Goal: Task Accomplishment & Management: Use online tool/utility

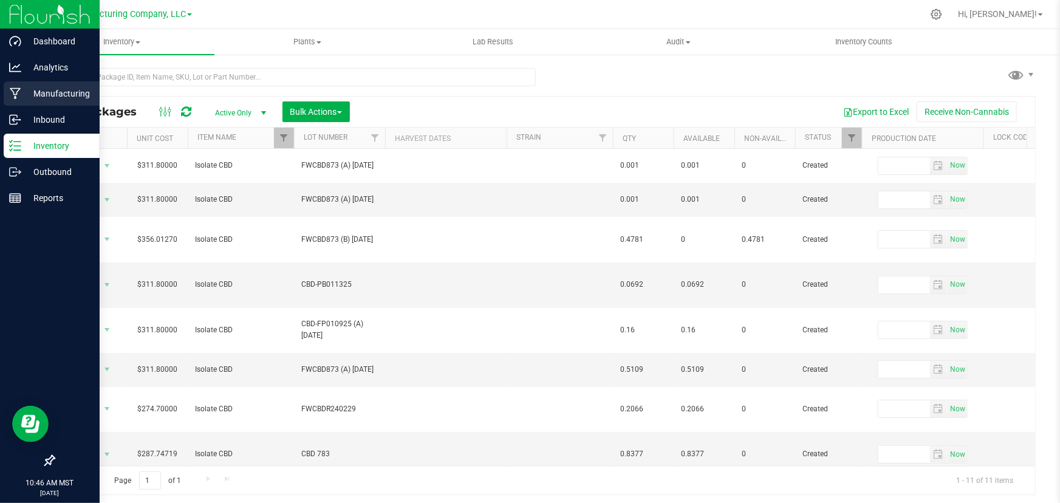
click at [41, 89] on p "Manufacturing" at bounding box center [57, 93] width 73 height 15
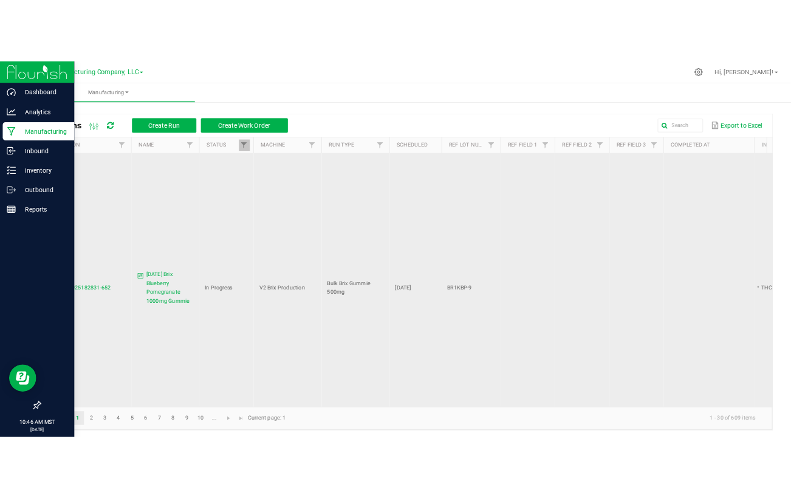
scroll to position [1694, 0]
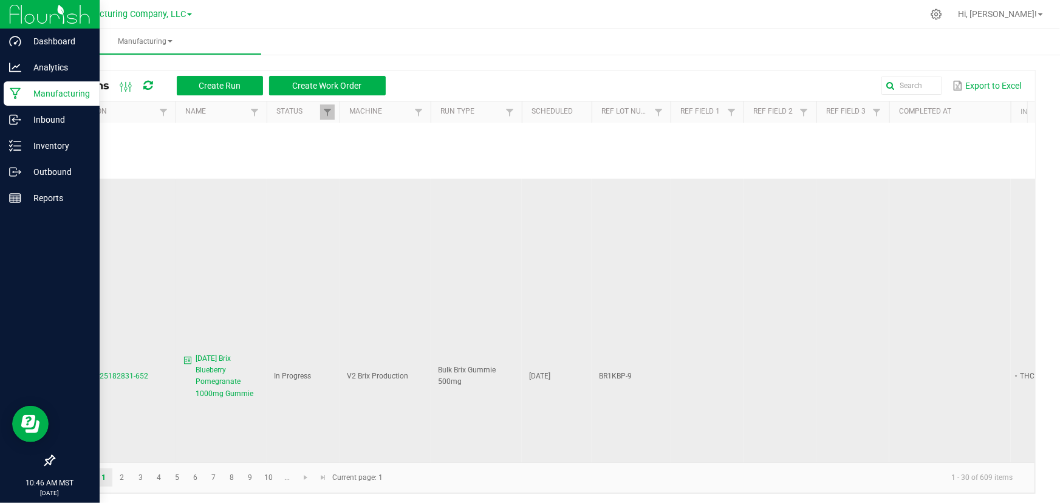
click at [101, 372] on span "MP-20250925182831-652" at bounding box center [104, 376] width 87 height 9
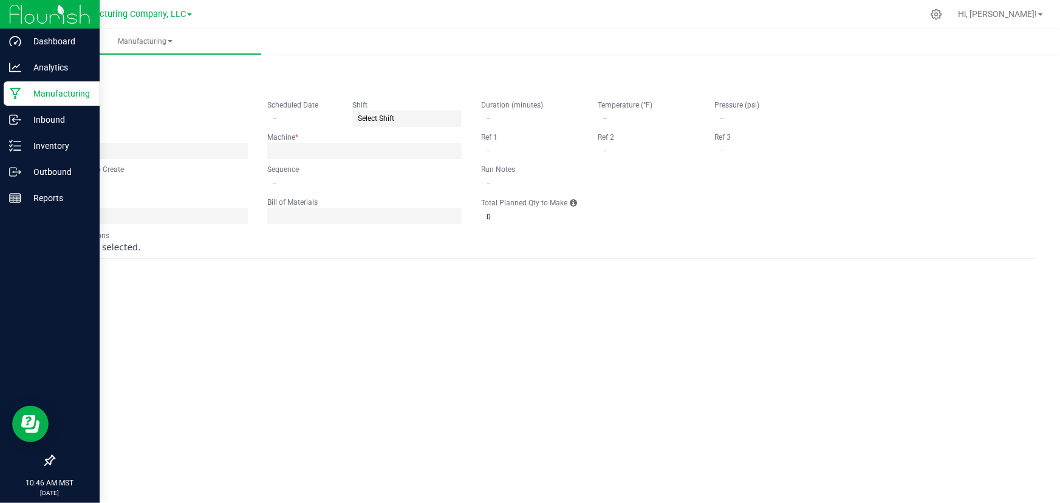
type input "9.25.25 Brix Blueberry Pomegranate 1000mg Gummie"
type input "09/25/2025"
type input "BR1KBP-9"
type input "3"
type input "2"
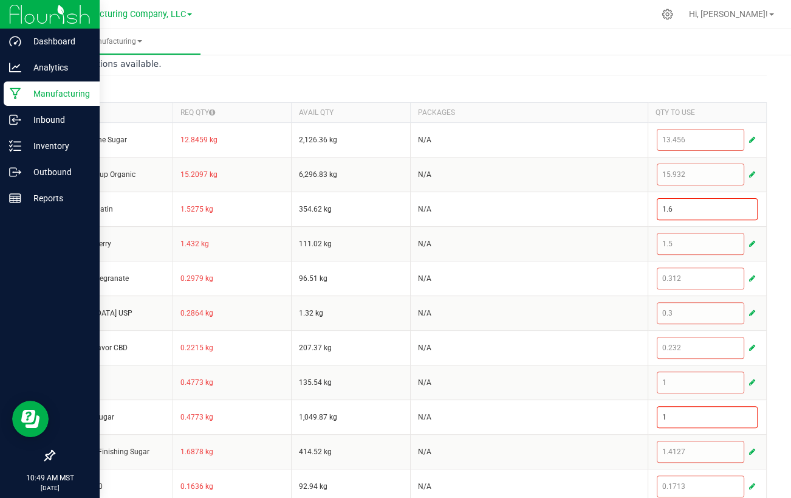
scroll to position [442, 0]
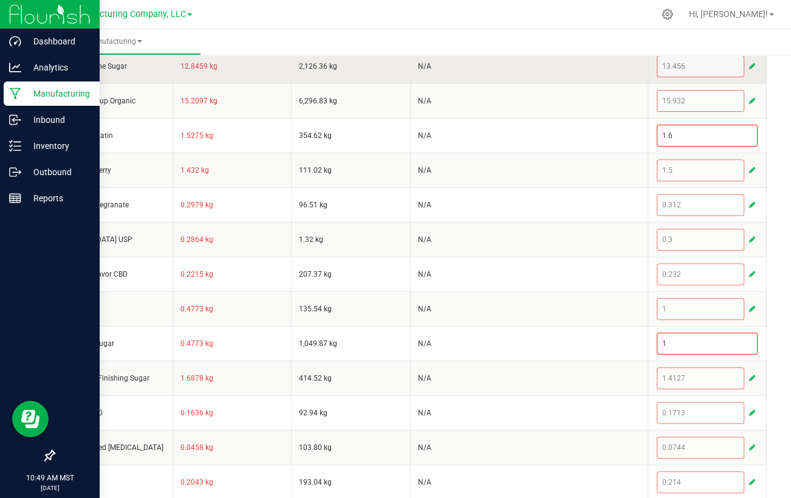
click at [749, 61] on span "button" at bounding box center [752, 66] width 6 height 10
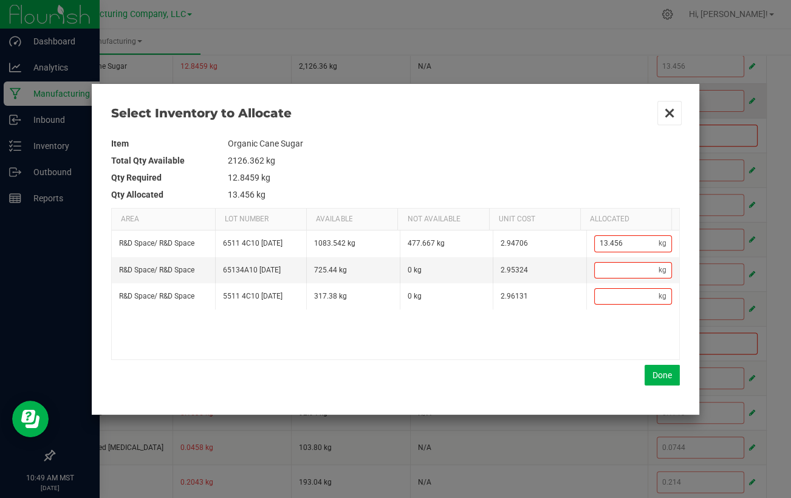
click at [667, 109] on button "Close" at bounding box center [670, 113] width 26 height 26
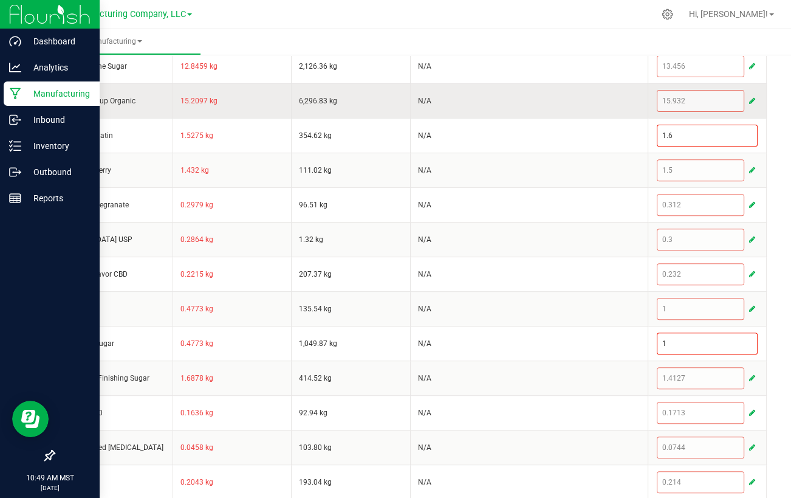
click at [749, 100] on span "button" at bounding box center [752, 101] width 6 height 10
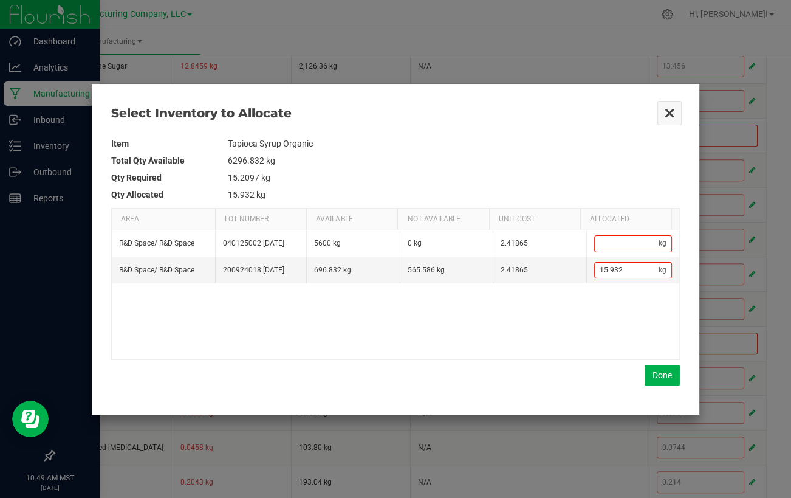
click at [669, 107] on button "Close" at bounding box center [670, 113] width 26 height 26
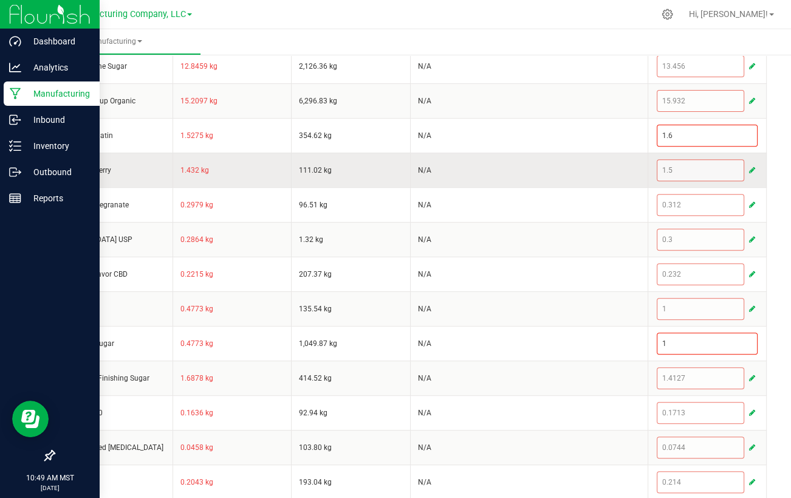
click at [749, 166] on span "button" at bounding box center [752, 170] width 6 height 10
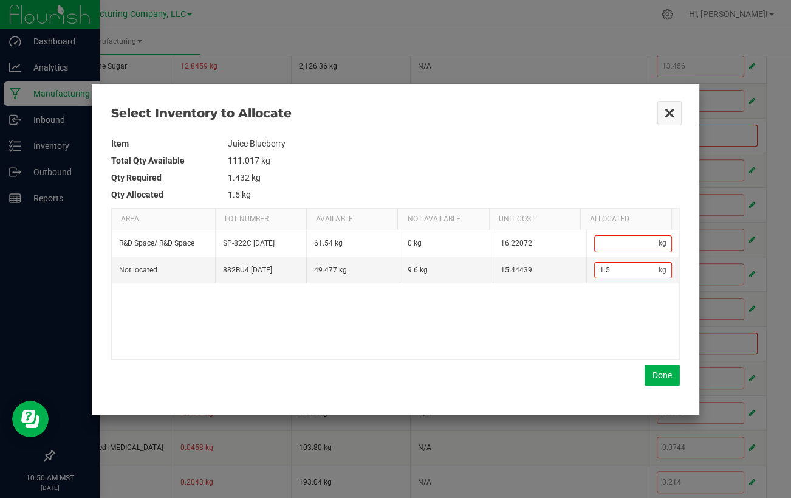
click at [667, 107] on button "Close" at bounding box center [670, 113] width 26 height 26
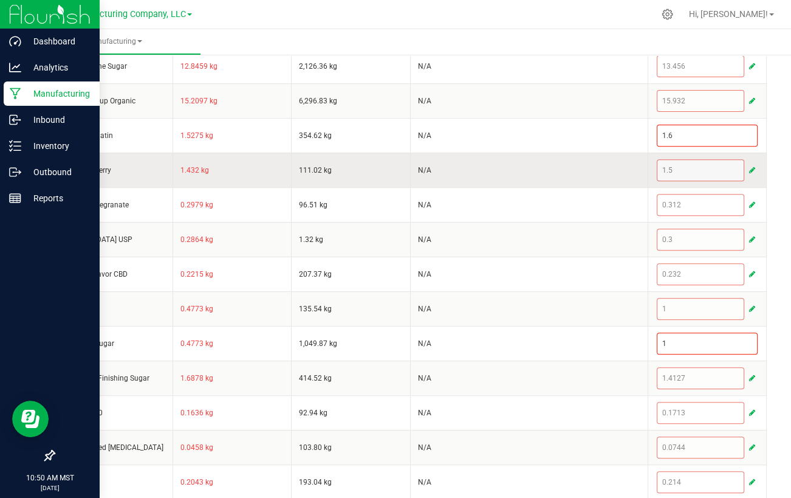
click at [749, 165] on span "button" at bounding box center [752, 170] width 6 height 10
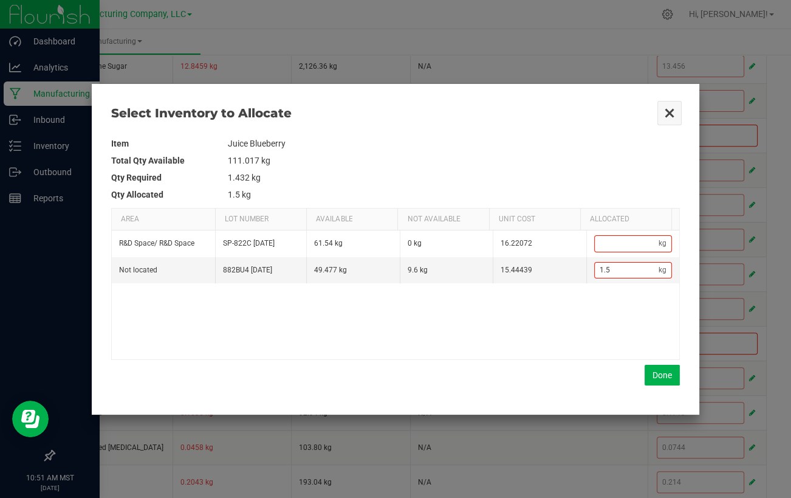
click at [669, 108] on button "Close" at bounding box center [670, 113] width 26 height 26
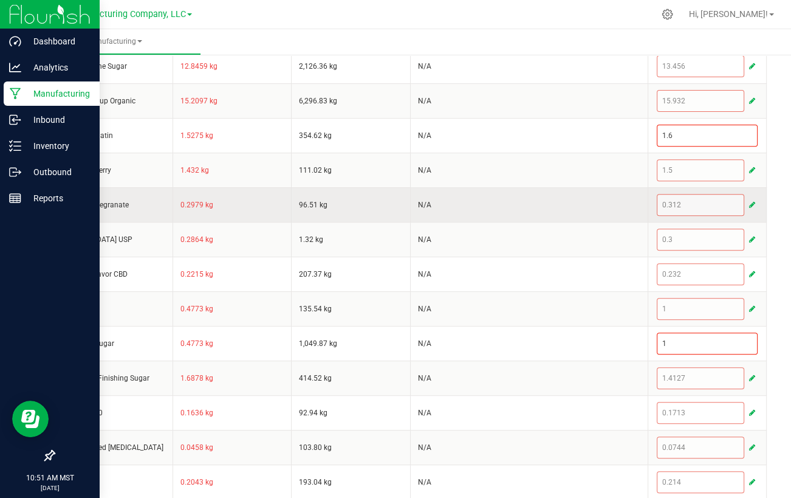
click at [749, 202] on span "button" at bounding box center [752, 205] width 6 height 10
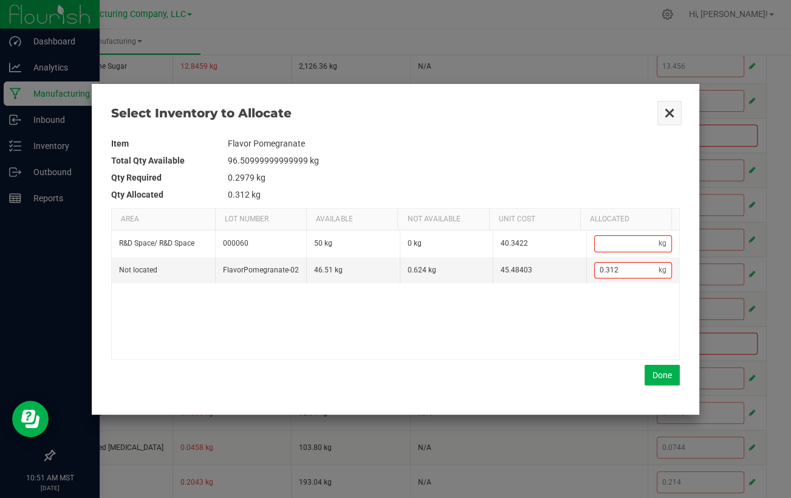
click at [671, 113] on button "Close" at bounding box center [670, 113] width 26 height 26
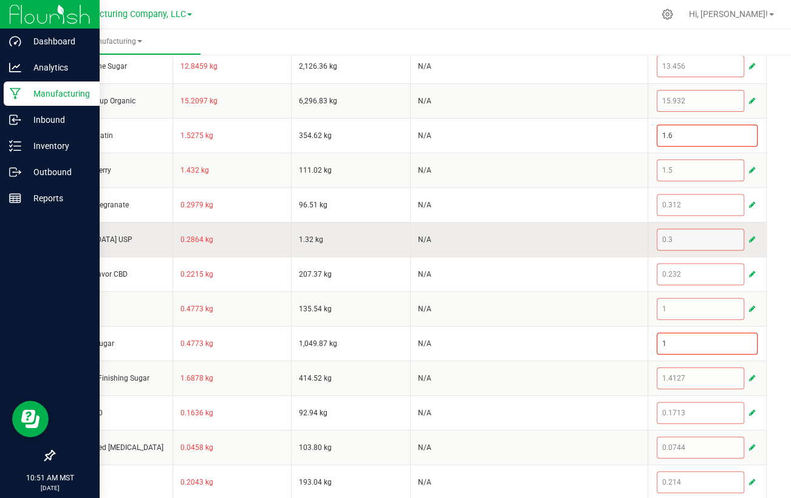
click at [749, 236] on span "button" at bounding box center [752, 240] width 6 height 10
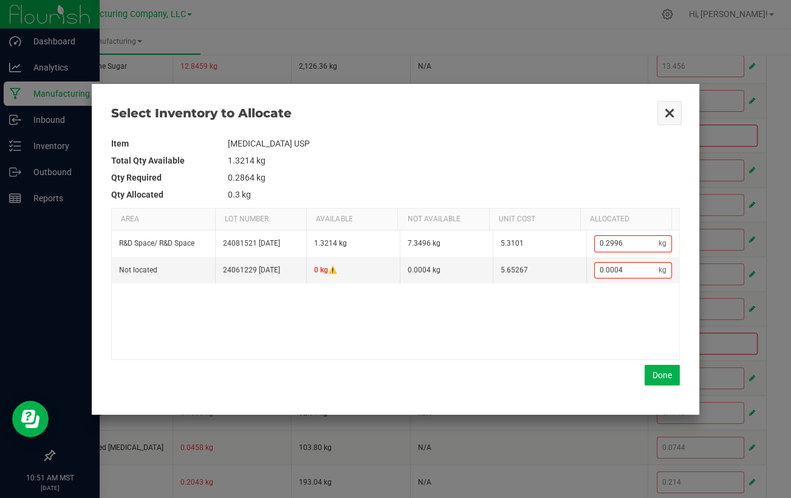
click at [665, 115] on button "Close" at bounding box center [670, 113] width 26 height 26
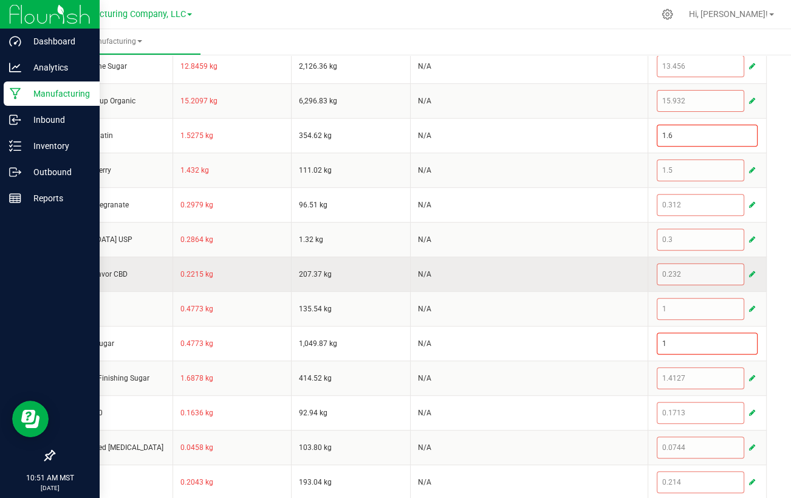
click at [749, 272] on span "button" at bounding box center [752, 274] width 6 height 10
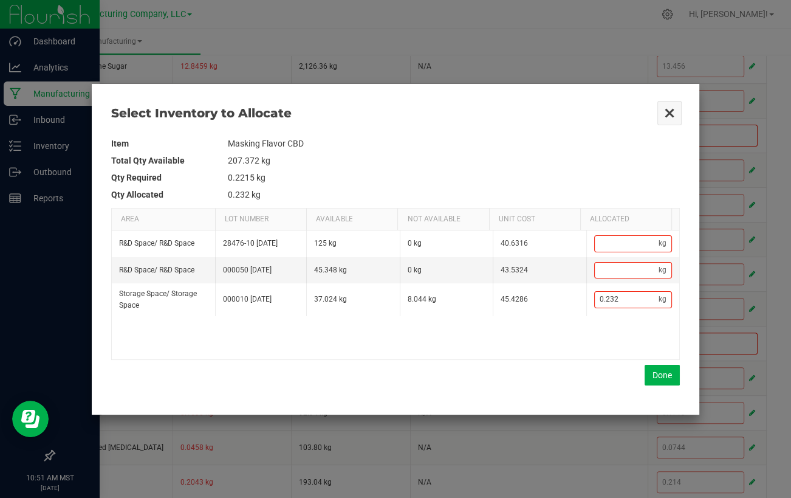
click at [665, 115] on button "Close" at bounding box center [670, 113] width 26 height 26
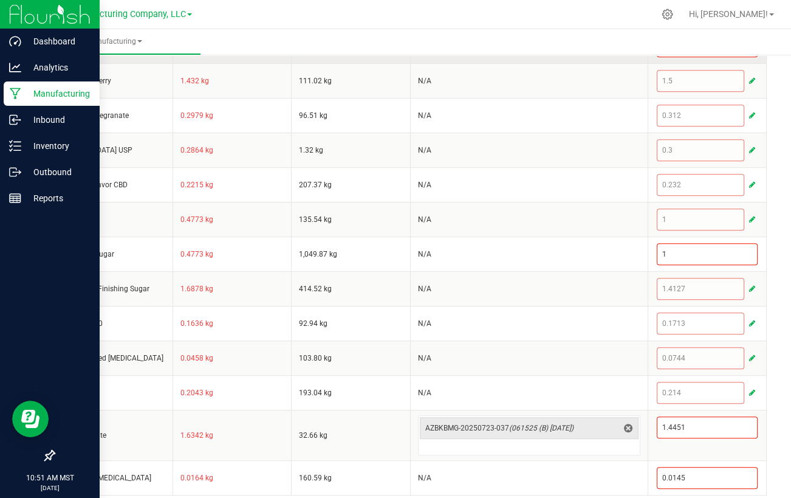
scroll to position [538, 0]
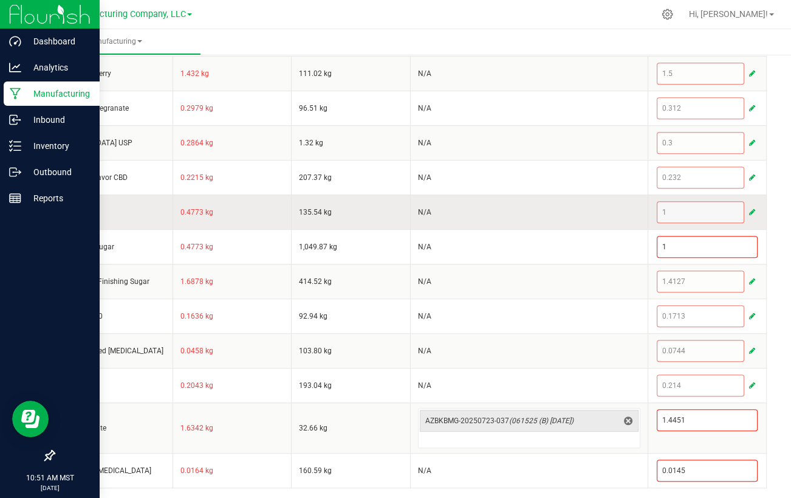
click at [749, 207] on span "button" at bounding box center [752, 212] width 6 height 10
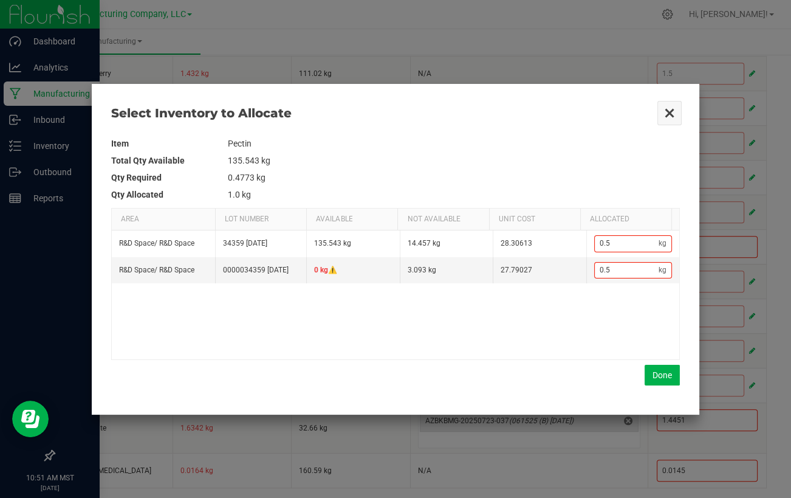
click at [674, 111] on button "Close" at bounding box center [670, 113] width 26 height 26
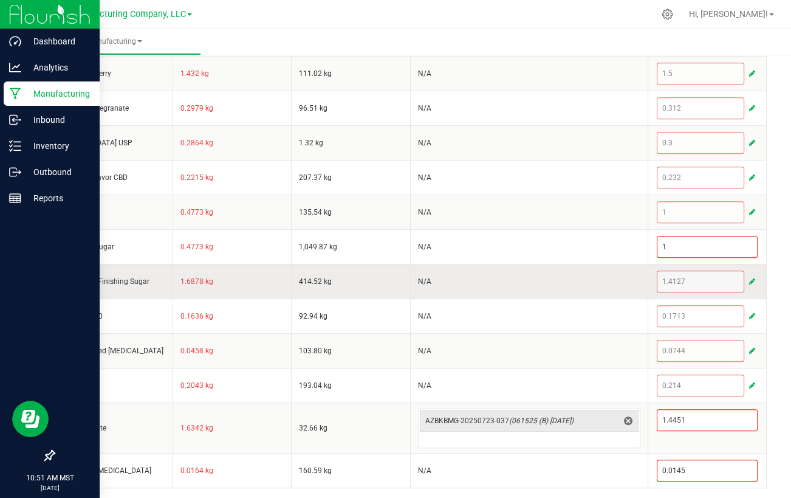
click at [749, 276] on span "button" at bounding box center [752, 281] width 6 height 10
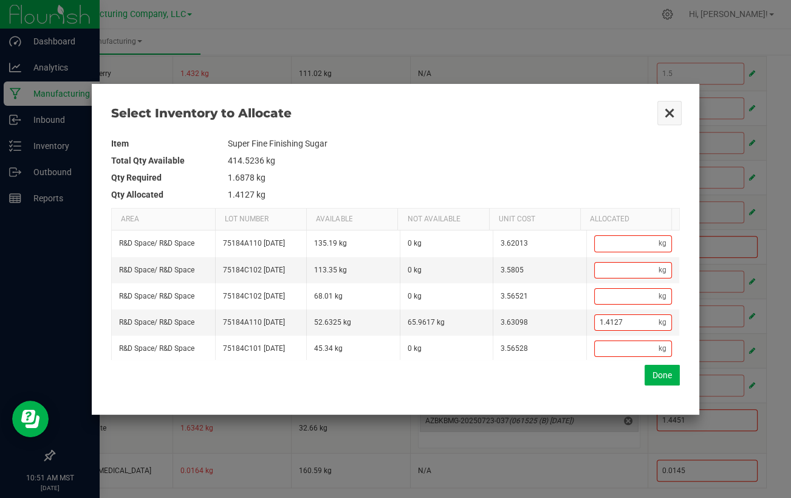
click at [665, 109] on button "Close" at bounding box center [670, 113] width 26 height 26
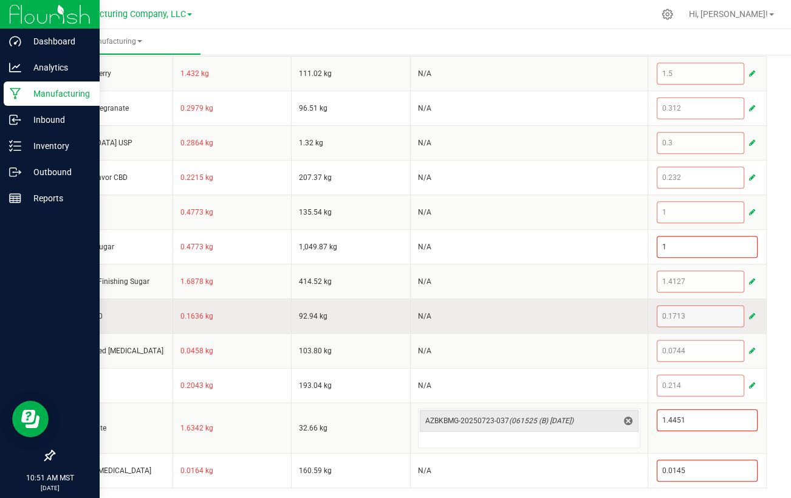
click at [749, 313] on button "button" at bounding box center [752, 316] width 11 height 15
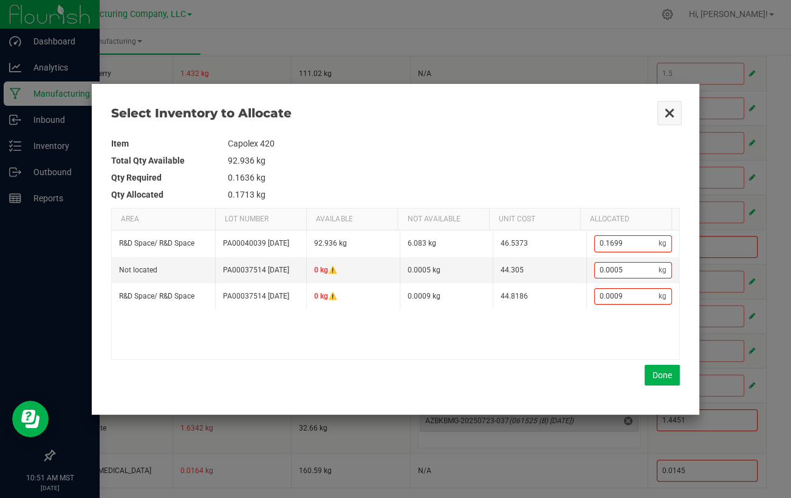
click at [677, 101] on button "Close" at bounding box center [670, 113] width 26 height 26
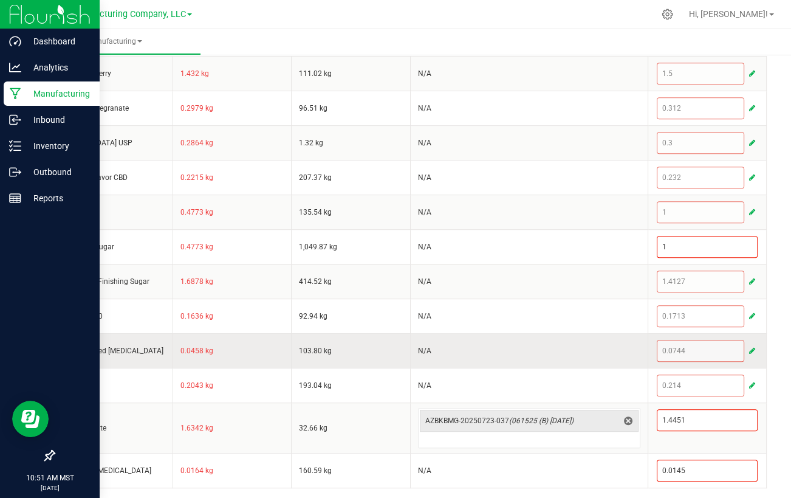
click at [749, 346] on span "button" at bounding box center [752, 351] width 6 height 10
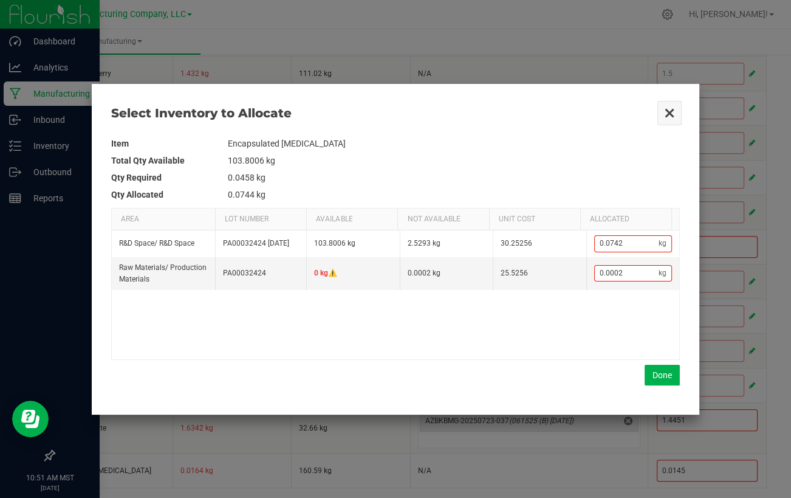
click at [671, 115] on button "Close" at bounding box center [670, 113] width 26 height 26
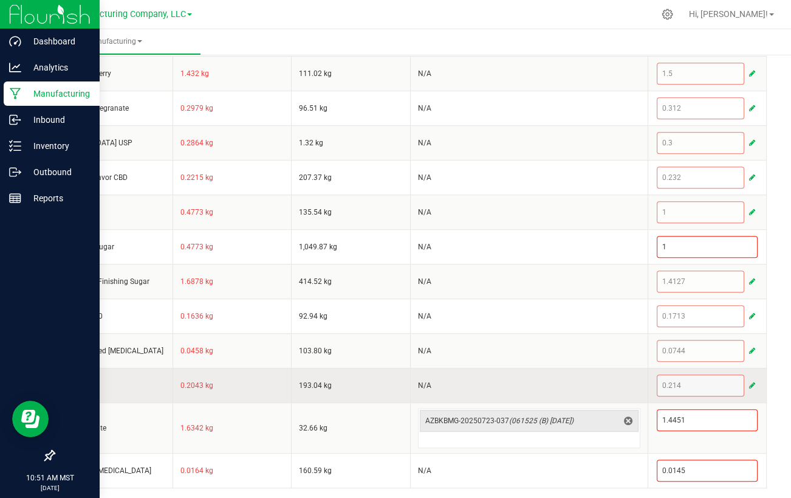
click at [749, 383] on span "button" at bounding box center [752, 385] width 6 height 10
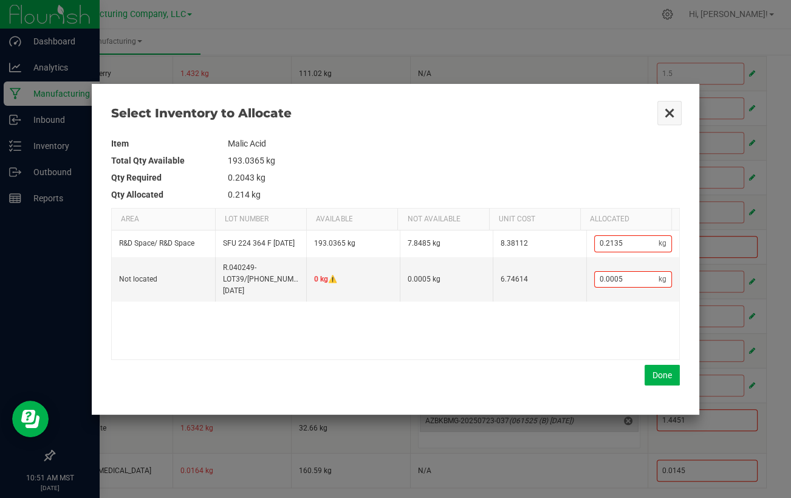
click at [670, 106] on button "Close" at bounding box center [670, 113] width 26 height 26
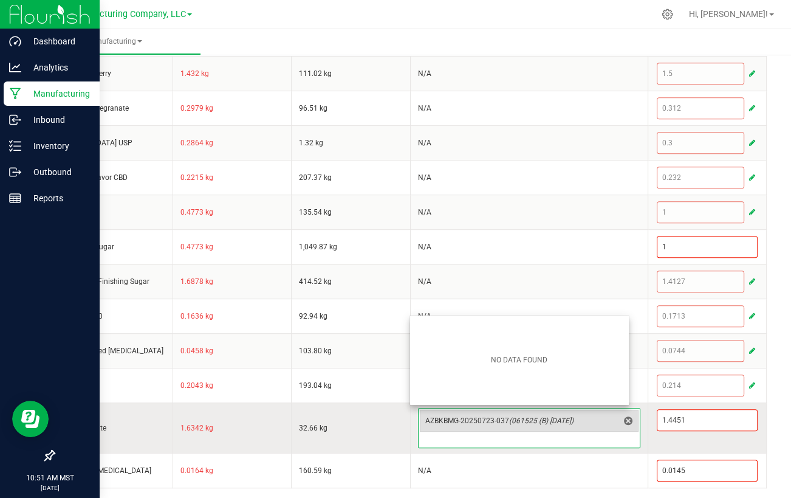
click at [471, 412] on span "AZBKBMG-20250723-037 (061525 (B) 7.23.25)" at bounding box center [521, 420] width 193 height 17
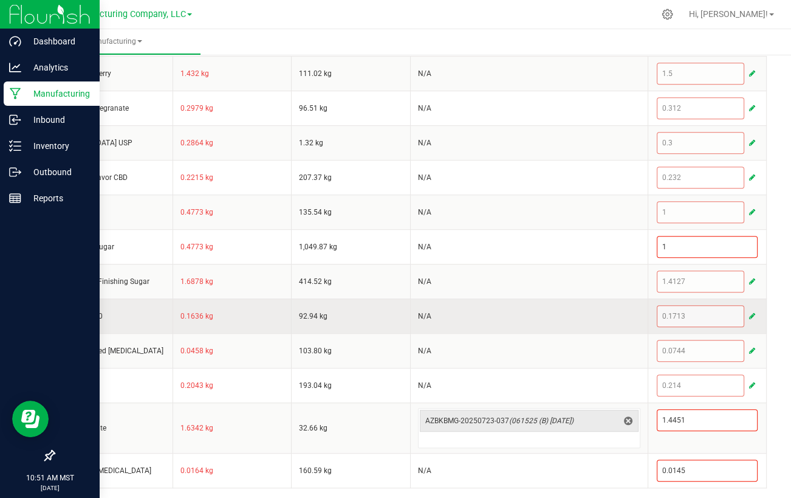
click at [340, 304] on td "92.94 kg" at bounding box center [351, 315] width 119 height 35
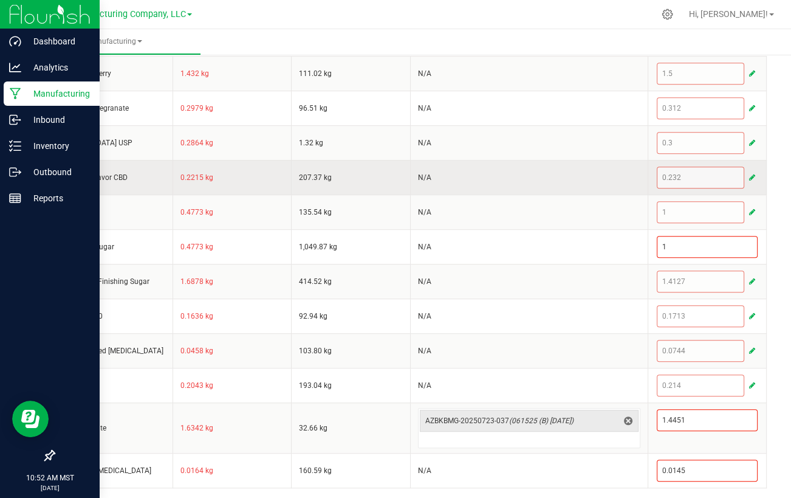
scroll to position [0, 0]
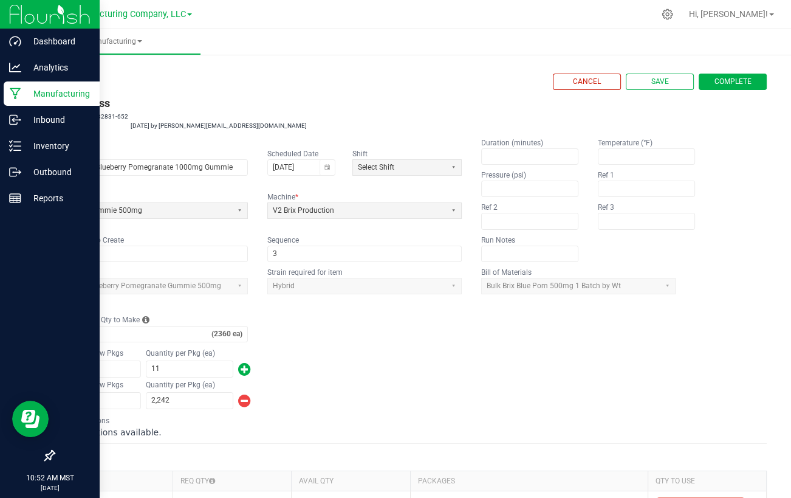
click at [71, 79] on link "< All Runs" at bounding box center [69, 82] width 32 height 9
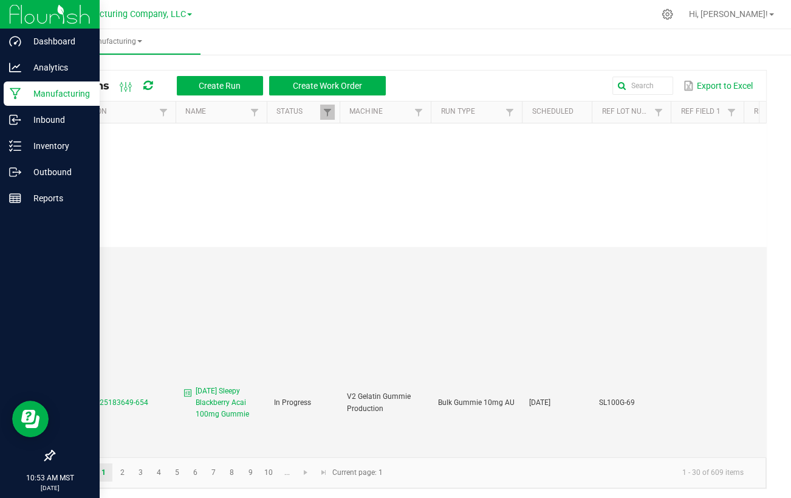
scroll to position [1399, 0]
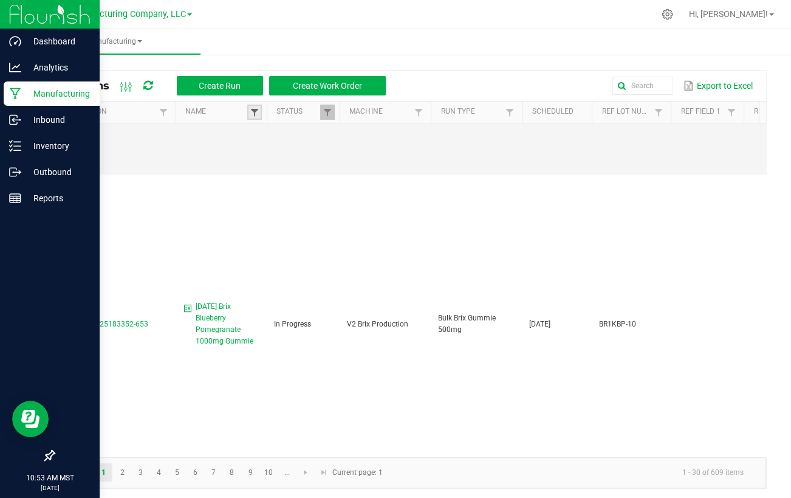
click at [258, 108] on span at bounding box center [255, 113] width 10 height 10
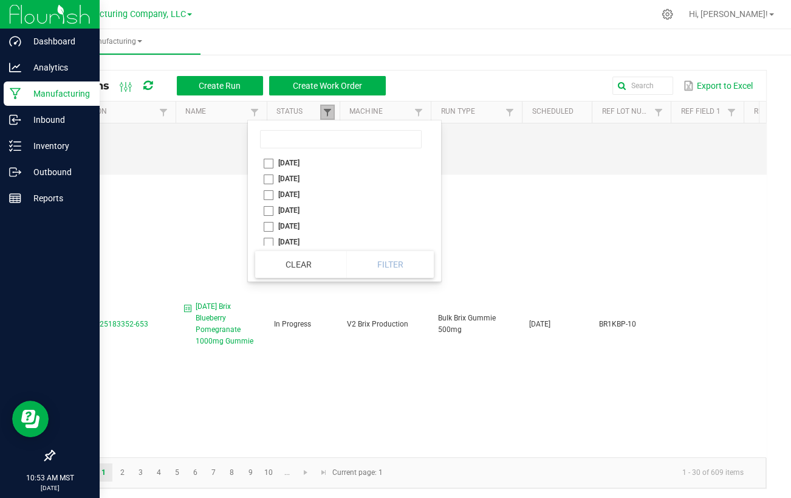
click at [323, 109] on span at bounding box center [328, 113] width 10 height 10
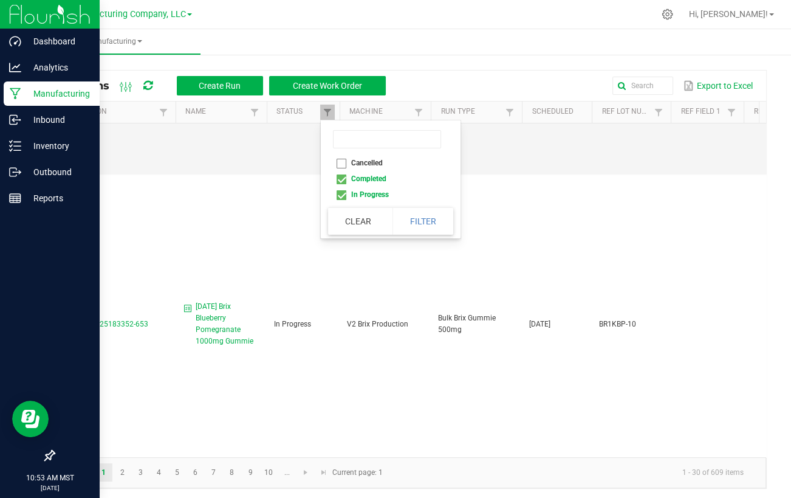
click at [340, 184] on li "Completed" at bounding box center [387, 179] width 118 height 16
checkbox input "false"
click at [419, 216] on button "Filter" at bounding box center [423, 221] width 61 height 27
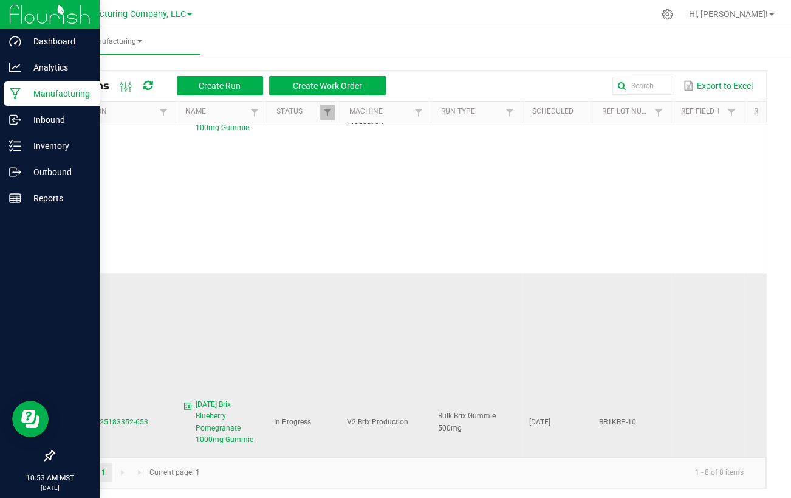
scroll to position [1254, 0]
click at [115, 419] on span "MP-20250925183352-653" at bounding box center [104, 423] width 87 height 9
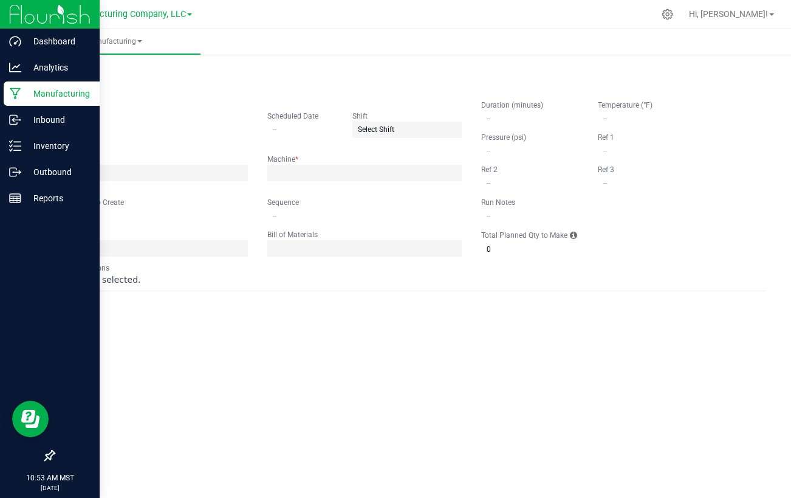
type input "[DATE] Brix Blueberry Pomegranate 1000mg Gummie"
type input "09/25/2025"
type input "BR1KBP-10"
type input "3"
type input "2"
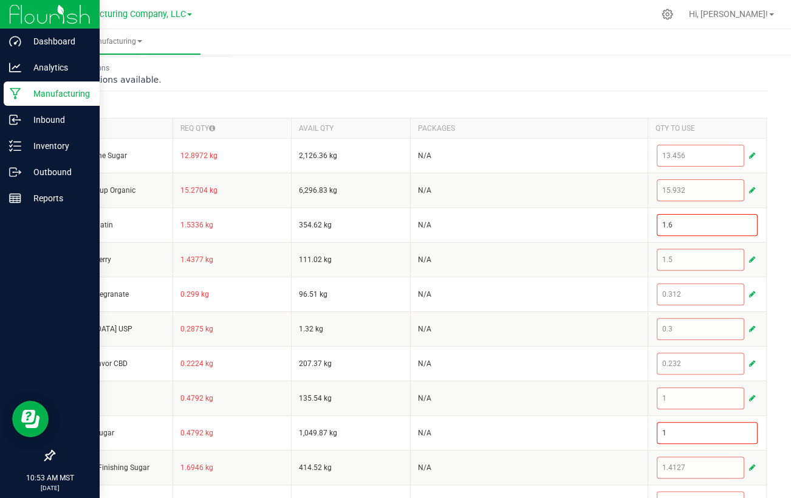
scroll to position [368, 0]
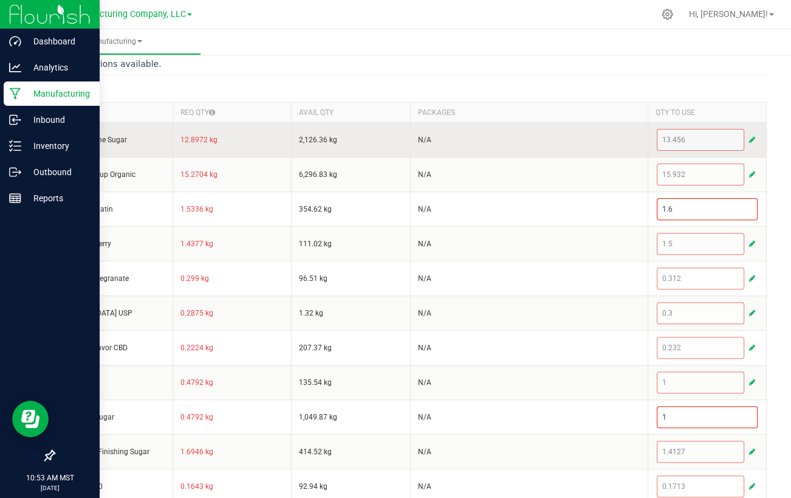
click at [749, 137] on span "button" at bounding box center [752, 140] width 6 height 10
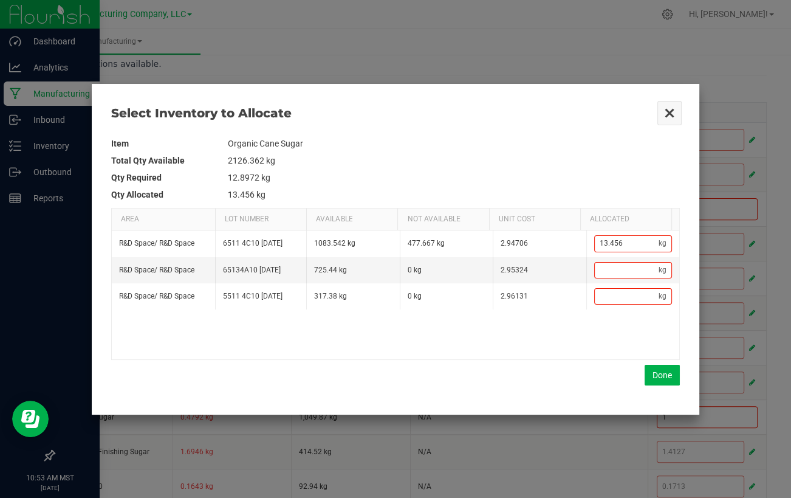
click at [666, 109] on button "Close" at bounding box center [670, 113] width 26 height 26
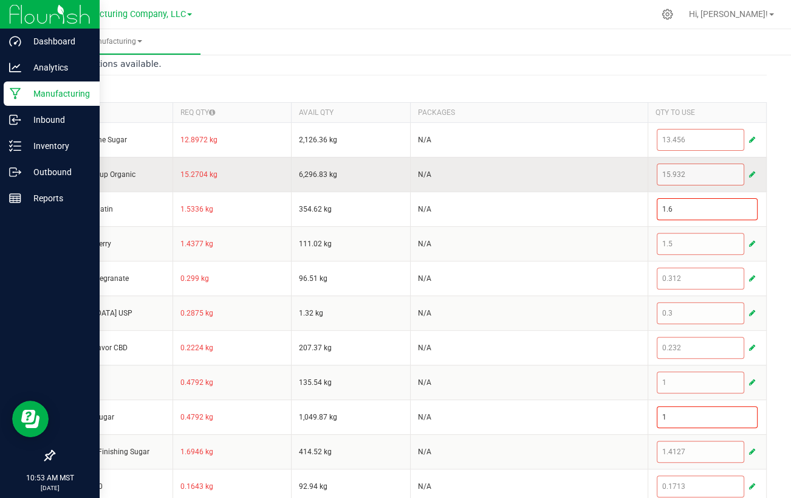
click at [749, 171] on span "button" at bounding box center [752, 175] width 6 height 10
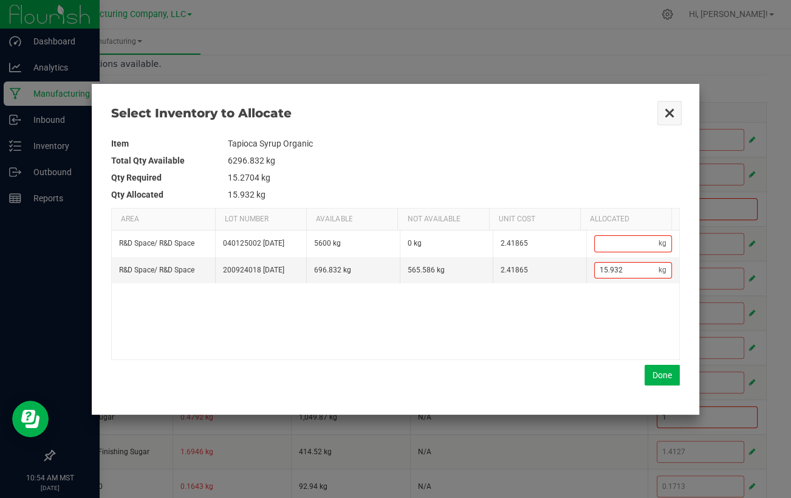
click at [674, 108] on button "Close" at bounding box center [670, 113] width 26 height 26
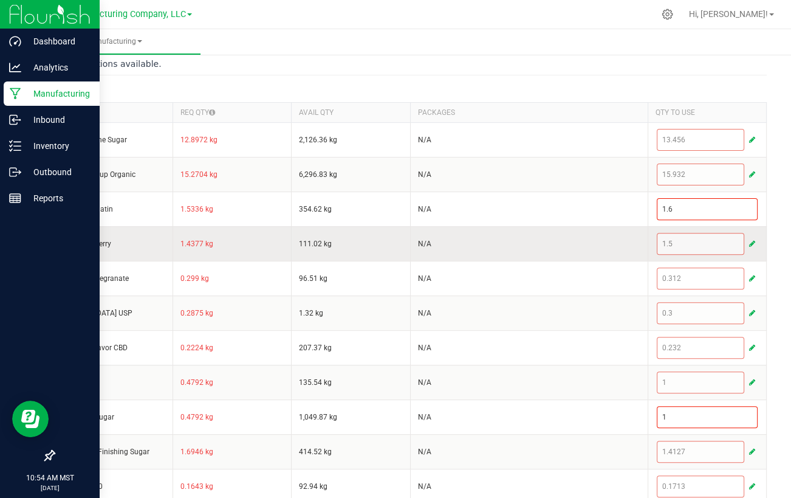
click at [749, 241] on span "button" at bounding box center [752, 244] width 6 height 10
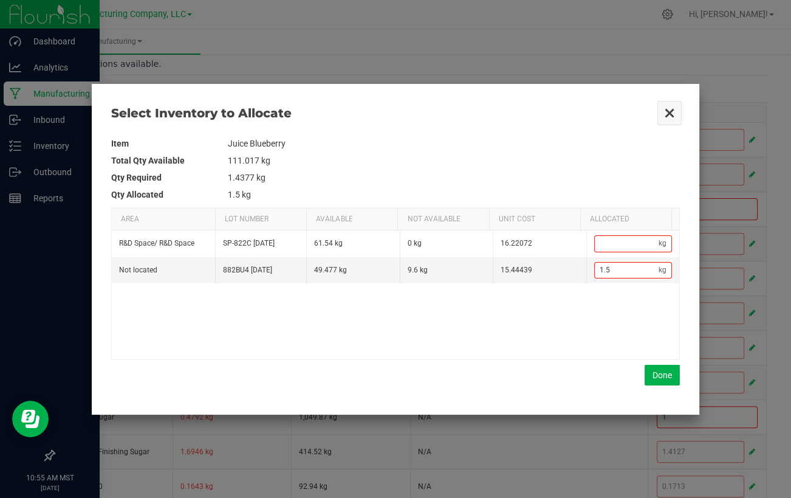
click at [672, 113] on button "Close" at bounding box center [670, 113] width 26 height 26
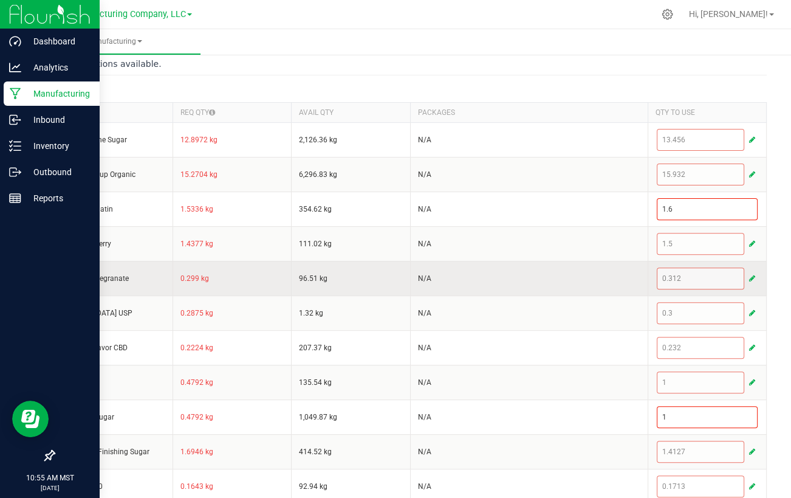
click at [747, 276] on button "button" at bounding box center [752, 278] width 11 height 15
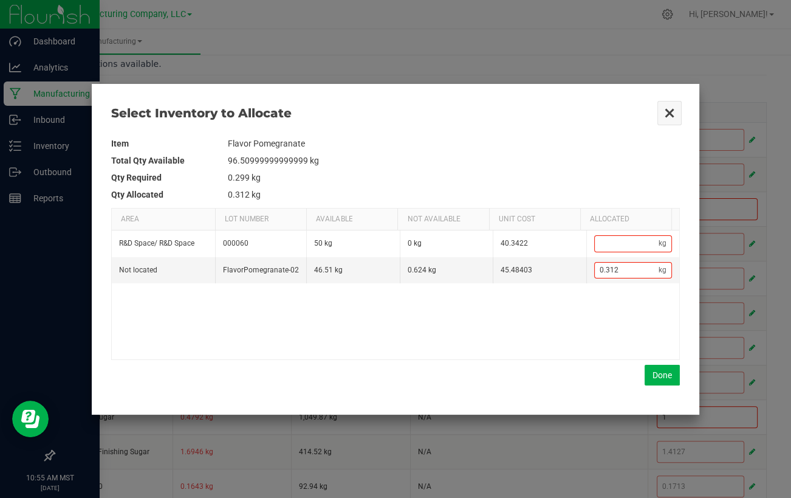
click at [668, 115] on button "Close" at bounding box center [670, 113] width 26 height 26
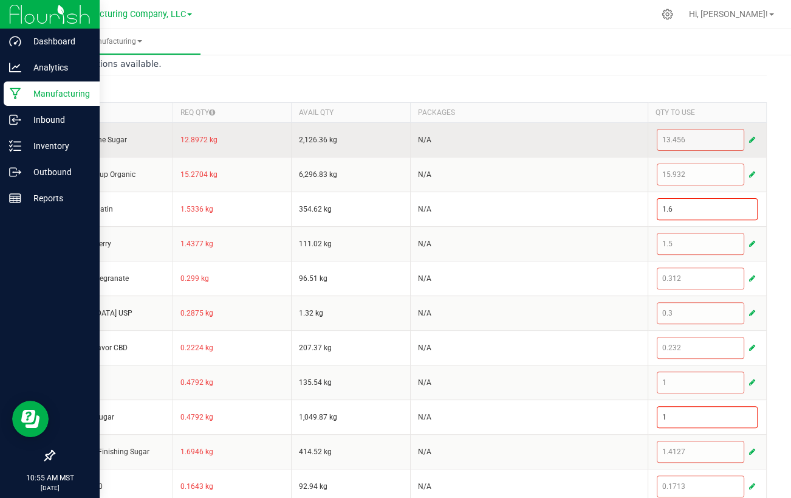
click at [749, 137] on span "button" at bounding box center [752, 140] width 6 height 10
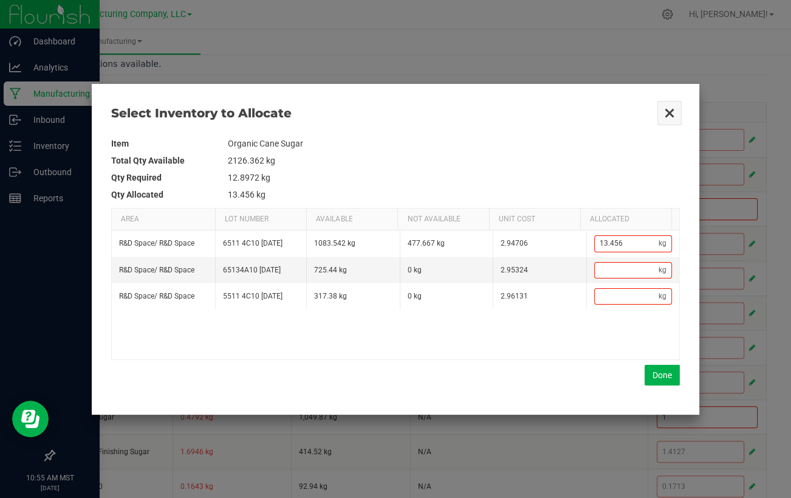
click at [663, 110] on button "Close" at bounding box center [670, 113] width 26 height 26
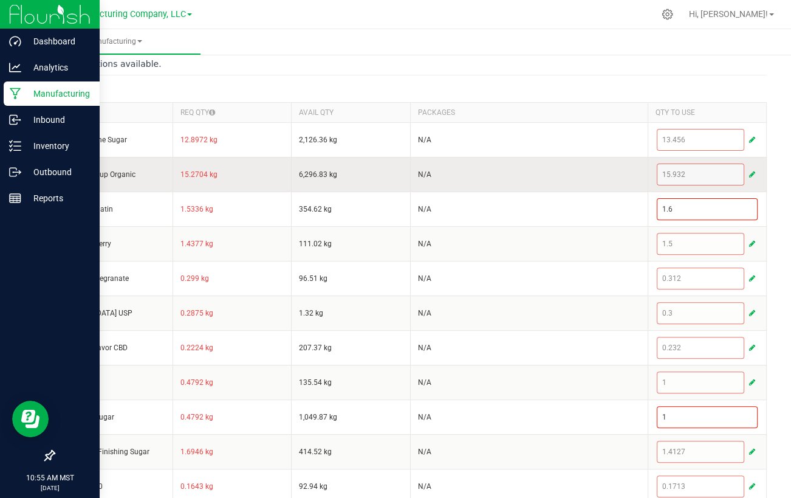
click at [749, 173] on button "button" at bounding box center [752, 174] width 11 height 15
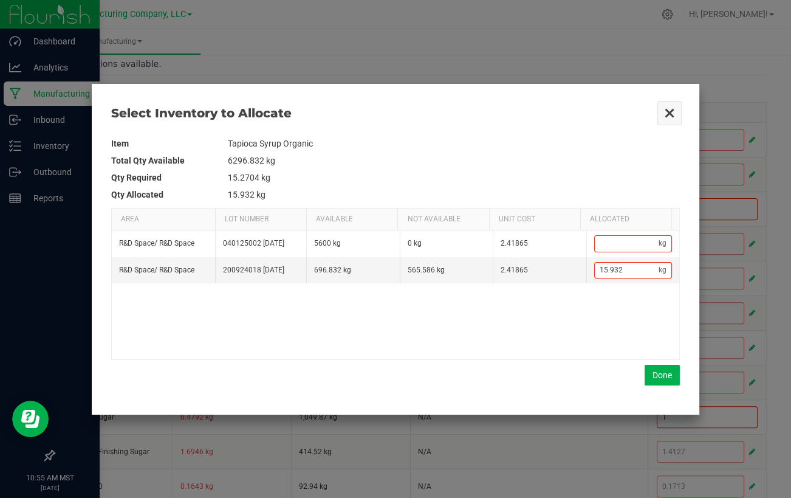
click at [671, 112] on button "Close" at bounding box center [670, 113] width 26 height 26
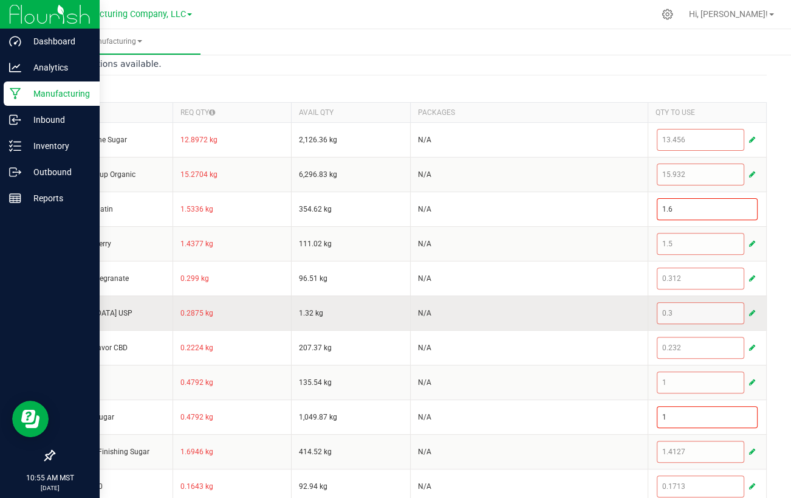
click at [749, 311] on span "button" at bounding box center [752, 313] width 6 height 10
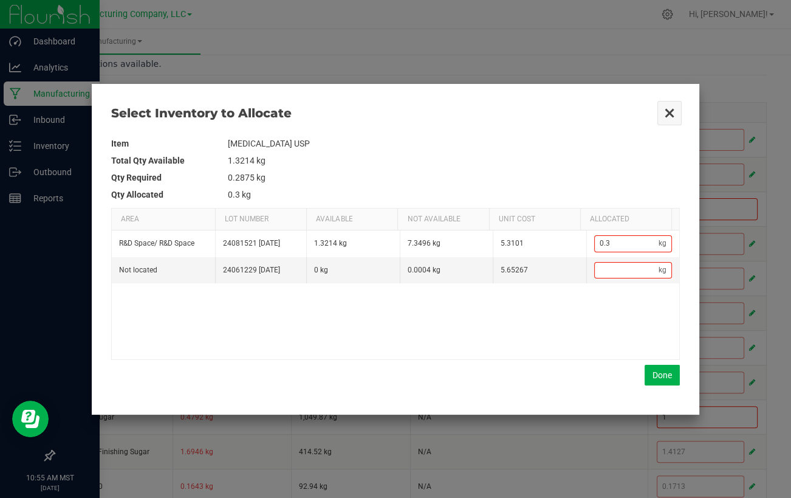
click at [662, 115] on button "Close" at bounding box center [670, 113] width 26 height 26
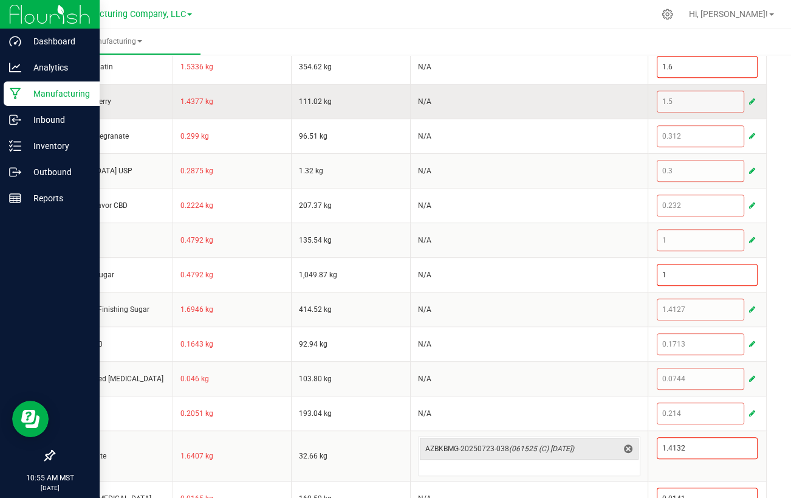
scroll to position [538, 0]
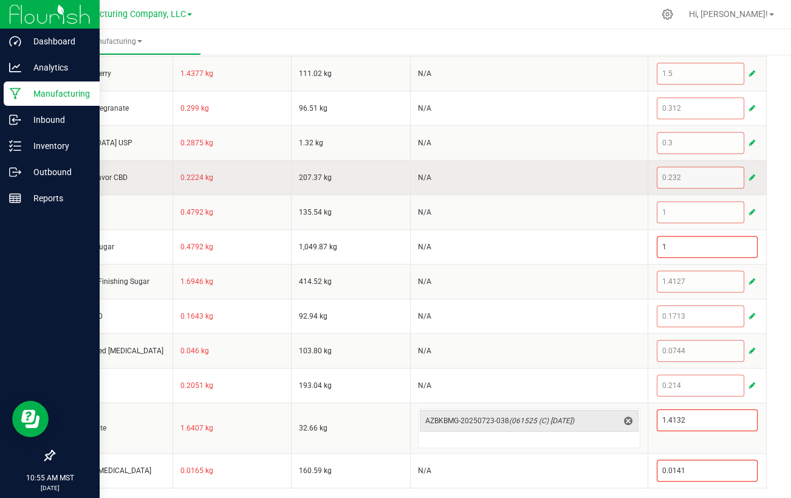
click at [749, 173] on span "button" at bounding box center [752, 178] width 6 height 10
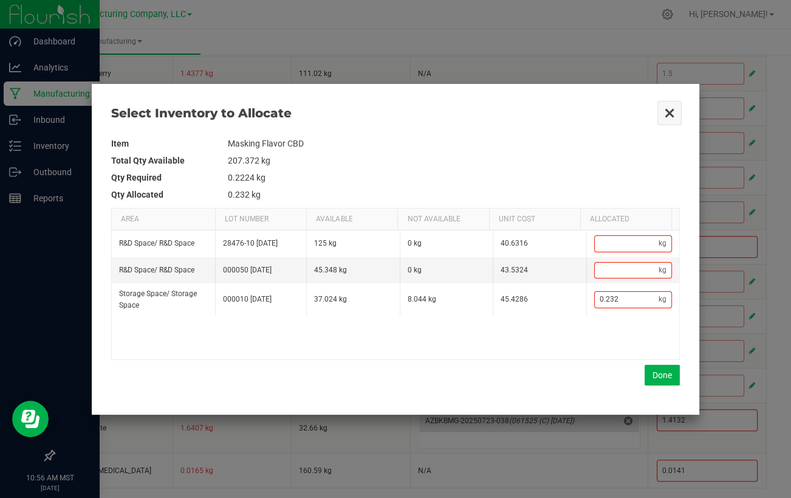
click at [668, 111] on button "Close" at bounding box center [670, 113] width 26 height 26
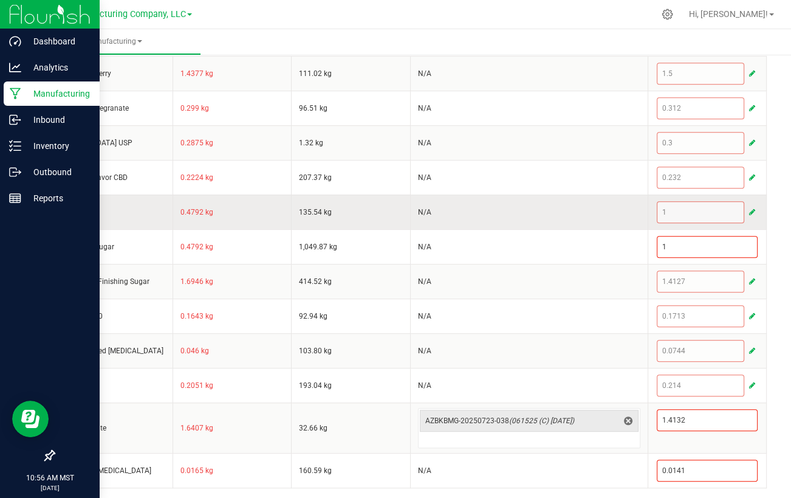
click at [749, 210] on span "button" at bounding box center [752, 212] width 6 height 10
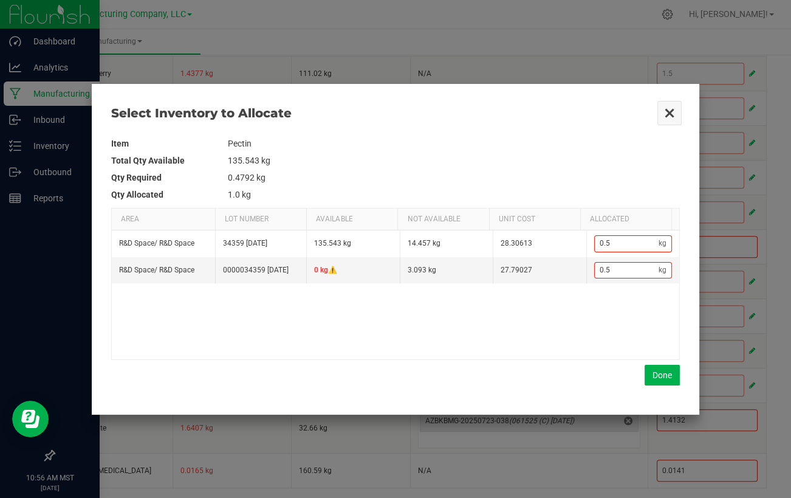
click at [667, 115] on button "Close" at bounding box center [670, 113] width 26 height 26
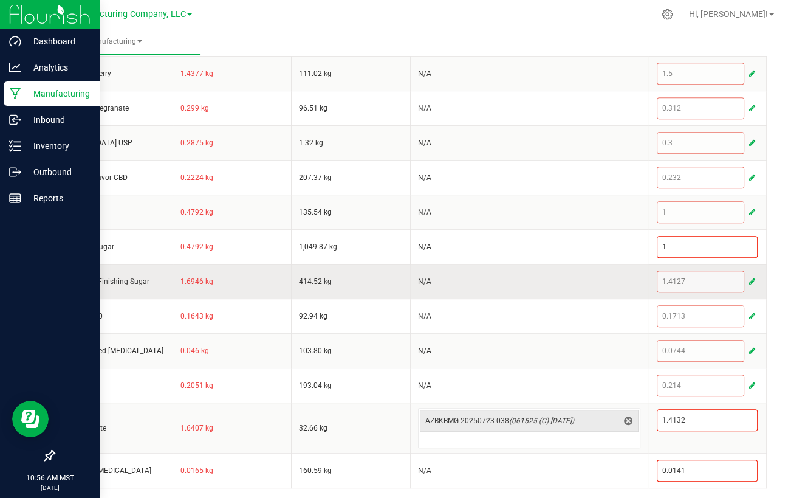
click at [749, 278] on span "button" at bounding box center [752, 281] width 6 height 10
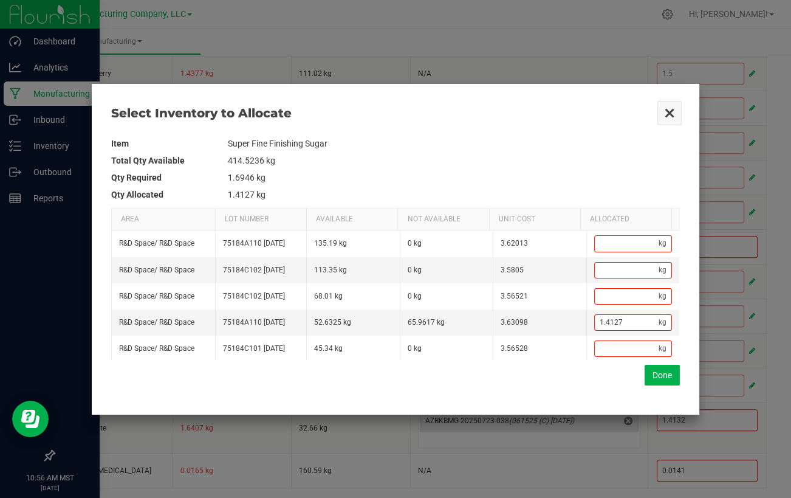
click at [669, 111] on button "Close" at bounding box center [670, 113] width 26 height 26
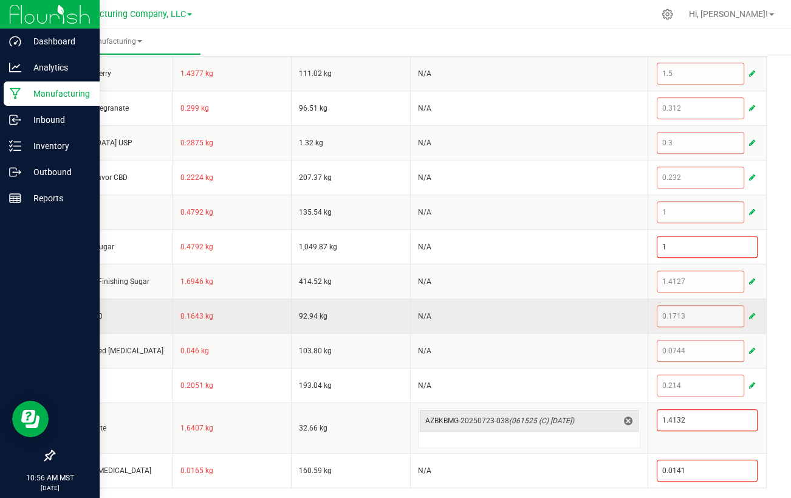
click at [749, 312] on span "button" at bounding box center [752, 316] width 6 height 10
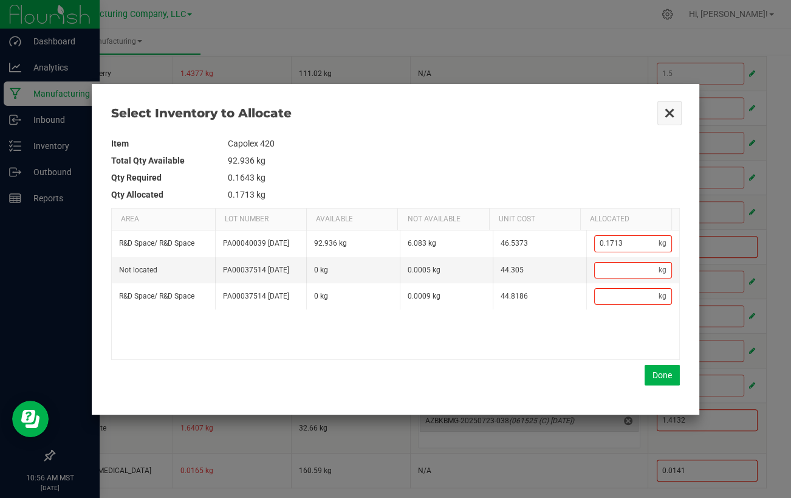
click at [665, 111] on button "Close" at bounding box center [670, 113] width 26 height 26
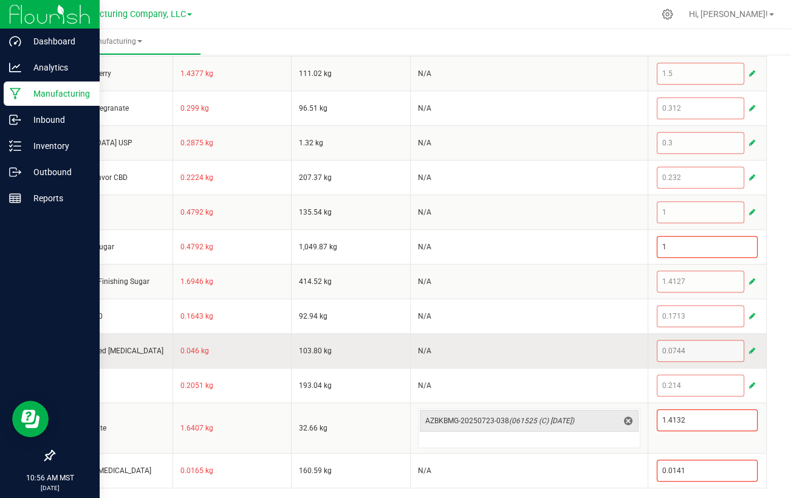
click at [749, 350] on span "button" at bounding box center [752, 351] width 6 height 10
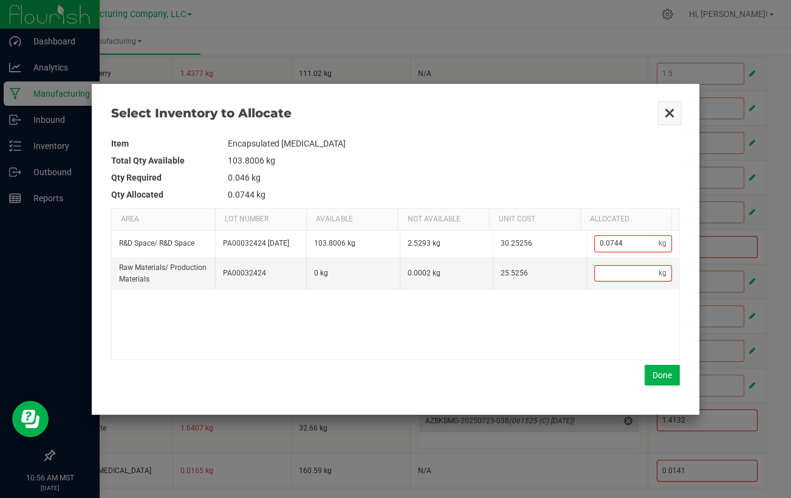
click at [664, 112] on button "Close" at bounding box center [670, 113] width 26 height 26
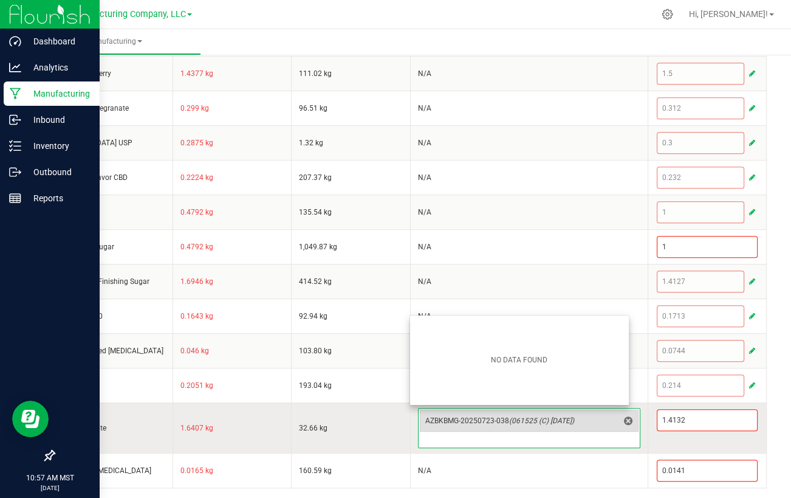
click at [481, 417] on span "AZBKBMG-20250723-038 (061525 (C) 7.23.25)" at bounding box center [521, 421] width 193 height 10
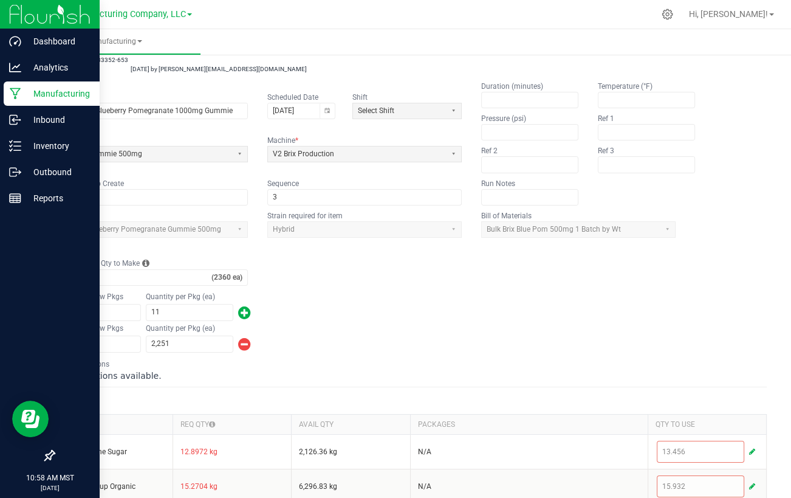
scroll to position [0, 0]
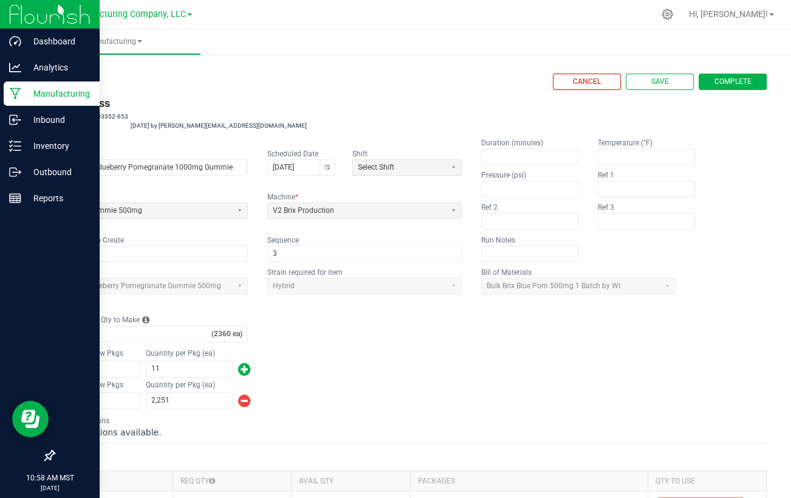
click at [74, 78] on link "< All Runs" at bounding box center [69, 82] width 32 height 9
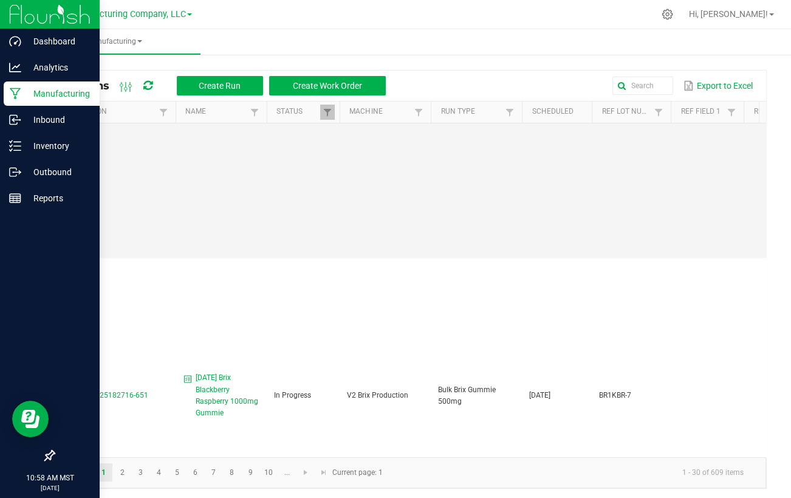
scroll to position [1988, 0]
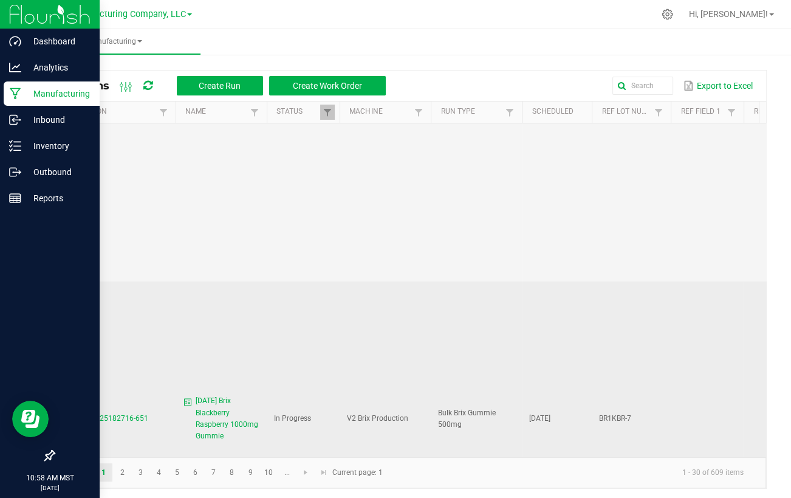
click at [121, 413] on span "MP-20250925182716-651" at bounding box center [104, 417] width 87 height 9
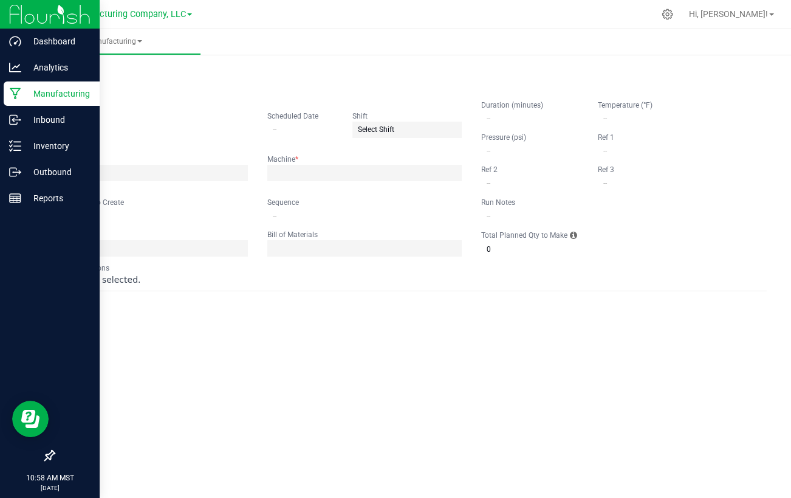
type input "[DATE] Brix Blackberry Raspberry 1000mg Gummie"
type input "09/25/2025"
type input "BR1KBR-7"
type input "3"
type input "4"
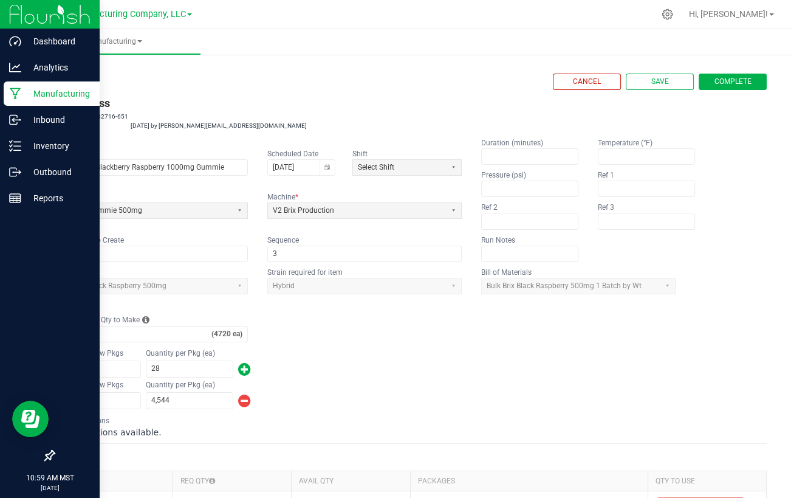
click at [281, 326] on fieldset "Item to Make Bulk Brix Black Raspberry 500mg Strain required for item Hybrid Bi…" at bounding box center [409, 304] width 713 height 75
click at [348, 98] on h3 "In Progress" at bounding box center [409, 103] width 713 height 17
click at [341, 332] on fieldset "Item to Make Bulk Brix Black Raspberry 500mg Strain required for item Hybrid Bi…" at bounding box center [409, 304] width 713 height 75
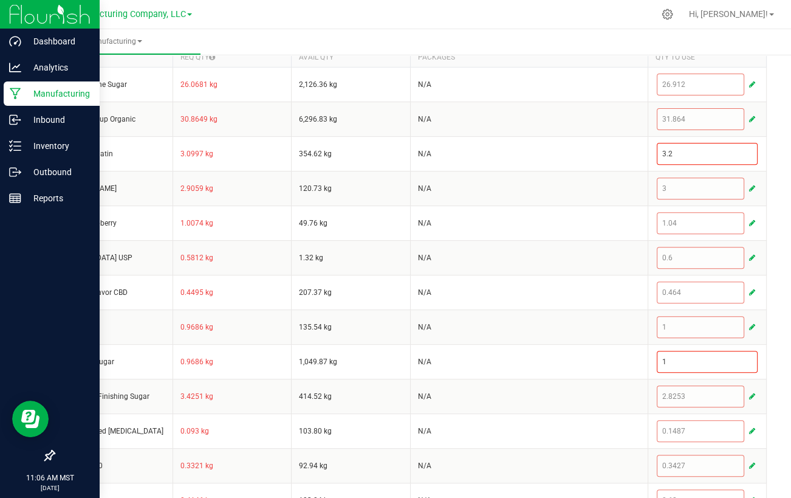
scroll to position [391, 0]
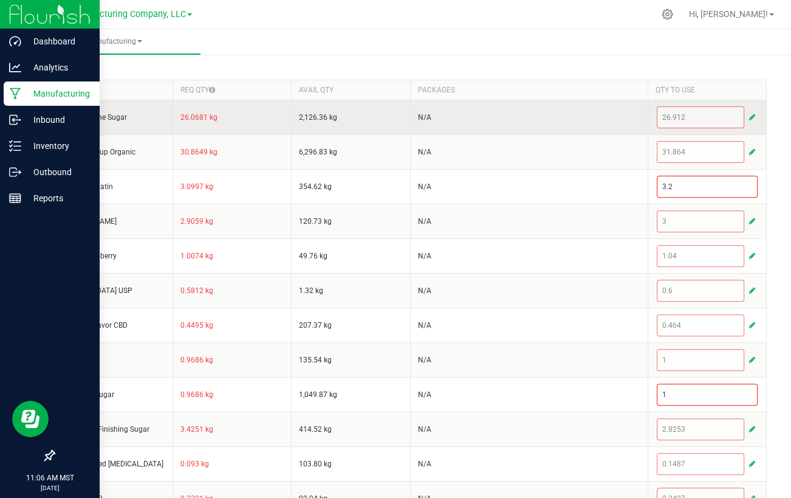
click at [749, 117] on span "button" at bounding box center [752, 117] width 6 height 10
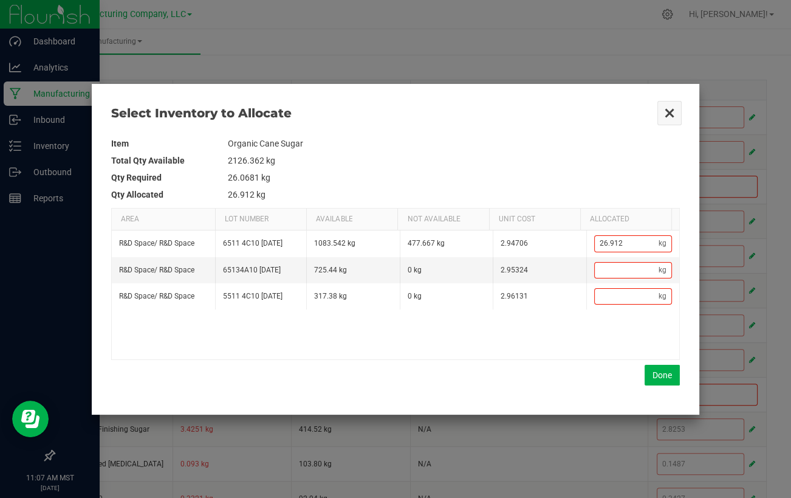
click at [662, 113] on button "Close" at bounding box center [670, 113] width 26 height 26
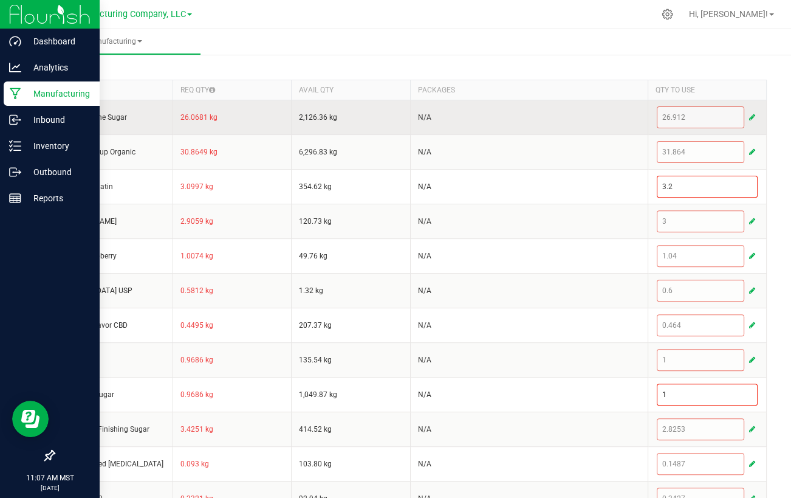
click at [749, 112] on span "button" at bounding box center [752, 117] width 6 height 10
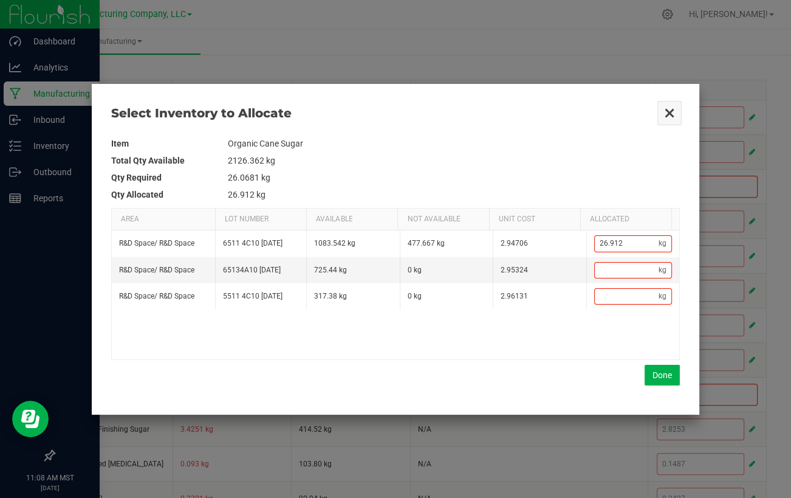
click at [670, 112] on button "Close" at bounding box center [670, 113] width 26 height 26
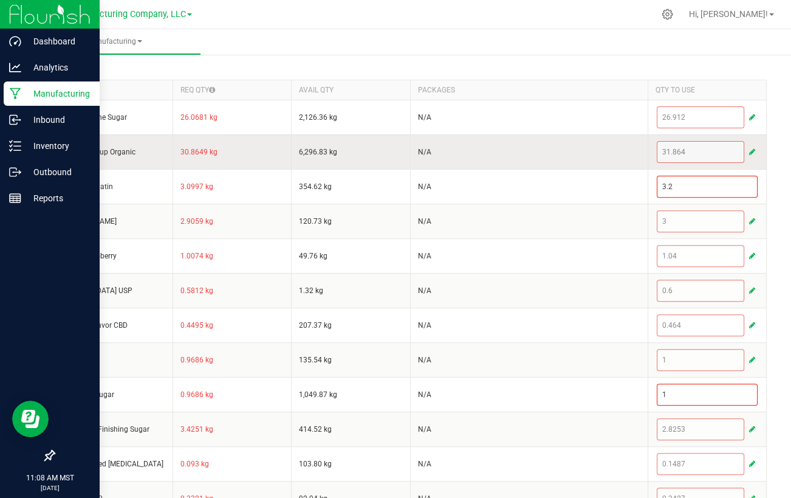
click at [749, 148] on span "button" at bounding box center [752, 152] width 6 height 10
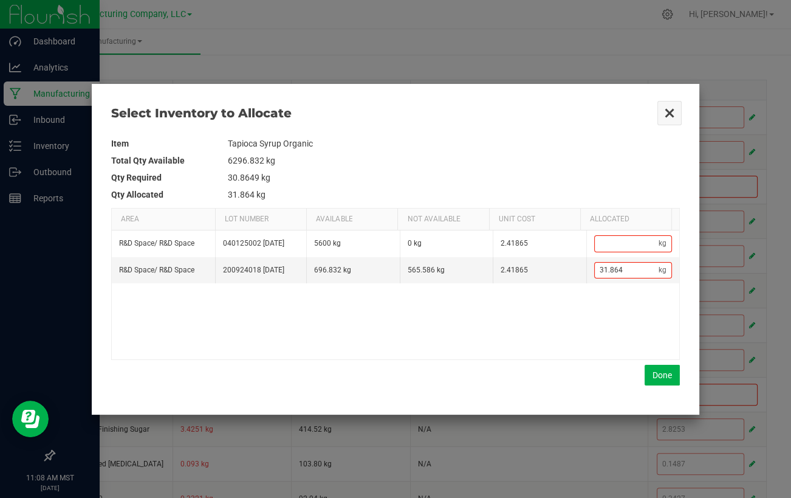
click at [666, 113] on button "Close" at bounding box center [670, 113] width 26 height 26
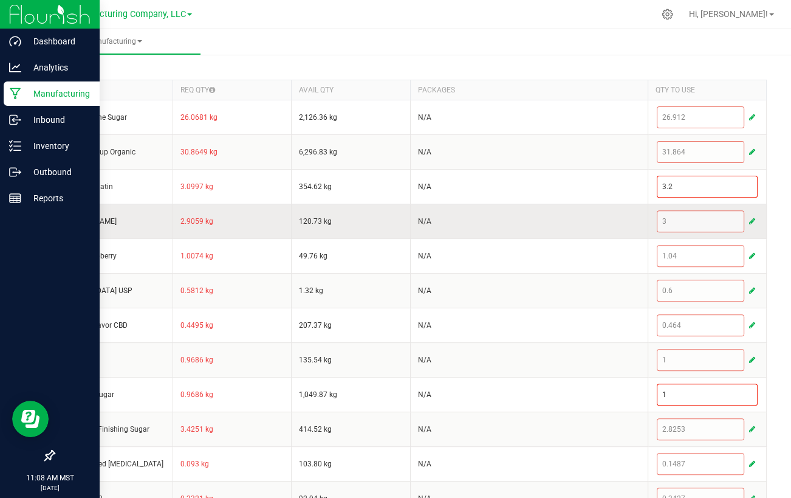
click at [749, 216] on span "button" at bounding box center [752, 221] width 6 height 10
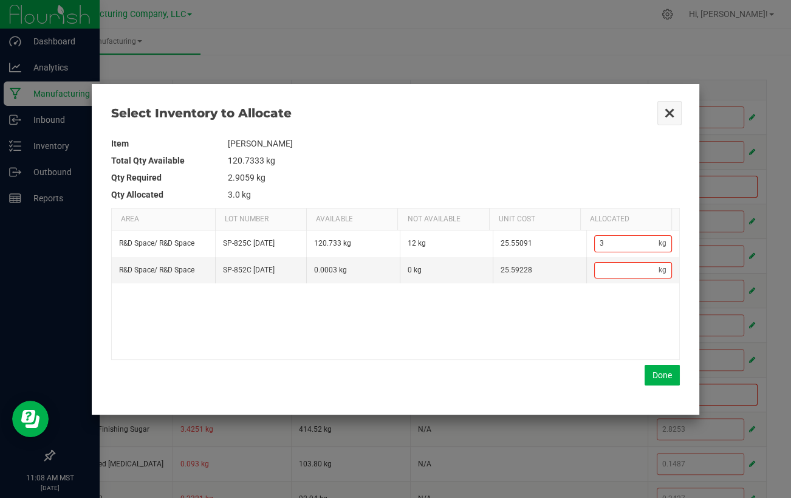
click at [670, 109] on button "Close" at bounding box center [670, 113] width 26 height 26
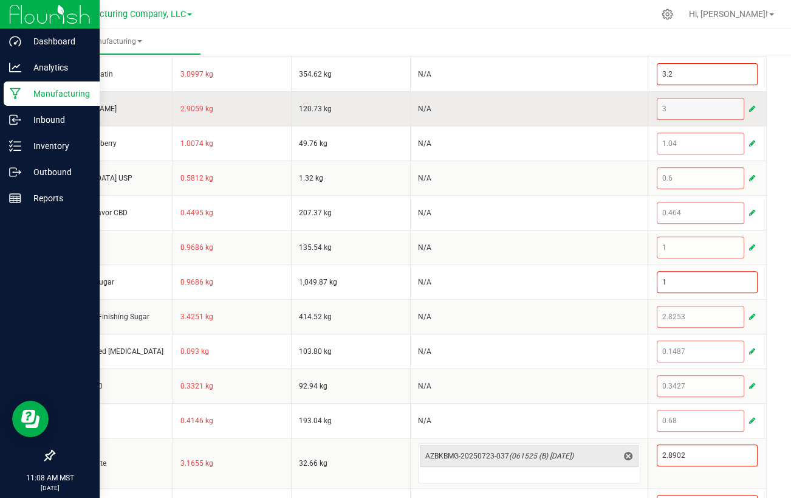
scroll to position [538, 0]
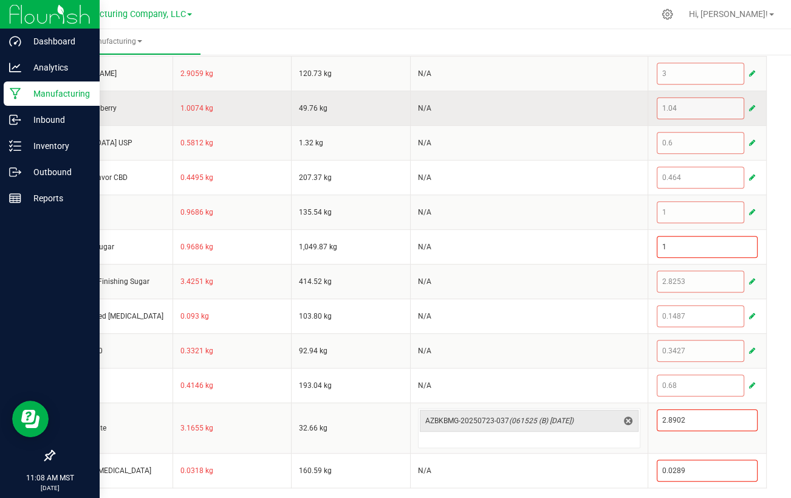
click at [747, 106] on button "button" at bounding box center [752, 108] width 11 height 15
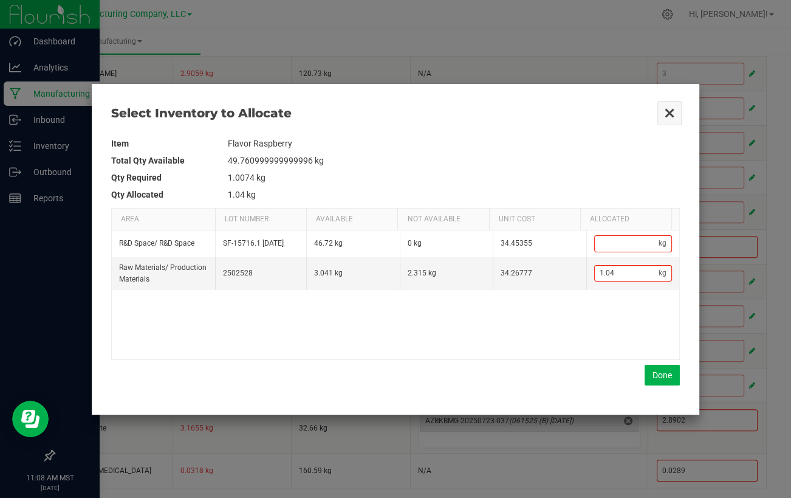
click at [665, 111] on button "Close" at bounding box center [670, 113] width 26 height 26
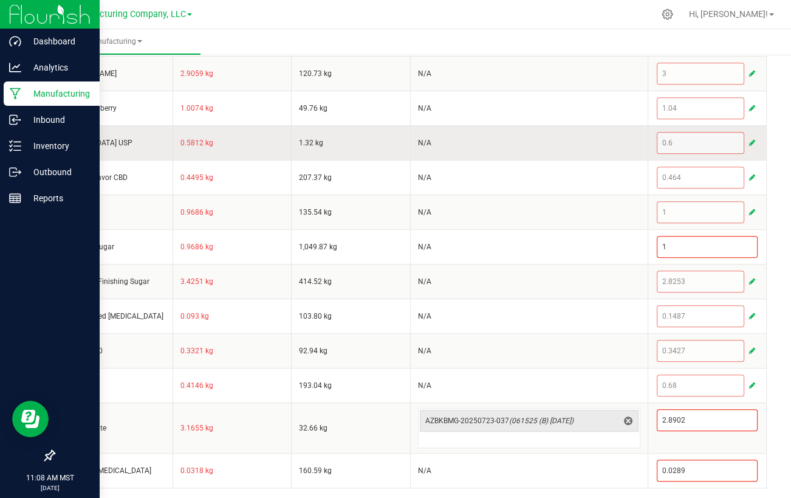
click at [749, 138] on span "button" at bounding box center [752, 143] width 6 height 10
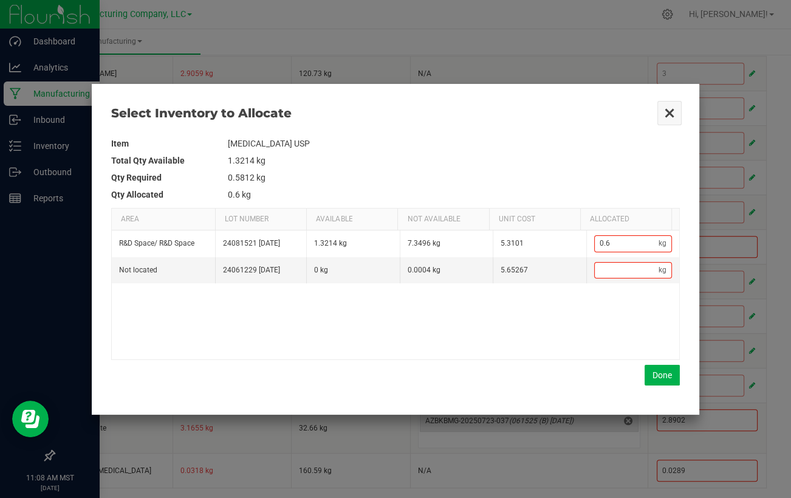
click at [671, 110] on button "Close" at bounding box center [670, 113] width 26 height 26
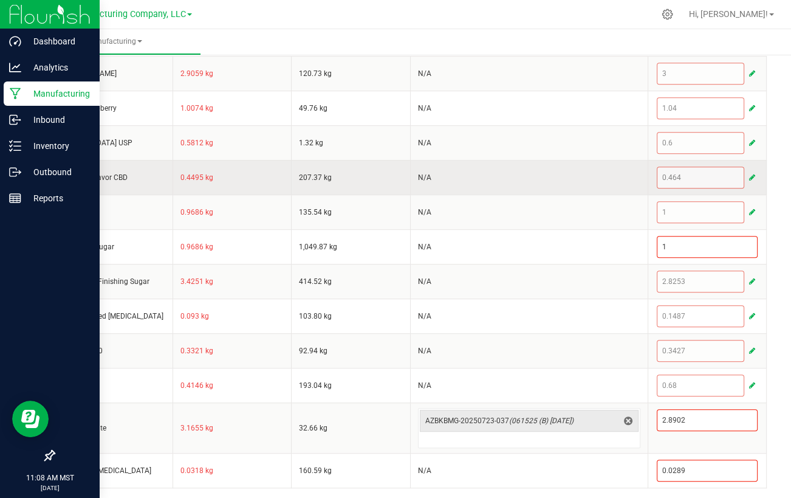
click at [749, 175] on span "button" at bounding box center [752, 178] width 6 height 10
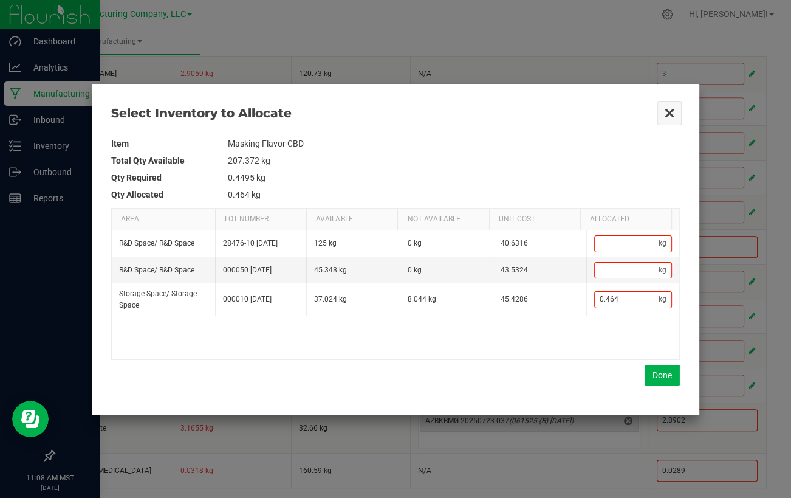
click at [669, 113] on button "Close" at bounding box center [670, 113] width 26 height 26
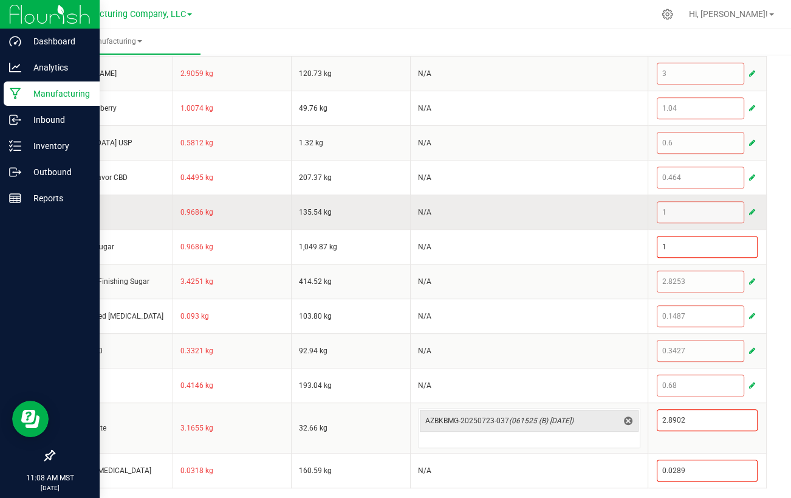
click at [749, 207] on span "button" at bounding box center [752, 212] width 6 height 10
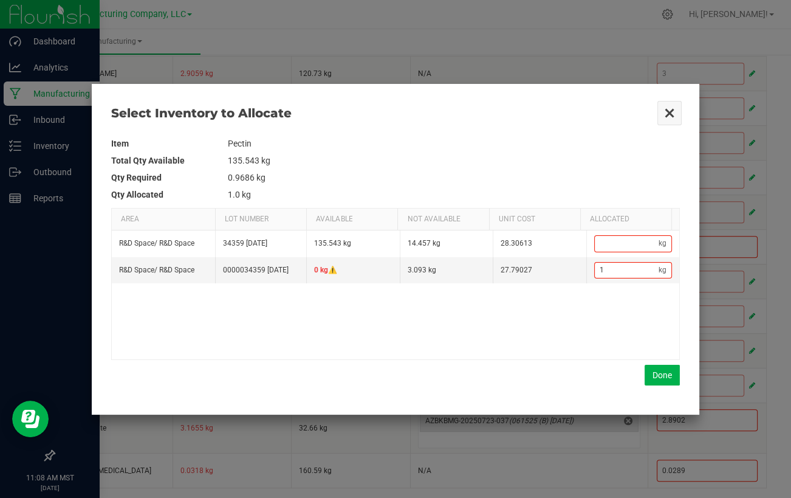
click at [673, 113] on button "Close" at bounding box center [670, 113] width 26 height 26
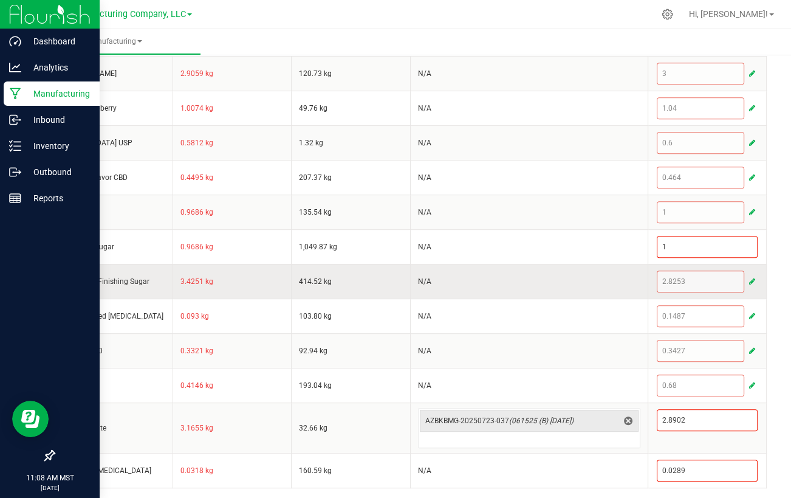
click at [749, 278] on span "button" at bounding box center [752, 281] width 6 height 10
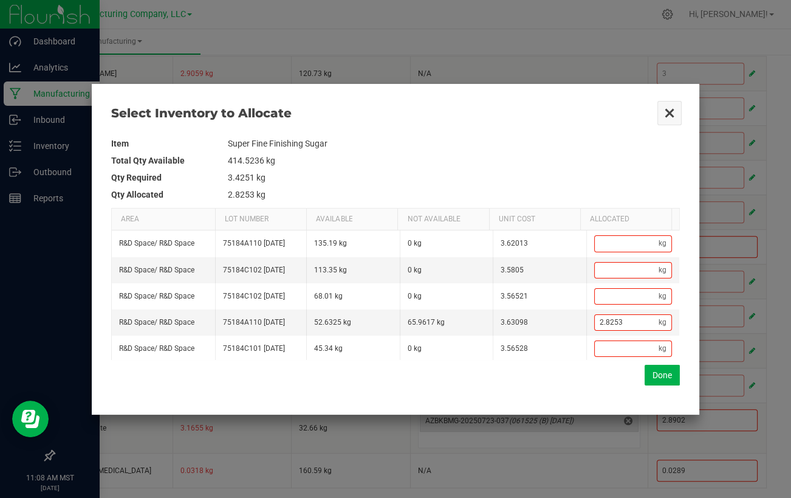
click at [673, 117] on button "Close" at bounding box center [670, 113] width 26 height 26
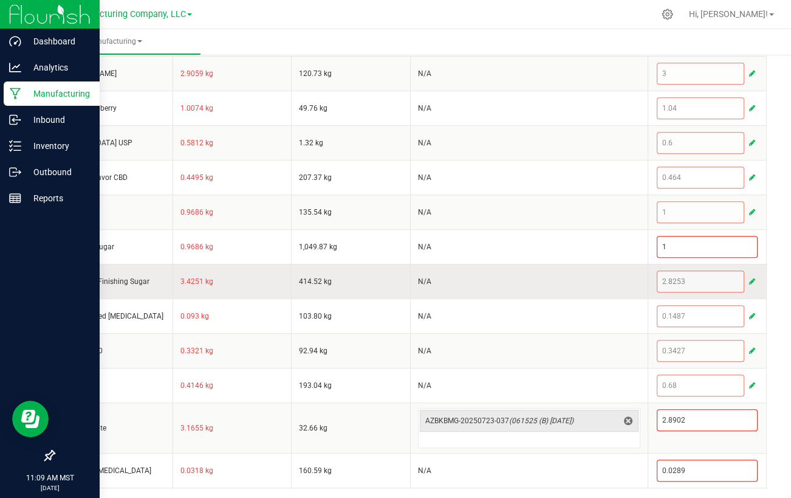
click at [749, 281] on span "button" at bounding box center [752, 281] width 6 height 10
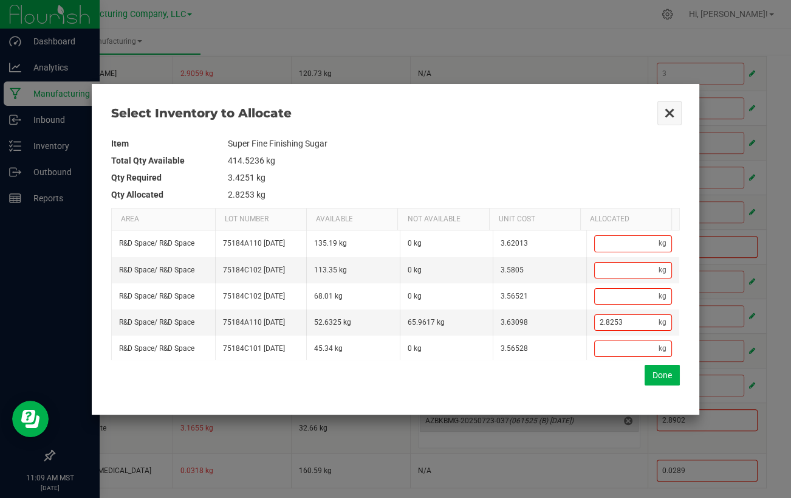
click at [668, 106] on button "Close" at bounding box center [670, 113] width 26 height 26
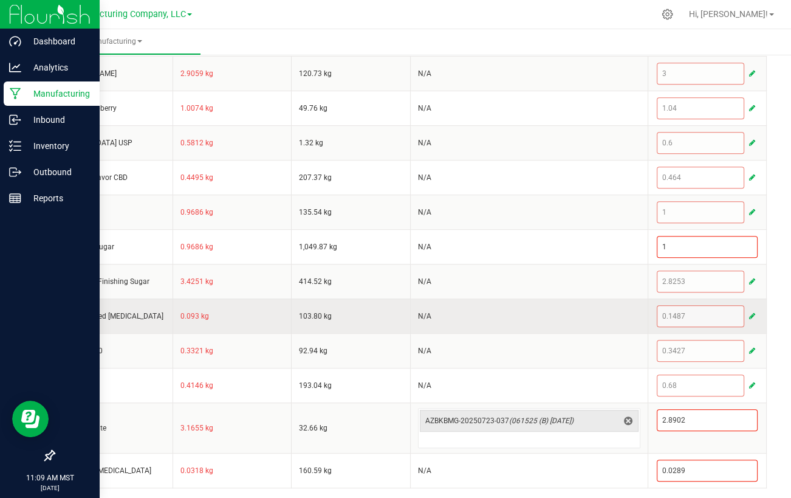
click at [749, 313] on span "button" at bounding box center [752, 316] width 6 height 10
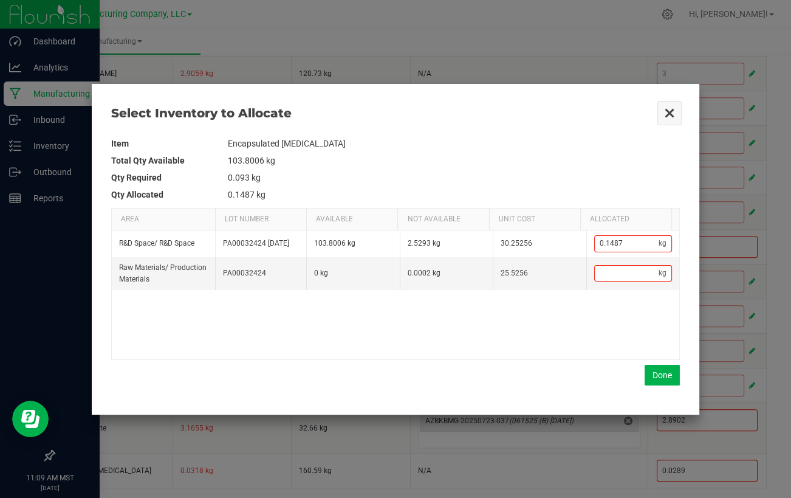
click at [663, 111] on button "Close" at bounding box center [670, 113] width 26 height 26
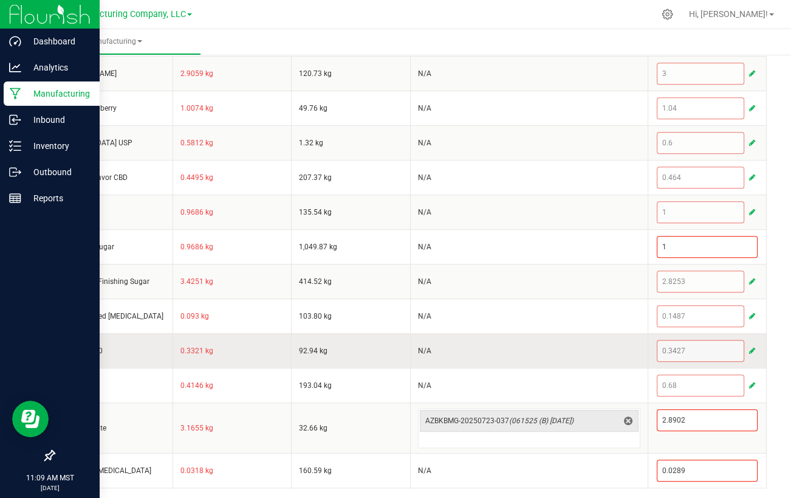
click at [749, 346] on span "button" at bounding box center [752, 351] width 6 height 10
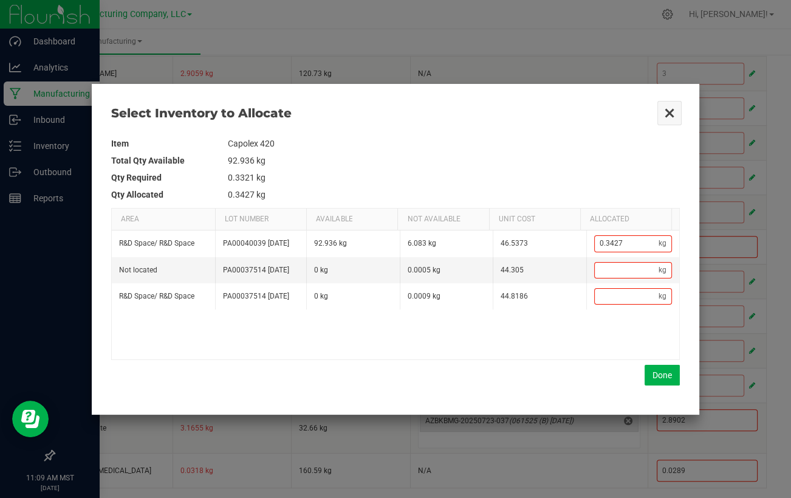
click at [671, 116] on button "Close" at bounding box center [670, 113] width 26 height 26
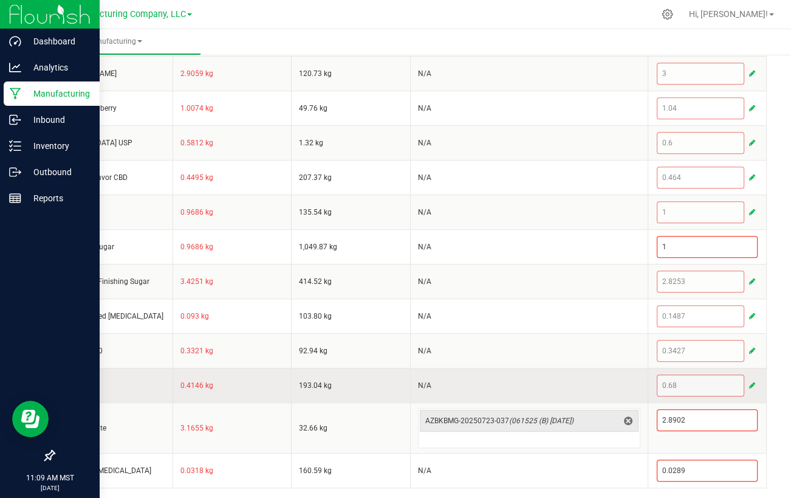
click at [749, 380] on span "button" at bounding box center [752, 385] width 6 height 10
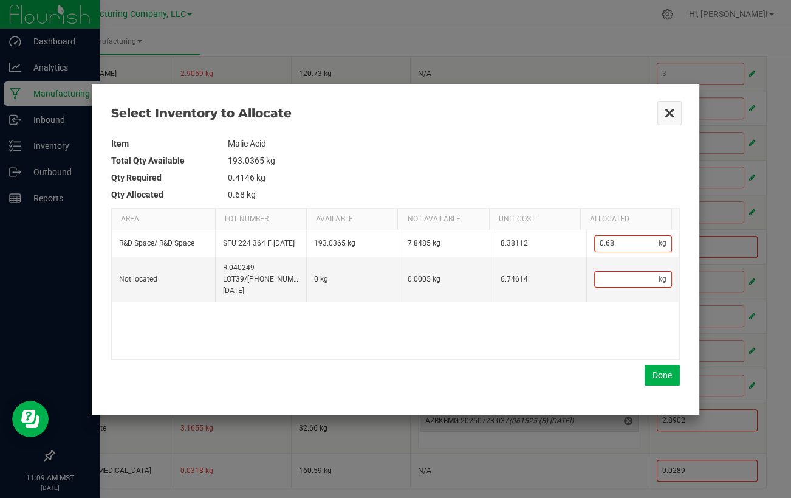
click at [671, 112] on button "Close" at bounding box center [670, 113] width 26 height 26
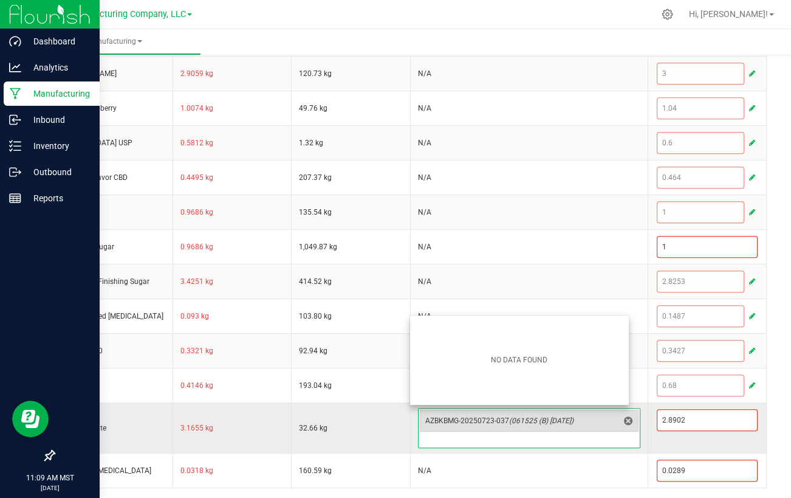
click at [489, 425] on span "AZBKBMG-20250723-037 (061525 (B) 7.23.25)" at bounding box center [521, 420] width 193 height 17
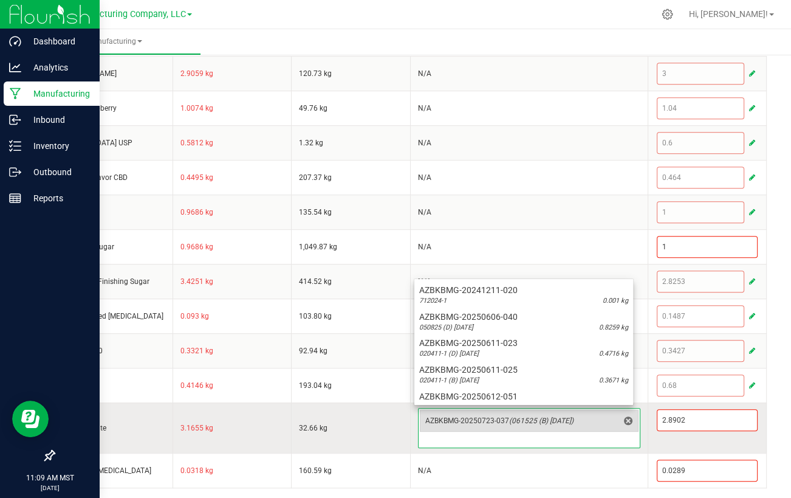
scroll to position [329, 0]
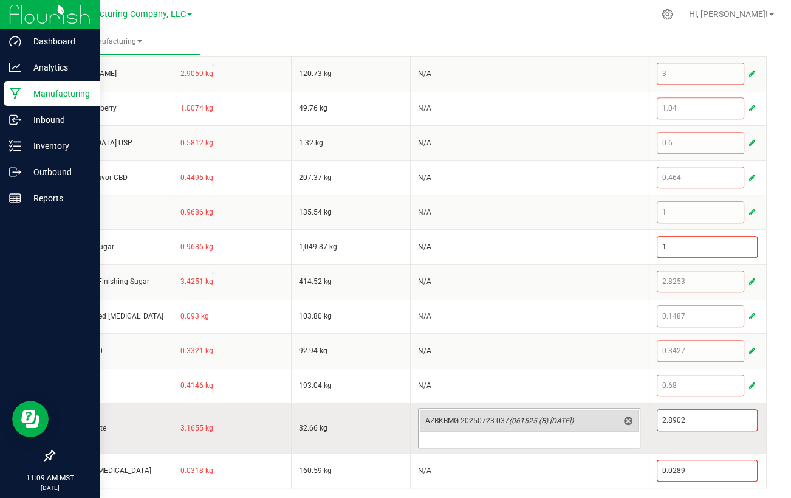
click at [517, 412] on span "AZBKBMG-20250723-037 (061525 (B) 7.23.25)" at bounding box center [521, 420] width 193 height 17
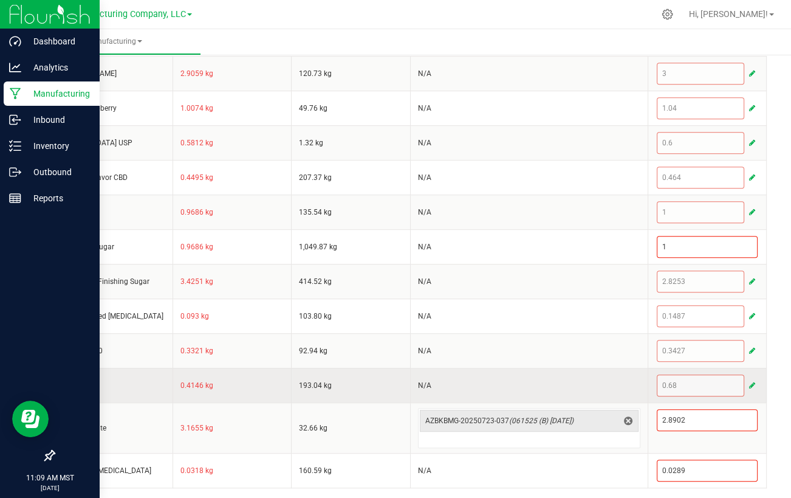
click at [365, 376] on td "193.04 kg" at bounding box center [351, 385] width 119 height 35
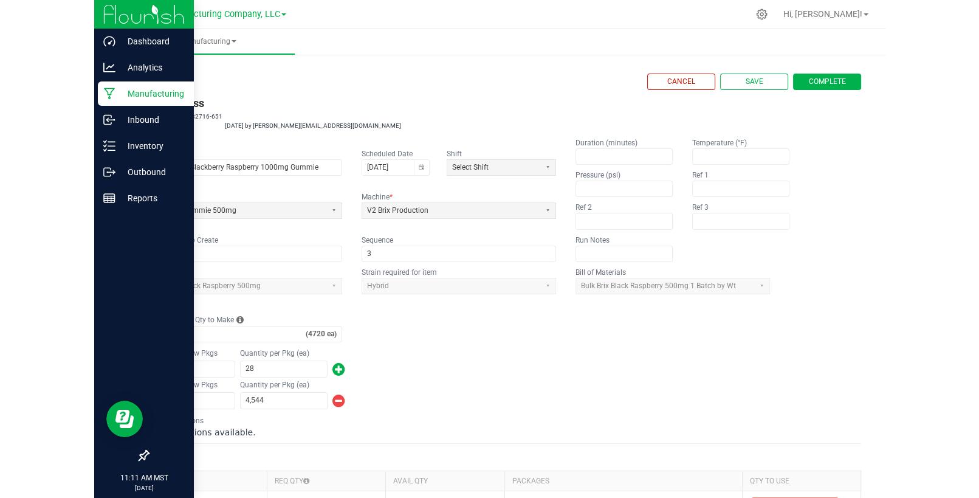
scroll to position [0, 0]
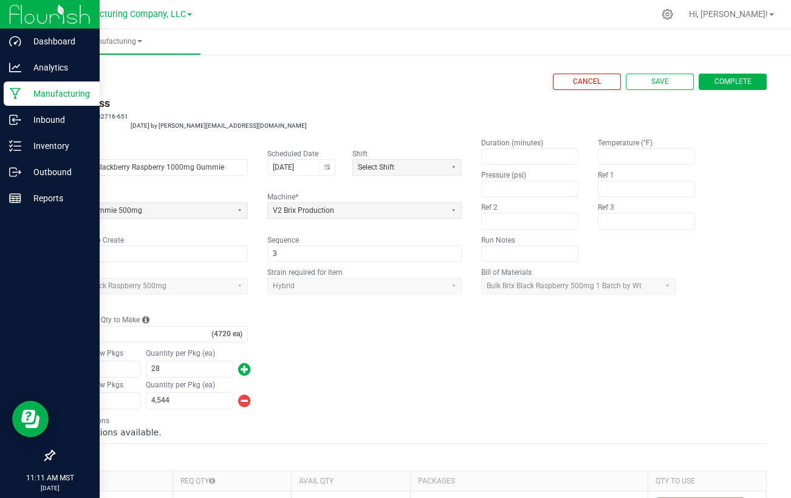
click at [72, 80] on link "< All Runs" at bounding box center [69, 82] width 32 height 9
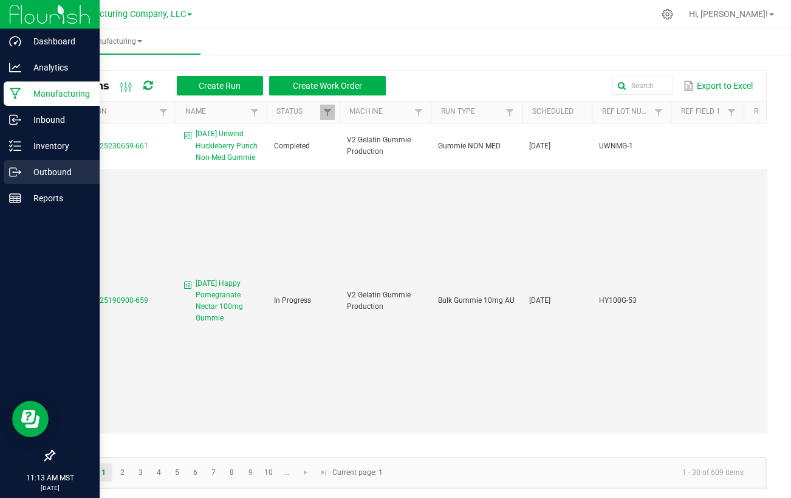
click at [37, 169] on p "Outbound" at bounding box center [57, 172] width 73 height 15
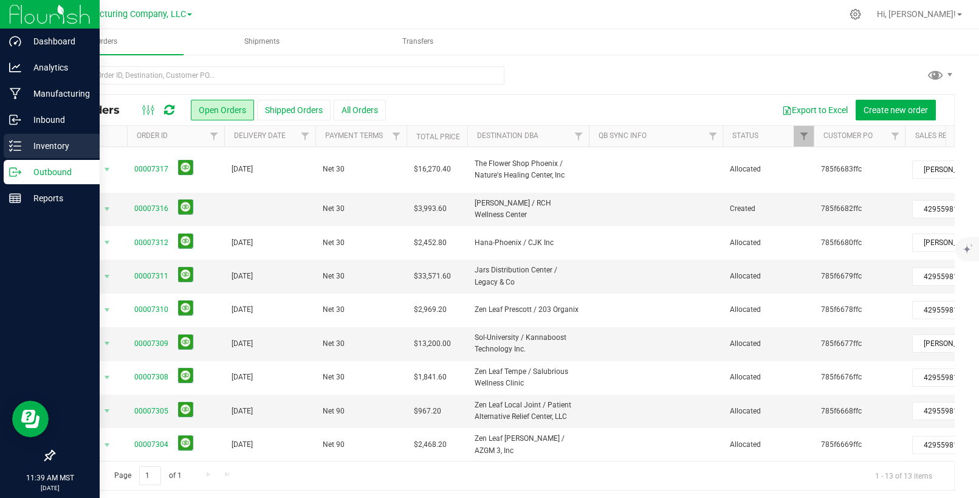
click at [13, 140] on icon at bounding box center [15, 146] width 12 height 12
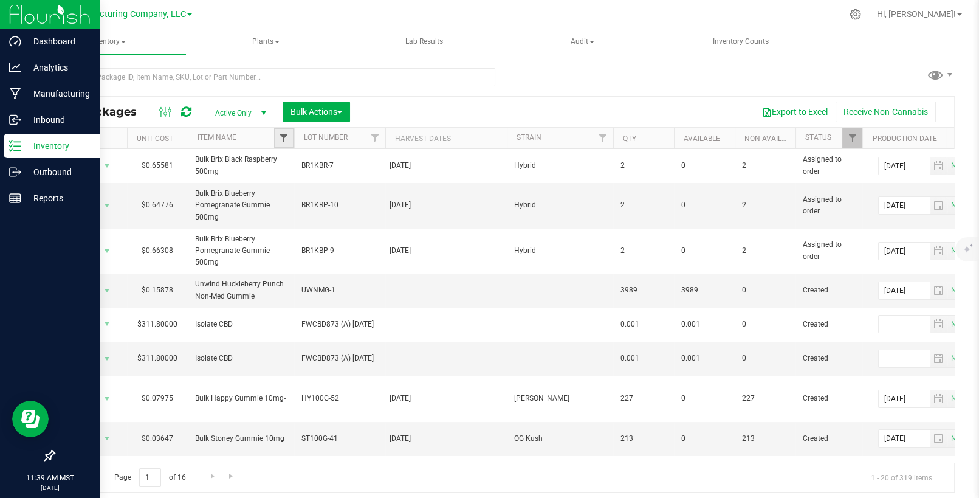
click at [283, 137] on span "Filter" at bounding box center [284, 138] width 10 height 10
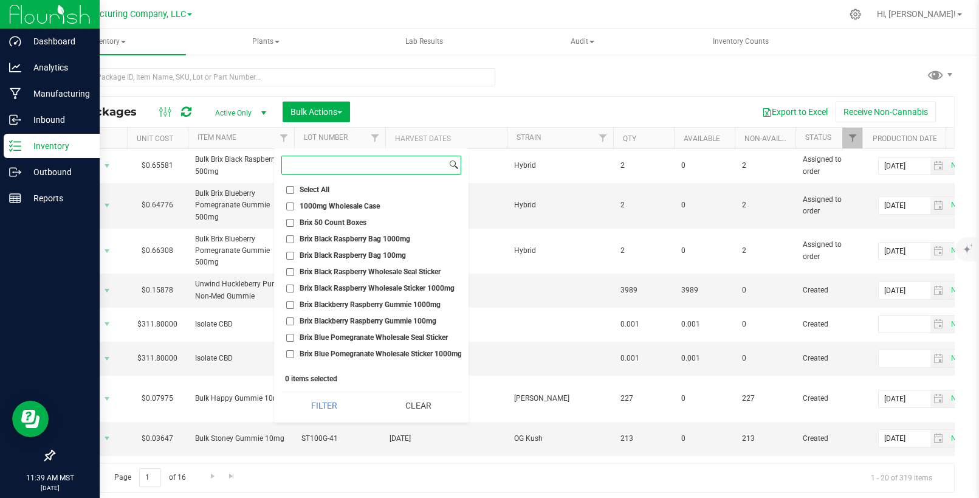
click at [301, 162] on input at bounding box center [364, 165] width 165 height 18
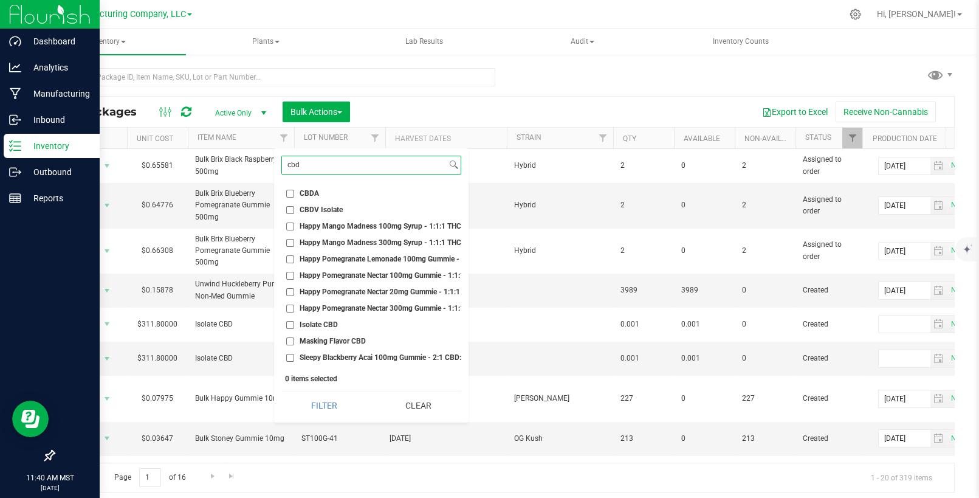
type input "cbd"
click at [287, 322] on input "Isolate CBD" at bounding box center [290, 325] width 8 height 8
checkbox input "true"
click at [315, 406] on button "Filter" at bounding box center [324, 405] width 86 height 27
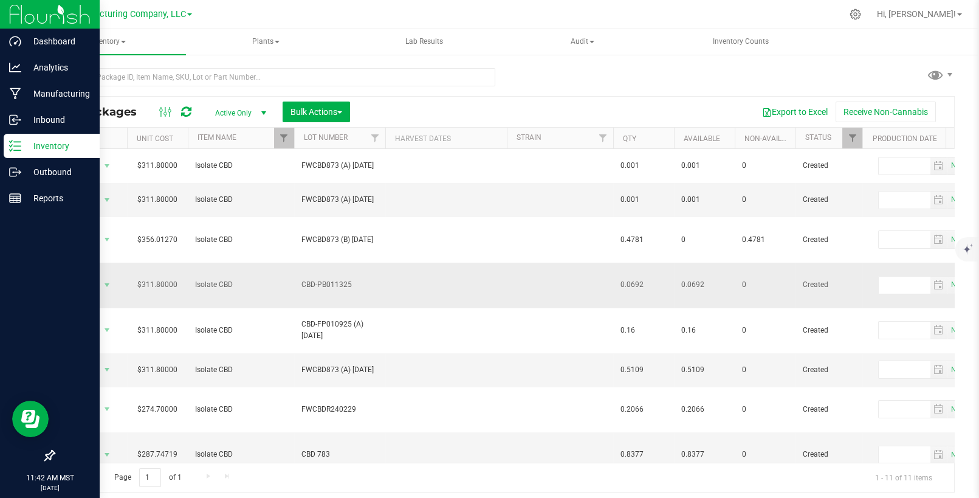
click at [302, 262] on td "CBD-PB011325" at bounding box center [339, 285] width 91 height 46
click at [312, 275] on input "CBD-PB011325" at bounding box center [336, 284] width 87 height 19
click at [97, 276] on span "Action" at bounding box center [82, 284] width 33 height 17
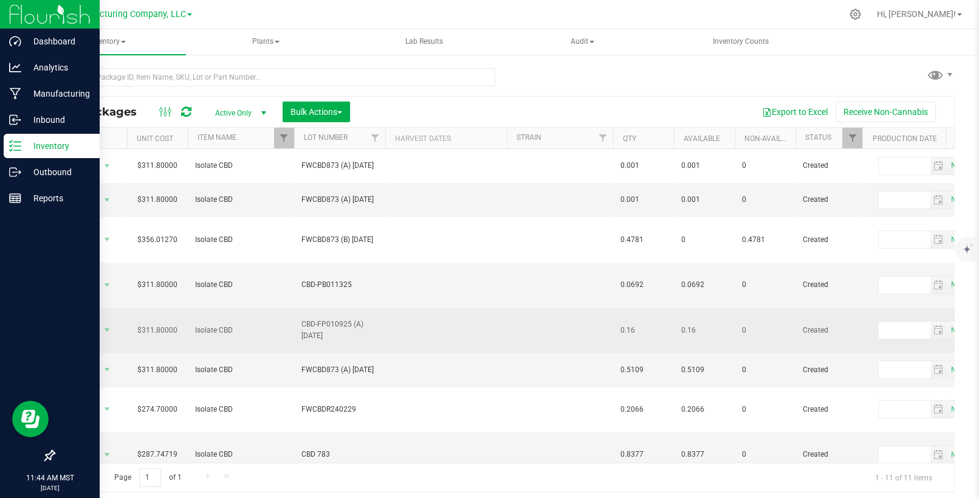
click at [312, 318] on span "CBD-FP010925 (A) [DATE]" at bounding box center [339, 329] width 77 height 23
click at [312, 321] on input "CBD-FP010925 (A) [DATE]" at bounding box center [336, 330] width 87 height 19
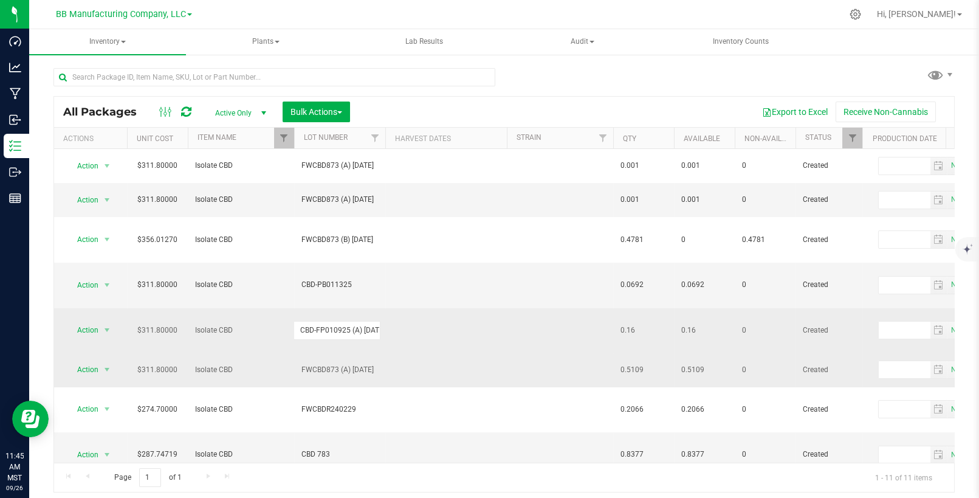
click at [328, 364] on span "FWCBD873 (A) [DATE]" at bounding box center [339, 370] width 77 height 12
click at [328, 360] on input "FWCBD873 (A) [DATE]" at bounding box center [336, 369] width 87 height 19
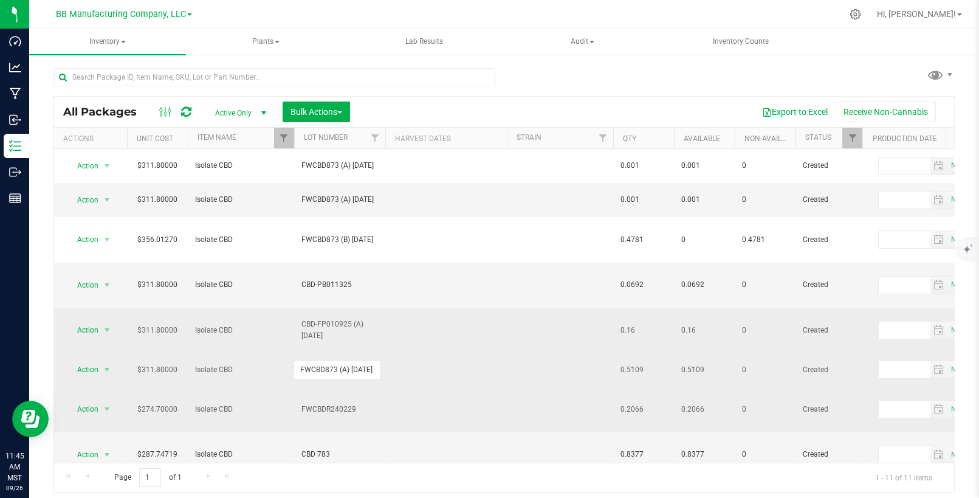
click at [318, 403] on span "FWCBDR240229" at bounding box center [339, 409] width 77 height 12
click at [318, 400] on input "FWCBDR240229" at bounding box center [336, 409] width 87 height 19
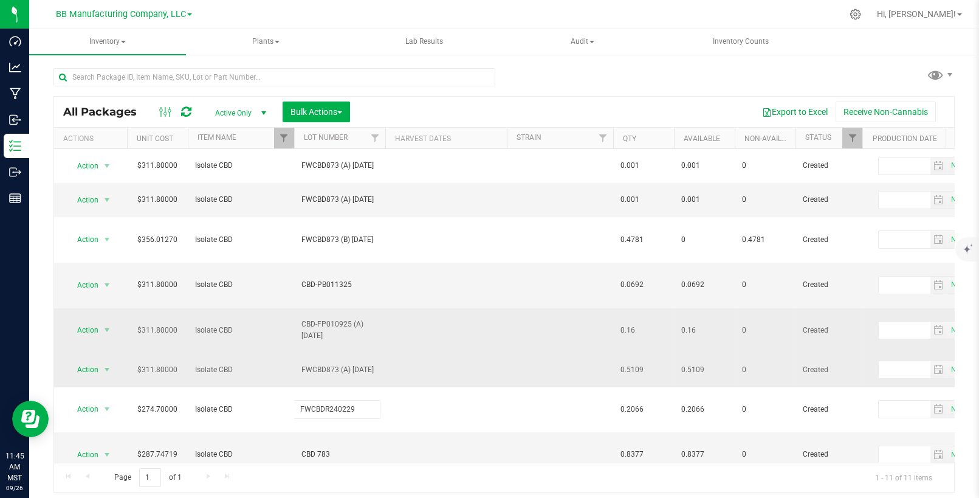
click at [340, 364] on span "FWCBD873 (A) [DATE]" at bounding box center [339, 370] width 77 height 12
click at [340, 360] on input "FWCBD873 (A) [DATE]" at bounding box center [336, 369] width 87 height 19
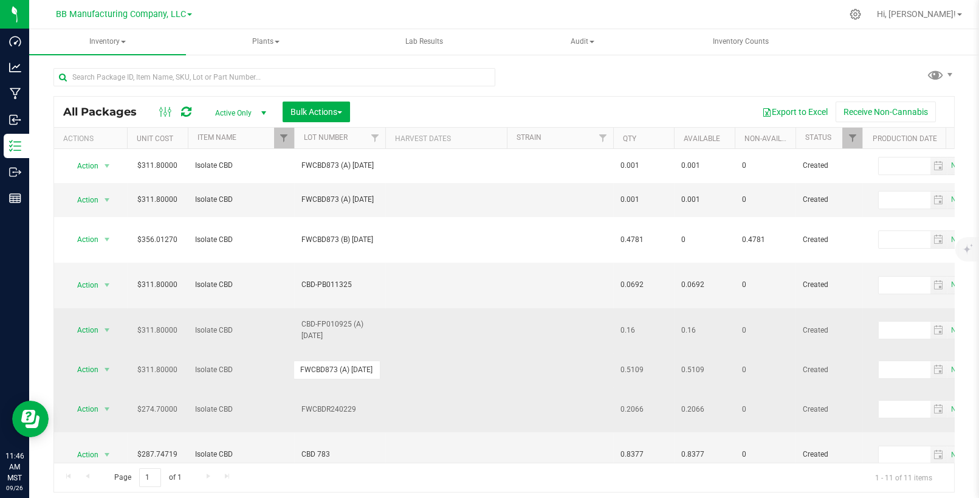
click at [334, 403] on span "FWCBDR240229" at bounding box center [339, 409] width 77 height 12
click at [334, 400] on input "FWCBDR240229" at bounding box center [336, 409] width 87 height 19
click at [420, 308] on td at bounding box center [446, 331] width 122 height 46
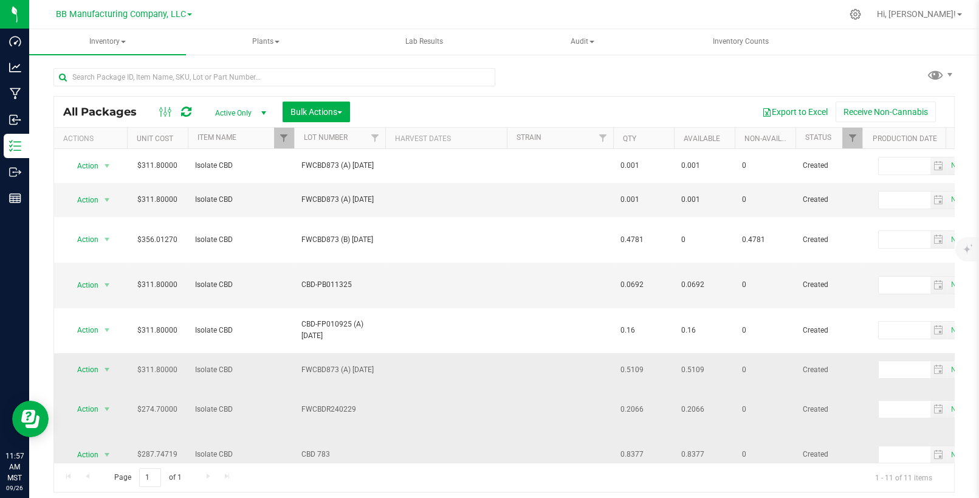
click at [315, 448] on span "CBD 783" at bounding box center [339, 454] width 77 height 12
click at [315, 445] on input "CBD 783" at bounding box center [336, 454] width 87 height 19
click at [320, 478] on td "CBD735" at bounding box center [339, 501] width 91 height 46
click at [320, 490] on input "CBD735" at bounding box center [336, 499] width 87 height 19
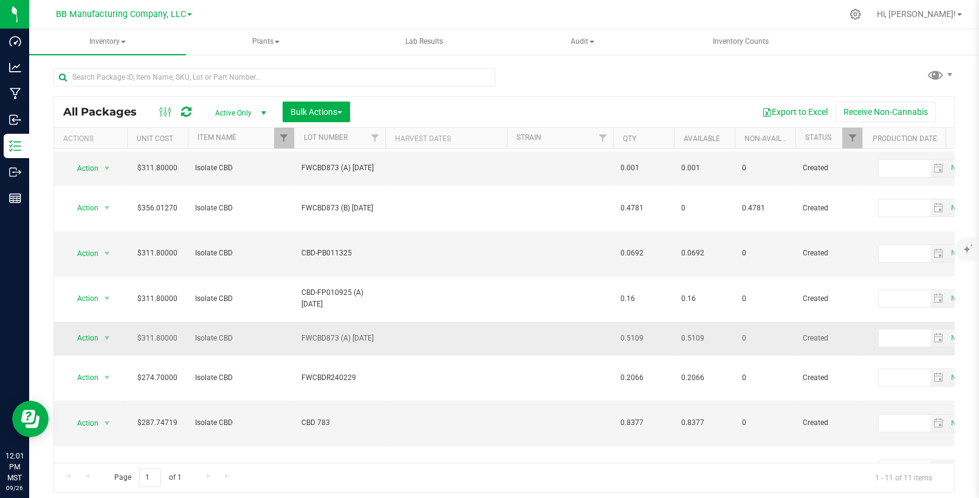
click at [363, 170] on span "FWCBD873 (A) [DATE]" at bounding box center [339, 168] width 77 height 12
click at [363, 170] on input "FWCBD873 (A) [DATE]" at bounding box center [336, 168] width 87 height 19
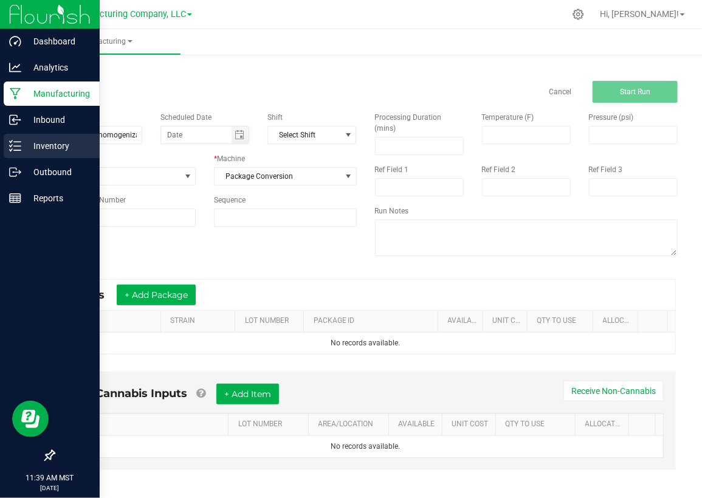
click at [25, 140] on p "Inventory" at bounding box center [57, 146] width 73 height 15
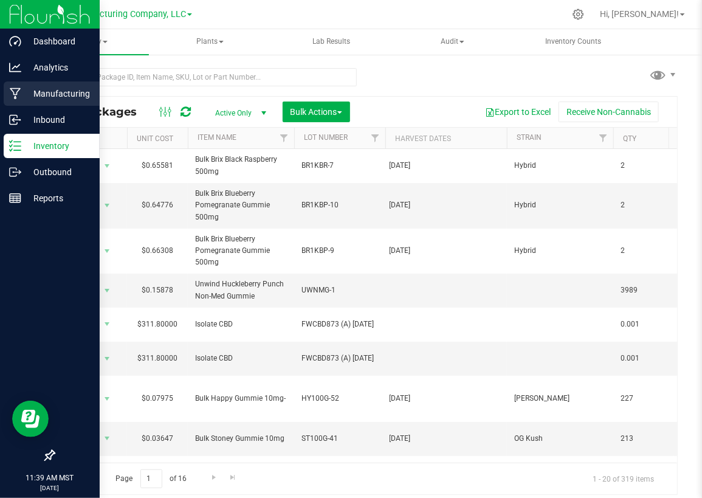
click at [15, 95] on icon at bounding box center [16, 93] width 12 height 12
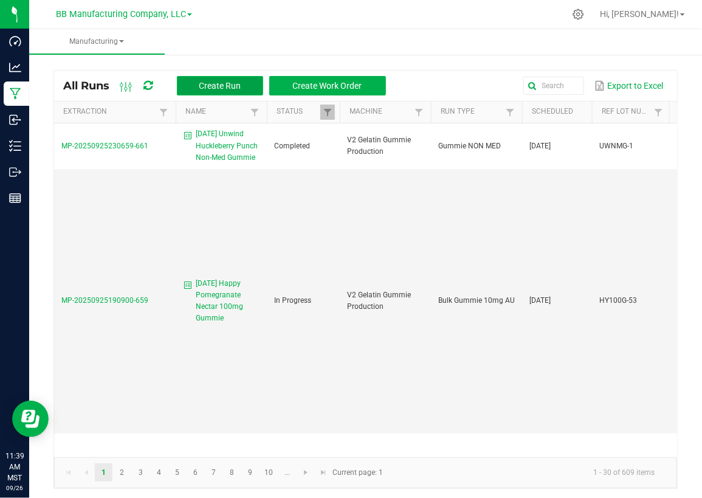
click at [225, 83] on span "Create Run" at bounding box center [220, 86] width 42 height 10
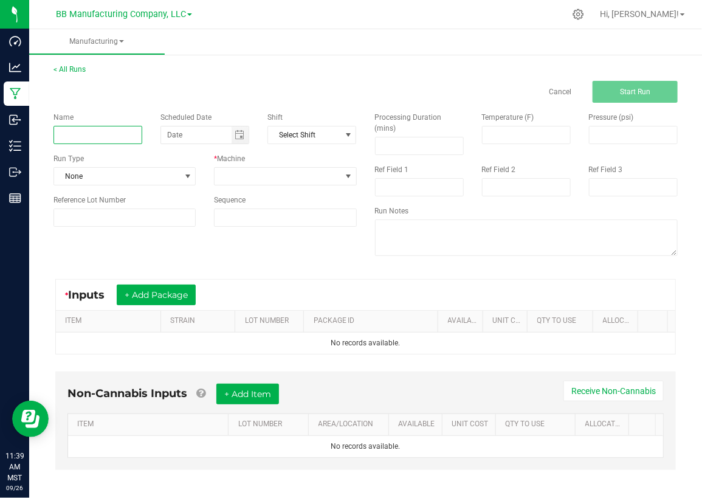
click at [85, 137] on input at bounding box center [97, 135] width 89 height 18
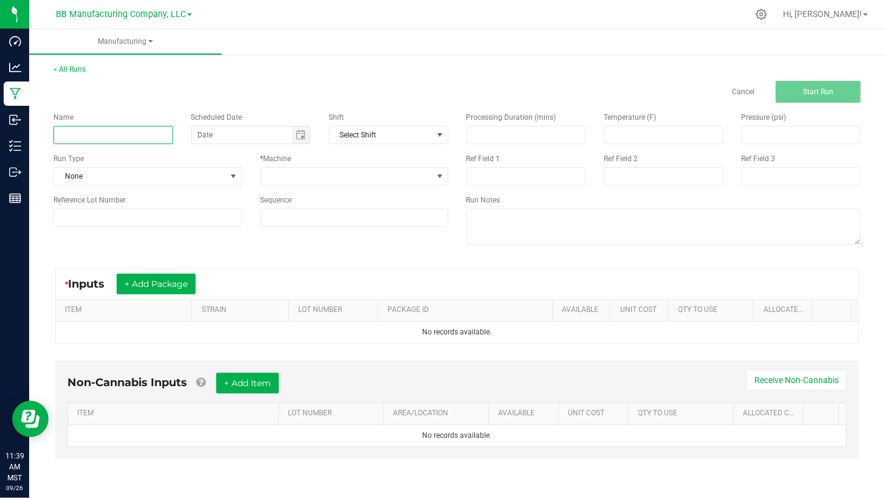
click at [74, 139] on input at bounding box center [113, 135] width 120 height 18
paste input "SL100G-69"
click at [74, 139] on input "SL100G-69" at bounding box center [113, 135] width 120 height 18
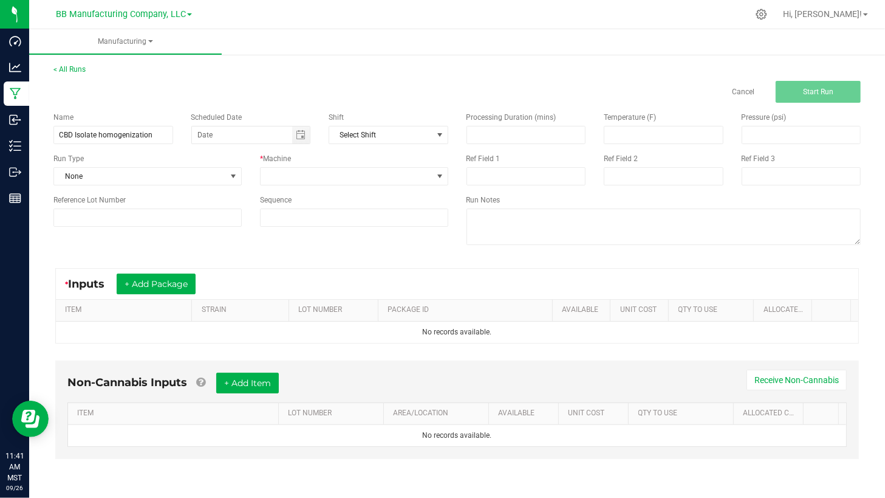
click at [271, 95] on div "Cancel Start Run" at bounding box center [457, 92] width 826 height 22
drag, startPoint x: 434, startPoint y: 174, endPoint x: 425, endPoint y: 183, distance: 12.5
click at [435, 175] on span at bounding box center [439, 176] width 15 height 17
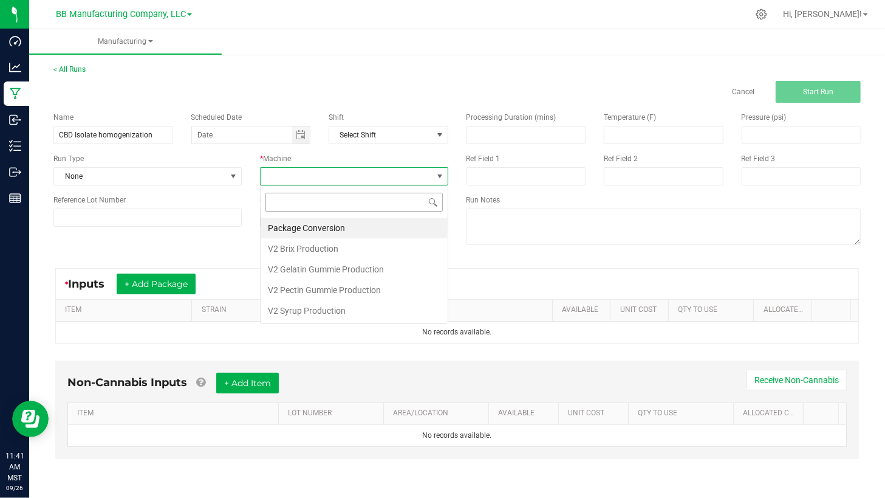
scroll to position [18, 188]
click at [282, 225] on li "Package Conversion" at bounding box center [354, 228] width 187 height 21
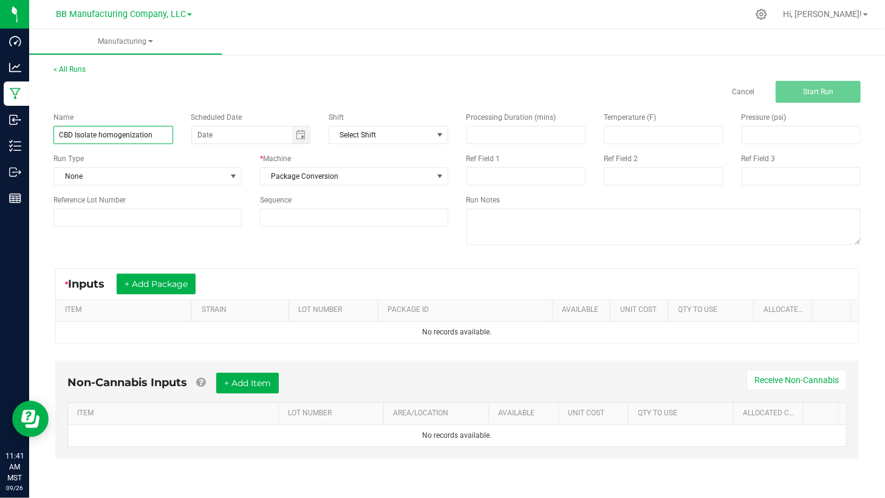
click at [154, 132] on input "CBD Isolate homogenization" at bounding box center [113, 135] width 120 height 18
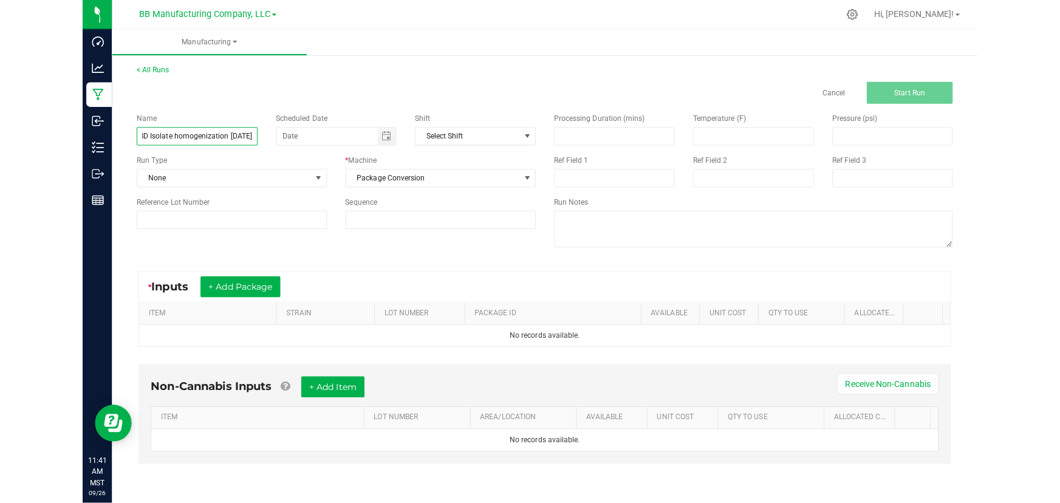
scroll to position [0, 0]
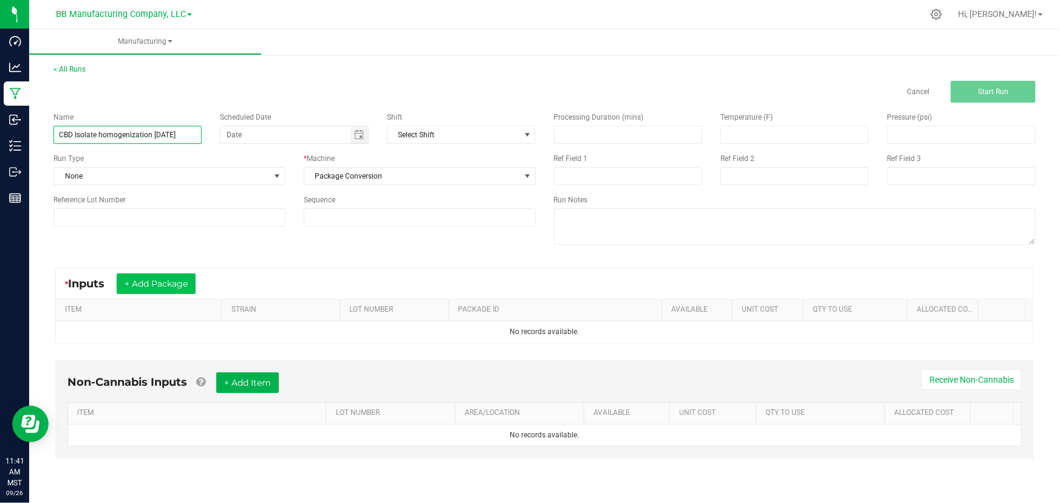
type input "CBD Isolate homogenization [DATE]"
click at [159, 282] on button "+ Add Package" at bounding box center [156, 283] width 79 height 21
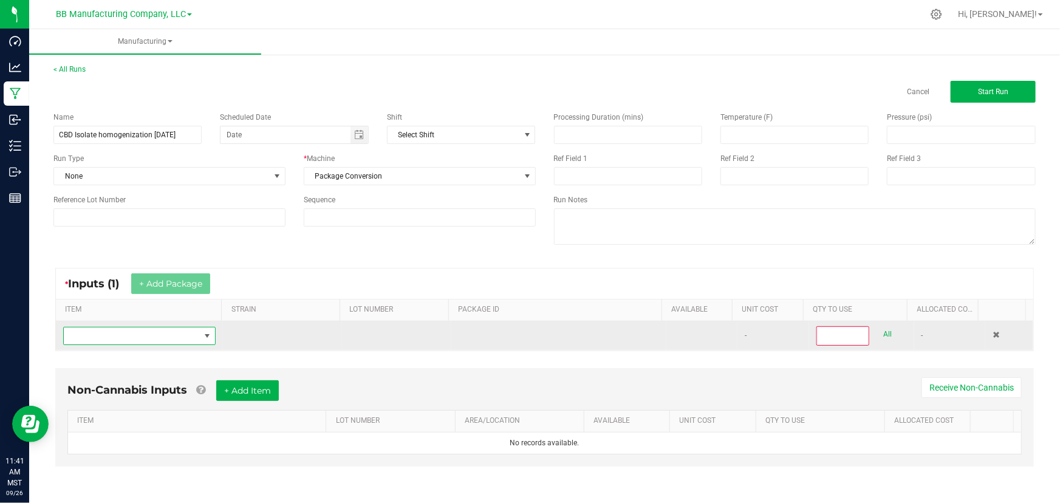
click at [200, 334] on span "NO DATA FOUND" at bounding box center [207, 336] width 15 height 17
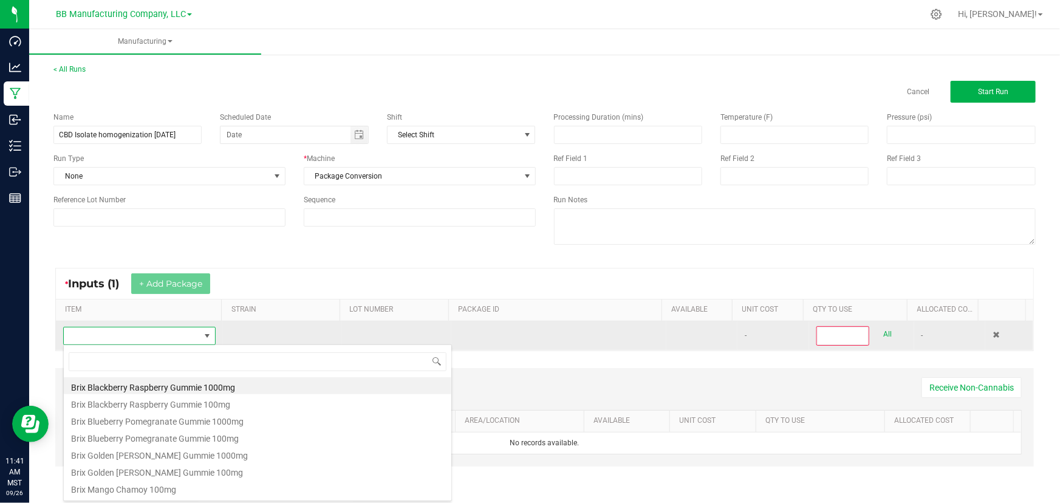
scroll to position [18, 149]
type input "d"
type input "c"
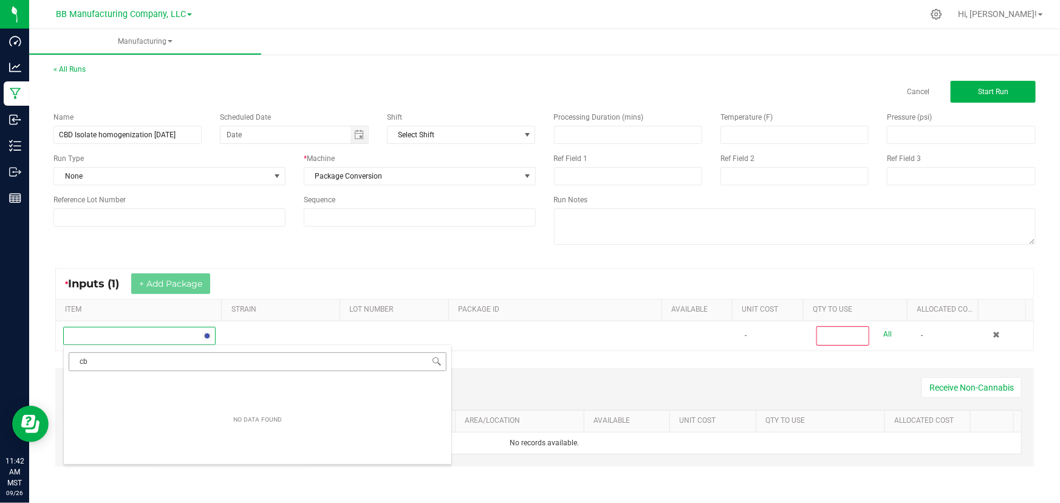
type input "c"
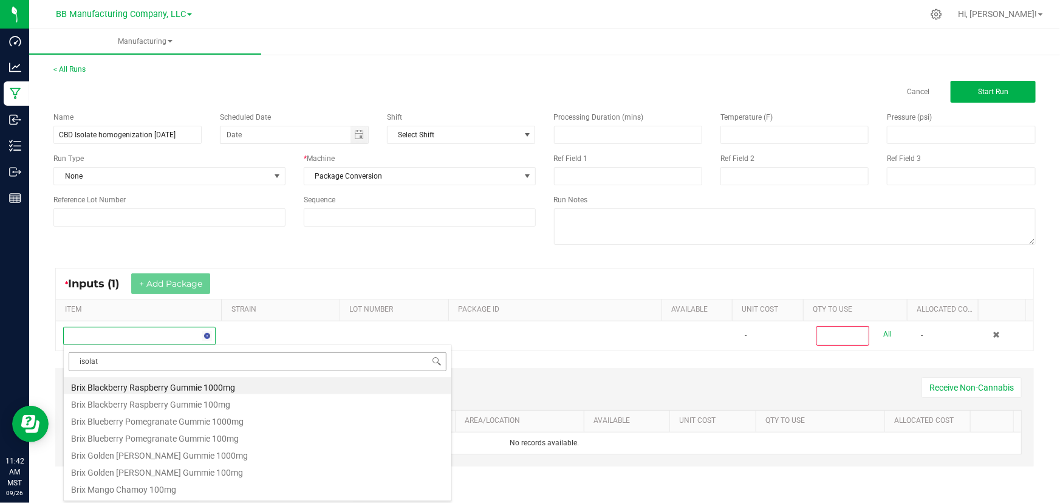
type input "isolate"
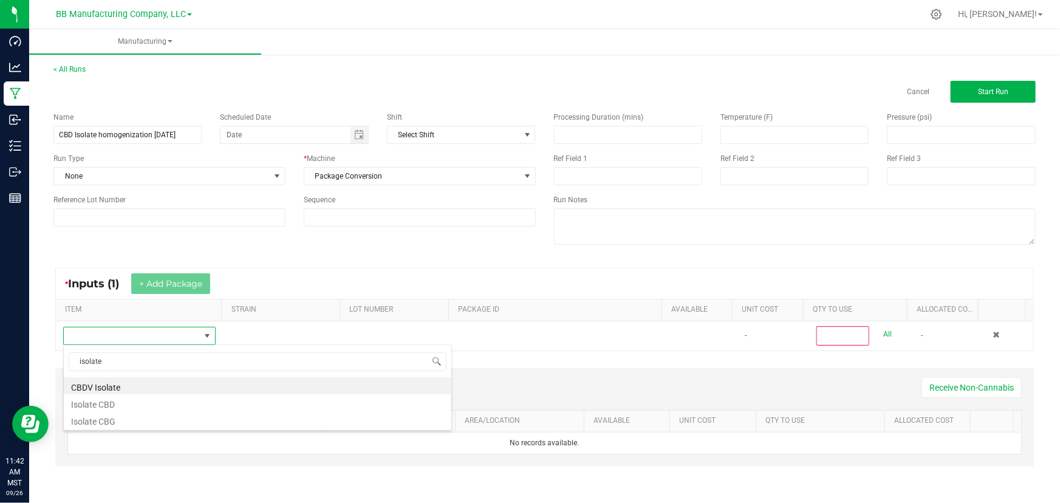
click at [139, 406] on li "Isolate CBD" at bounding box center [258, 402] width 388 height 17
type input "0"
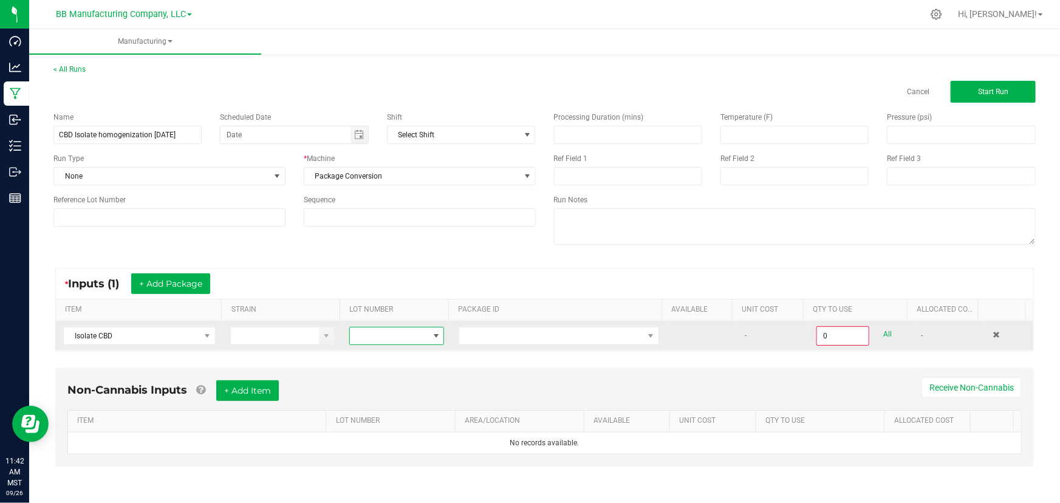
click at [432, 337] on span at bounding box center [436, 336] width 10 height 10
click at [419, 331] on span at bounding box center [389, 336] width 79 height 17
type input "CBD-PB011325"
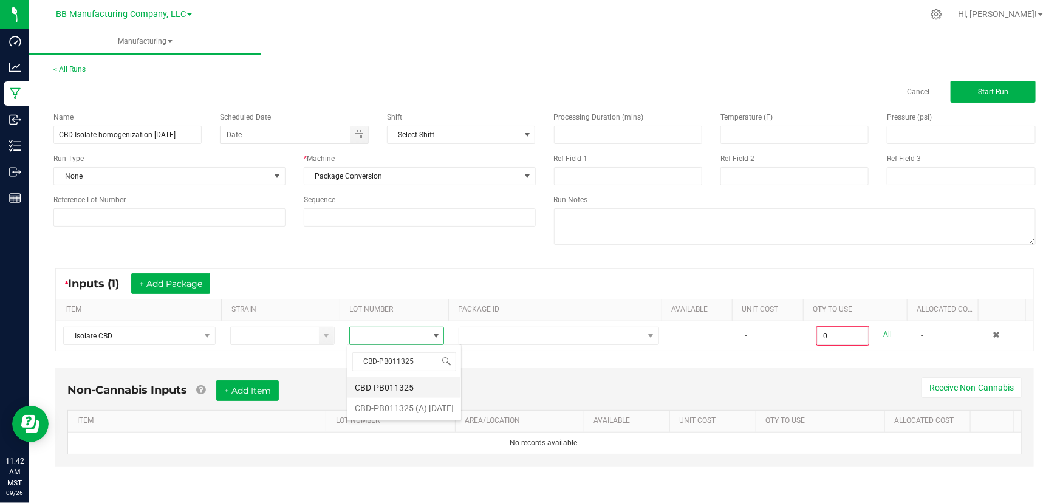
click at [393, 389] on li "CBD-PB011325" at bounding box center [405, 387] width 114 height 21
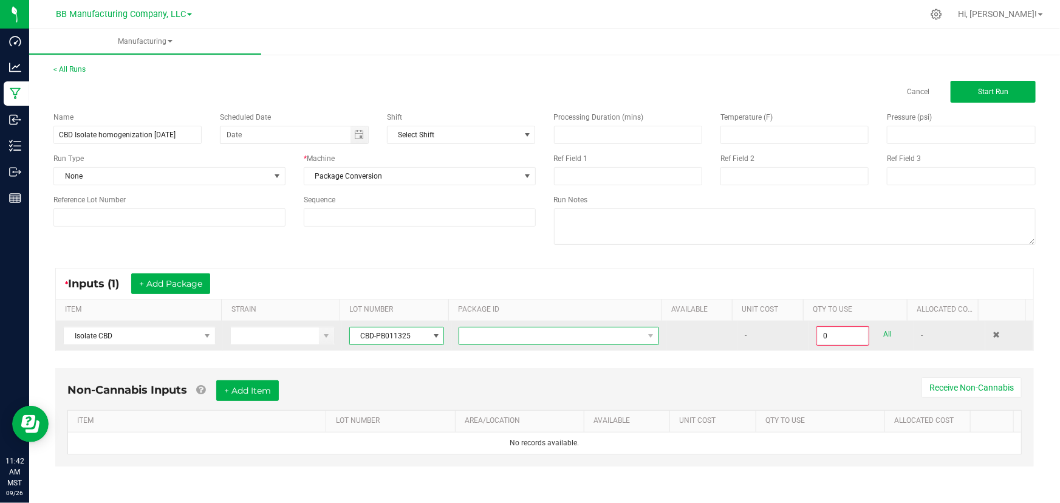
click at [622, 334] on span at bounding box center [551, 336] width 184 height 17
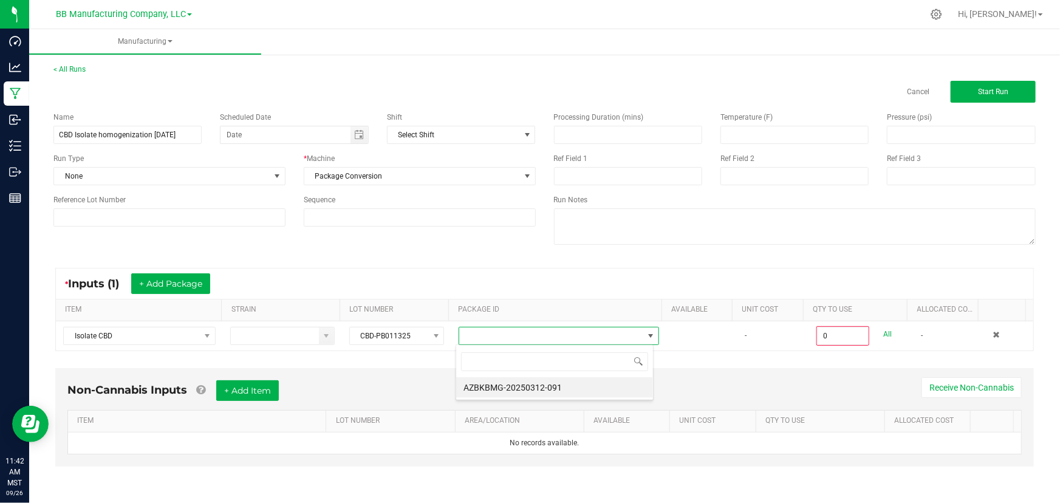
click at [529, 383] on li "AZBKBMG-20250312-091" at bounding box center [554, 387] width 197 height 21
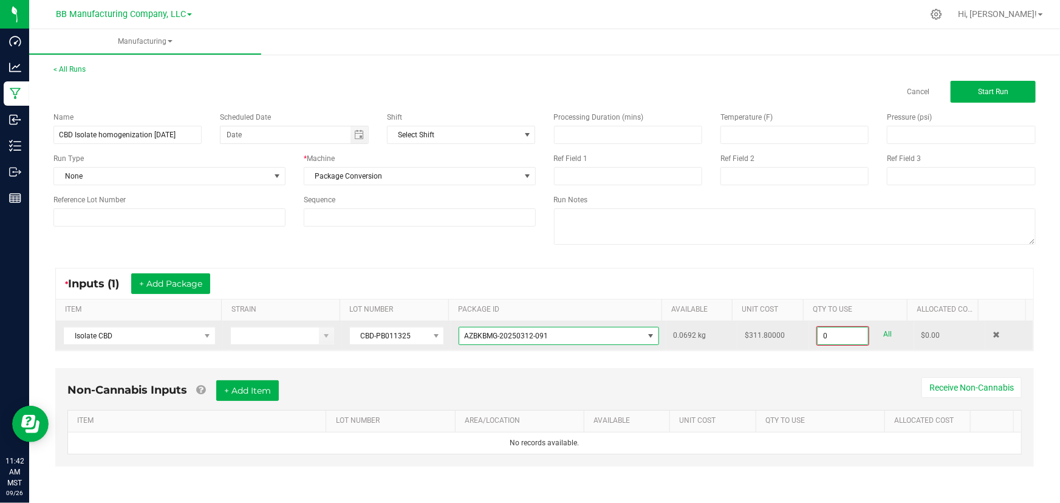
click at [701, 337] on input "0" at bounding box center [843, 336] width 50 height 17
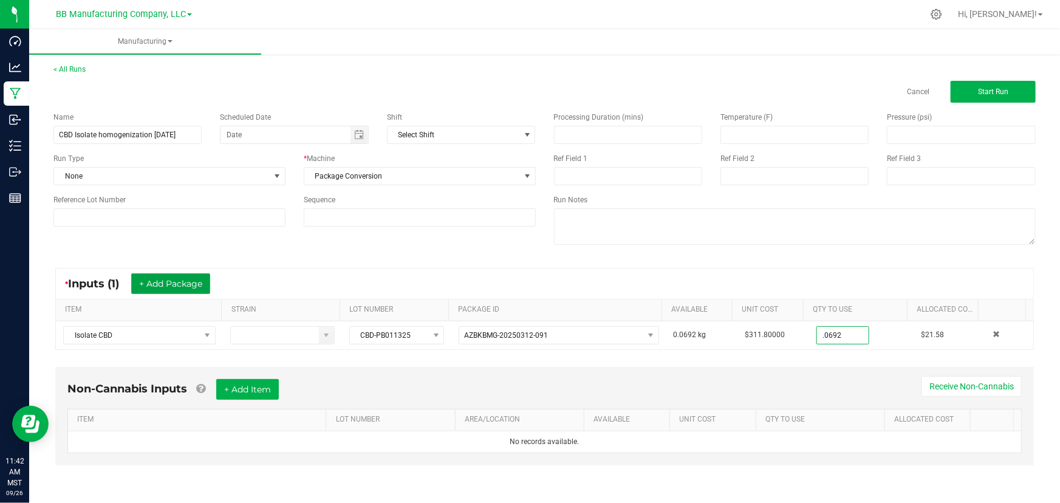
type input "0.0692 kg"
click at [173, 275] on button "+ Add Package" at bounding box center [170, 283] width 79 height 21
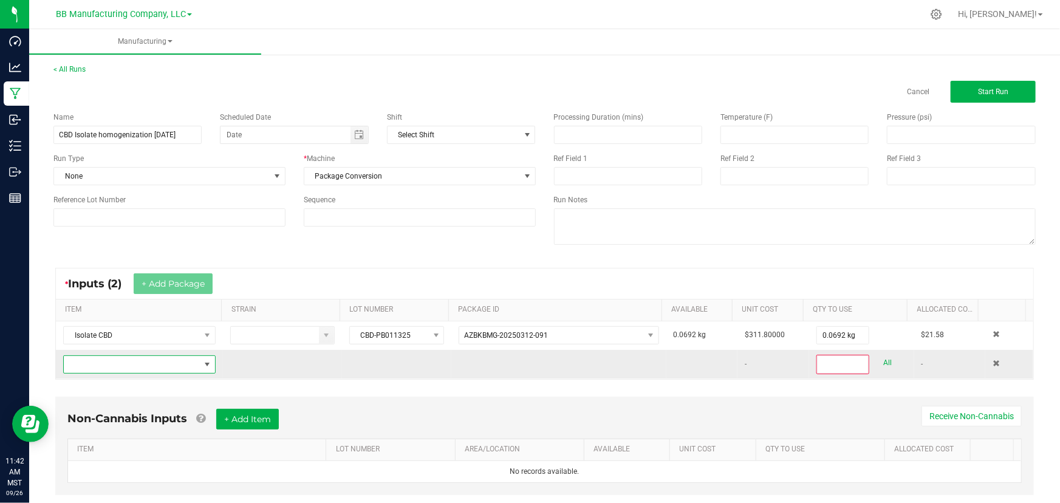
click at [91, 363] on span "NO DATA FOUND" at bounding box center [132, 364] width 136 height 17
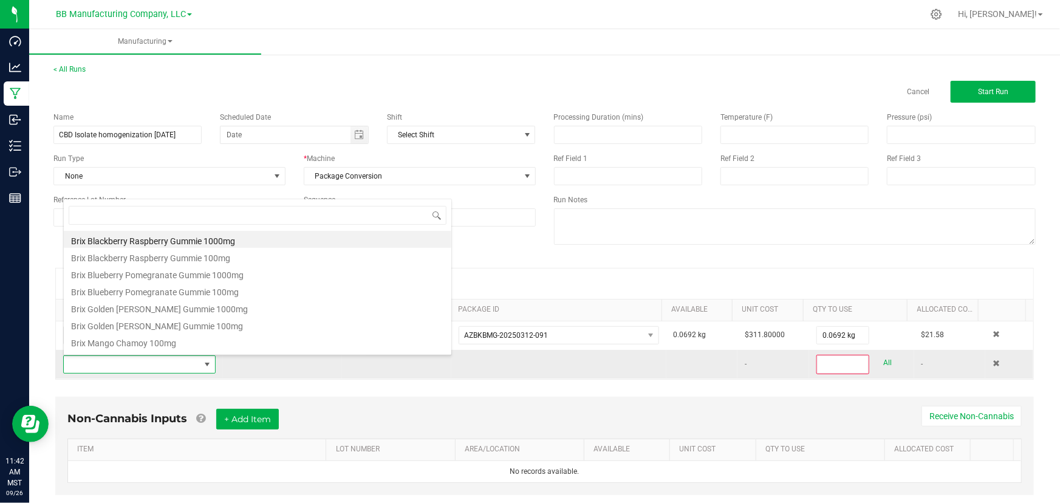
scroll to position [18, 148]
type input "isolate"
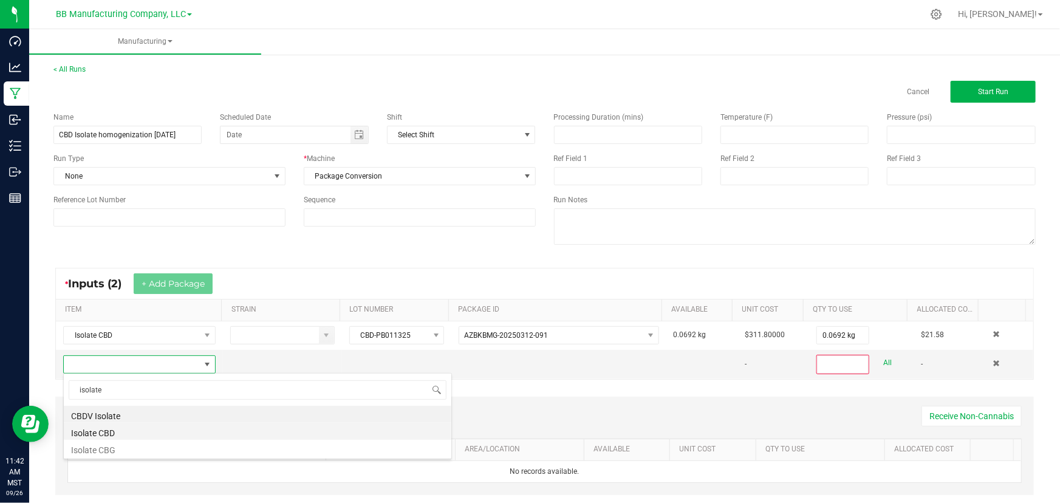
click at [90, 435] on li "Isolate CBD" at bounding box center [258, 431] width 388 height 17
type input "0"
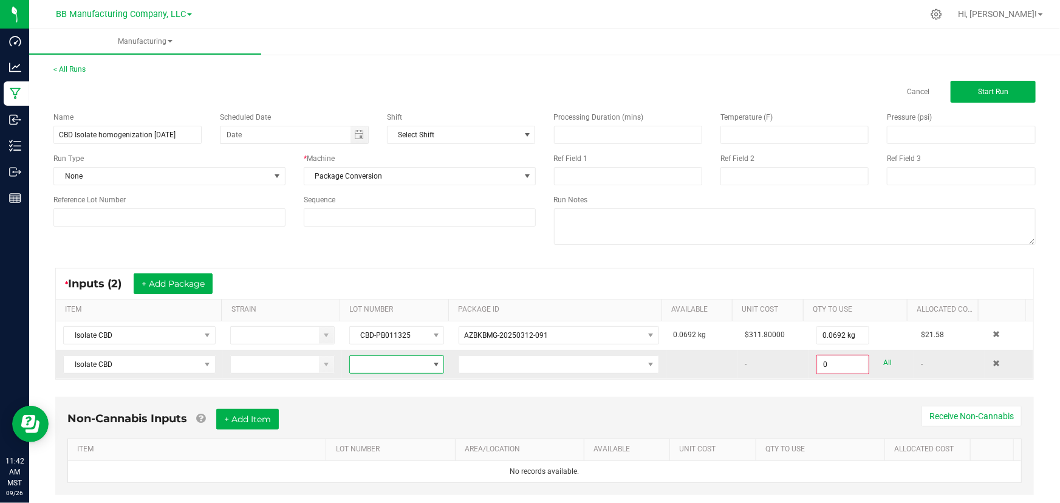
click at [428, 371] on span at bounding box center [435, 364] width 15 height 17
type input "CBD-PB011325"
click at [407, 439] on 3\ "CBD-PB011325 (A) [DATE]" at bounding box center [402, 437] width 114 height 21
click at [586, 368] on span "NO DATA FOUND" at bounding box center [551, 364] width 184 height 17
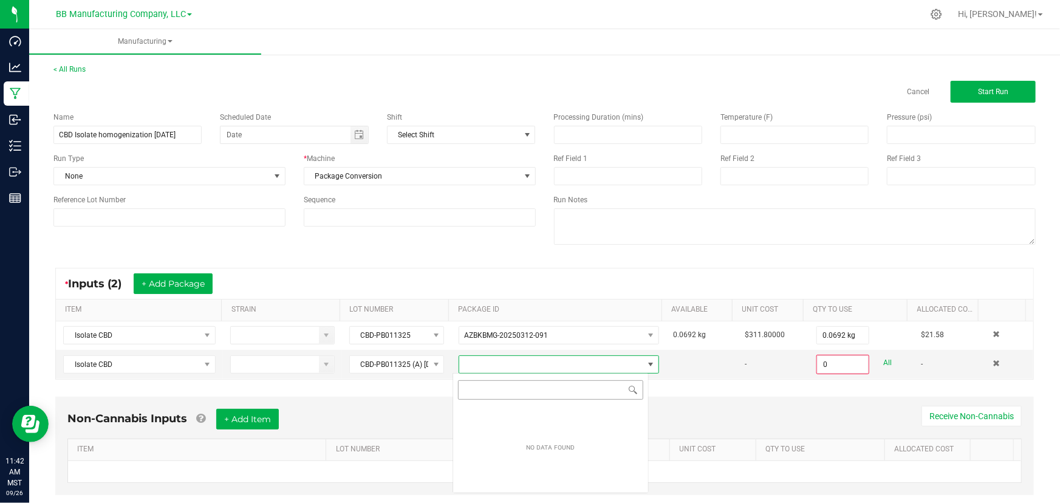
scroll to position [18, 196]
click at [404, 367] on span "CBD-PB011325 (A) [DATE]" at bounding box center [389, 364] width 79 height 17
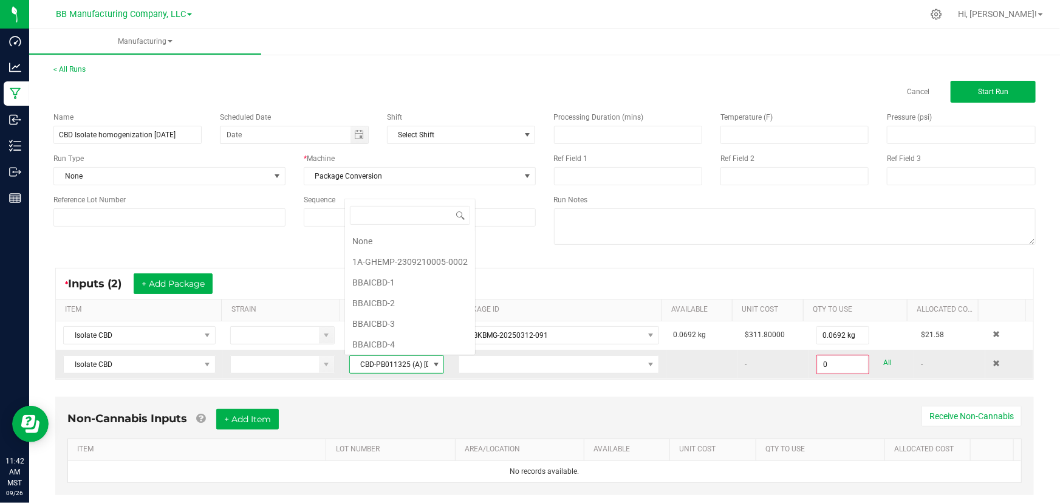
scroll to position [146, 0]
click at [399, 365] on span "CBD-PB011325 (A) [DATE]" at bounding box center [389, 364] width 79 height 17
click at [377, 360] on span "CBD-PB011325 (A) [DATE]" at bounding box center [389, 364] width 79 height 17
type input "CBD-PB011325"
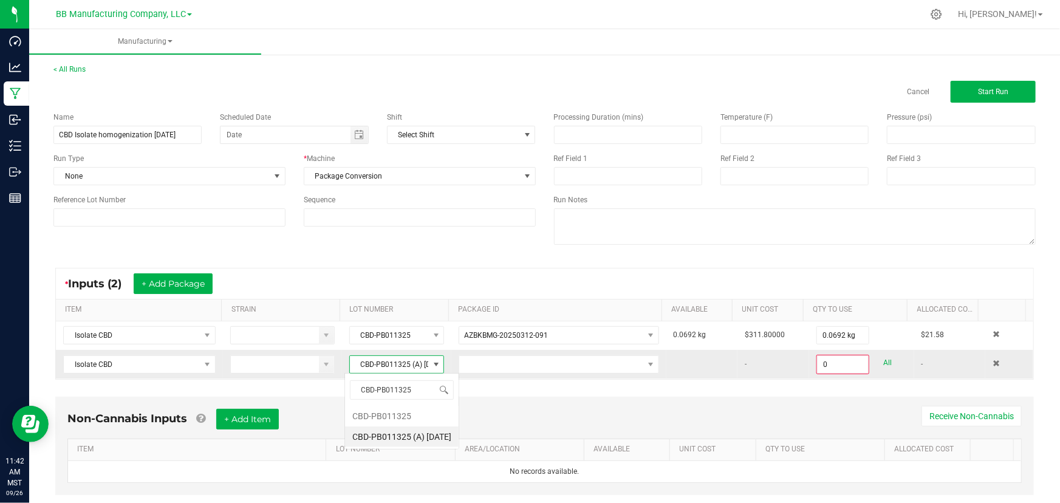
scroll to position [0, 0]
click at [397, 434] on 3\ "CBD-PB011325 (A) [DATE]" at bounding box center [402, 437] width 114 height 21
click at [487, 249] on div "Name CBD Isolate homogenization [DATE] Scheduled Date Shift Select Shift Run Ty…" at bounding box center [544, 180] width 1001 height 154
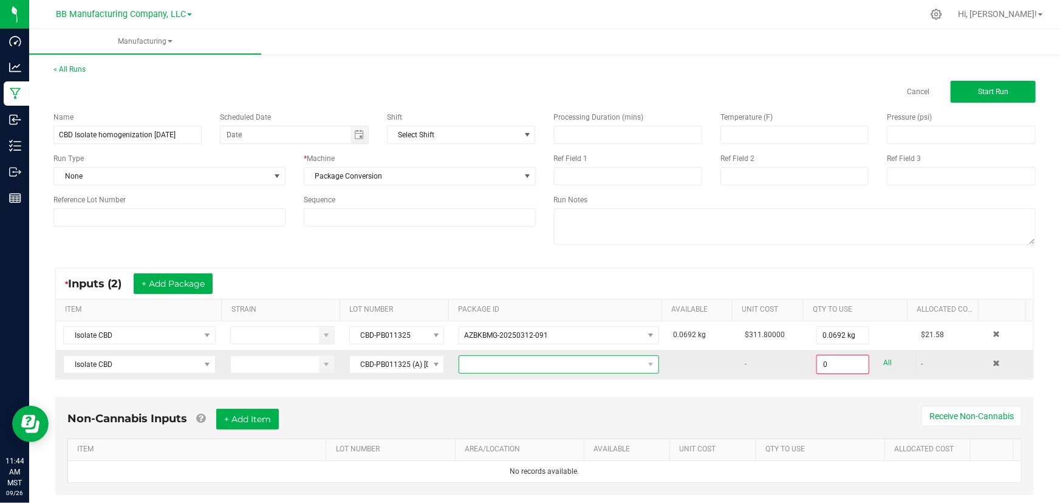
click at [480, 361] on span "NO DATA FOUND" at bounding box center [551, 364] width 184 height 17
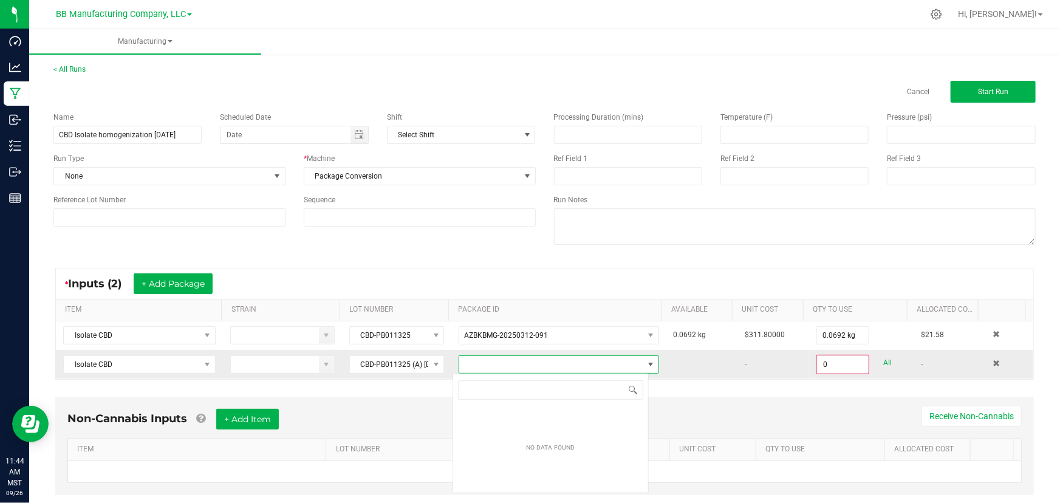
scroll to position [18, 196]
click at [441, 261] on div "* Inputs (2) + Add Package ITEM STRAIN LOT NUMBER PACKAGE ID AVAILABLE Unit Cos…" at bounding box center [544, 324] width 1001 height 134
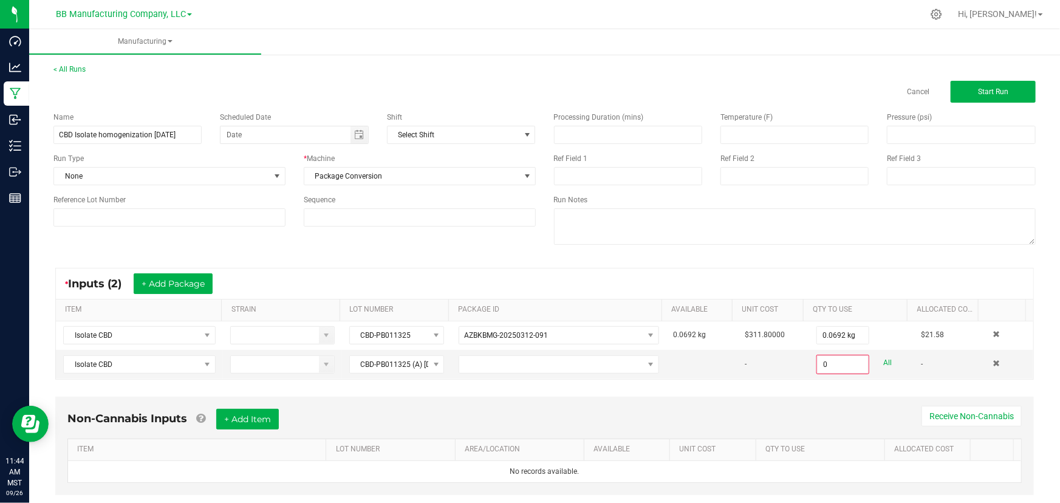
click at [480, 258] on div "* Inputs (2) + Add Package ITEM STRAIN LOT NUMBER PACKAGE ID AVAILABLE Unit Cos…" at bounding box center [544, 324] width 1001 height 134
click at [489, 365] on span "NO DATA FOUND" at bounding box center [551, 364] width 184 height 17
click at [355, 368] on span "CBD-PB011325 (A) [DATE]" at bounding box center [389, 364] width 79 height 17
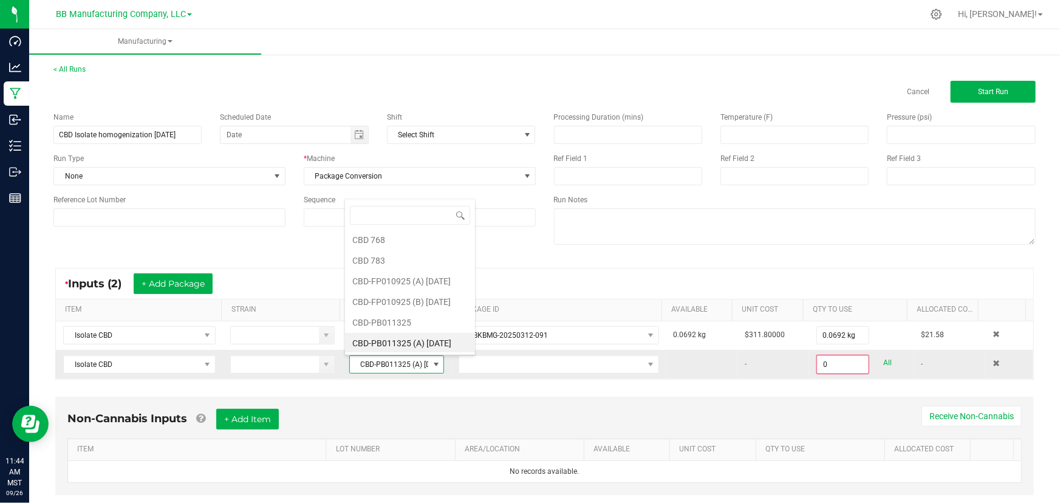
type input "CBD-PB011325"
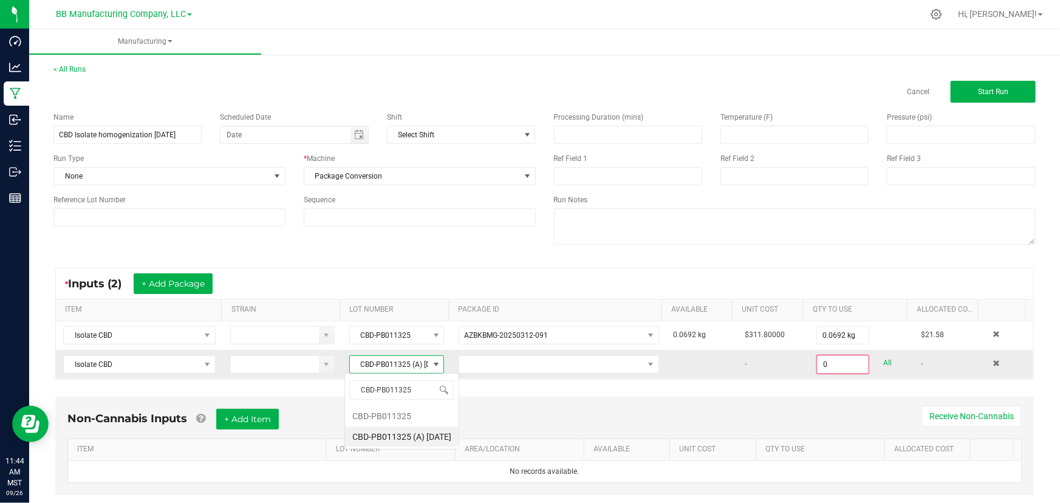
scroll to position [0, 0]
click at [384, 361] on span "CBD-PB011325 (A) [DATE]" at bounding box center [389, 364] width 79 height 17
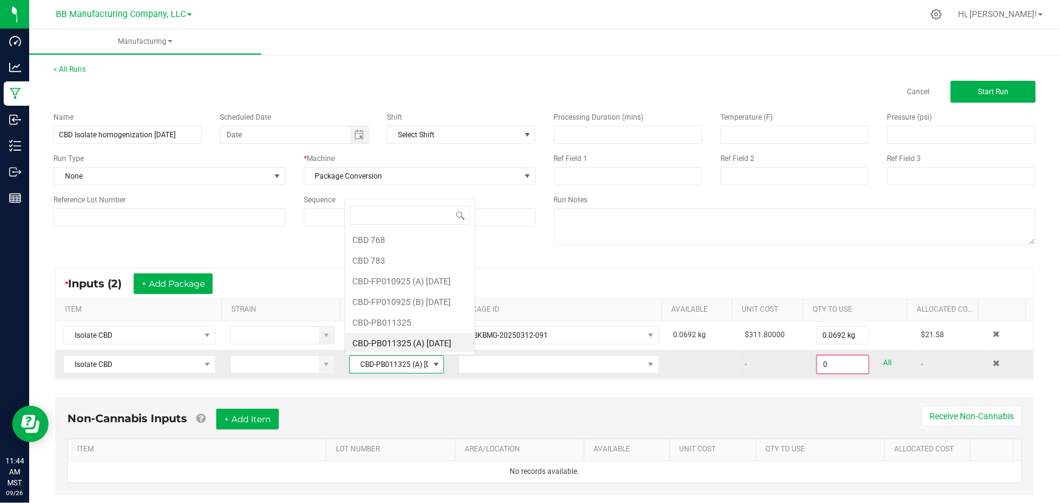
scroll to position [18, 92]
type input "CBD-FP010925 (A) [DATE]"
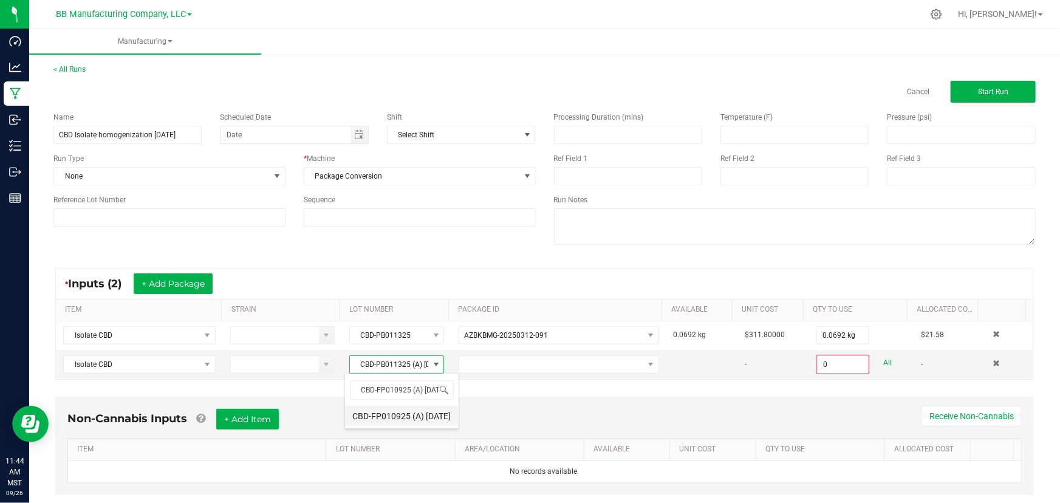
click at [393, 413] on 3\ "CBD-FP010925 (A) [DATE]" at bounding box center [402, 416] width 114 height 21
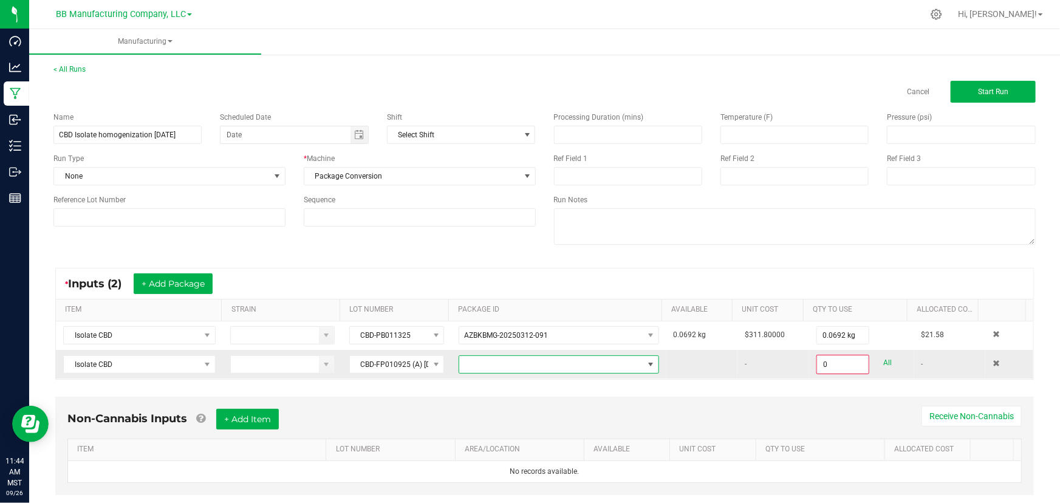
click at [484, 365] on span at bounding box center [551, 364] width 184 height 17
click at [476, 416] on li "AZBKBMG-20250312-090" at bounding box center [550, 416] width 195 height 21
click at [701, 365] on input "0" at bounding box center [843, 364] width 50 height 17
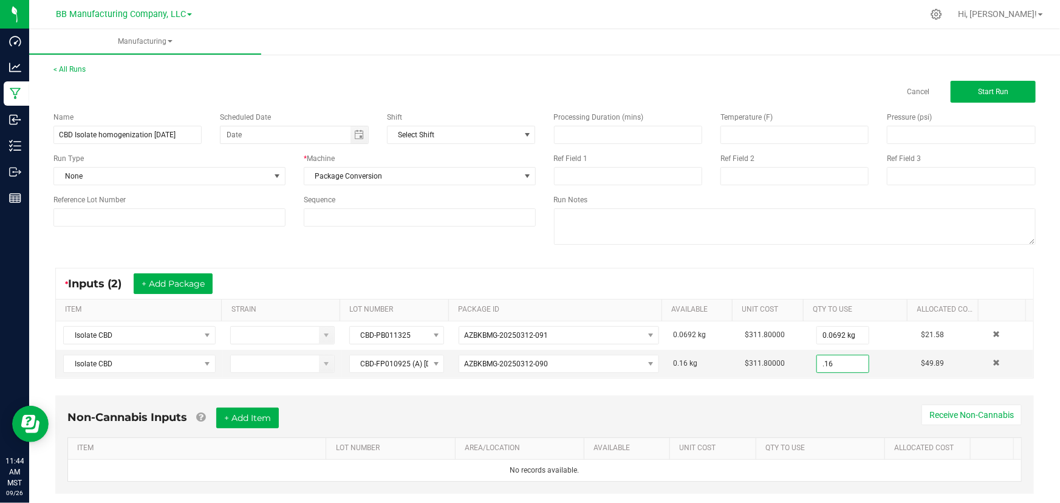
type input "0.1600 kg"
click at [701, 204] on div "Run Notes" at bounding box center [795, 199] width 482 height 11
click at [179, 281] on button "+ Add Package" at bounding box center [173, 283] width 79 height 21
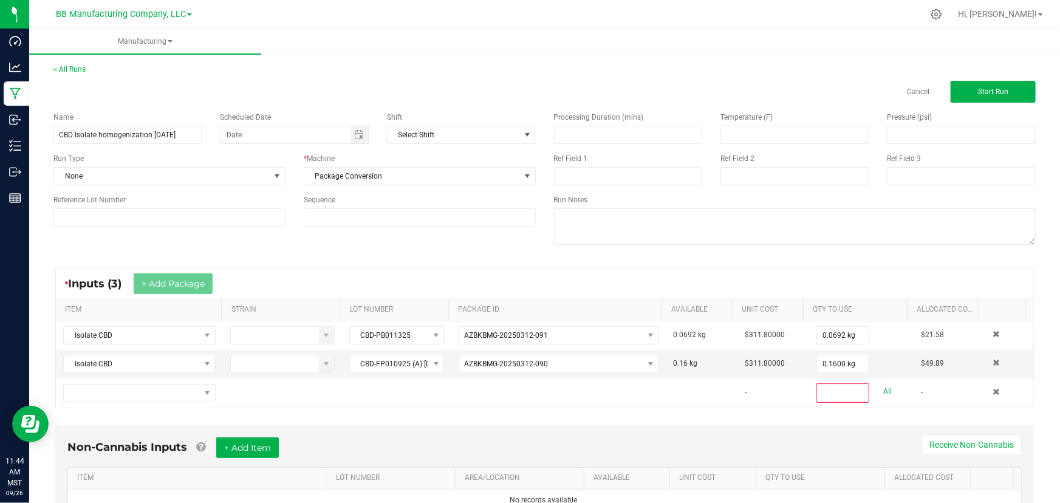
scroll to position [55, 0]
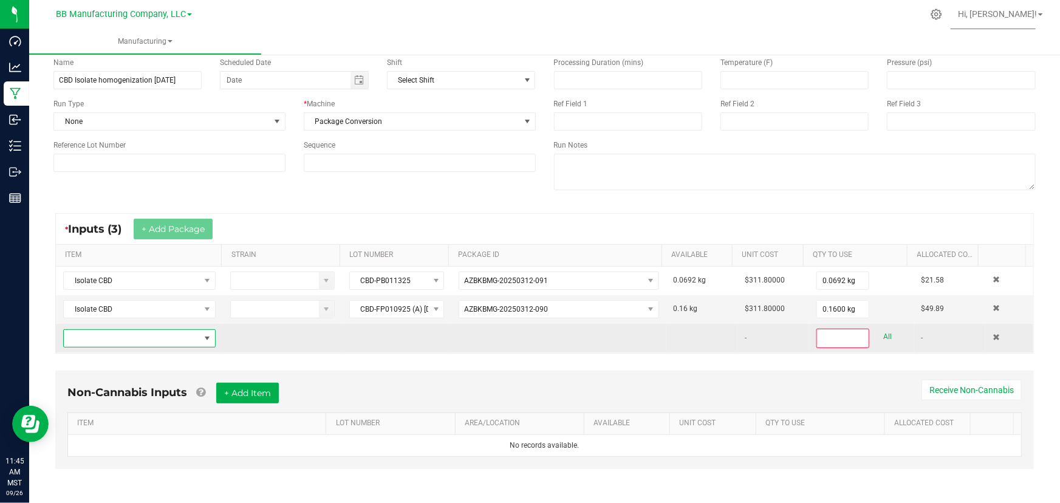
click at [188, 335] on span "NO DATA FOUND" at bounding box center [132, 338] width 136 height 17
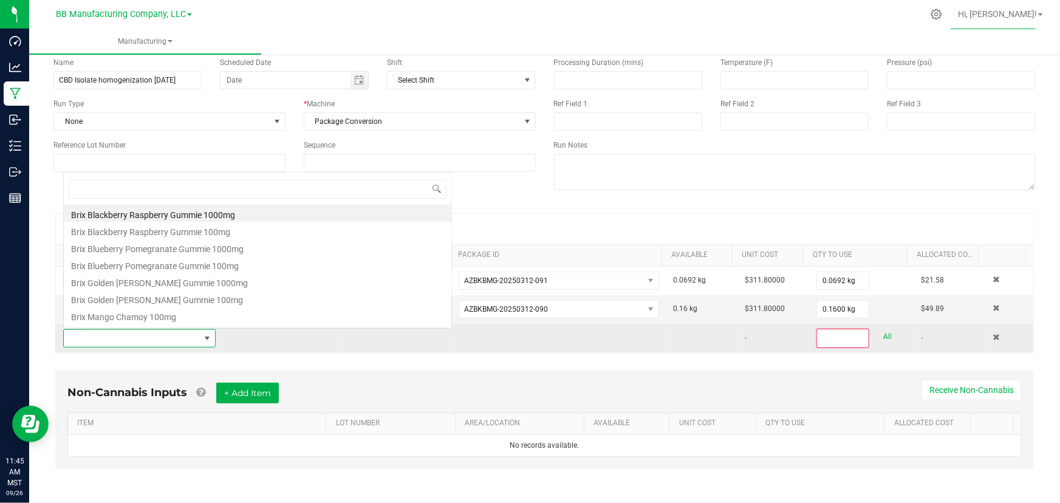
scroll to position [18, 148]
type input "isolate"
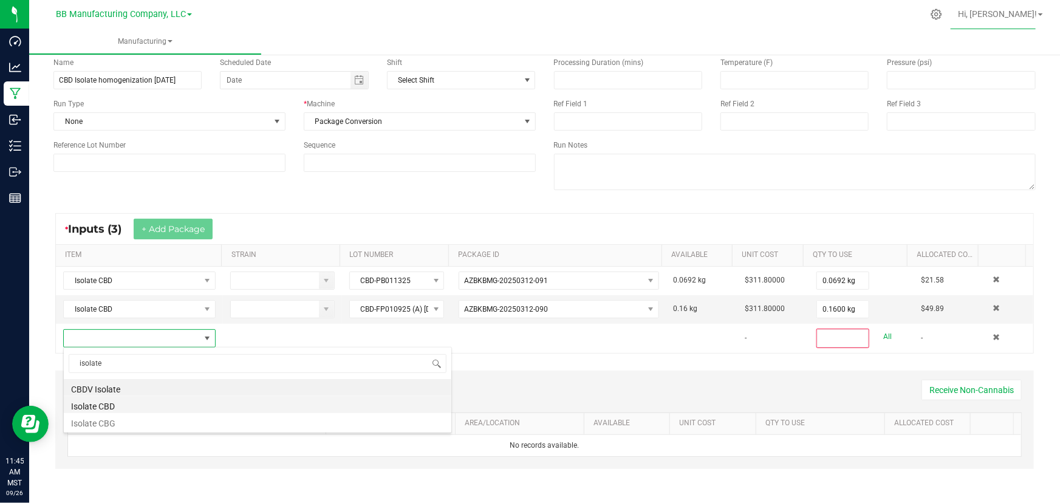
click at [96, 408] on li "Isolate CBD" at bounding box center [258, 404] width 388 height 17
type input "0"
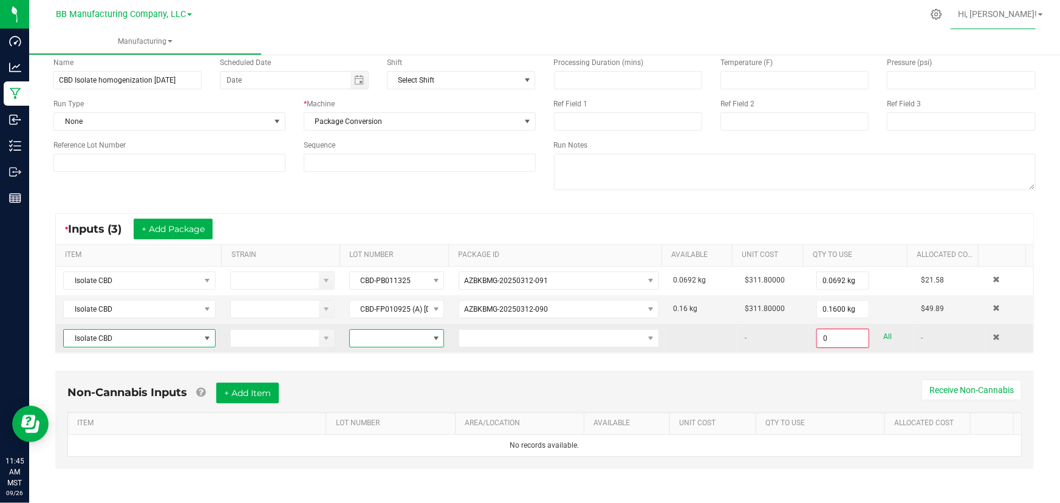
click at [431, 334] on span at bounding box center [436, 339] width 10 height 10
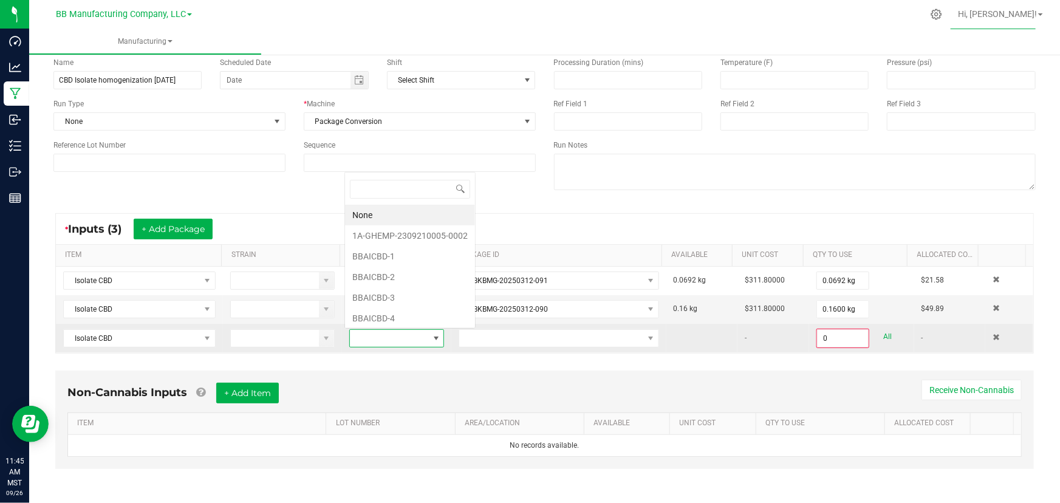
scroll to position [18, 93]
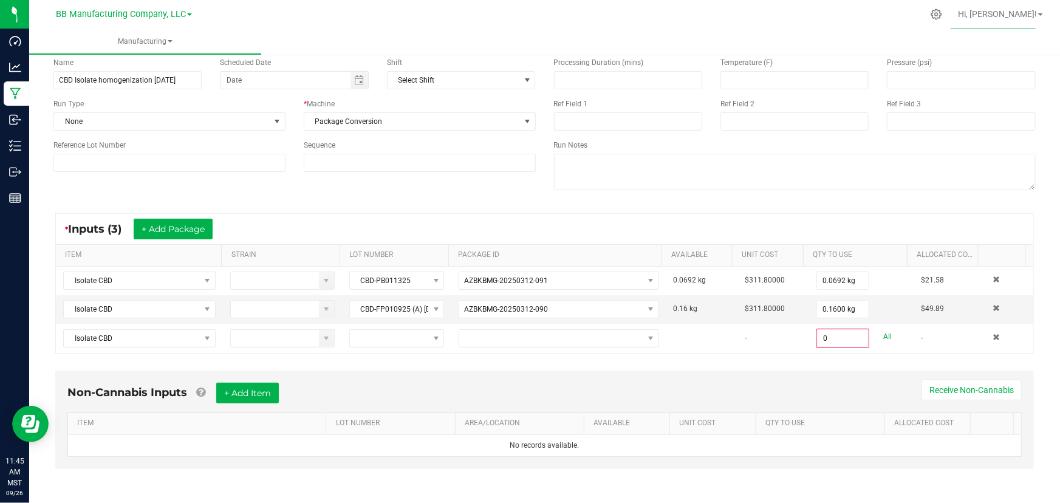
click at [558, 204] on div "* Inputs (3) + Add Package ITEM STRAIN LOT NUMBER PACKAGE ID AVAILABLE Unit Cos…" at bounding box center [544, 283] width 1001 height 162
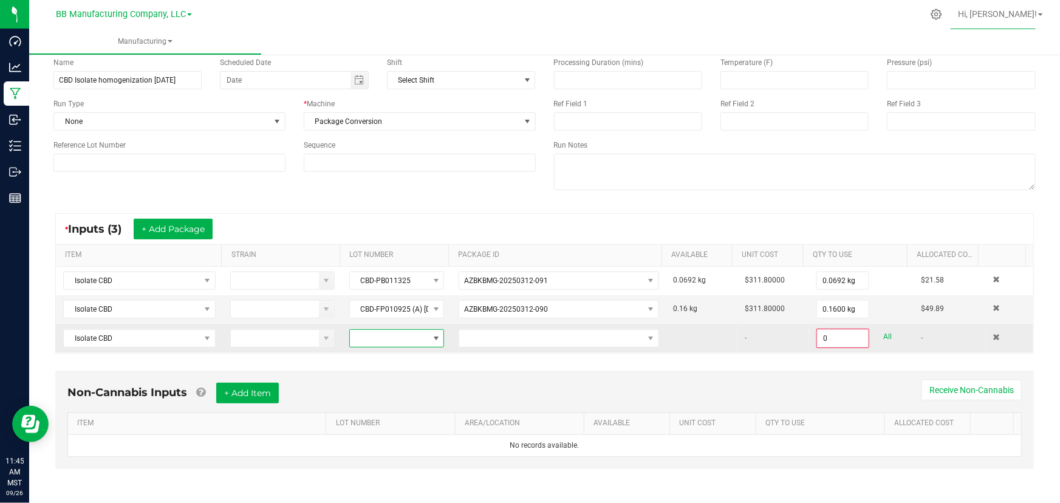
click at [431, 340] on span at bounding box center [436, 339] width 10 height 10
type input "FWCBD873 (A) [DATE]"
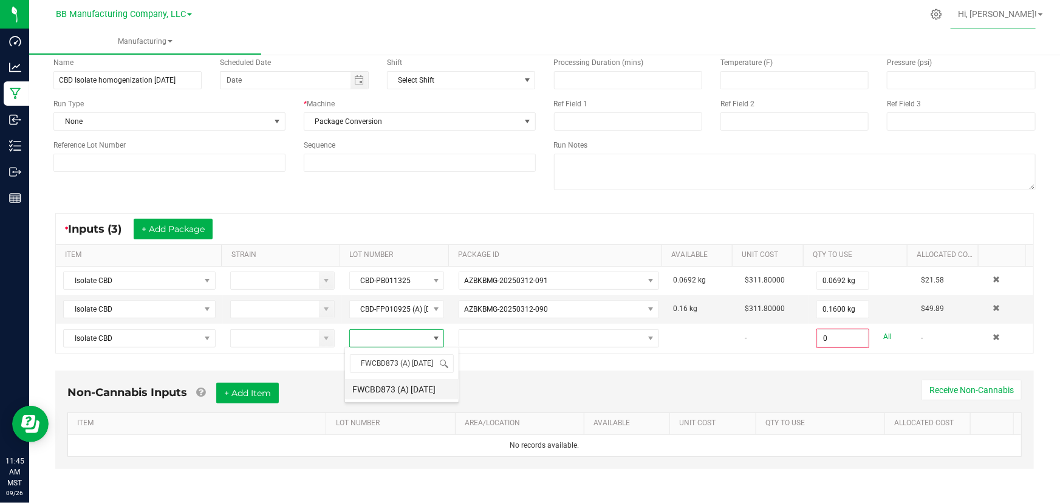
click at [414, 389] on 3\ "FWCBD873 (A) [DATE]" at bounding box center [402, 389] width 114 height 21
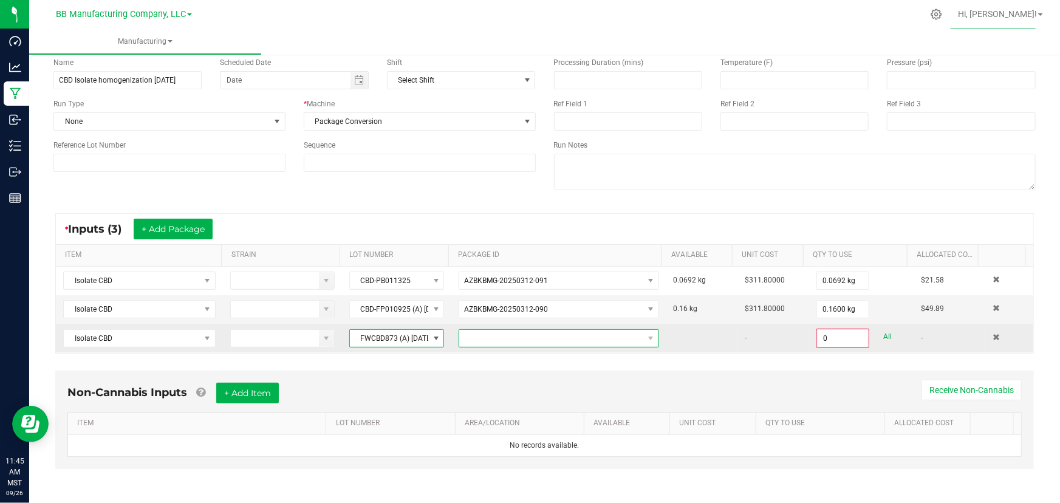
click at [525, 337] on span at bounding box center [551, 338] width 184 height 17
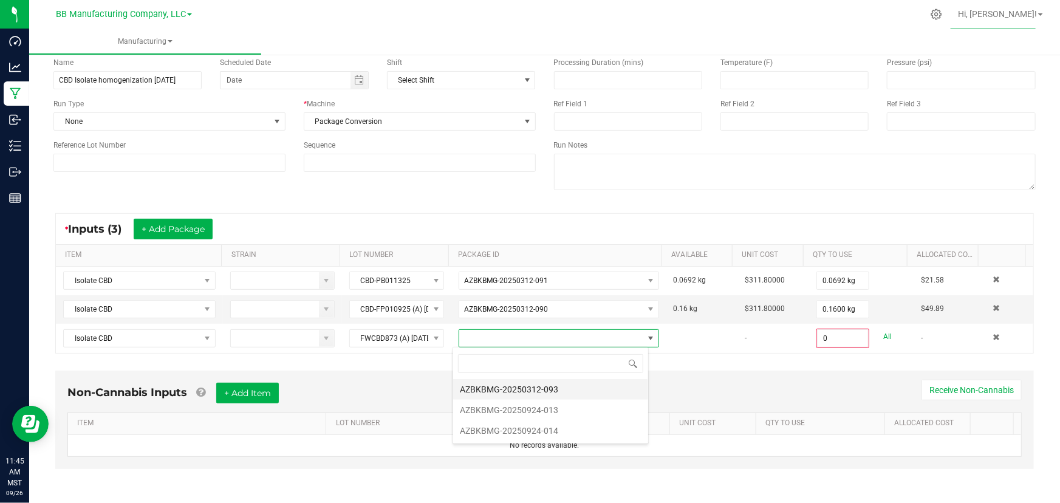
click at [512, 390] on li "AZBKBMG-20250312-093" at bounding box center [550, 389] width 195 height 21
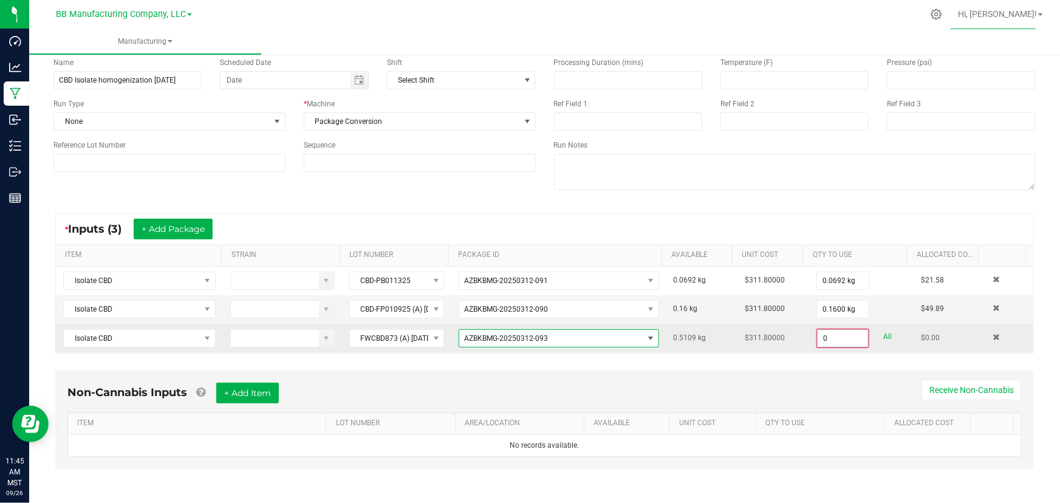
click at [701, 337] on input "0" at bounding box center [843, 338] width 50 height 17
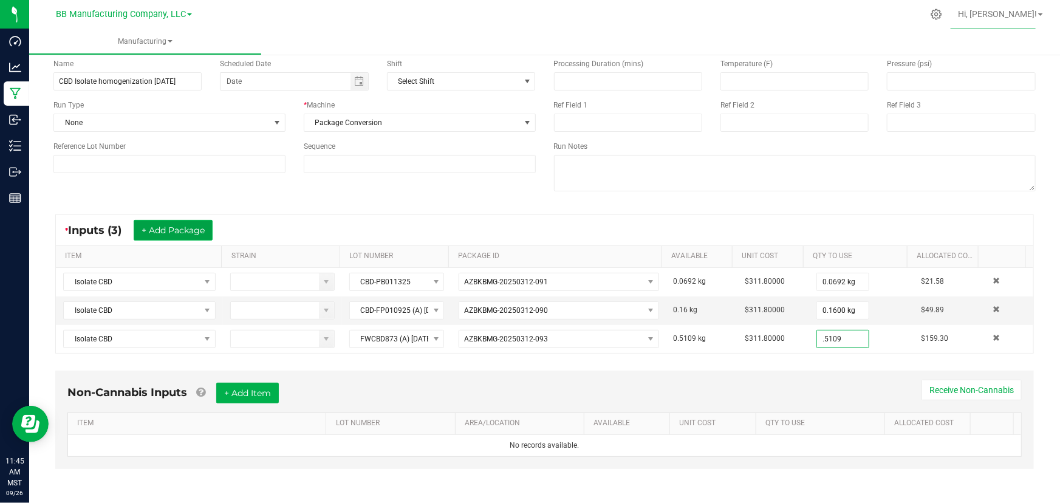
type input "0.5109 kg"
click at [166, 226] on button "+ Add Package" at bounding box center [173, 230] width 79 height 21
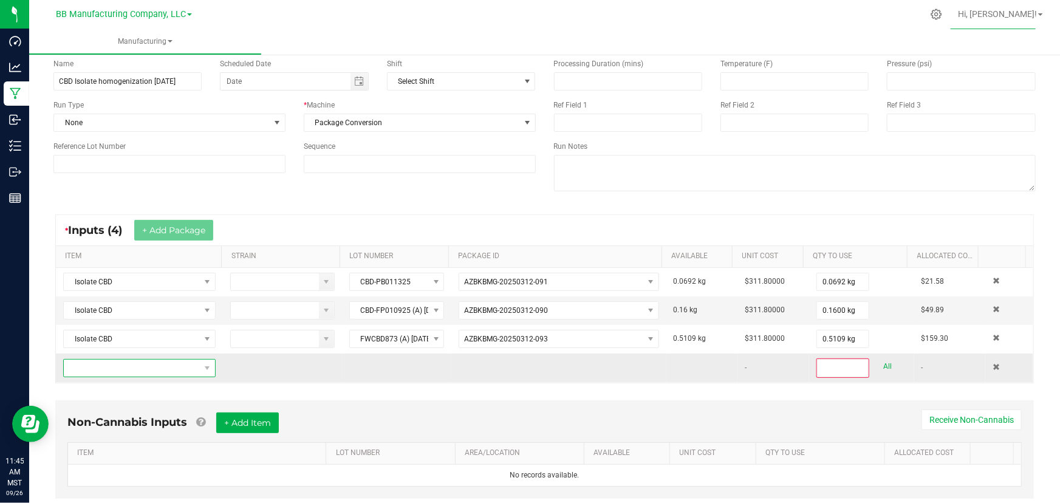
click at [191, 366] on span "NO DATA FOUND" at bounding box center [132, 368] width 136 height 17
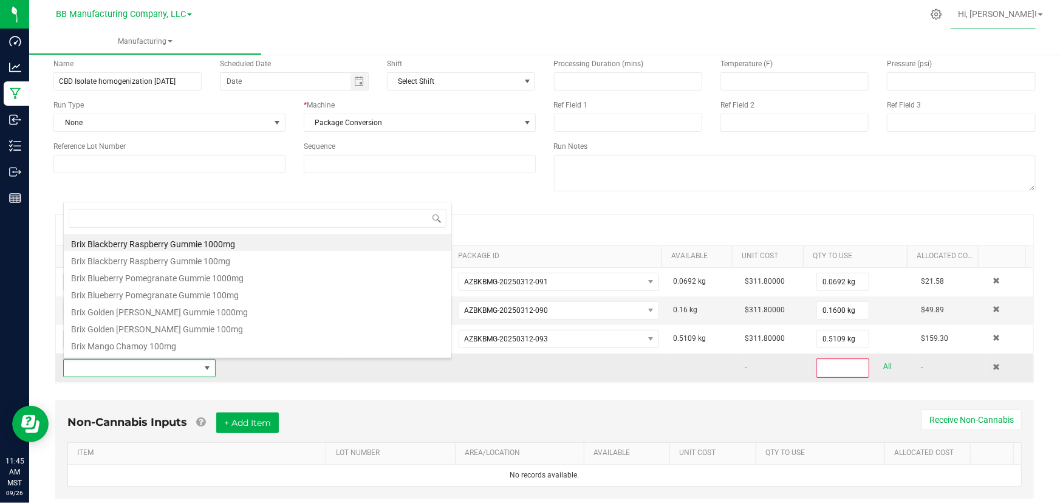
scroll to position [18, 148]
type input "isolate"
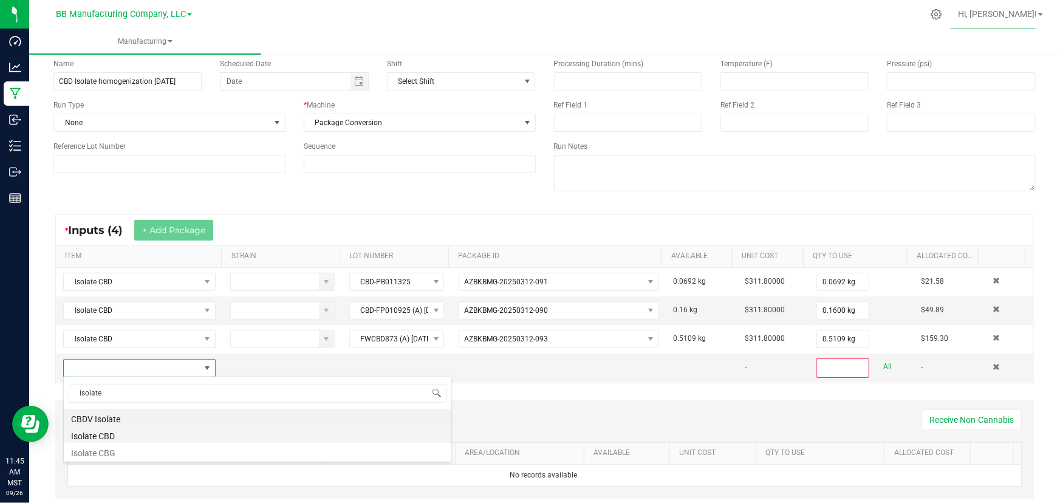
click at [142, 438] on li "Isolate CBD" at bounding box center [258, 434] width 388 height 17
type input "0"
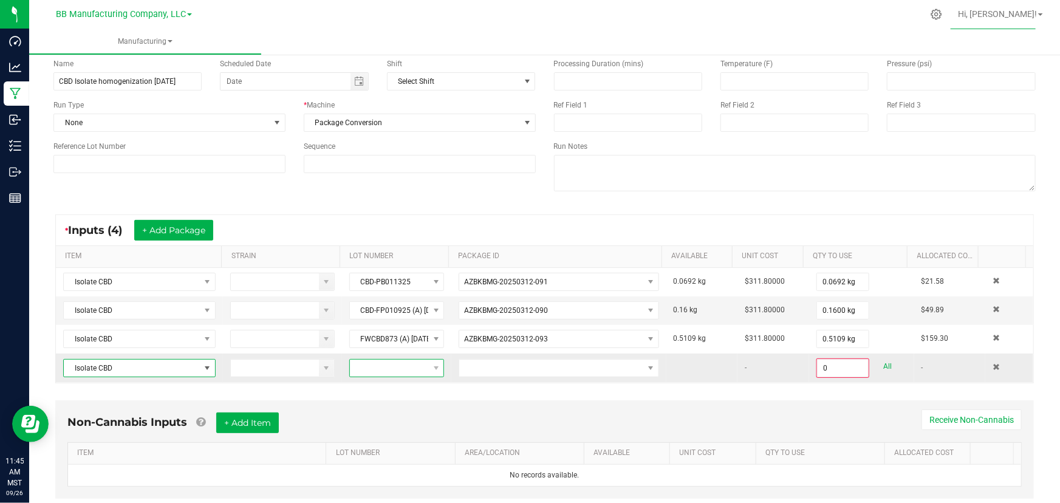
click at [382, 367] on span at bounding box center [389, 368] width 79 height 17
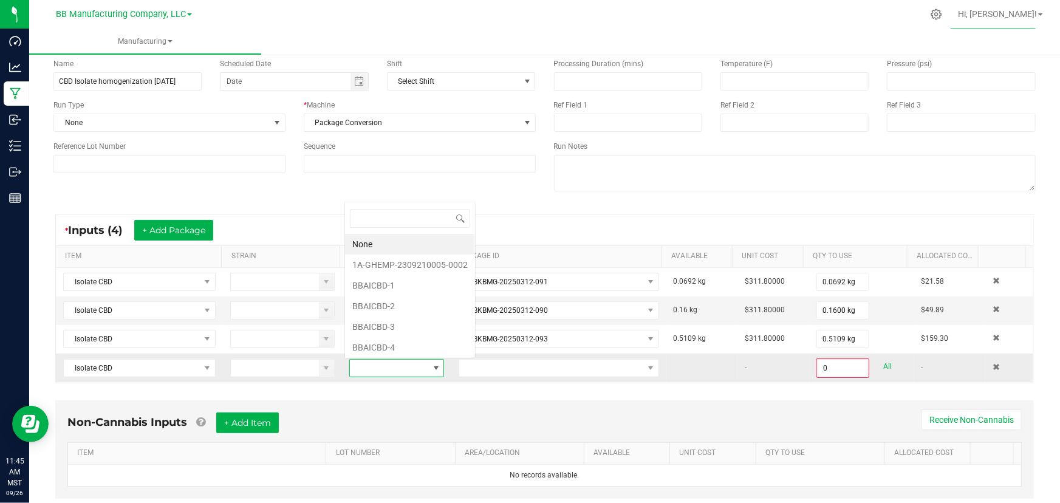
scroll to position [18, 92]
click at [372, 368] on span at bounding box center [389, 368] width 79 height 17
type input "FWCBD873 (A) [DATE]"
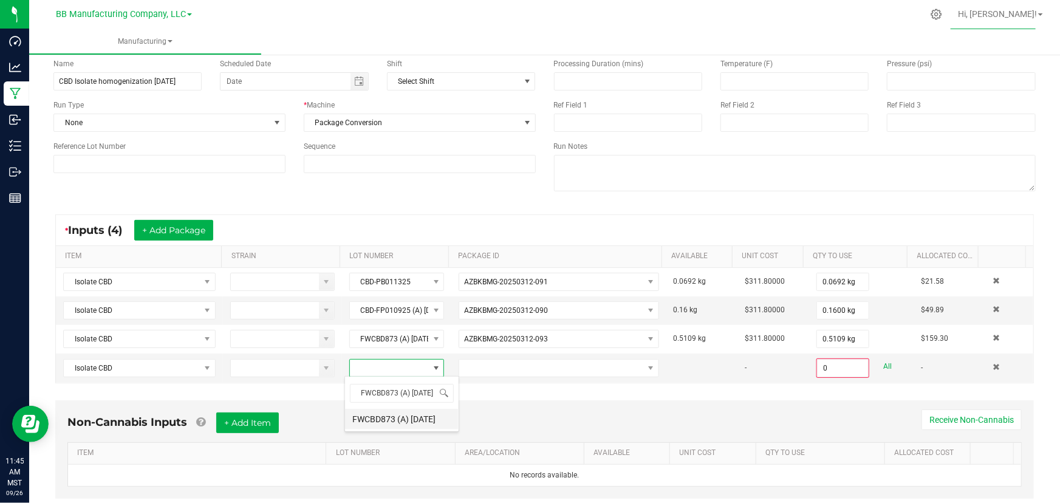
click at [383, 417] on 3\ "FWCBD873 (A) [DATE]" at bounding box center [402, 419] width 114 height 21
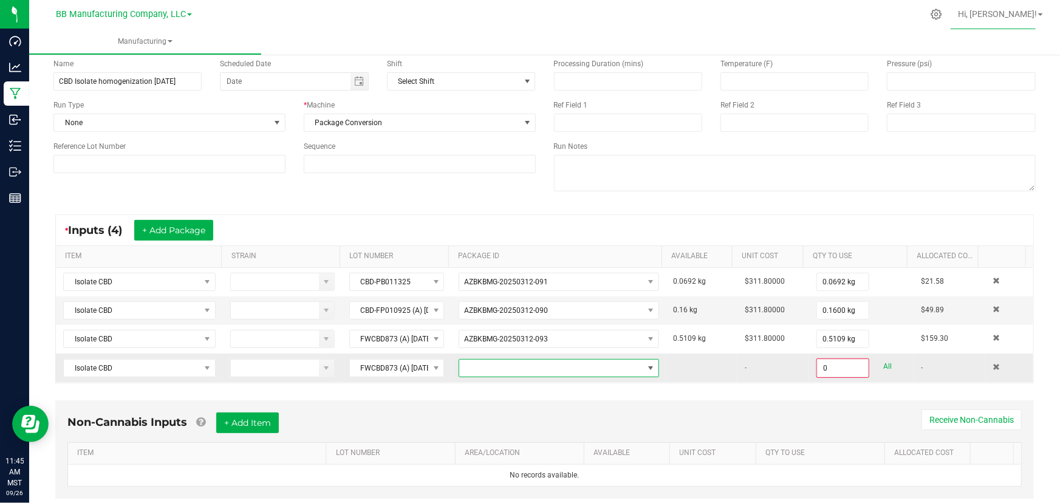
click at [521, 373] on span at bounding box center [551, 368] width 184 height 17
click at [517, 419] on li "AZBKBMG-20250924-013" at bounding box center [550, 419] width 195 height 21
click at [701, 367] on input "0" at bounding box center [843, 368] width 50 height 17
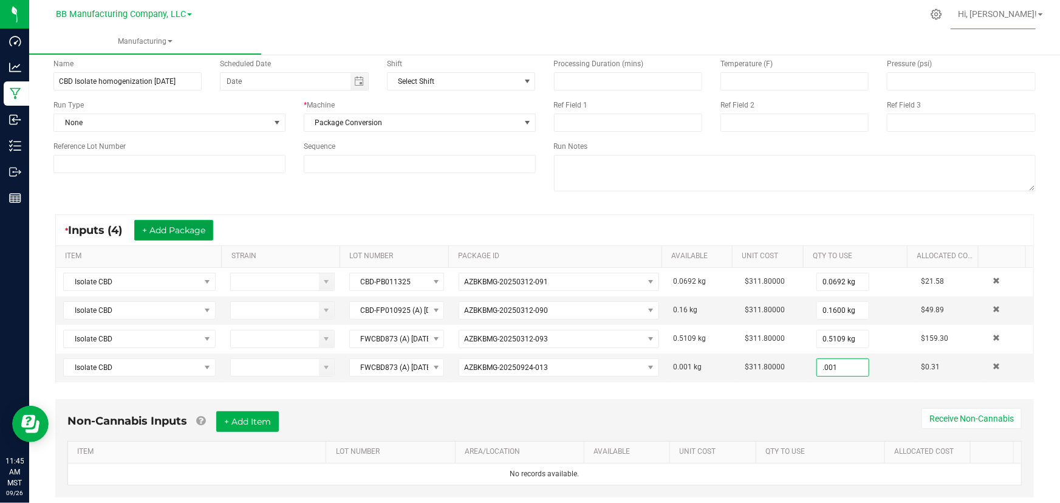
type input "0.0010 kg"
click at [166, 236] on button "+ Add Package" at bounding box center [173, 230] width 79 height 21
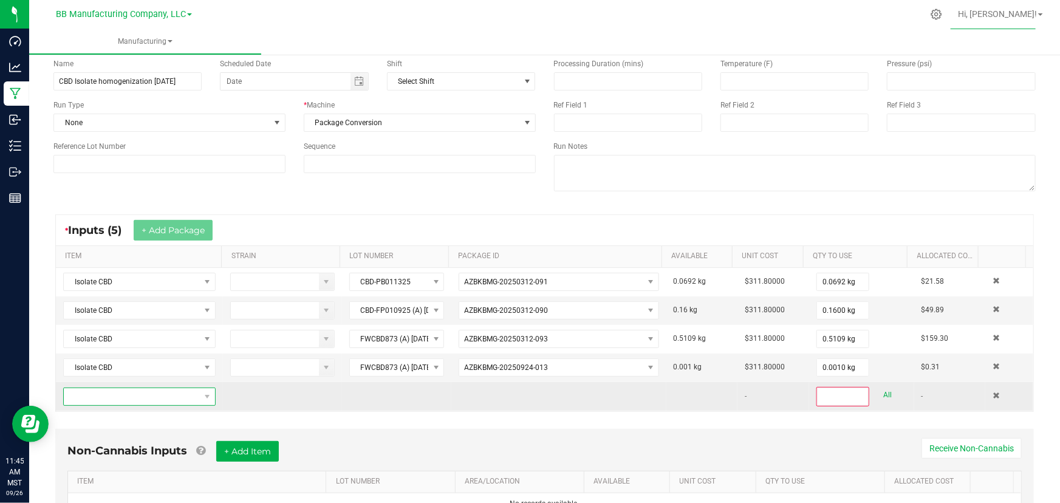
click at [115, 396] on span "NO DATA FOUND" at bounding box center [132, 396] width 136 height 17
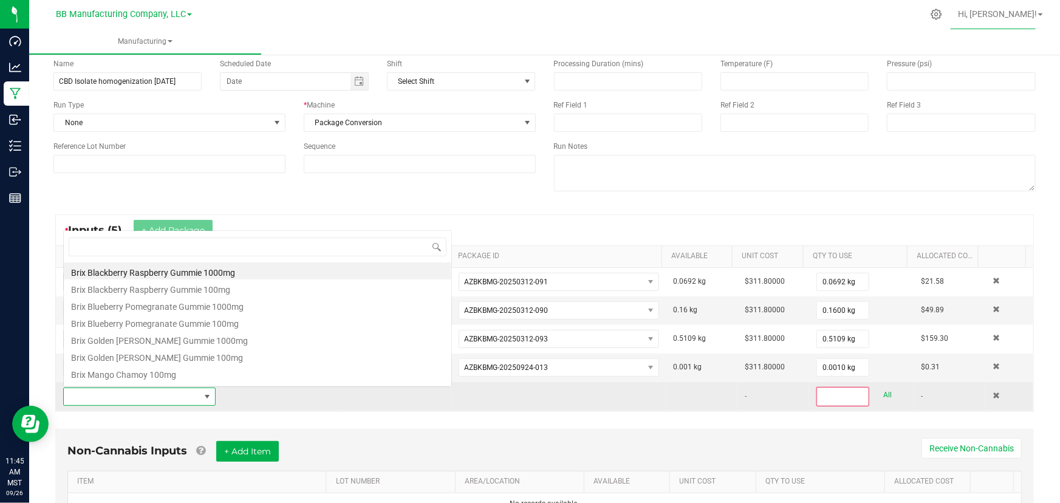
scroll to position [18, 148]
type input "isolate"
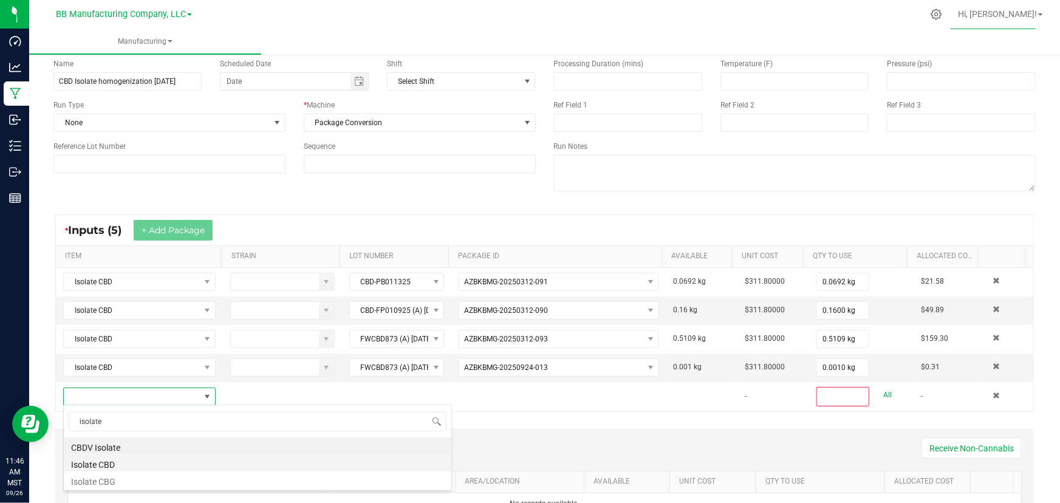
click at [105, 459] on li "Isolate CBD" at bounding box center [258, 463] width 388 height 17
type input "0"
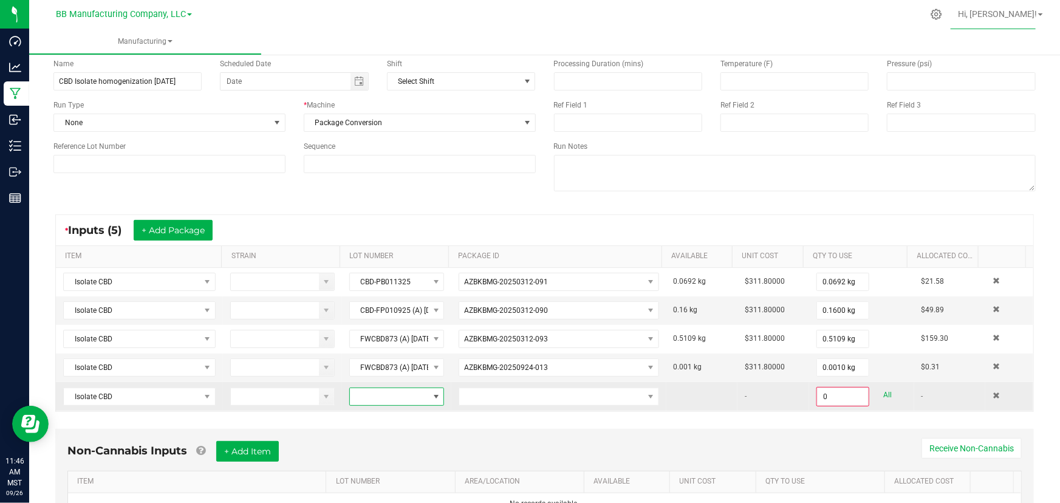
click at [390, 394] on span at bounding box center [389, 396] width 79 height 17
type input "FWCBD873 (A) [DATE]"
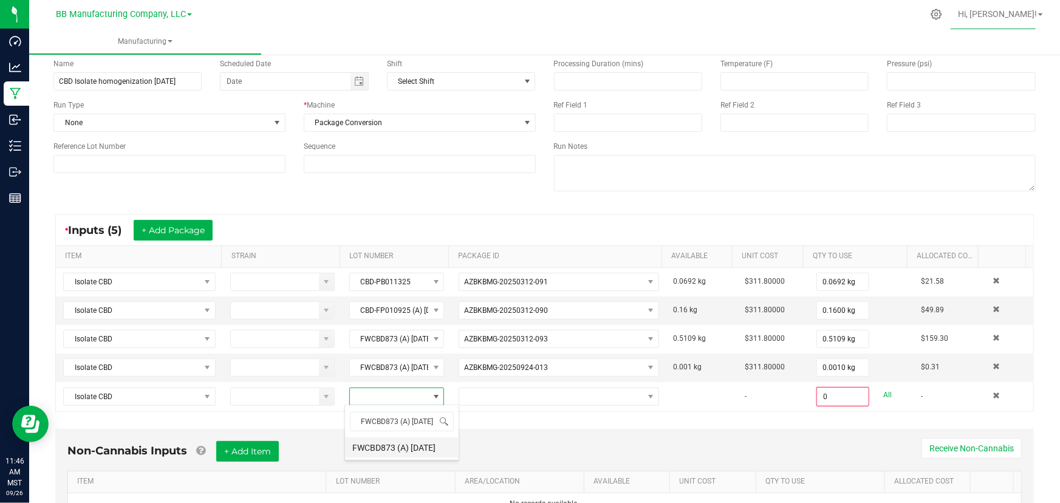
click at [399, 449] on 3\ "FWCBD873 (A) [DATE]" at bounding box center [402, 447] width 114 height 21
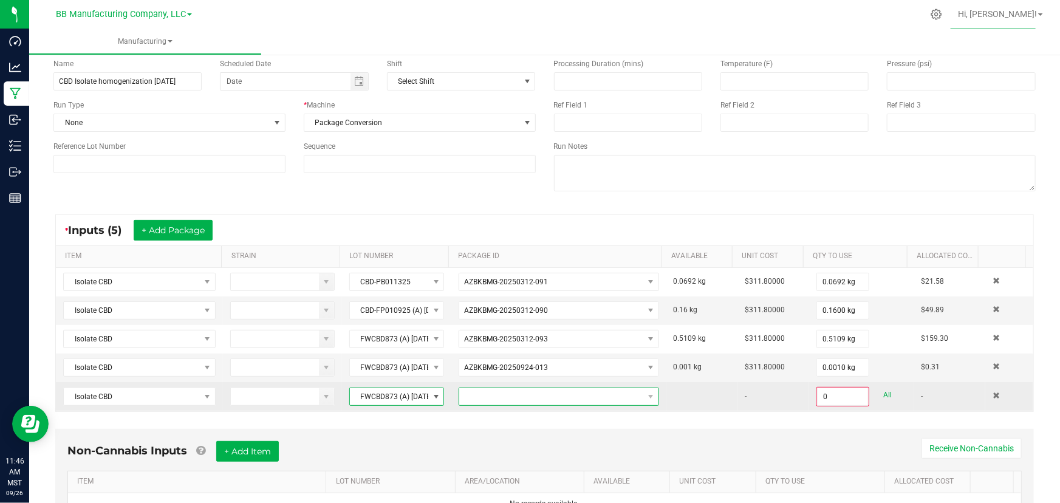
click at [496, 399] on span "NO DATA FOUND" at bounding box center [551, 396] width 184 height 17
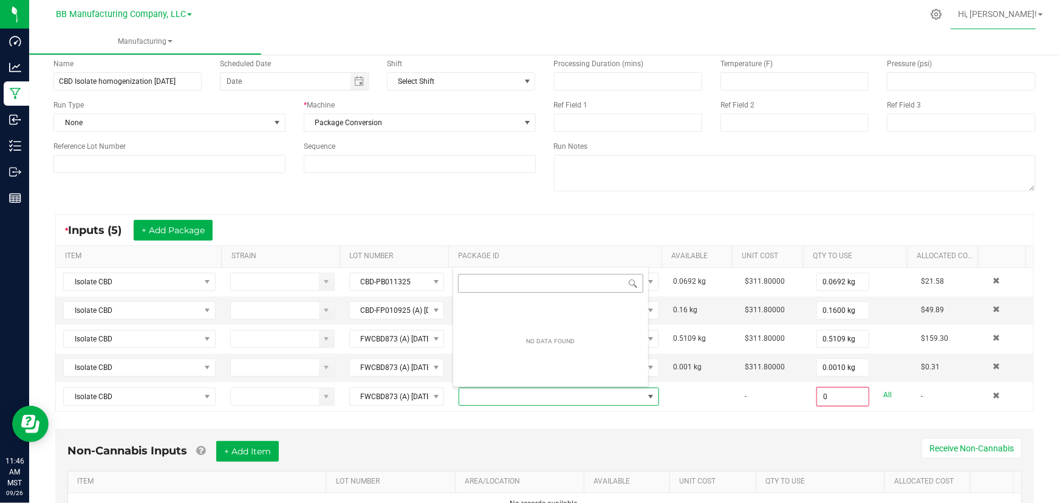
scroll to position [18, 194]
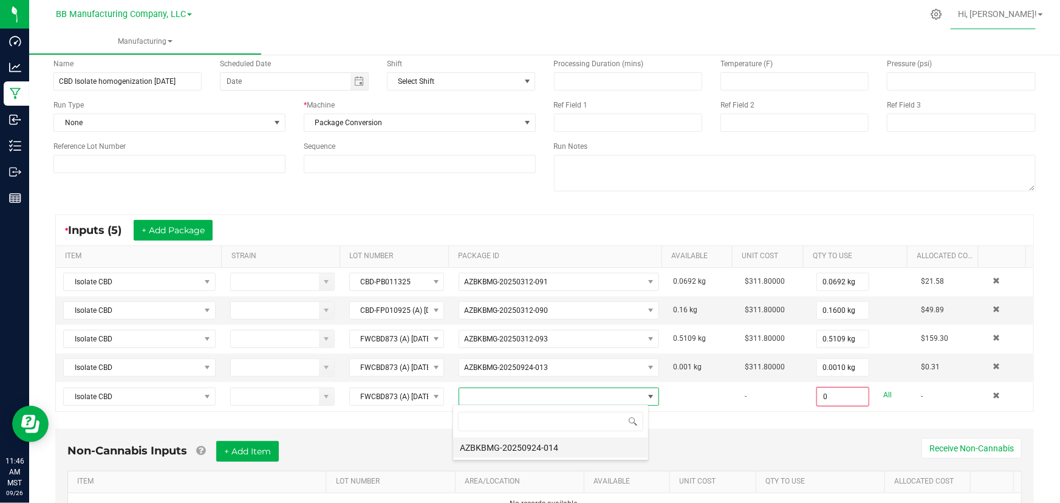
click at [504, 444] on li "AZBKBMG-20250924-014" at bounding box center [550, 447] width 195 height 21
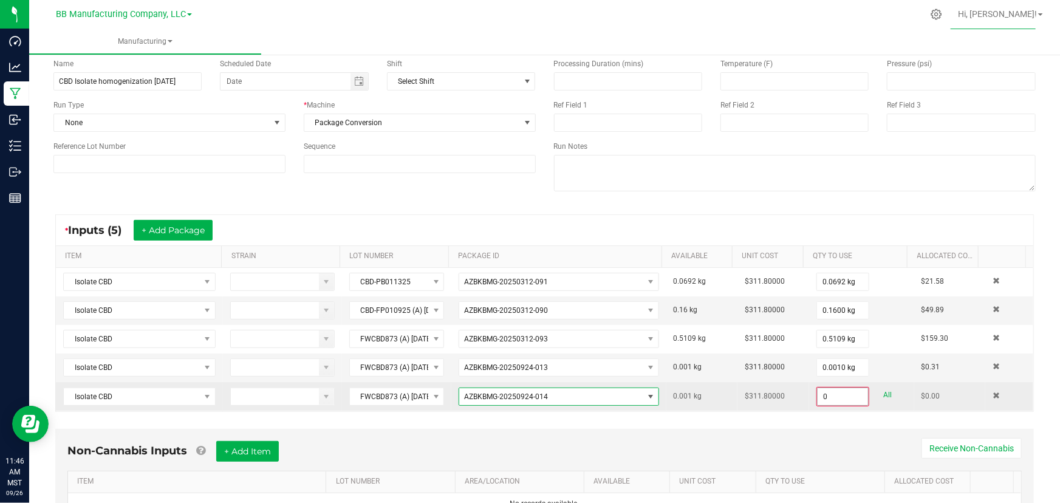
click at [701, 398] on input "0" at bounding box center [843, 396] width 50 height 17
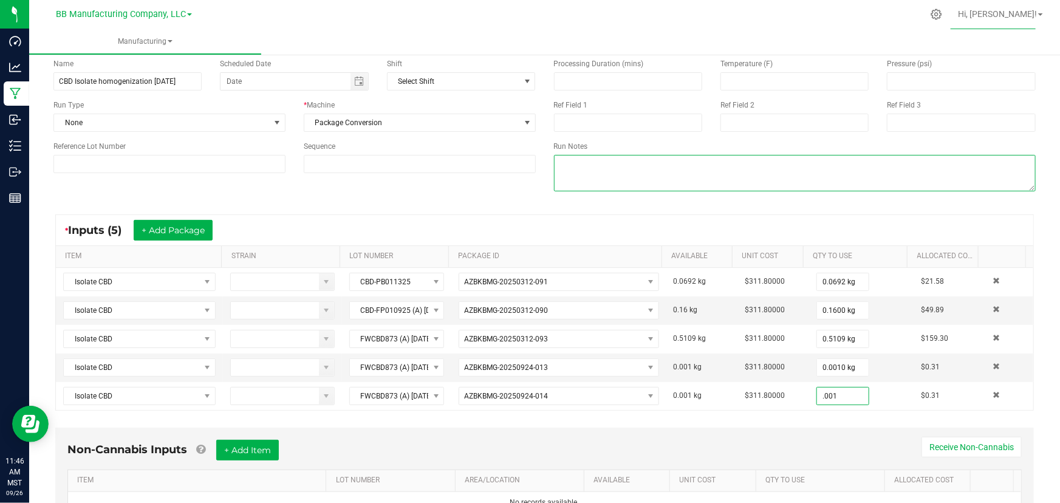
type input "0.0010 kg"
click at [701, 190] on textarea at bounding box center [795, 173] width 482 height 36
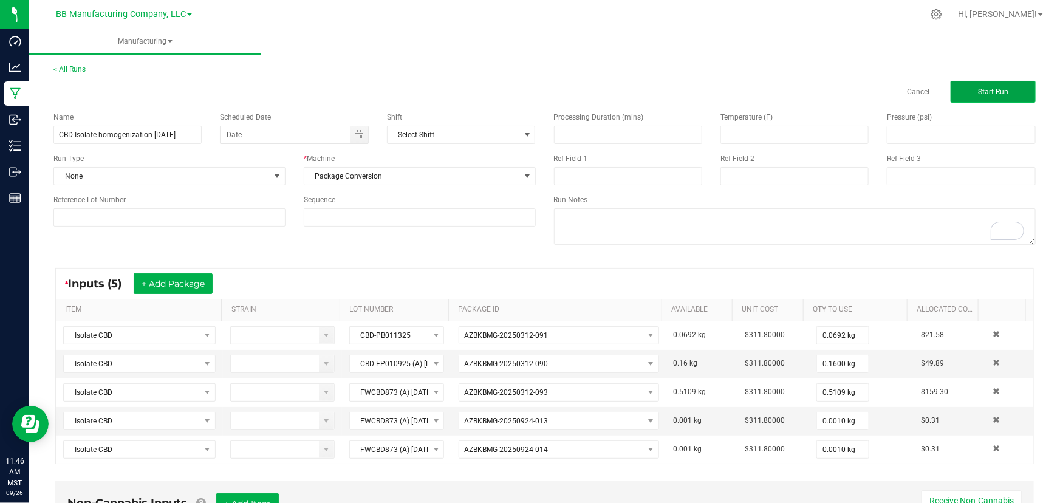
click at [701, 91] on span "Start Run" at bounding box center [993, 91] width 30 height 9
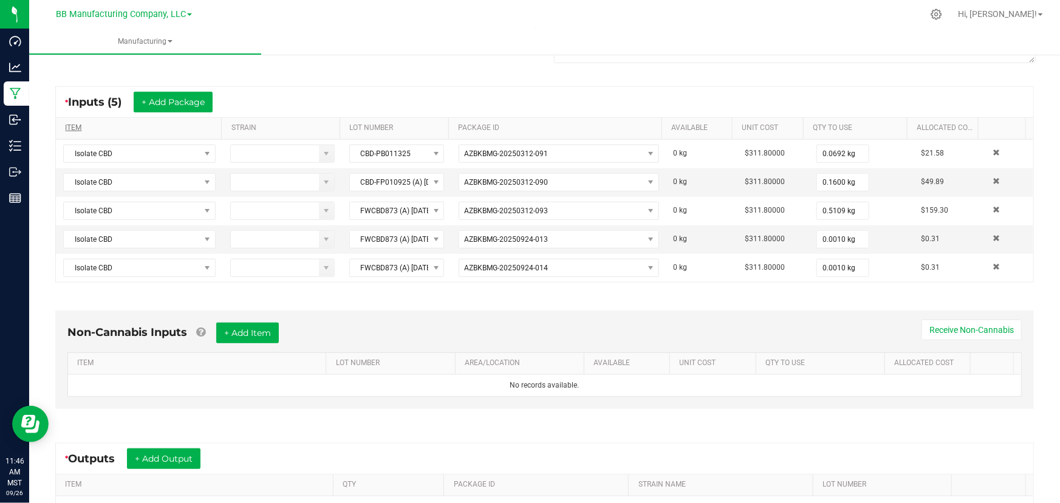
scroll to position [147, 0]
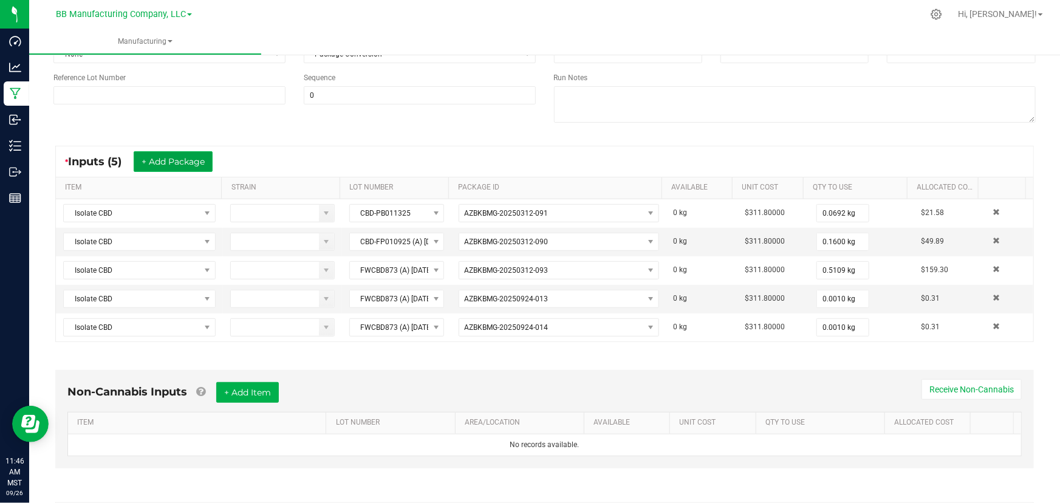
click at [179, 162] on button "+ Add Package" at bounding box center [173, 161] width 79 height 21
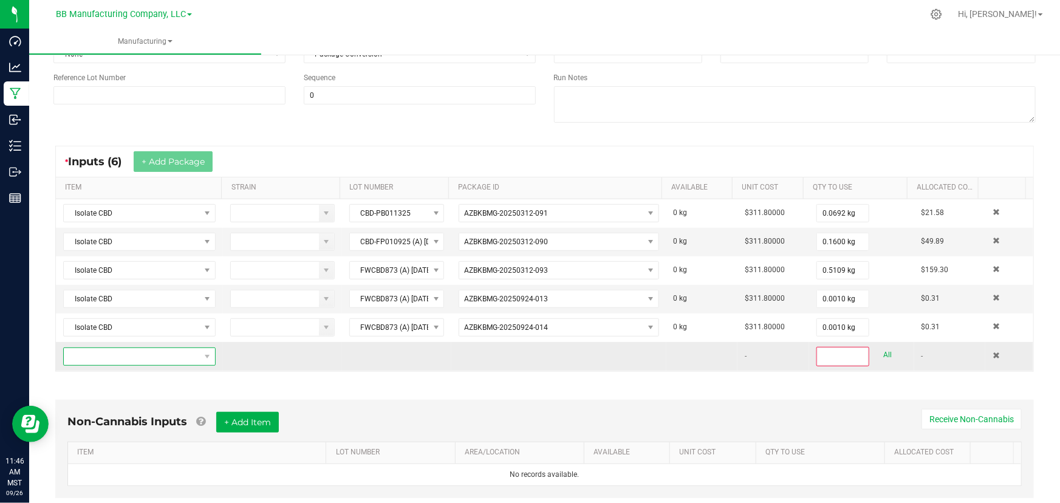
click at [109, 349] on span "NO DATA FOUND" at bounding box center [132, 356] width 136 height 17
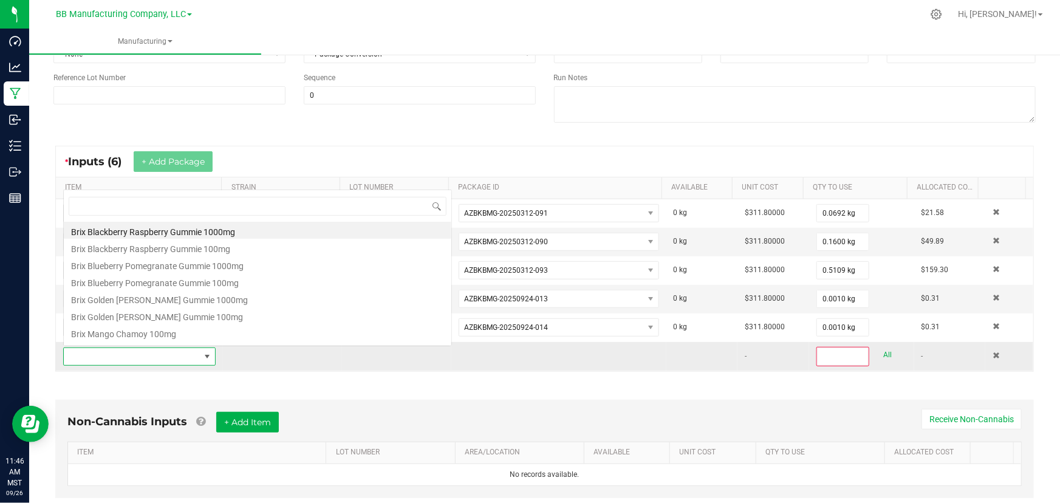
scroll to position [18, 148]
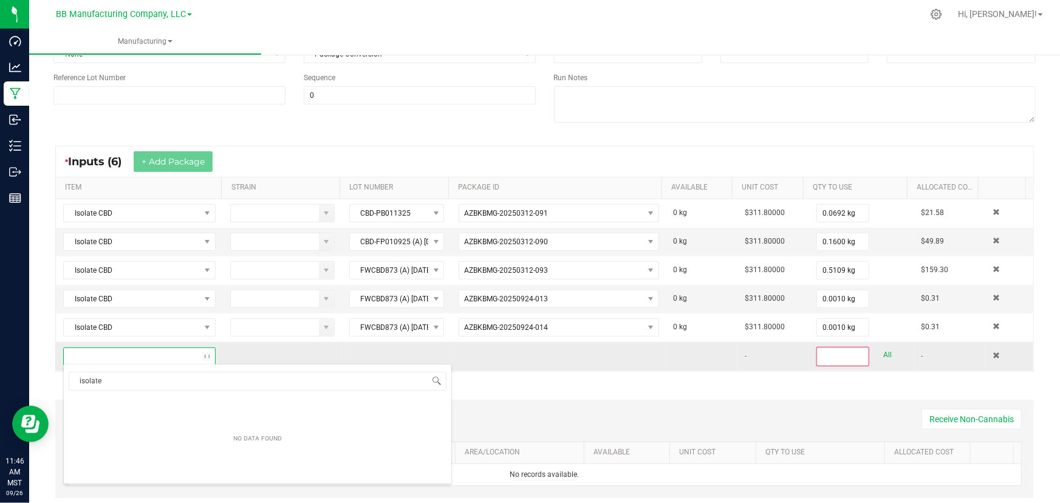
type input "isolate"
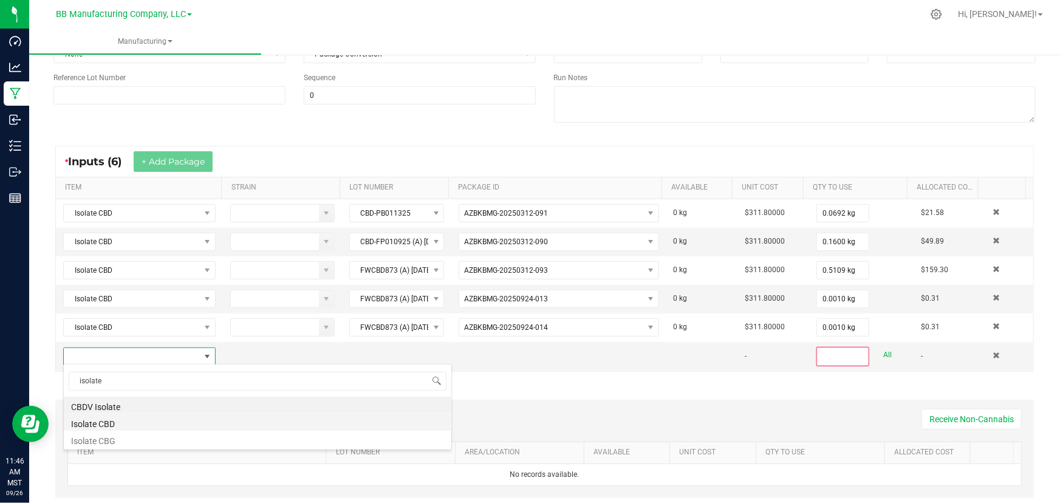
click at [122, 430] on li "Isolate CBD" at bounding box center [258, 422] width 388 height 17
type input "0"
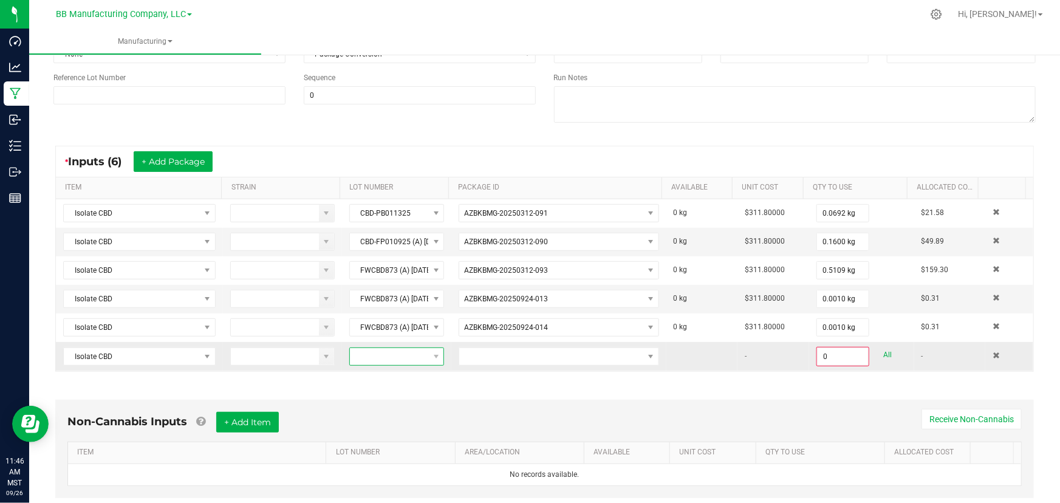
click at [366, 352] on span at bounding box center [389, 356] width 79 height 17
type input "FWCBDR240229"
click at [385, 406] on li "FWCBDR240229" at bounding box center [402, 407] width 114 height 21
click at [484, 359] on span at bounding box center [551, 356] width 184 height 17
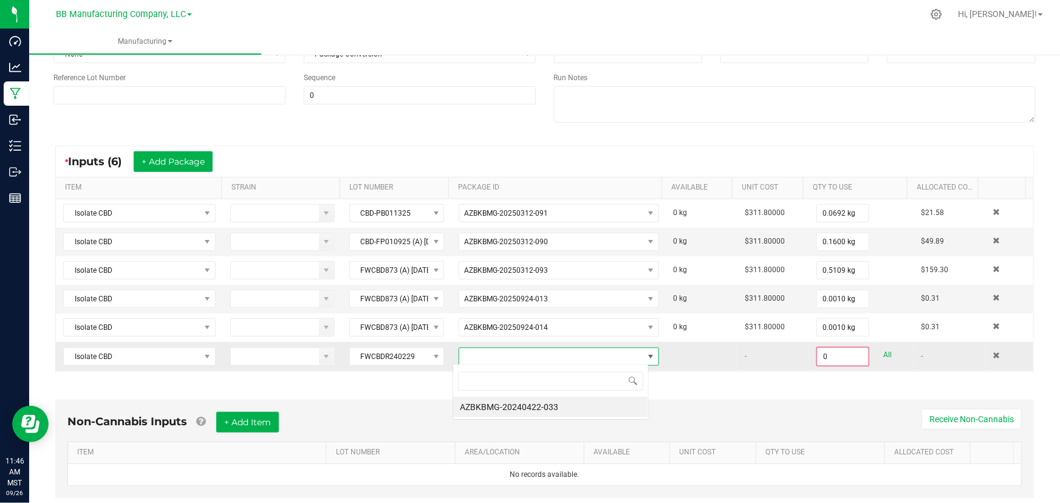
scroll to position [18, 196]
click at [483, 403] on li "AZBKBMG-20240422-033" at bounding box center [550, 407] width 195 height 21
click at [701, 358] on input "0" at bounding box center [843, 356] width 50 height 17
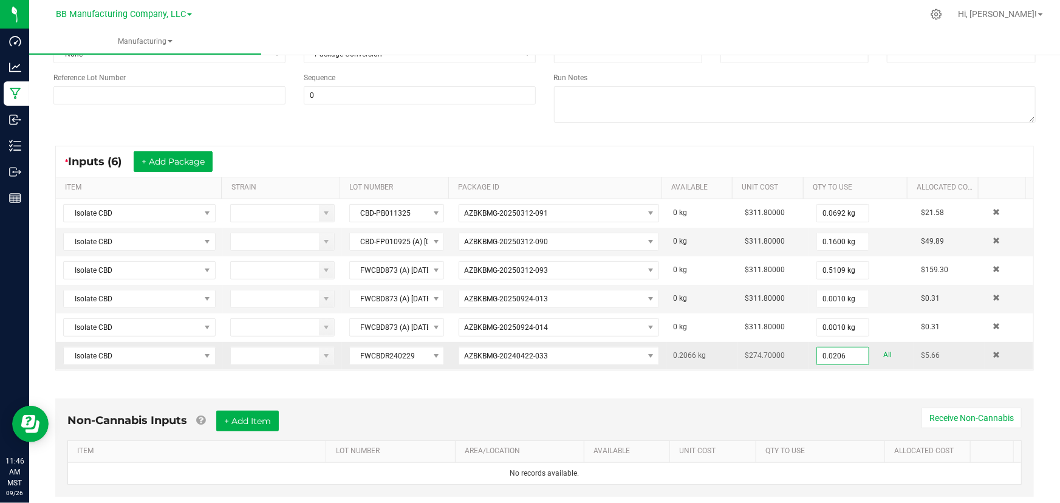
click at [701, 358] on input "0.0206" at bounding box center [843, 356] width 52 height 17
type input "0.2066 kg"
click at [701, 382] on div "Non-Cannabis Inputs + Add Item Receive Non-Cannabis ITEM LOT NUMBER AREA/LOCATI…" at bounding box center [544, 451] width 1001 height 139
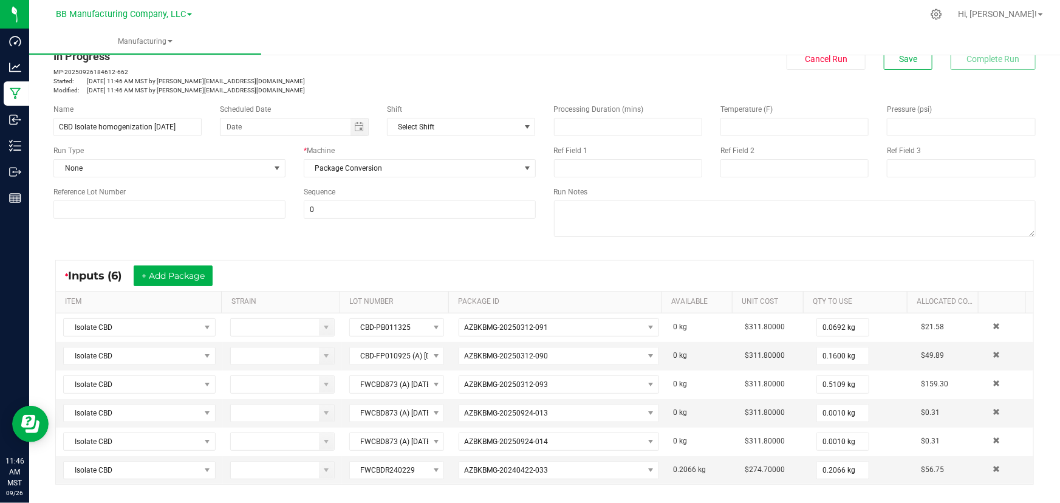
scroll to position [0, 0]
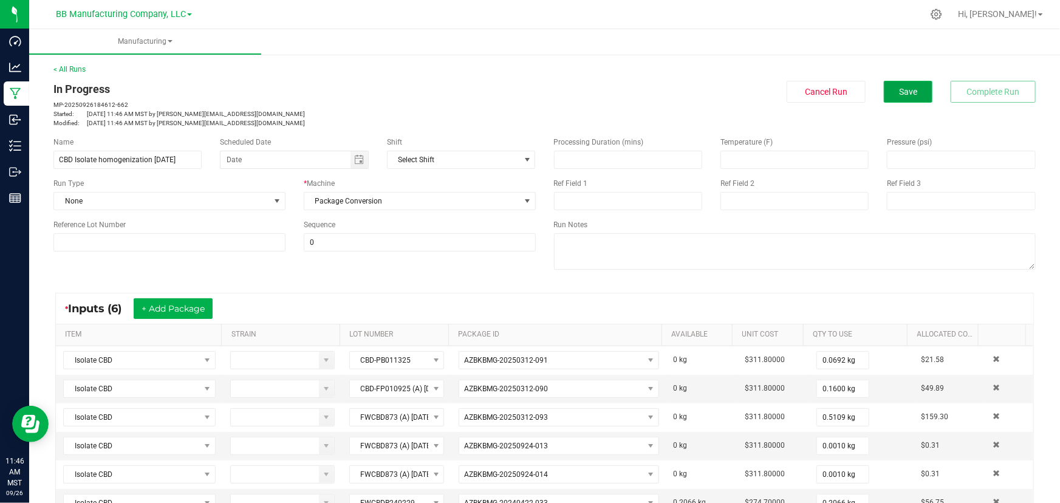
click at [701, 91] on span "Save" at bounding box center [908, 92] width 18 height 10
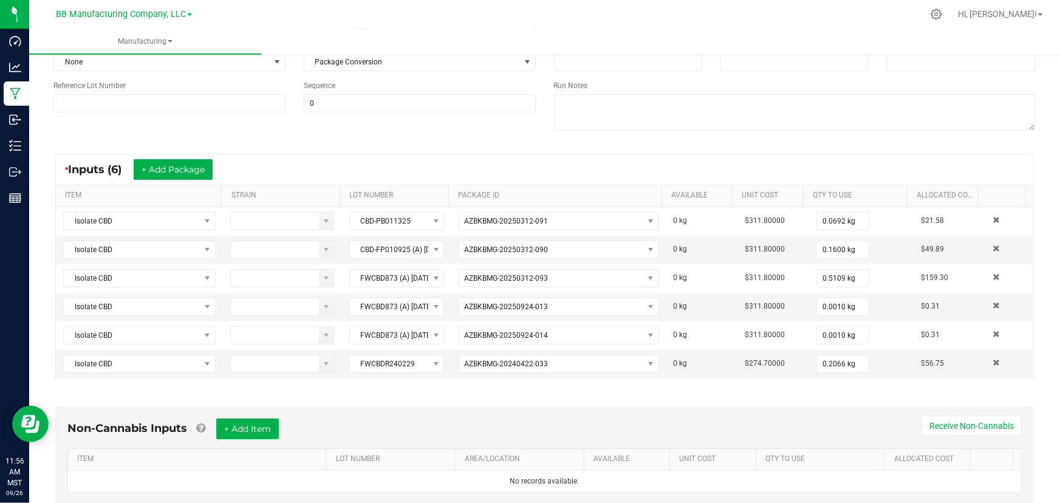
scroll to position [147, 0]
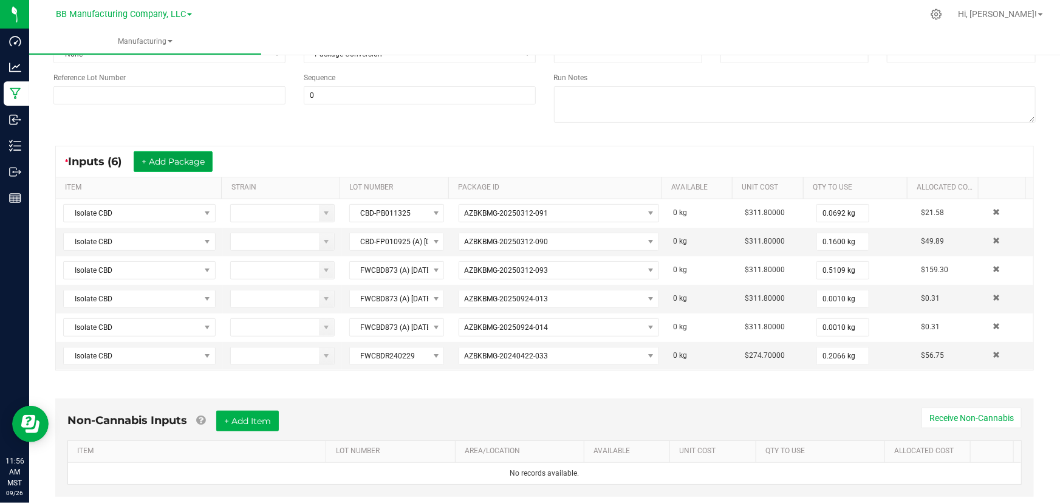
click at [174, 158] on button "+ Add Package" at bounding box center [173, 161] width 79 height 21
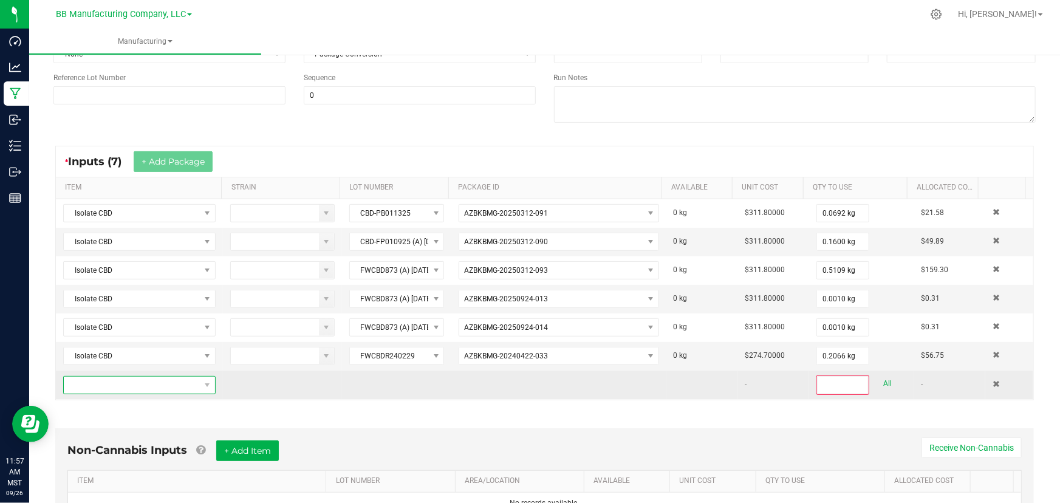
click at [187, 380] on span "NO DATA FOUND" at bounding box center [132, 385] width 136 height 17
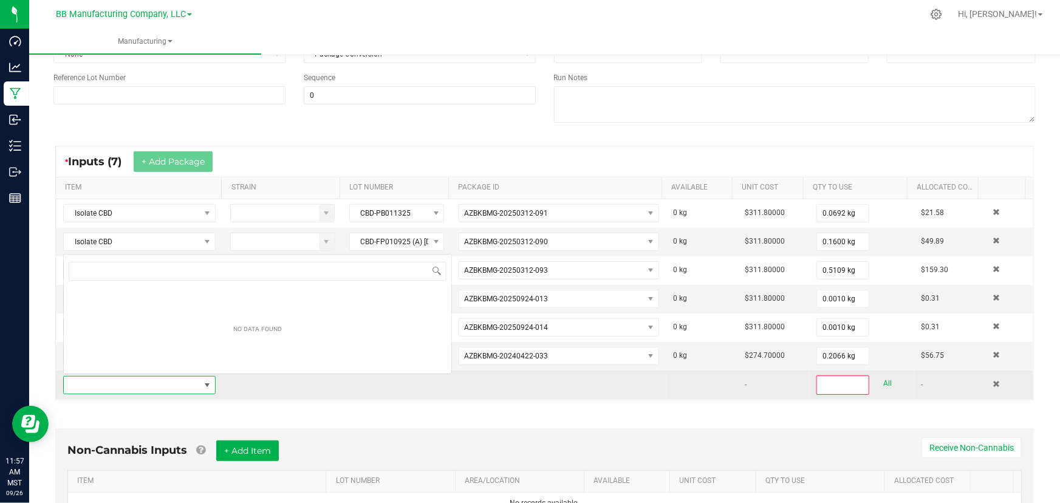
scroll to position [18, 148]
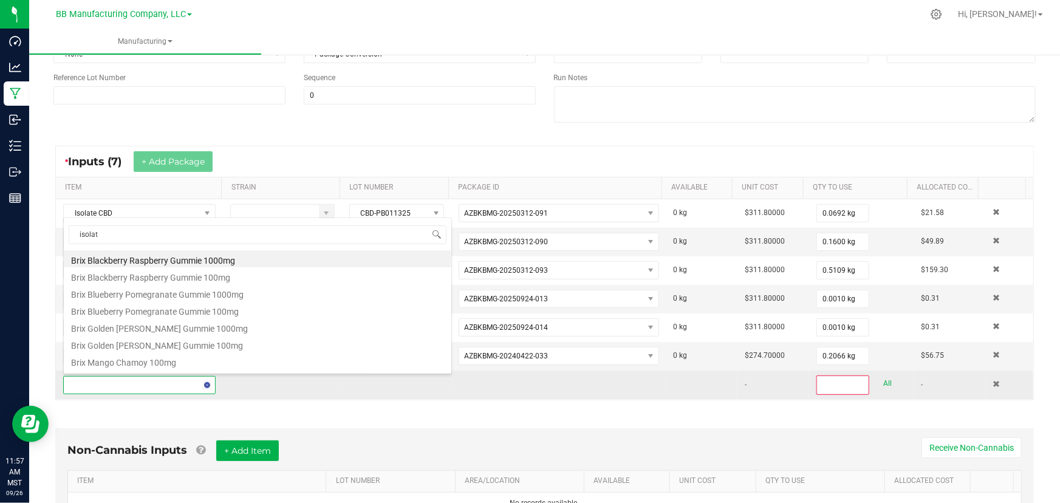
type input "isolate"
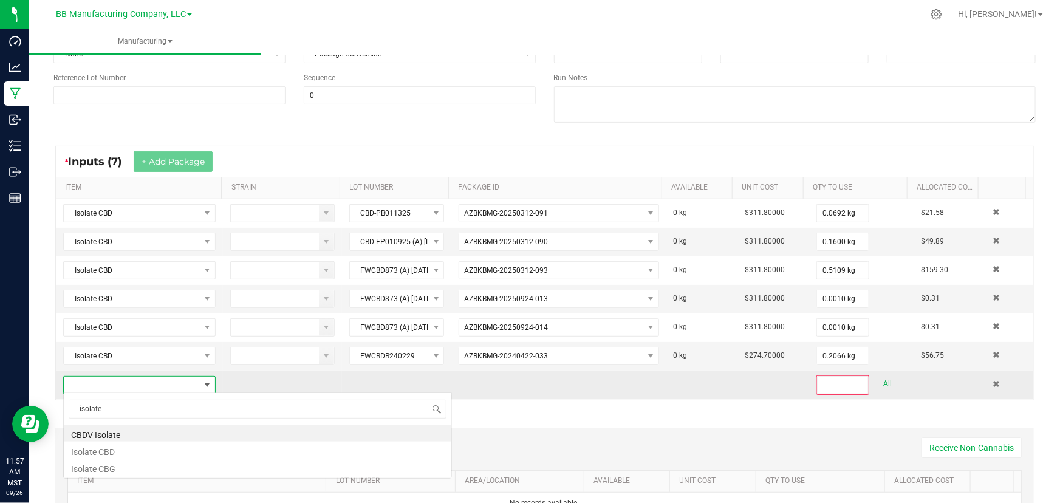
scroll to position [0, 0]
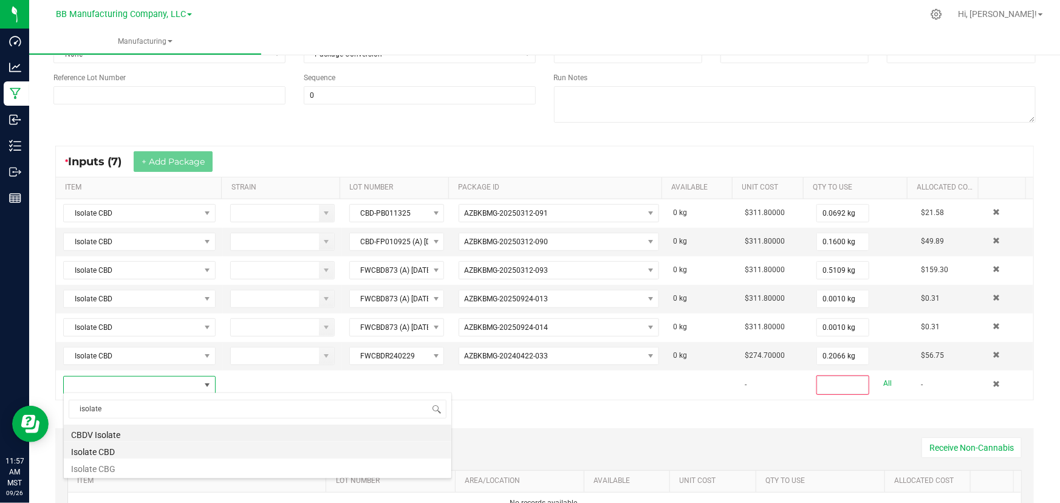
click at [111, 456] on li "Isolate CBD" at bounding box center [258, 450] width 388 height 17
type input "0"
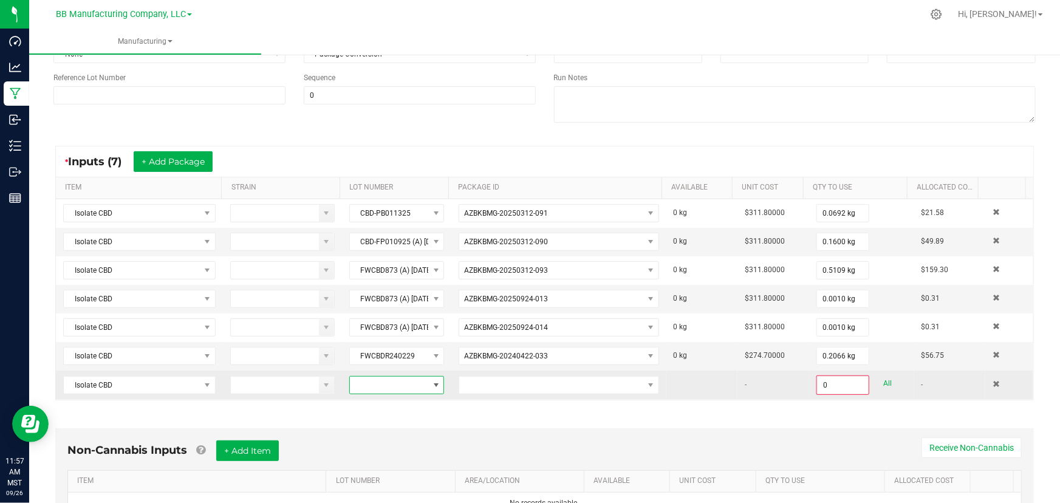
click at [390, 383] on span at bounding box center [389, 385] width 79 height 17
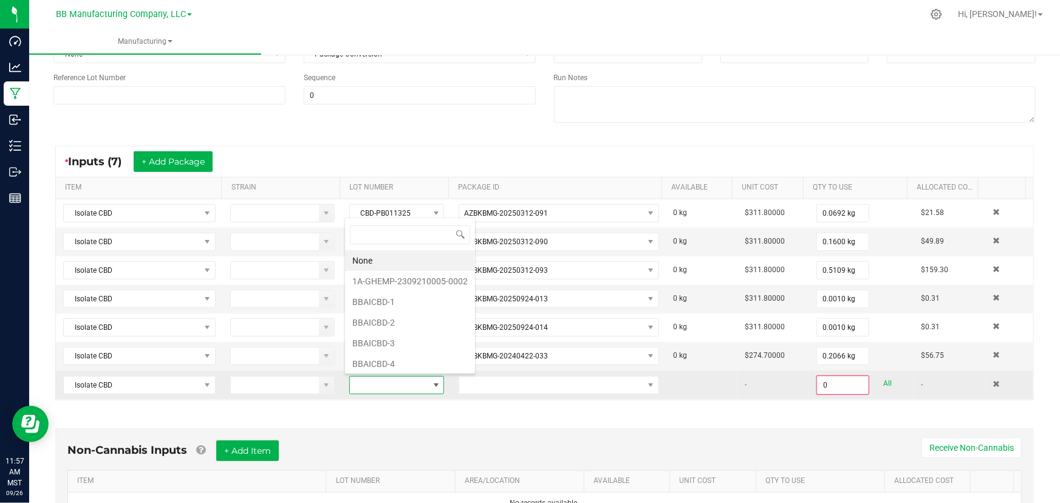
scroll to position [18, 92]
type input "CBD 783"
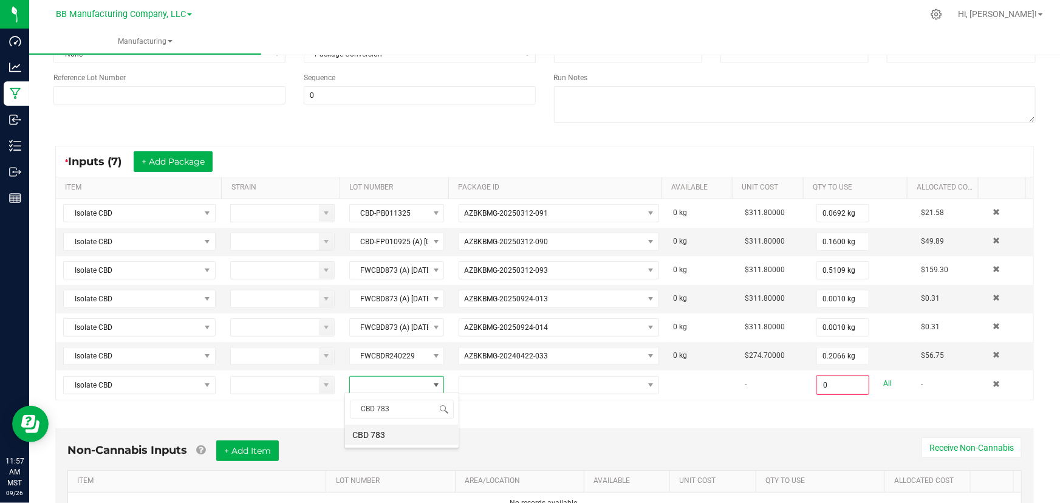
click at [372, 439] on 783 "CBD 783" at bounding box center [402, 435] width 114 height 21
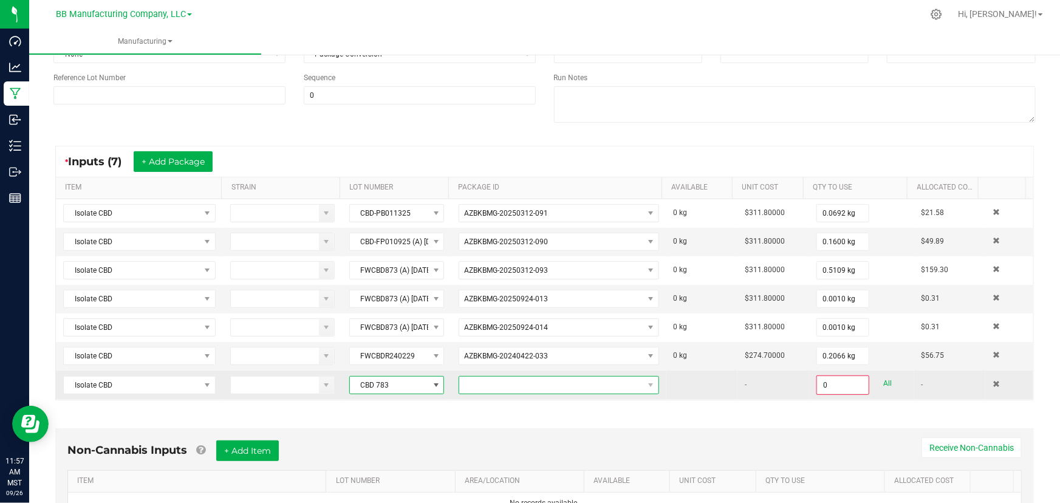
click at [552, 382] on span at bounding box center [551, 385] width 184 height 17
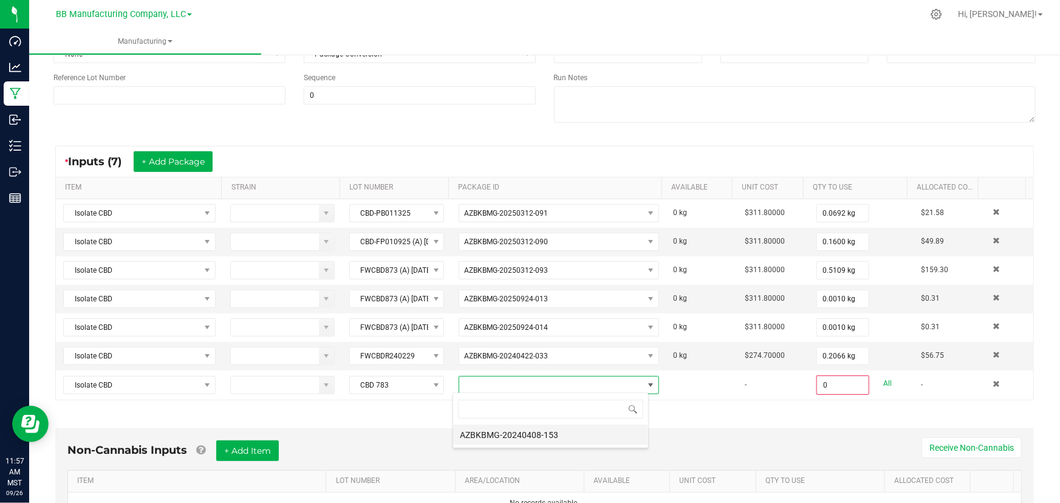
click at [544, 437] on li "AZBKBMG-20240408-153" at bounding box center [550, 435] width 195 height 21
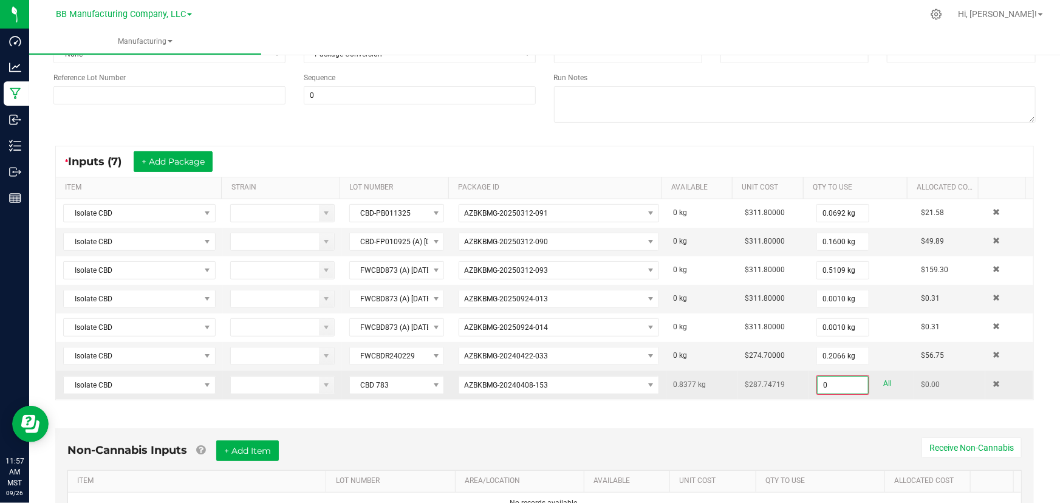
click at [701, 383] on input "0" at bounding box center [843, 385] width 50 height 17
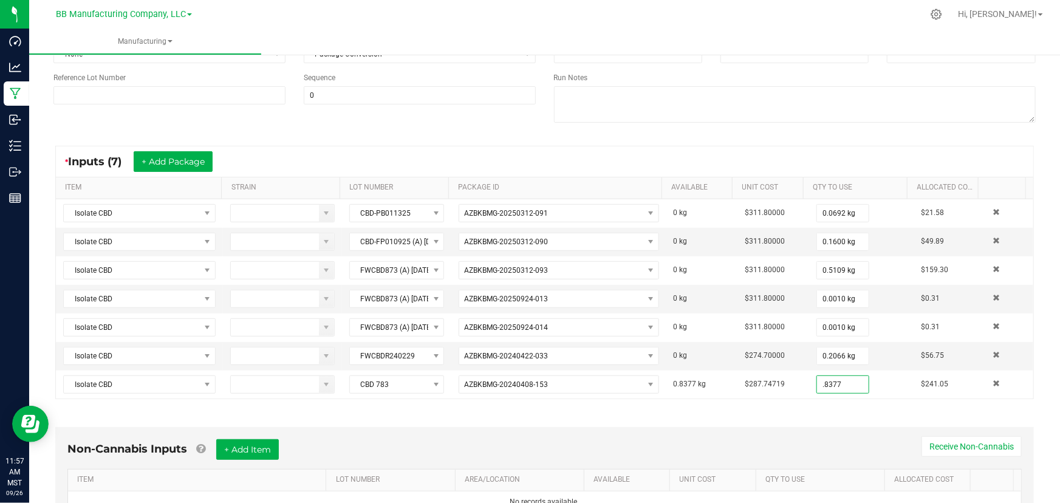
type input "0.8377 kg"
click at [401, 417] on div "Non-Cannabis Inputs + Add Item Receive Non-Cannabis ITEM LOT NUMBER AREA/LOCATI…" at bounding box center [544, 479] width 1001 height 139
click at [162, 157] on button "+ Add Package" at bounding box center [173, 161] width 79 height 21
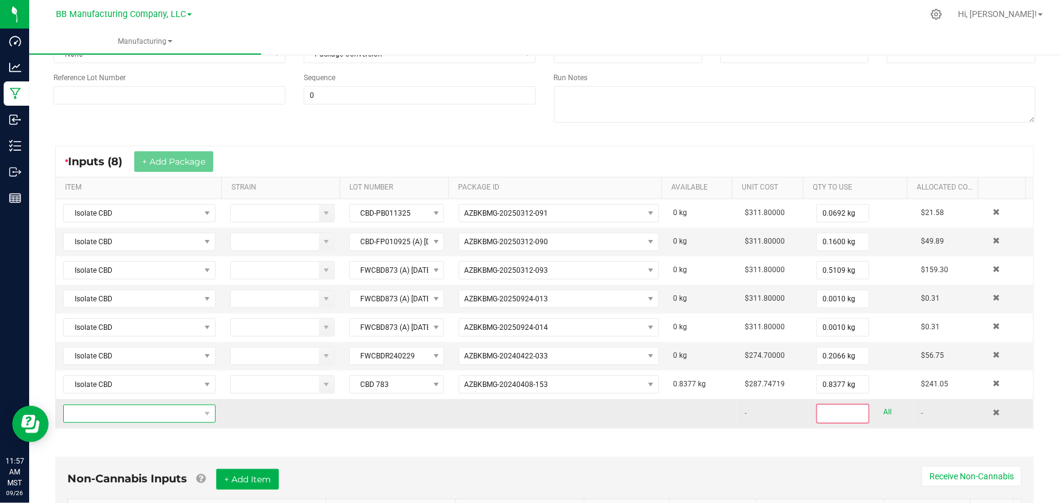
click at [91, 413] on span "NO DATA FOUND" at bounding box center [132, 413] width 136 height 17
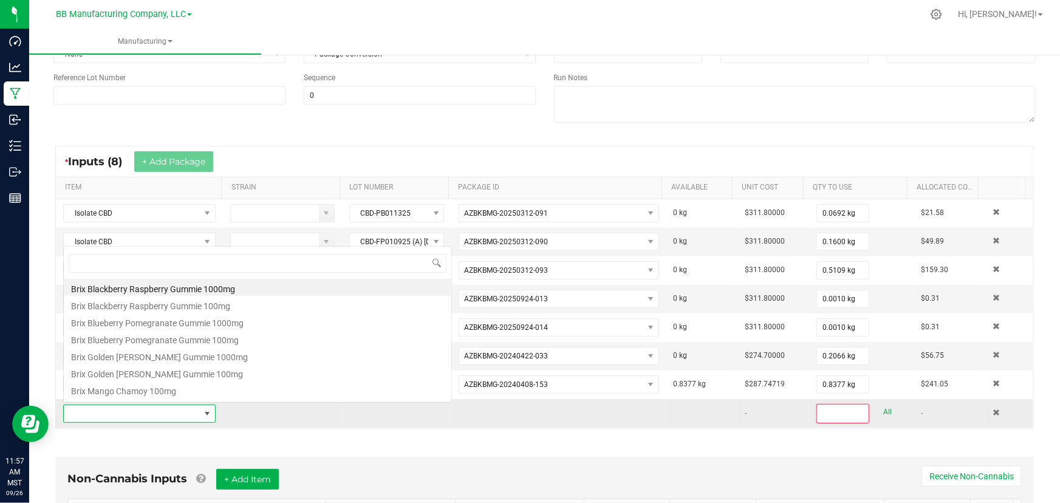
scroll to position [18, 148]
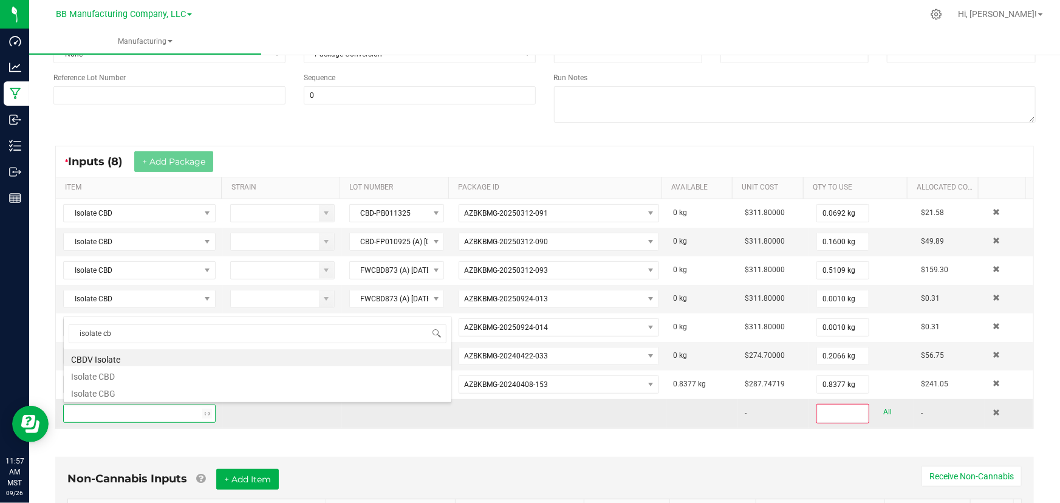
type input "isolate cbd"
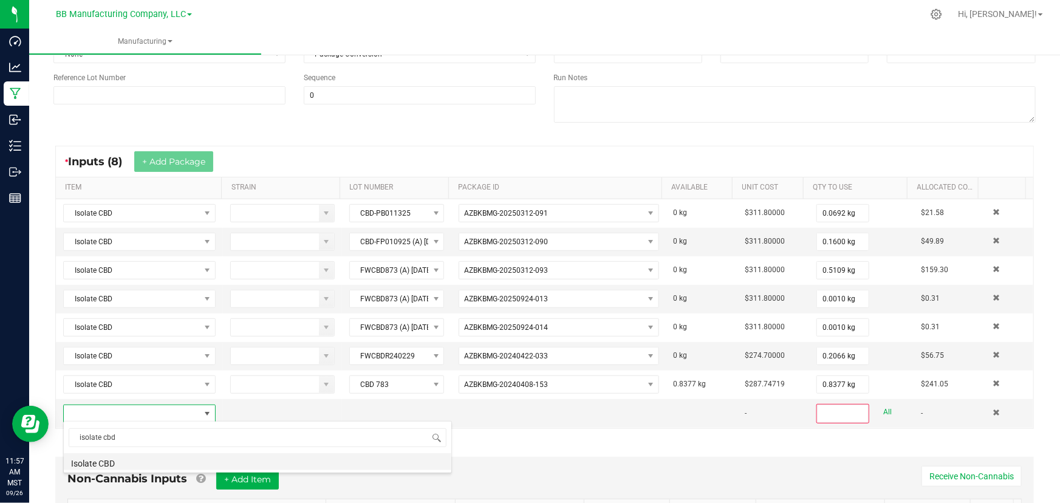
click at [111, 462] on li "Isolate CBD" at bounding box center [258, 461] width 388 height 17
type input "0"
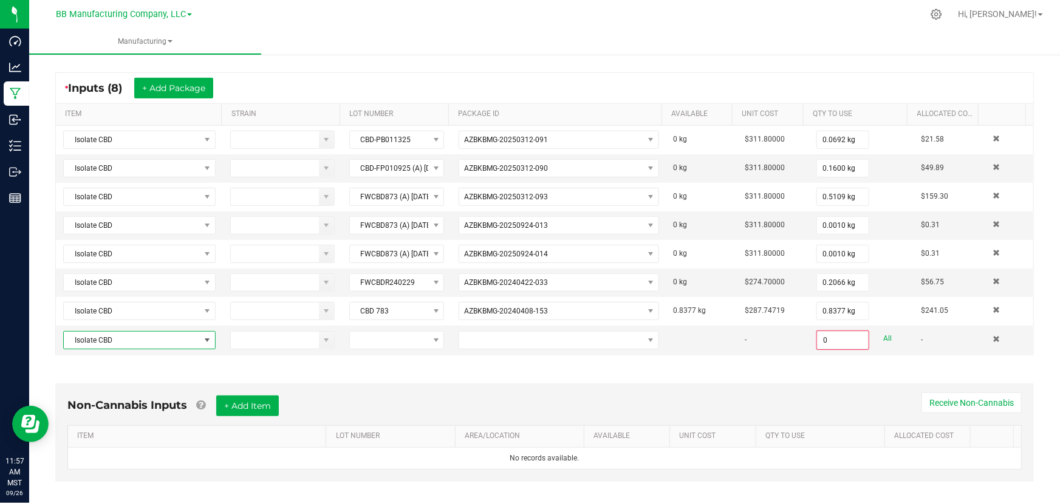
scroll to position [294, 0]
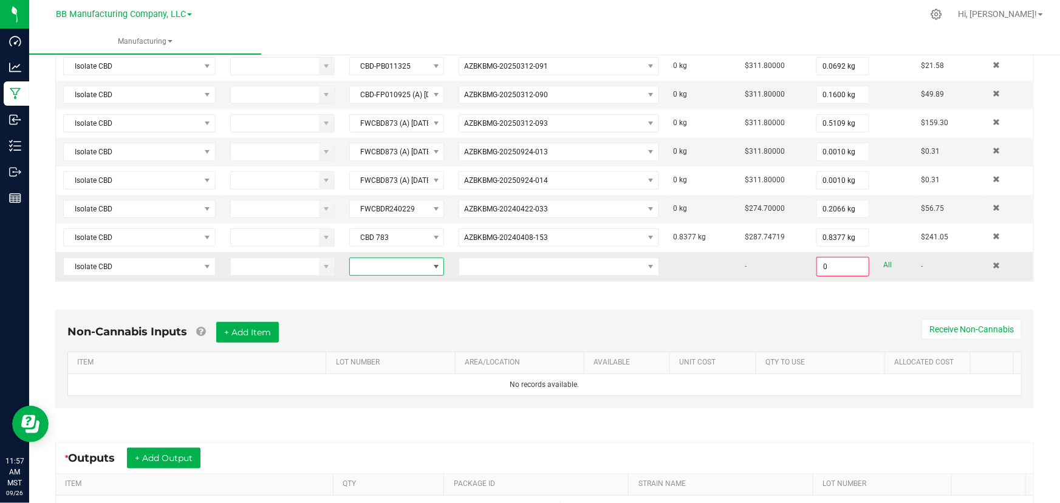
click at [385, 264] on span at bounding box center [389, 266] width 79 height 17
type input "CBD735"
click at [376, 312] on li "CBD735" at bounding box center [402, 316] width 114 height 21
click at [589, 266] on span at bounding box center [551, 266] width 184 height 17
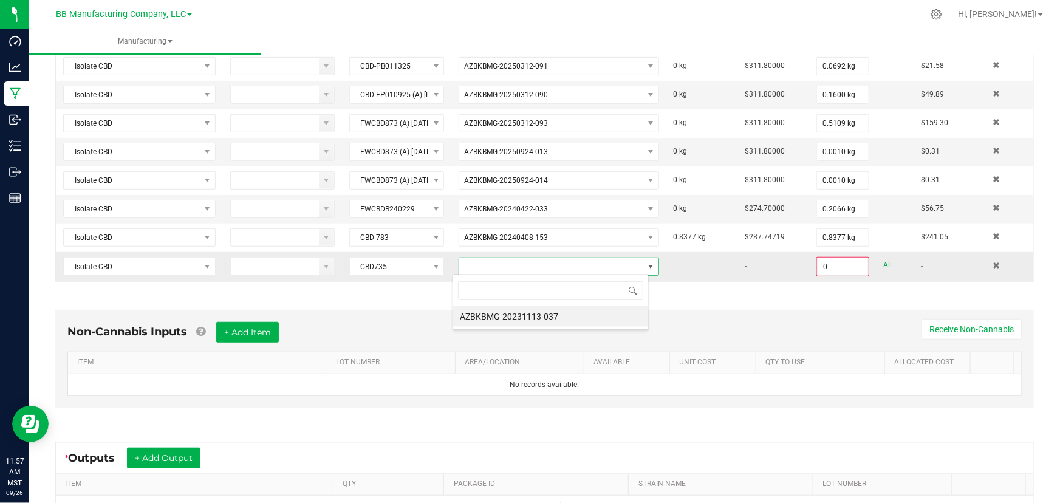
scroll to position [18, 196]
click at [516, 312] on li "AZBKBMG-20231113-037" at bounding box center [550, 316] width 195 height 21
click at [701, 265] on input "0" at bounding box center [843, 266] width 50 height 17
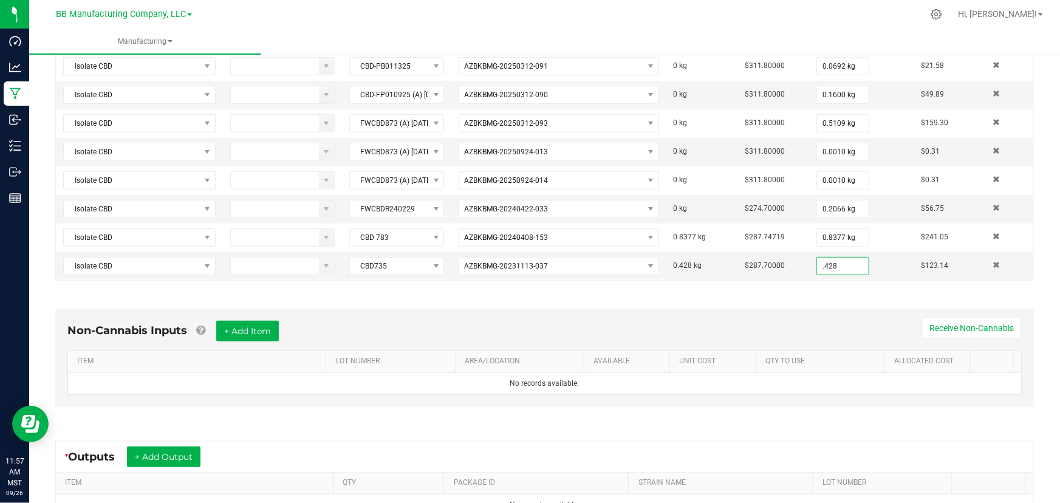
type input "0.4280 kg"
click at [671, 293] on div "Non-Cannabis Inputs + Add Item Receive Non-Cannabis ITEM LOT NUMBER AREA/LOCATI…" at bounding box center [544, 361] width 1001 height 139
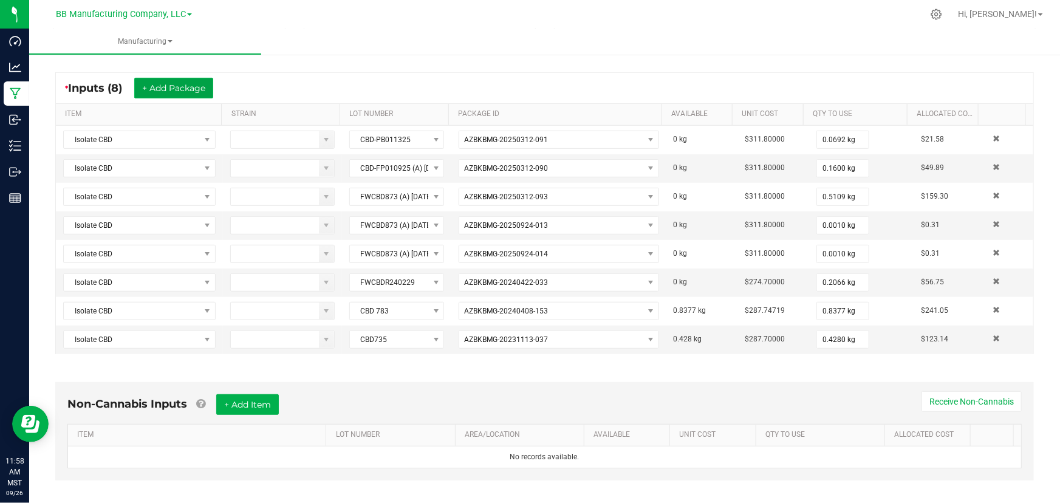
click at [168, 90] on button "+ Add Package" at bounding box center [173, 88] width 79 height 21
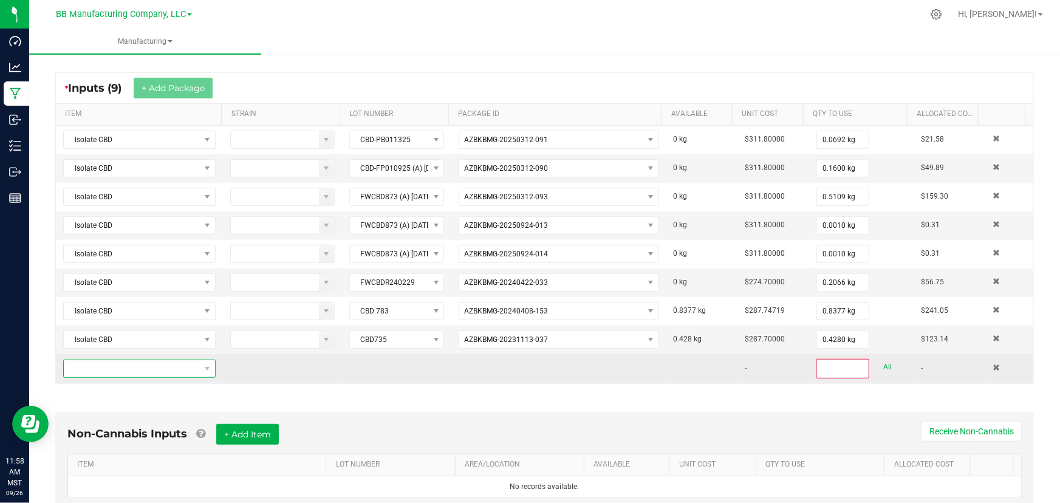
click at [122, 369] on span "NO DATA FOUND" at bounding box center [132, 368] width 136 height 17
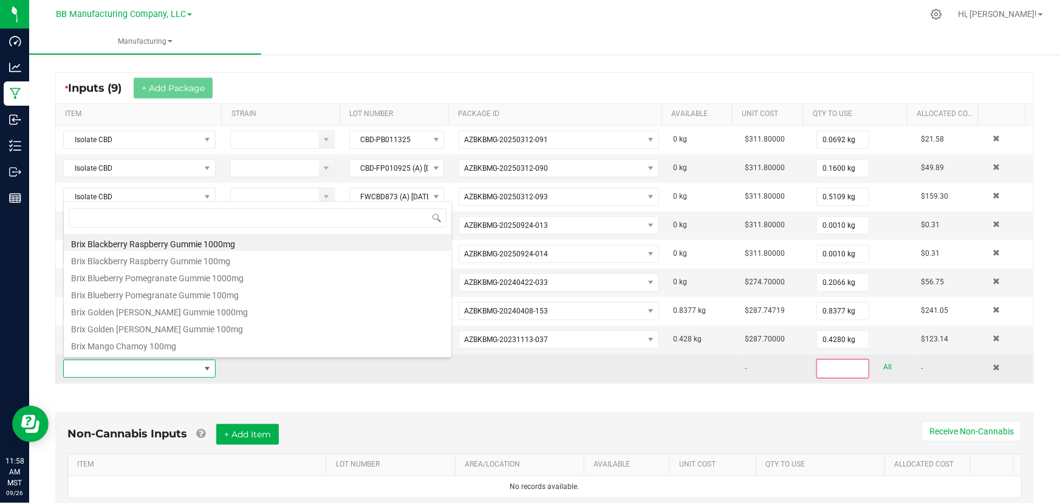
scroll to position [18, 148]
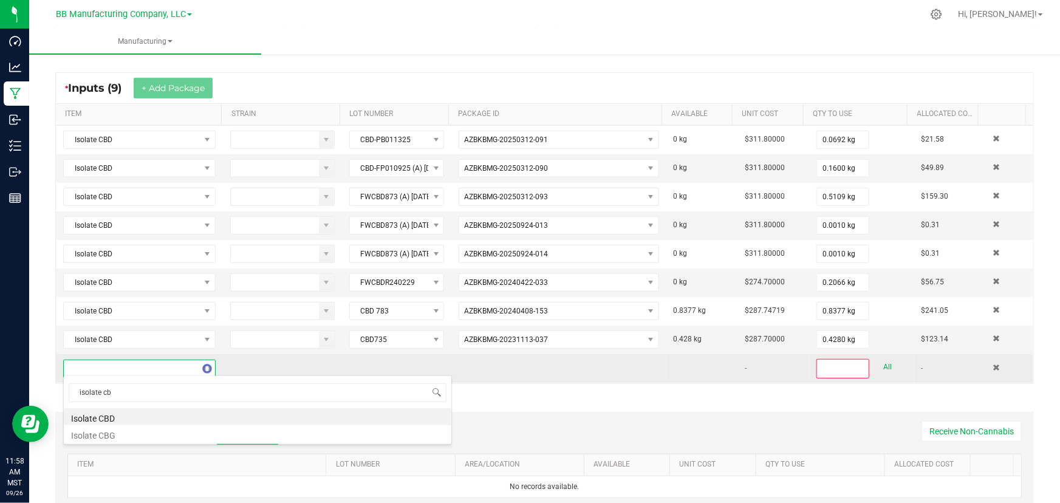
type input "isolate cbd"
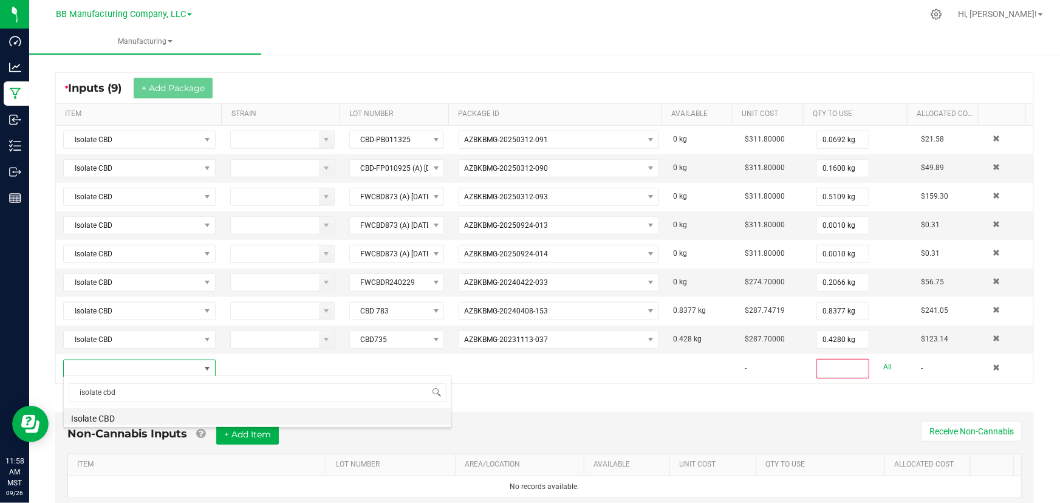
click at [102, 419] on li "Isolate CBD" at bounding box center [258, 416] width 388 height 17
type input "0"
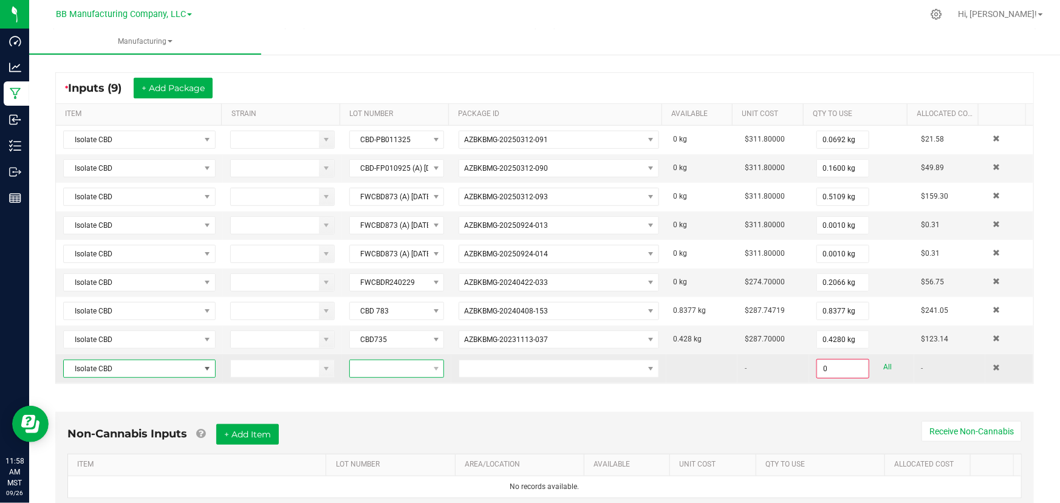
click at [383, 368] on span at bounding box center [389, 368] width 79 height 17
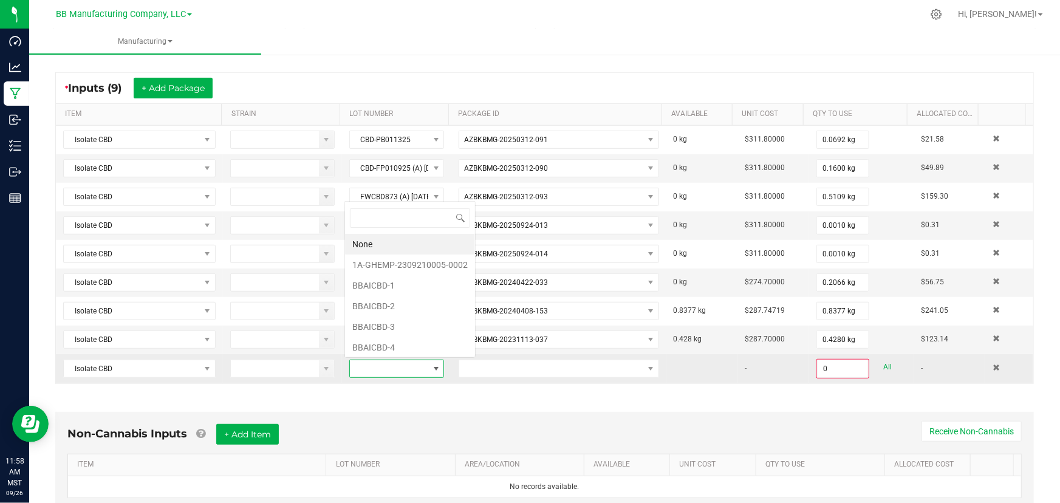
scroll to position [18, 92]
click at [416, 369] on span at bounding box center [389, 368] width 79 height 17
type input "CBD726"
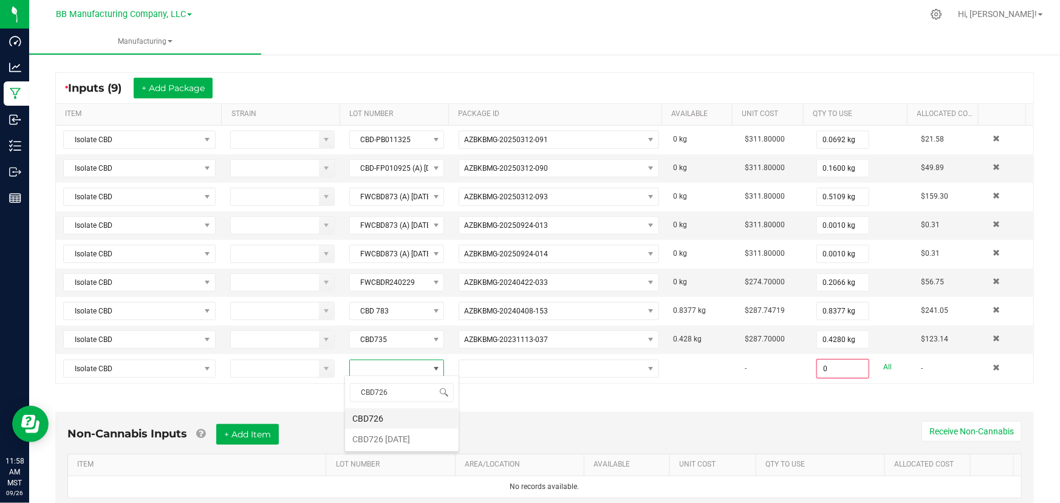
click at [366, 414] on li "CBD726" at bounding box center [402, 418] width 114 height 21
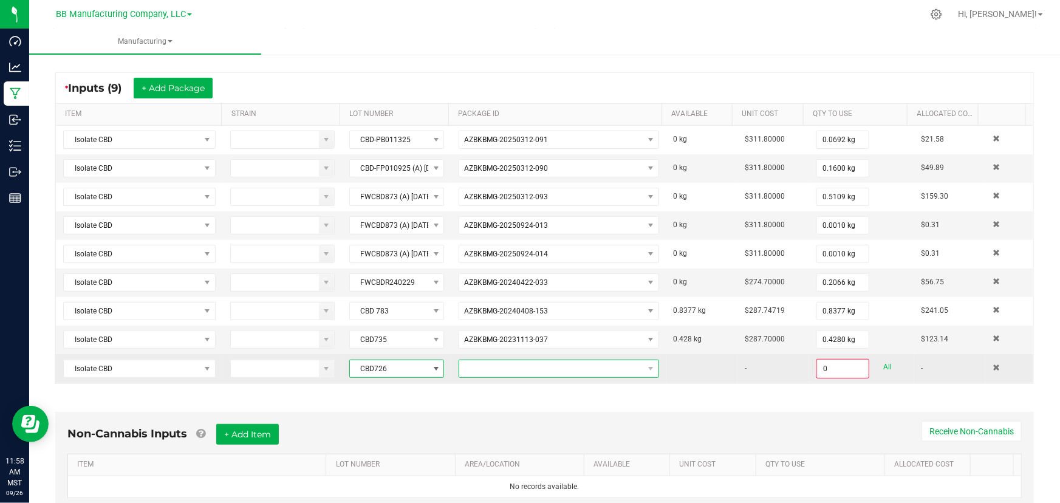
click at [501, 373] on span "NO DATA FOUND" at bounding box center [551, 368] width 184 height 17
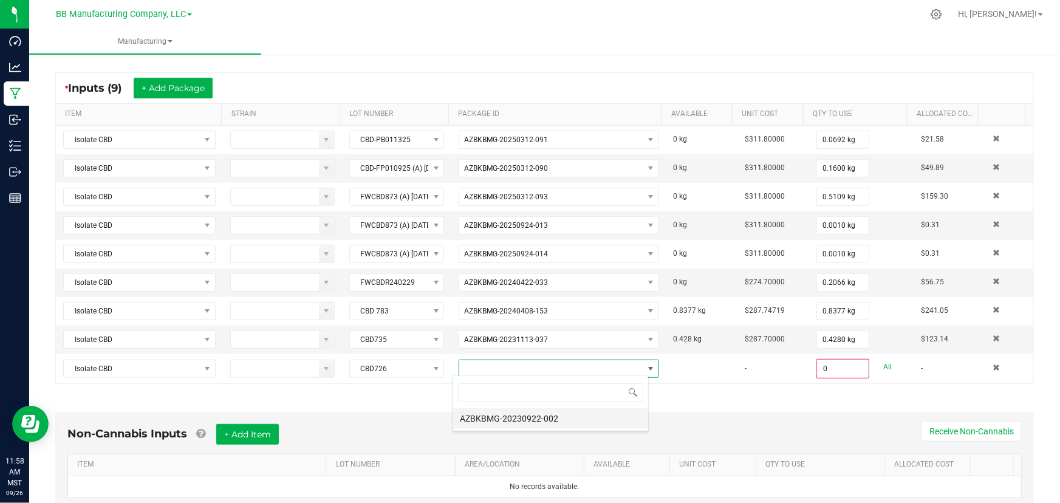
click at [496, 420] on li "AZBKBMG-20230922-002" at bounding box center [550, 418] width 195 height 21
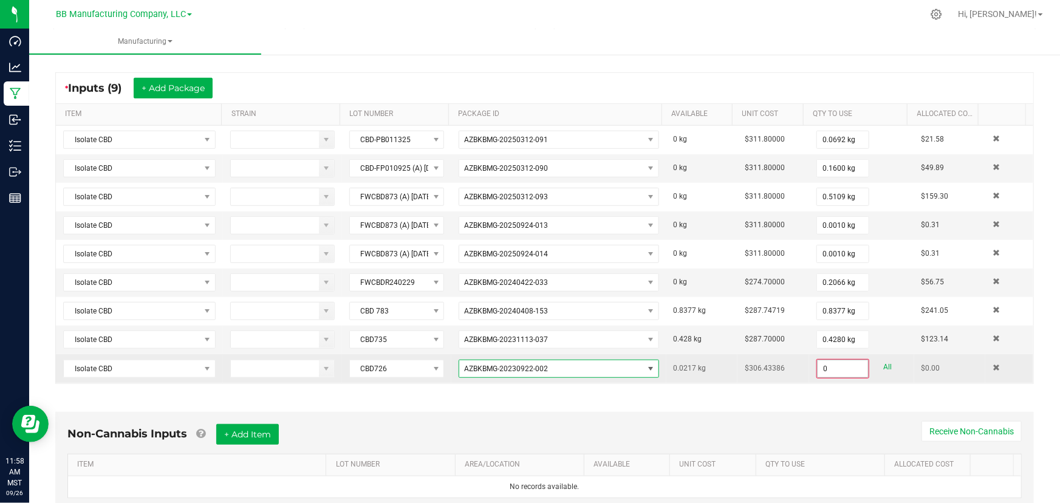
click at [701, 367] on input "0" at bounding box center [843, 368] width 50 height 17
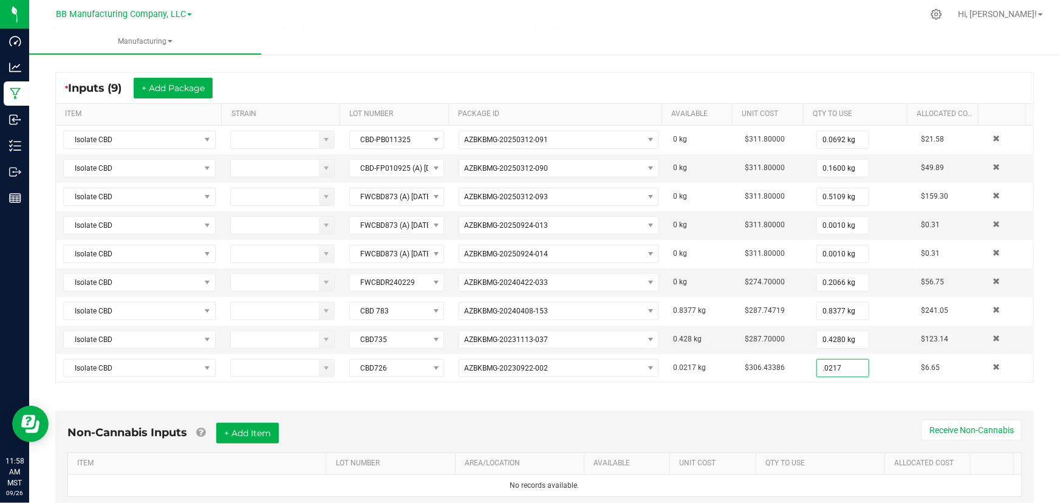
type input "0.0217 kg"
click at [464, 397] on div "Non-Cannabis Inputs + Add Item Receive Non-Cannabis ITEM LOT NUMBER AREA/LOCATI…" at bounding box center [544, 463] width 1001 height 139
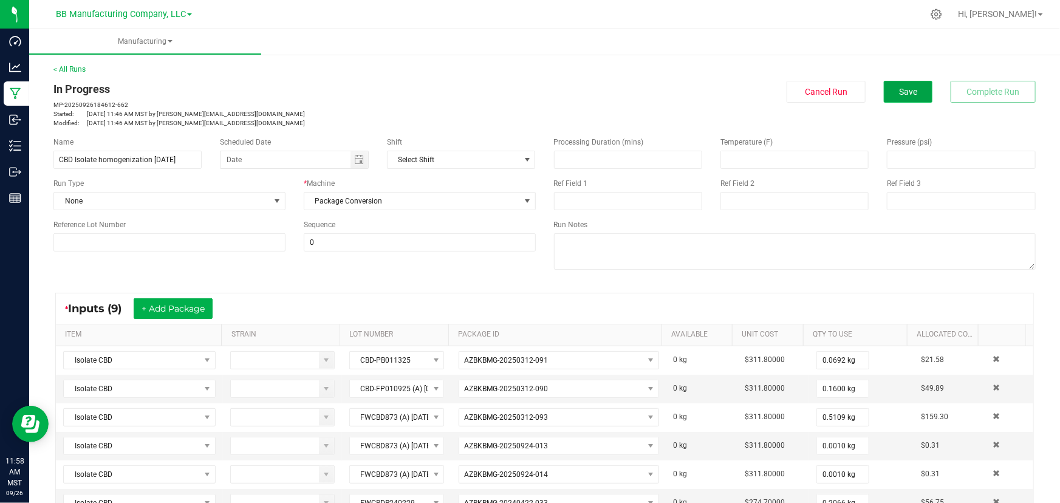
click at [701, 97] on button "Save" at bounding box center [908, 92] width 49 height 22
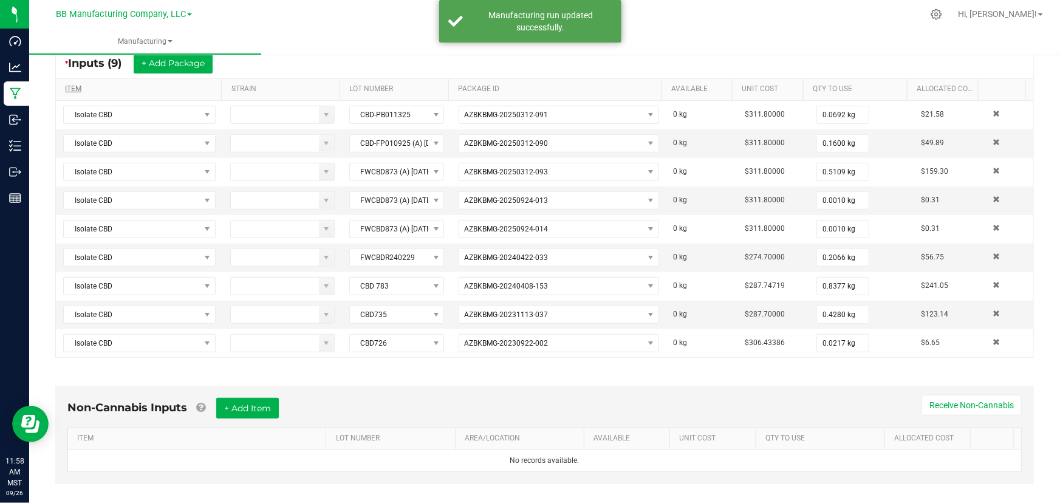
scroll to position [221, 0]
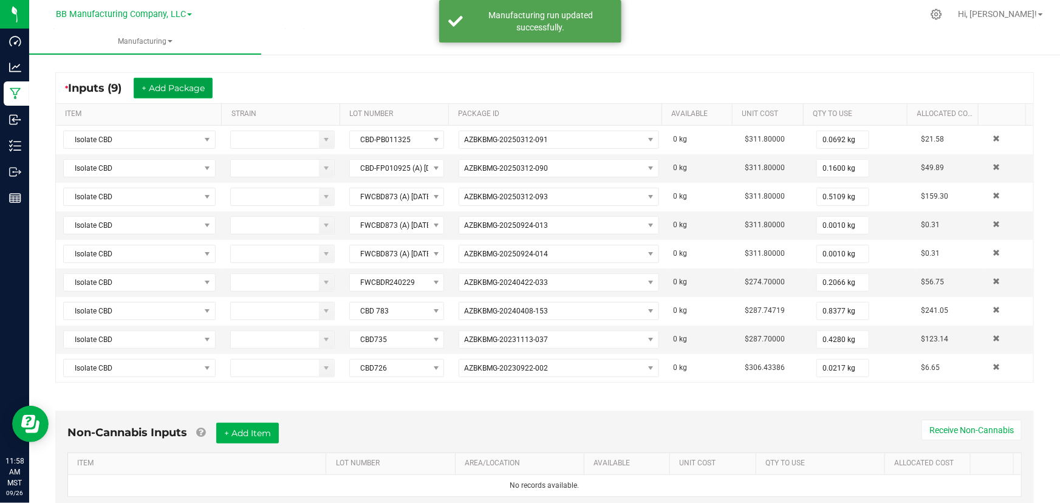
click at [166, 80] on button "+ Add Package" at bounding box center [173, 88] width 79 height 21
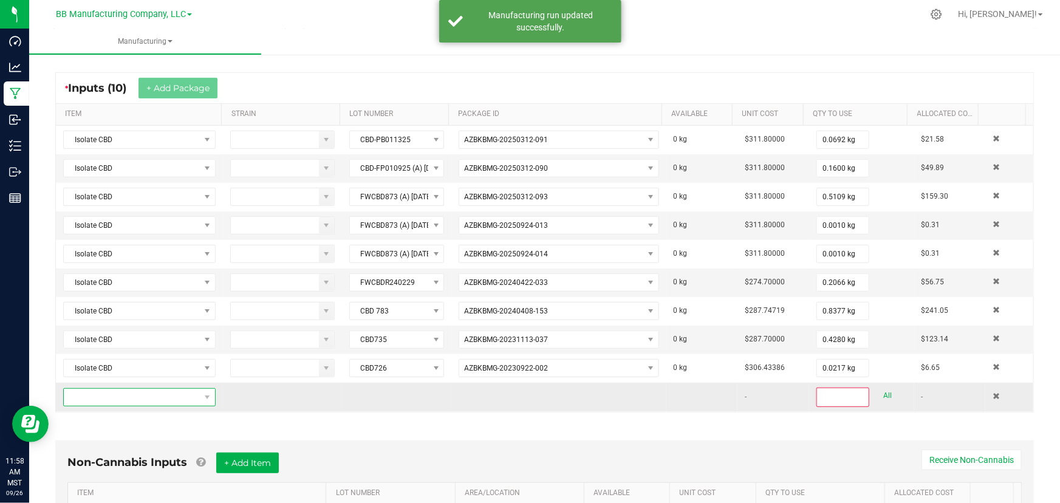
click at [89, 391] on span "NO DATA FOUND" at bounding box center [132, 397] width 136 height 17
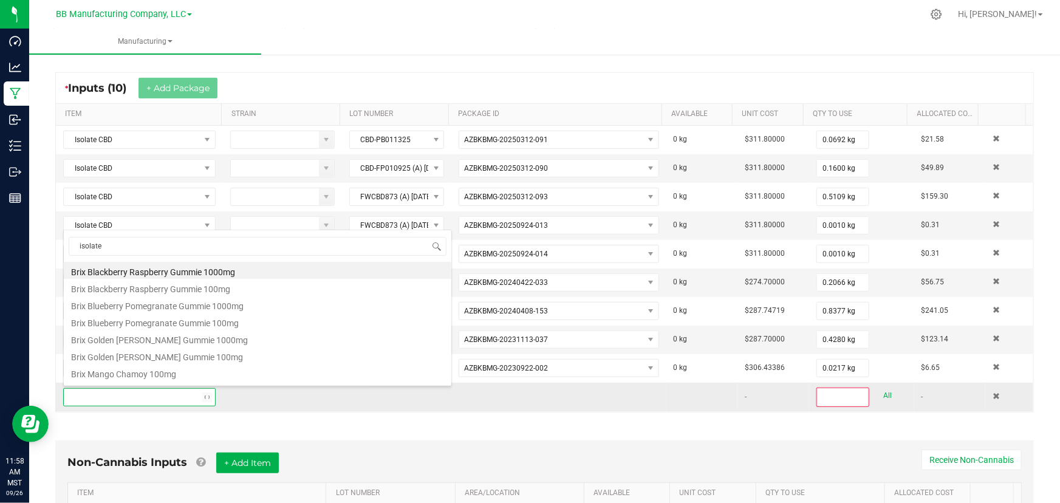
type input "isolate"
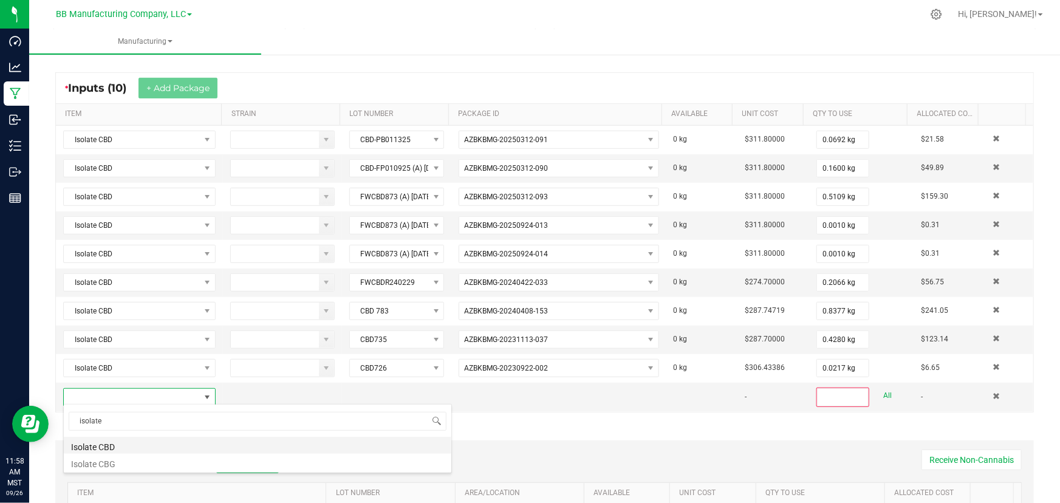
click at [114, 448] on li "Isolate CBD" at bounding box center [258, 445] width 388 height 17
type input "0"
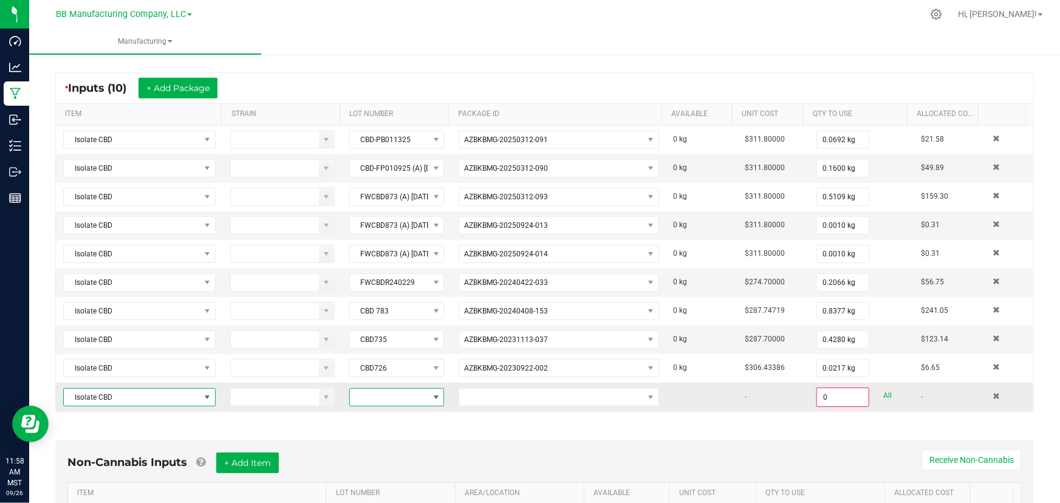
click at [371, 396] on span at bounding box center [389, 397] width 79 height 17
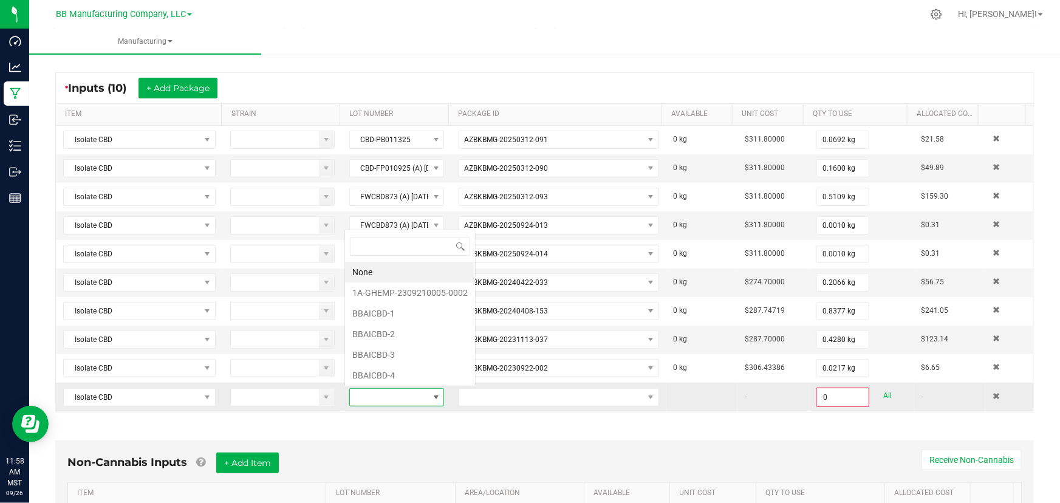
scroll to position [18, 92]
type input "CBD633"
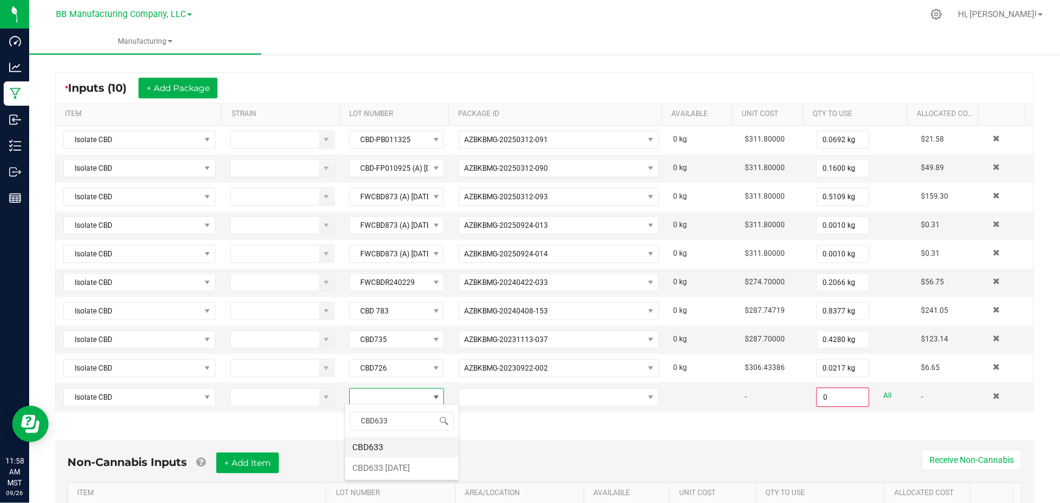
click at [375, 447] on li "CBD633" at bounding box center [402, 447] width 114 height 21
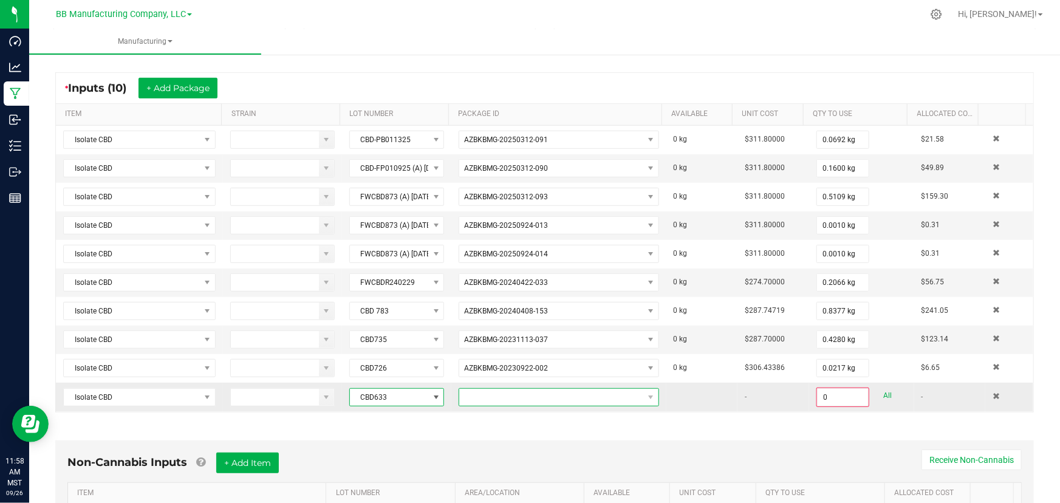
click at [486, 393] on span at bounding box center [551, 397] width 184 height 17
click at [520, 447] on li "AZBKBMG-20230525-018" at bounding box center [550, 447] width 195 height 21
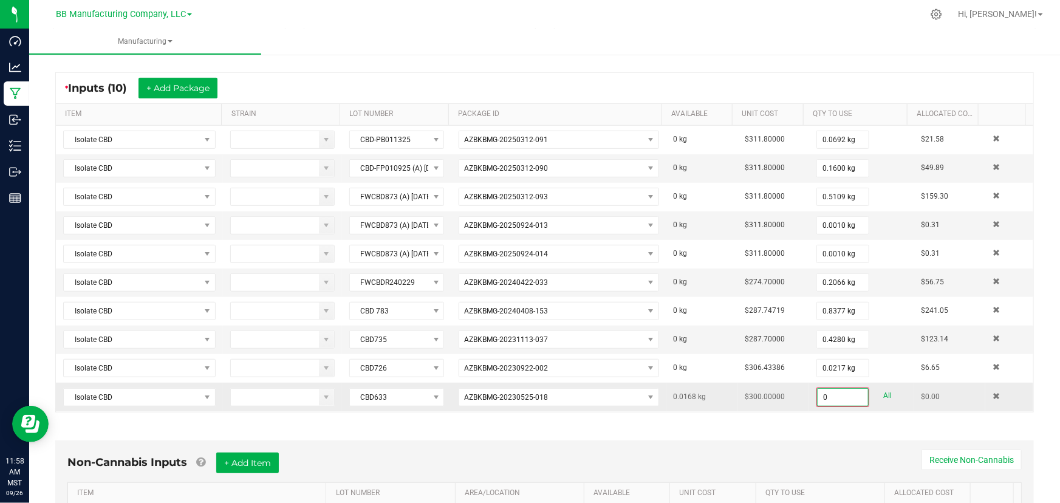
click at [701, 394] on input "0" at bounding box center [843, 397] width 50 height 17
type input "0.0168 kg"
click at [643, 413] on div "* Inputs (10) + Add Package ITEM STRAIN LOT NUMBER PACKAGE ID AVAILABLE Unit Co…" at bounding box center [544, 241] width 1001 height 361
click at [644, 433] on div "Non-Cannabis Inputs + Add Item Receive Non-Cannabis ITEM LOT NUMBER AREA/LOCATI…" at bounding box center [544, 491] width 1001 height 139
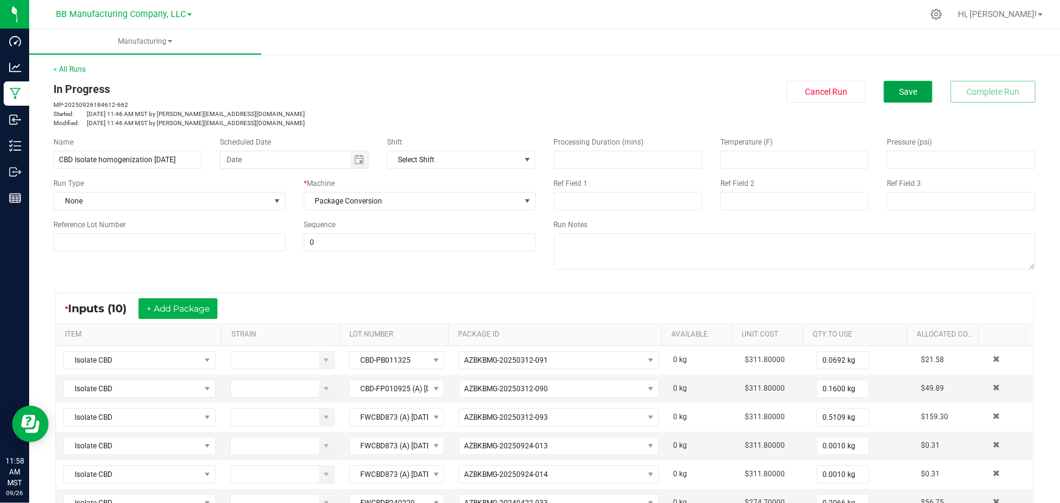
click at [701, 90] on span "Save" at bounding box center [908, 92] width 18 height 10
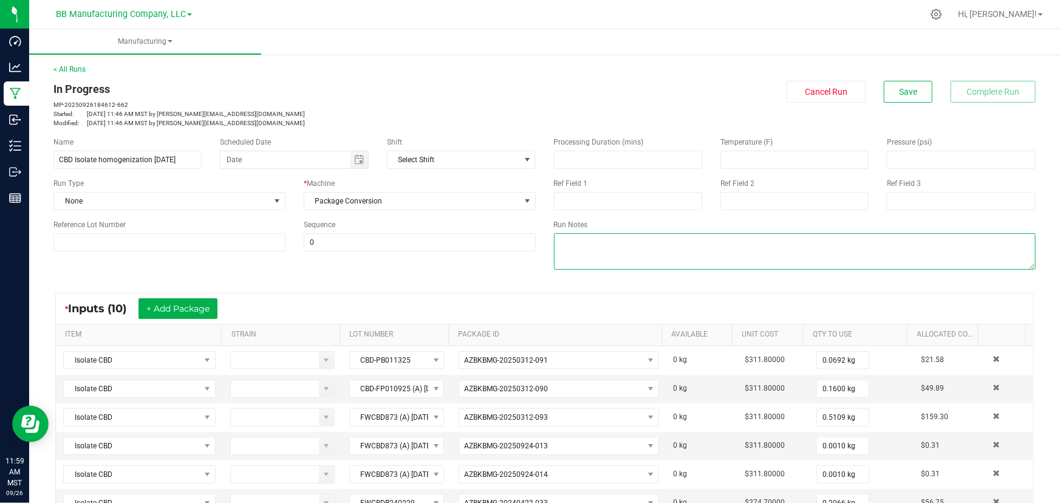
click at [701, 249] on textarea at bounding box center [795, 251] width 482 height 36
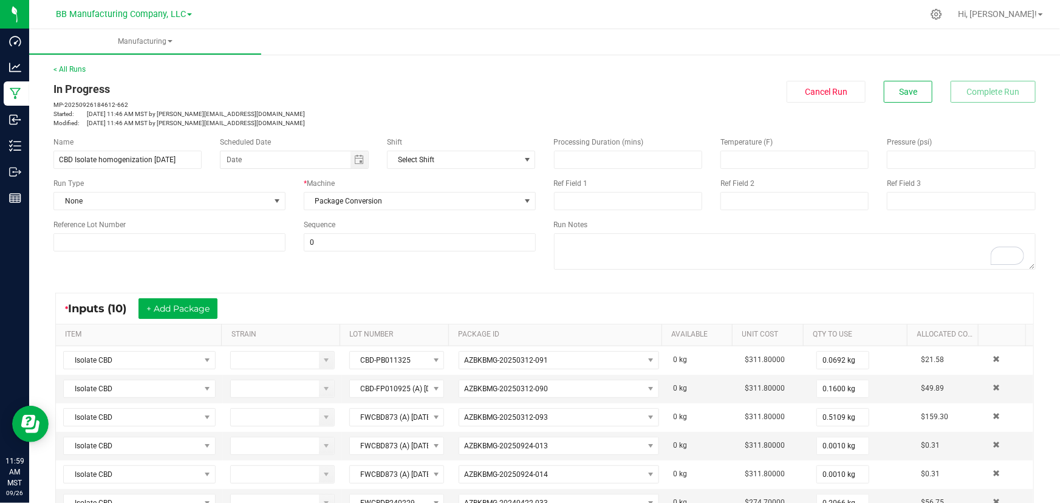
click at [701, 298] on div "* Inputs (10) + Add Package" at bounding box center [545, 308] width 978 height 30
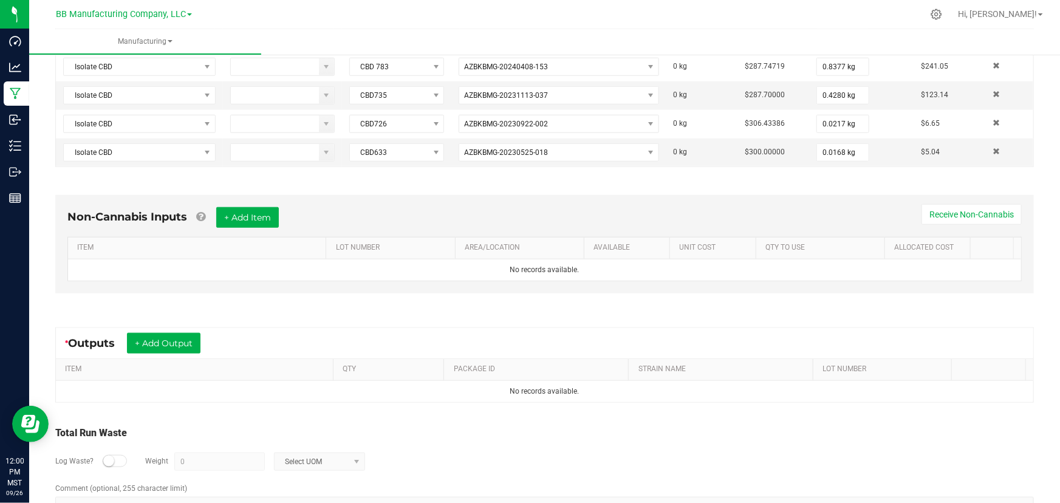
scroll to position [500, 0]
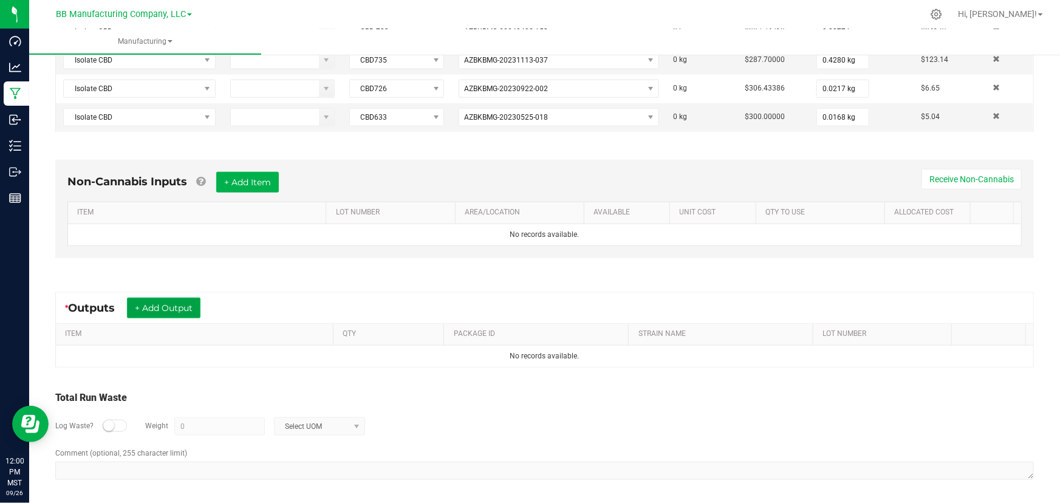
click at [162, 304] on button "+ Add Output" at bounding box center [164, 308] width 74 height 21
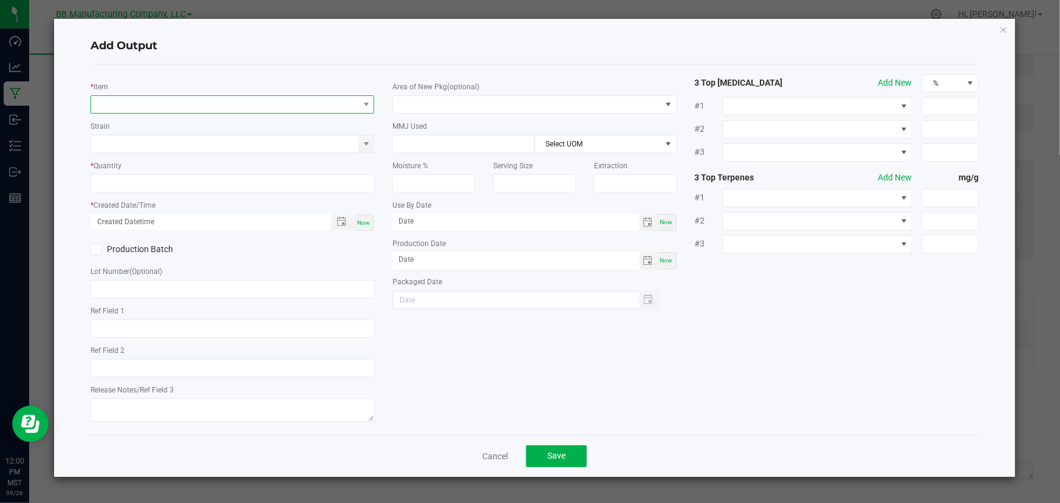
click at [154, 103] on span "NO DATA FOUND" at bounding box center [224, 104] width 267 height 17
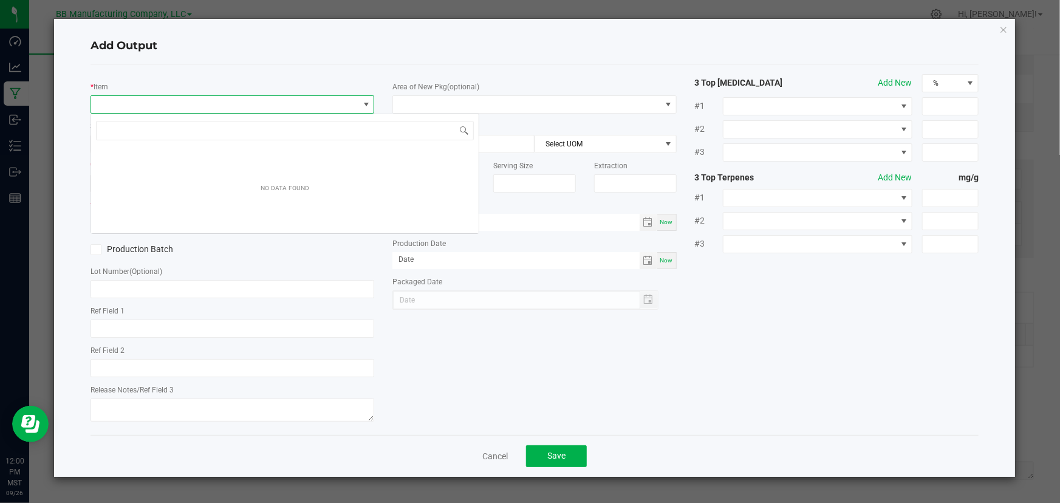
scroll to position [18, 284]
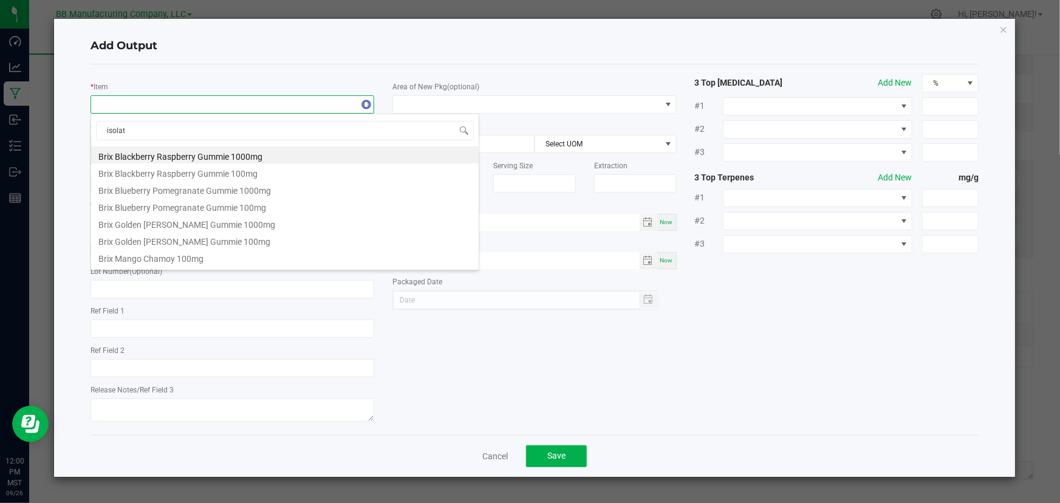
type input "isolate"
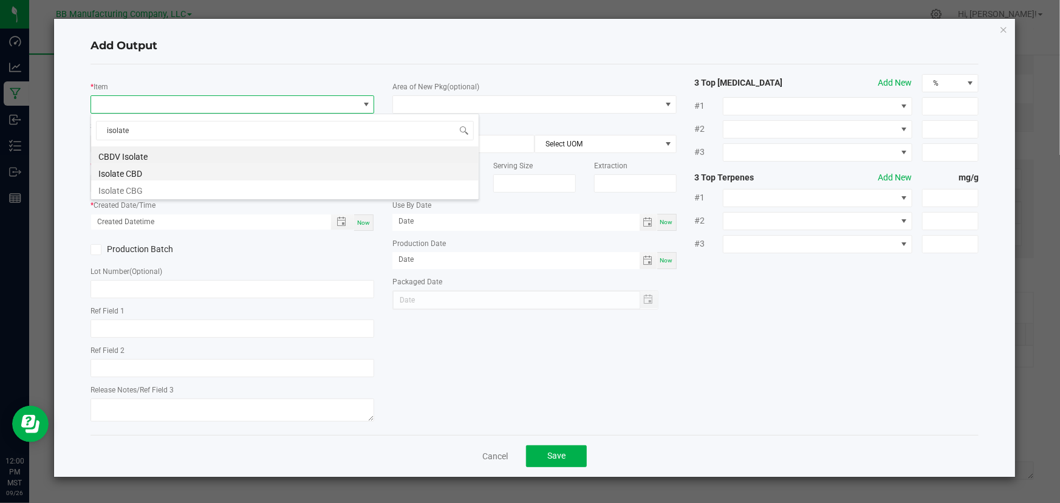
click at [136, 175] on li "Isolate CBD" at bounding box center [285, 171] width 388 height 17
type input "0.0000 kg"
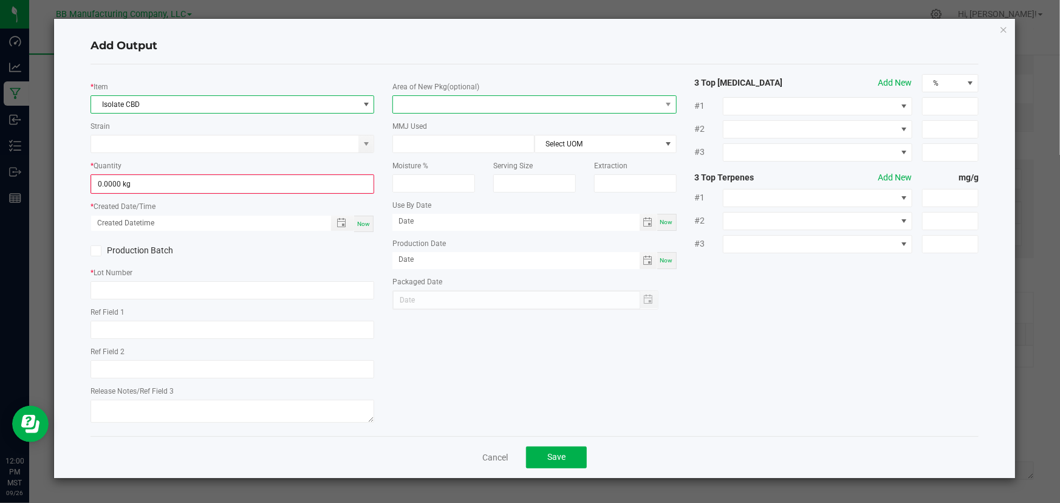
click at [671, 109] on span at bounding box center [668, 104] width 15 height 17
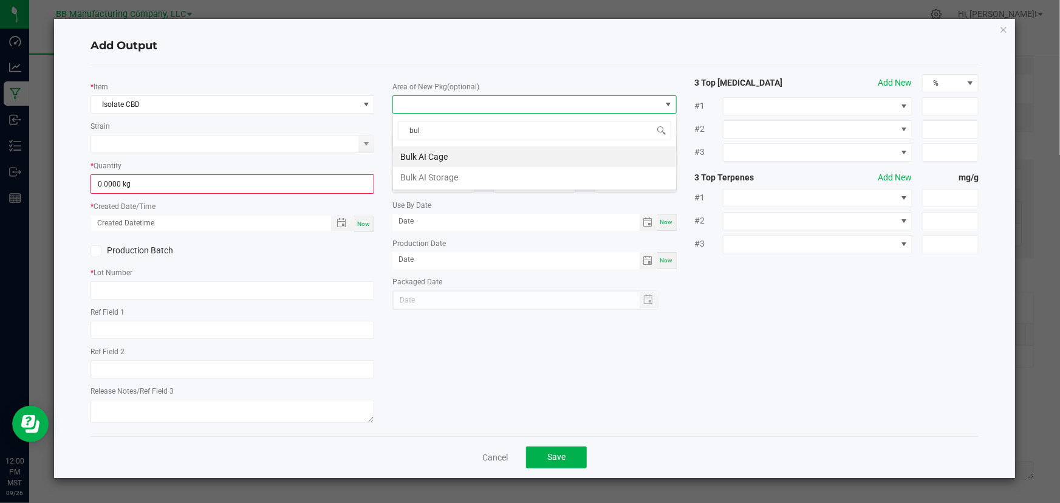
type input "bulk"
click at [448, 162] on li "Bulk AI Cage" at bounding box center [534, 156] width 283 height 21
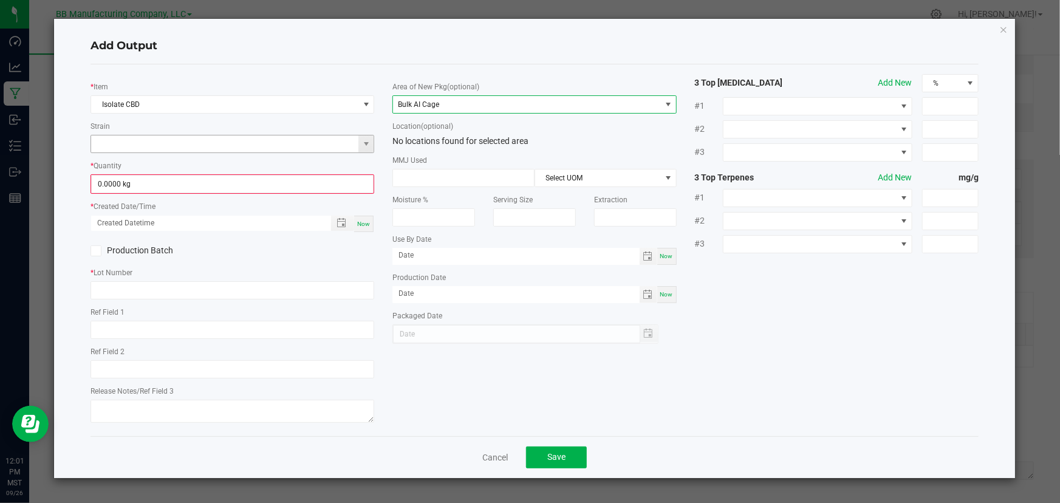
click at [334, 148] on input at bounding box center [224, 144] width 267 height 17
drag, startPoint x: 144, startPoint y: 193, endPoint x: 151, endPoint y: 188, distance: 8.3
click at [145, 193] on input "0" at bounding box center [232, 184] width 281 height 17
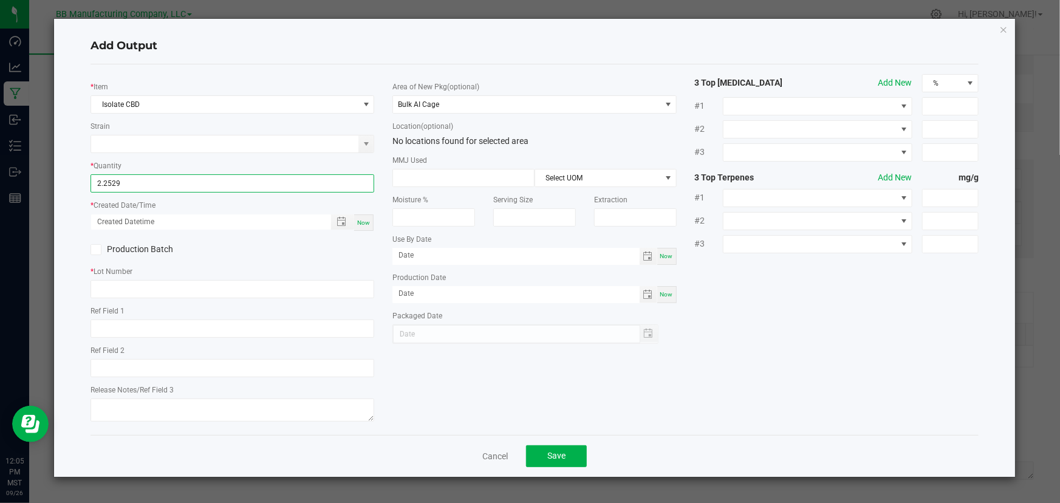
type input "2.2529 kg"
click at [366, 223] on span "Now" at bounding box center [363, 222] width 13 height 7
type input "[DATE] 12:05 PM"
type input "[DATE]"
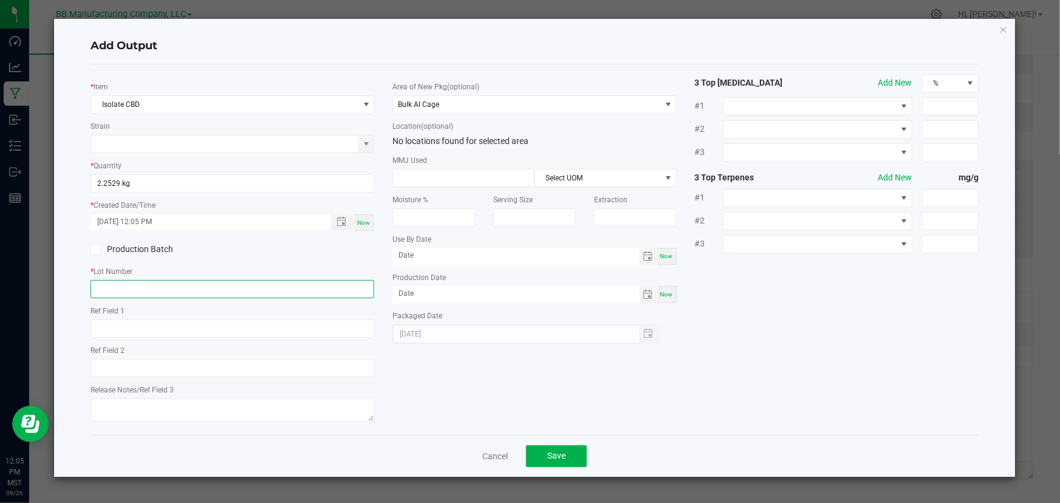
click at [150, 287] on input "text" at bounding box center [233, 289] width 284 height 18
click at [148, 290] on input "text" at bounding box center [233, 289] width 284 height 18
paste input "FWCBD873 (C) [DATE]"
type input "FWCBD873 (C) [DATE]"
click at [206, 256] on label "Production Batch" at bounding box center [157, 249] width 133 height 13
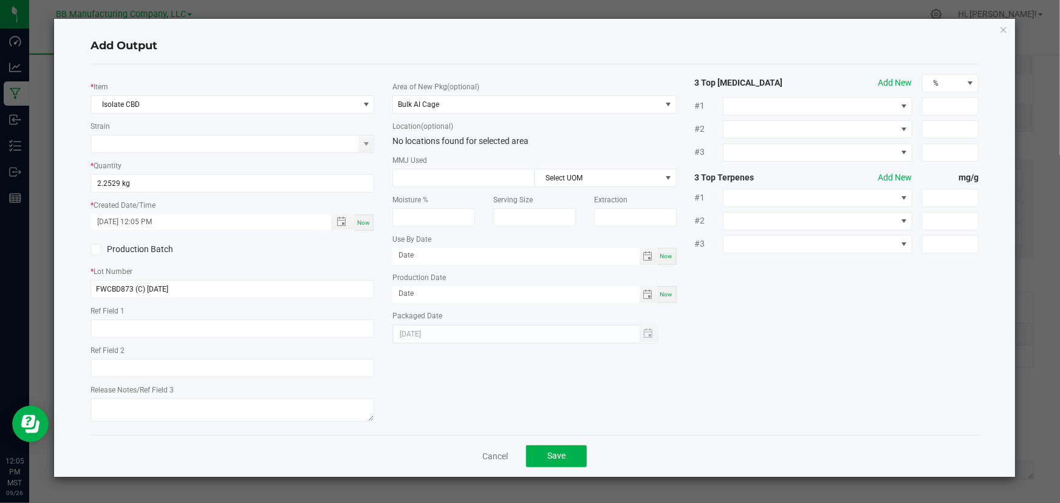
click at [0, 0] on input "Production Batch" at bounding box center [0, 0] width 0 height 0
click at [513, 393] on div "* Item Isolate CBD Strain * Quantity 2.2529 kg * Created Date/Time [DATE] 12:05…" at bounding box center [534, 249] width 907 height 351
click at [384, 148] on div "Area of New Pkg (optional) Bulk AI Cage Location (optional) No locations found …" at bounding box center [534, 209] width 302 height 270
click at [272, 147] on input at bounding box center [224, 144] width 267 height 17
click at [371, 137] on span at bounding box center [366, 144] width 15 height 17
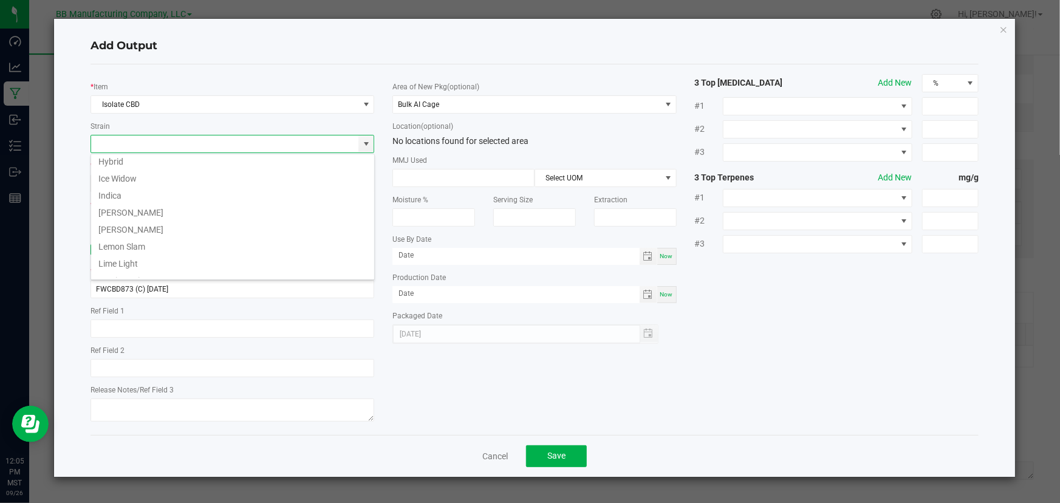
scroll to position [368, 0]
click at [260, 225] on li "N/A" at bounding box center [232, 221] width 283 height 17
type input "N/A"
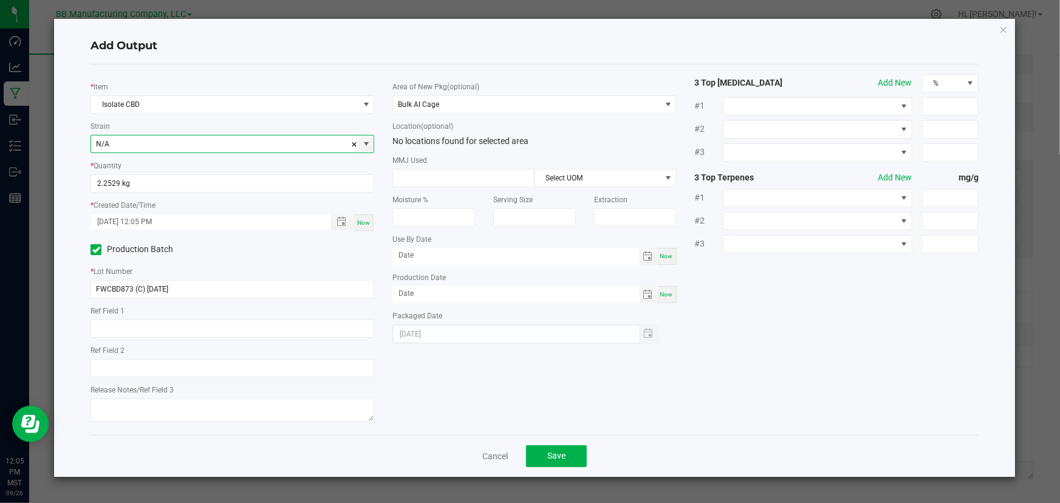
click at [374, 61] on div "Add Output" at bounding box center [535, 47] width 888 height 36
click at [380, 85] on div "* Item Isolate CBD Strain N/A * Quantity 2.2529 kg * Created Date/Time [DATE] 1…" at bounding box center [232, 249] width 302 height 351
click at [383, 130] on div "* Item Isolate CBD Strain N/A * Quantity 2.2529 kg * Created Date/Time [DATE] 1…" at bounding box center [232, 249] width 302 height 351
click at [551, 455] on span "Save" at bounding box center [556, 456] width 18 height 10
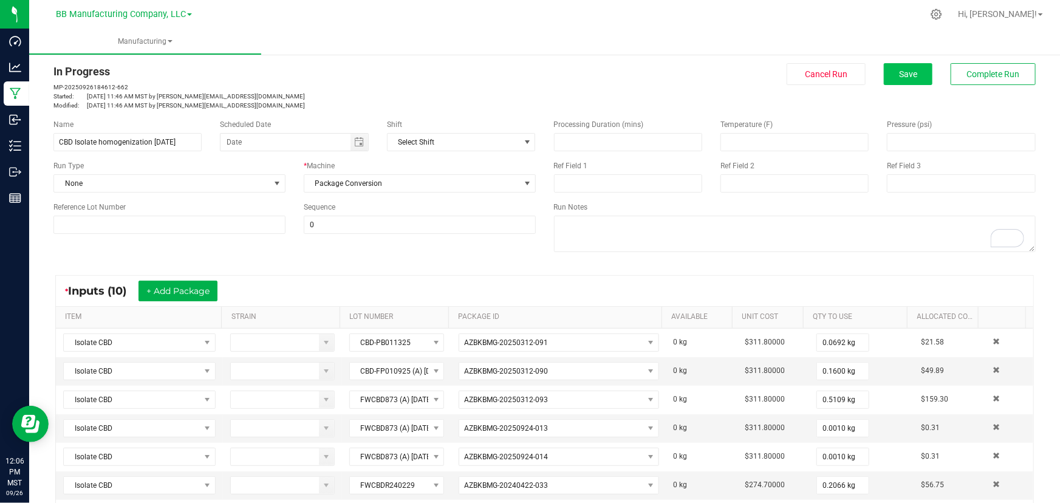
scroll to position [0, 0]
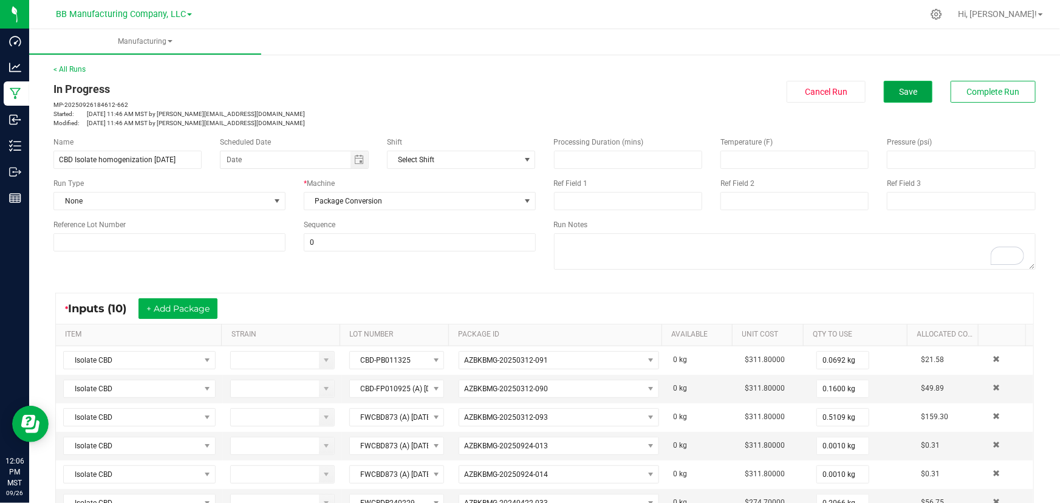
click at [701, 91] on button "Save" at bounding box center [908, 92] width 49 height 22
click at [701, 97] on button "Save" at bounding box center [908, 92] width 49 height 22
click at [701, 121] on div "In Progress MP-20250926184612-662 Started: [DATE] 11:46 AM MST by [PERSON_NAME]…" at bounding box center [544, 104] width 1001 height 47
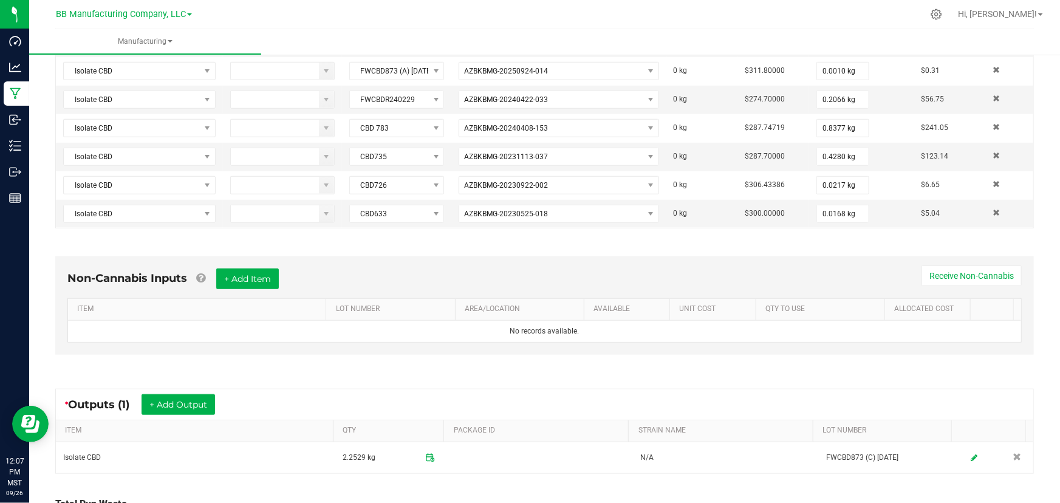
scroll to position [510, 0]
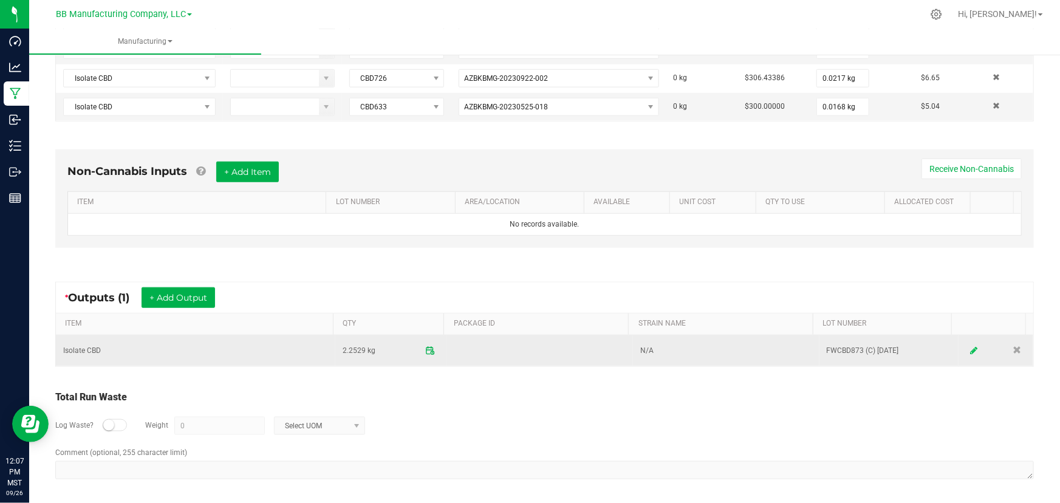
click at [701, 346] on link at bounding box center [975, 351] width 18 height 24
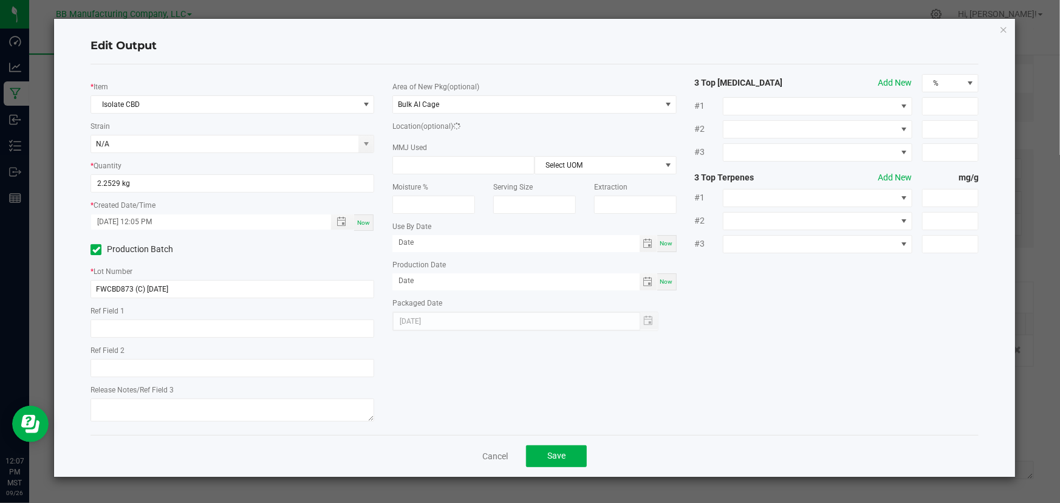
scroll to position [57, 0]
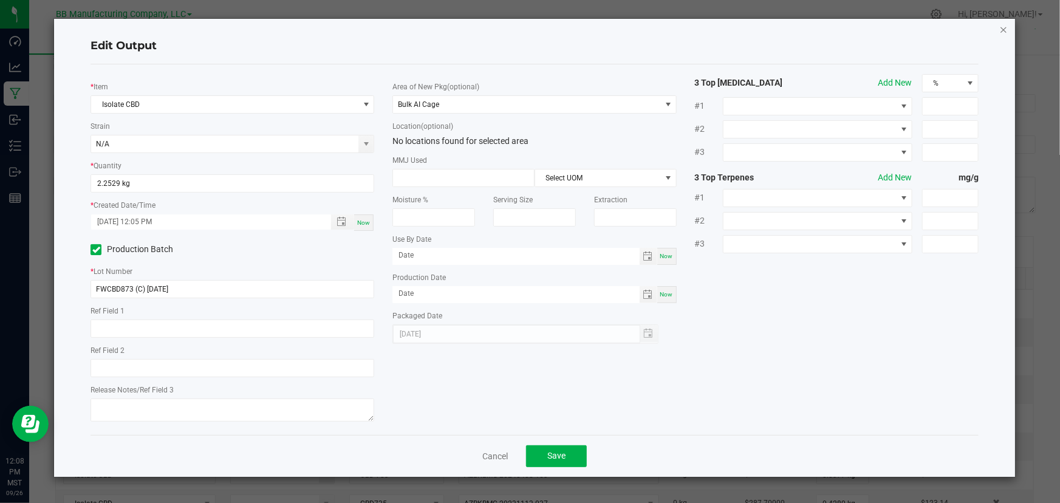
click at [701, 30] on icon "button" at bounding box center [1004, 29] width 9 height 15
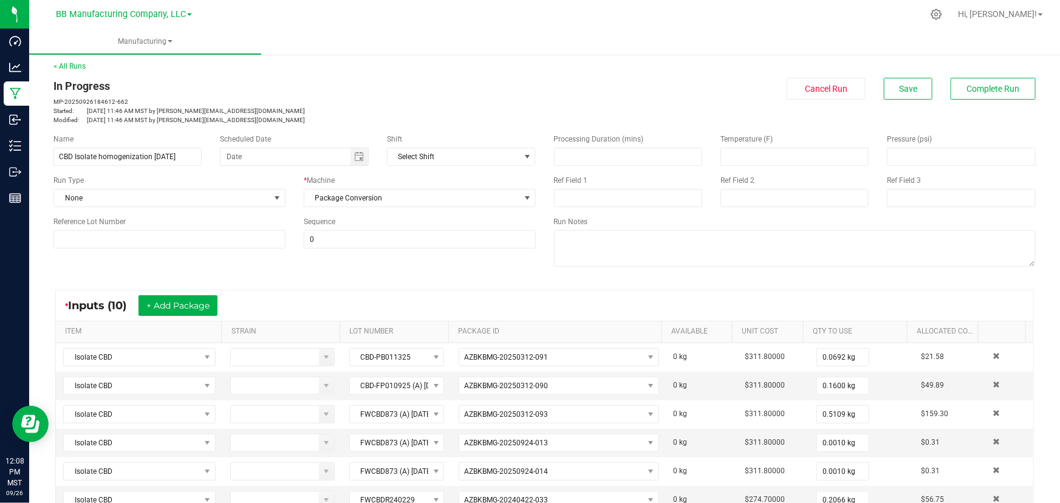
scroll to position [0, 0]
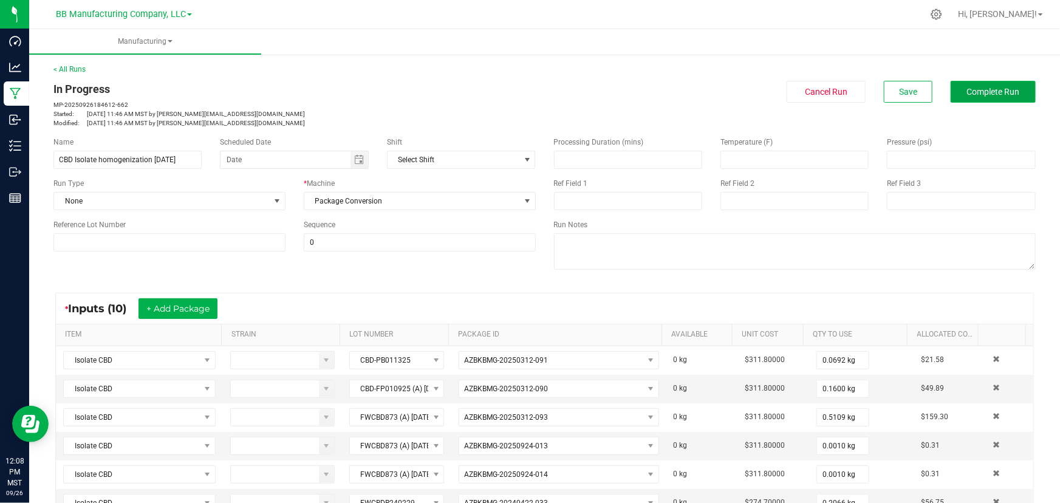
click at [701, 85] on button "Complete Run" at bounding box center [993, 92] width 85 height 22
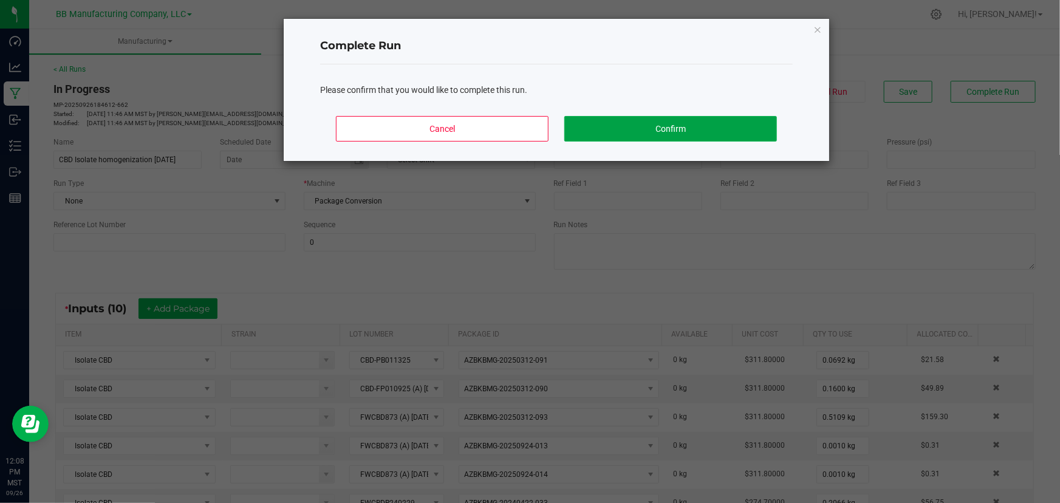
drag, startPoint x: 684, startPoint y: 129, endPoint x: 520, endPoint y: 273, distance: 218.4
click at [520, 273] on ngb-modal-window "Complete Run Please confirm that you would like to complete this run. Cancel Co…" at bounding box center [534, 251] width 1069 height 503
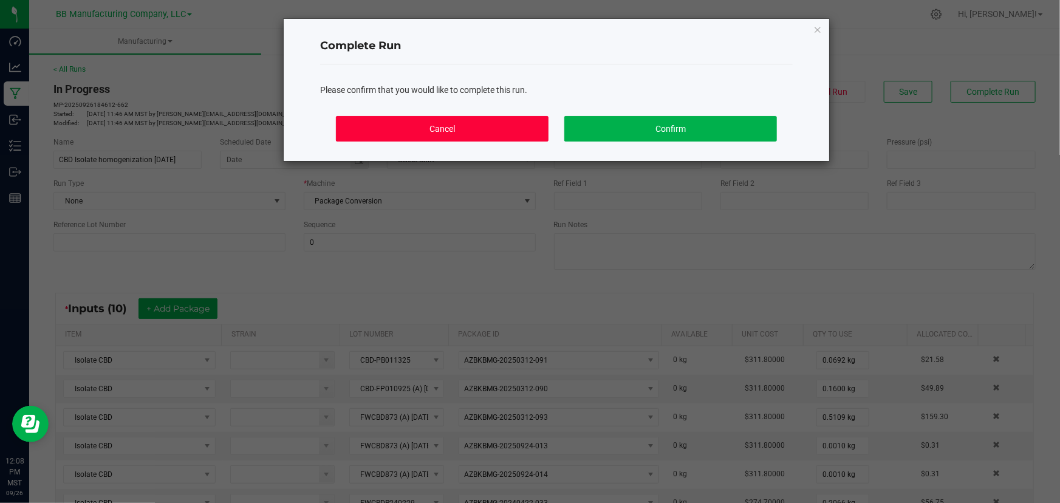
click at [464, 130] on button "Cancel" at bounding box center [442, 129] width 213 height 26
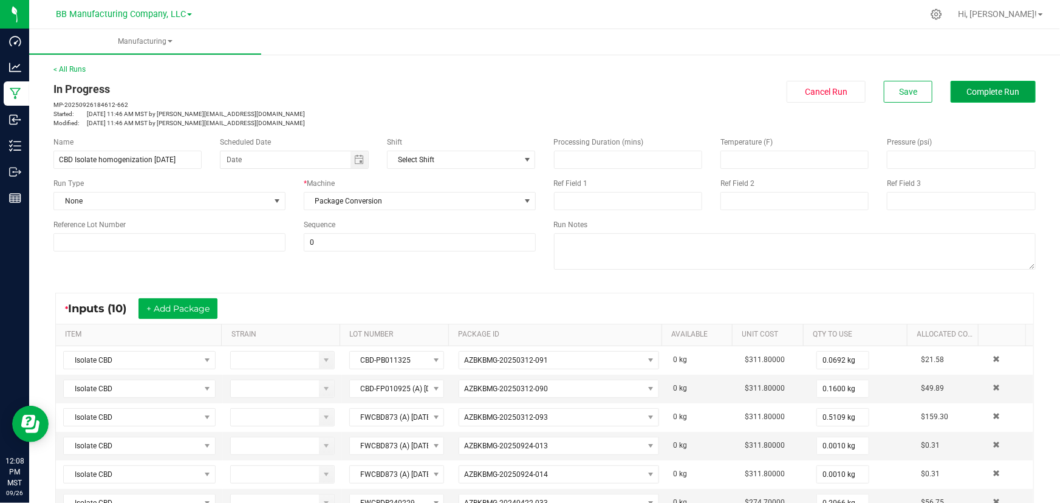
click at [701, 95] on span "Complete Run" at bounding box center [993, 92] width 53 height 10
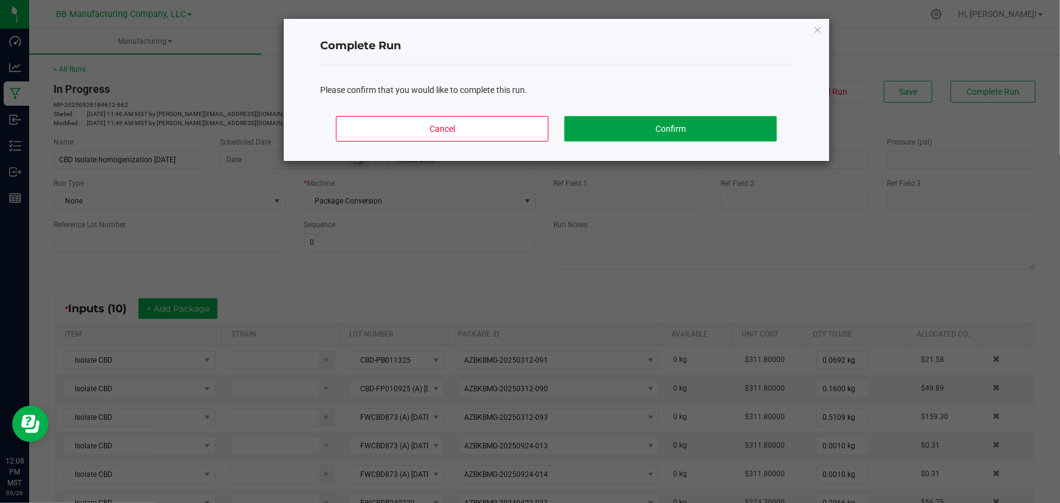
click at [670, 128] on button "Confirm" at bounding box center [670, 129] width 213 height 26
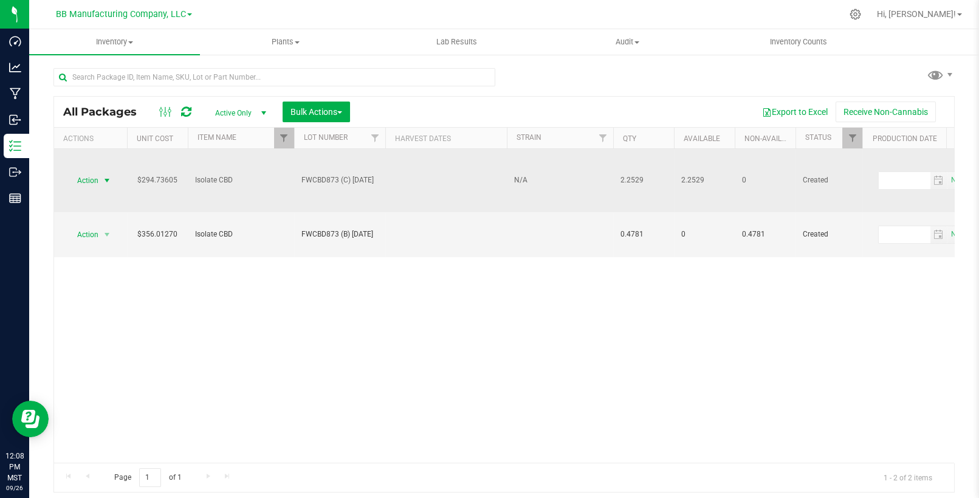
click at [106, 176] on span "select" at bounding box center [107, 181] width 10 height 10
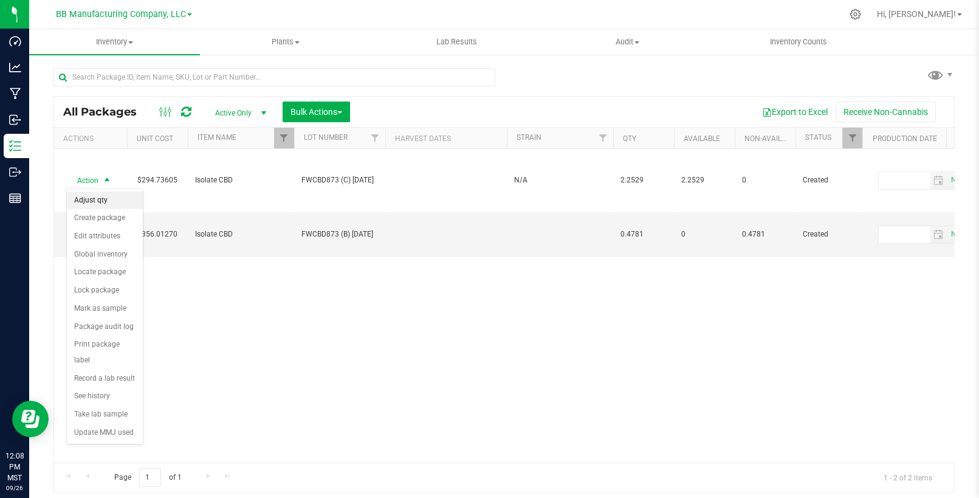
click at [93, 201] on li "Adjust qty" at bounding box center [105, 200] width 76 height 18
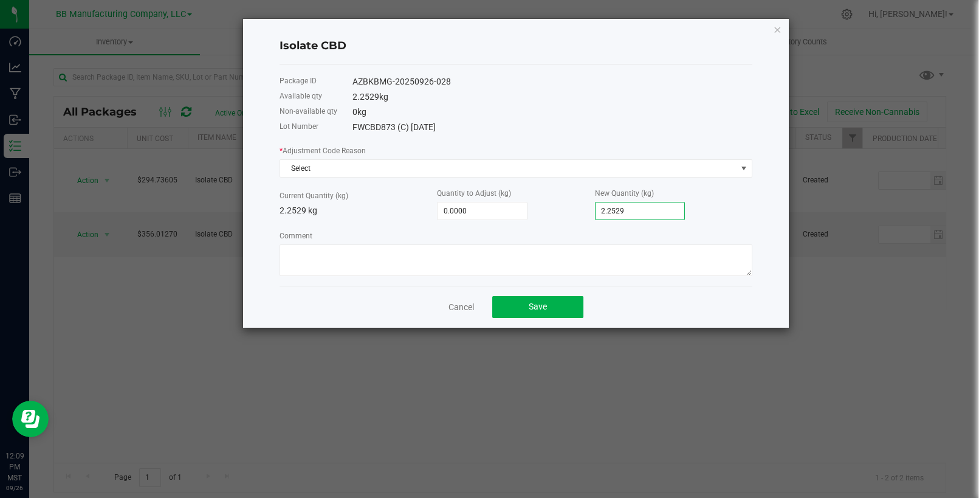
click at [662, 217] on input "2.2529" at bounding box center [639, 210] width 89 height 17
type input "-0.2529"
type input "2."
type input "0.3471"
type input "2.6"
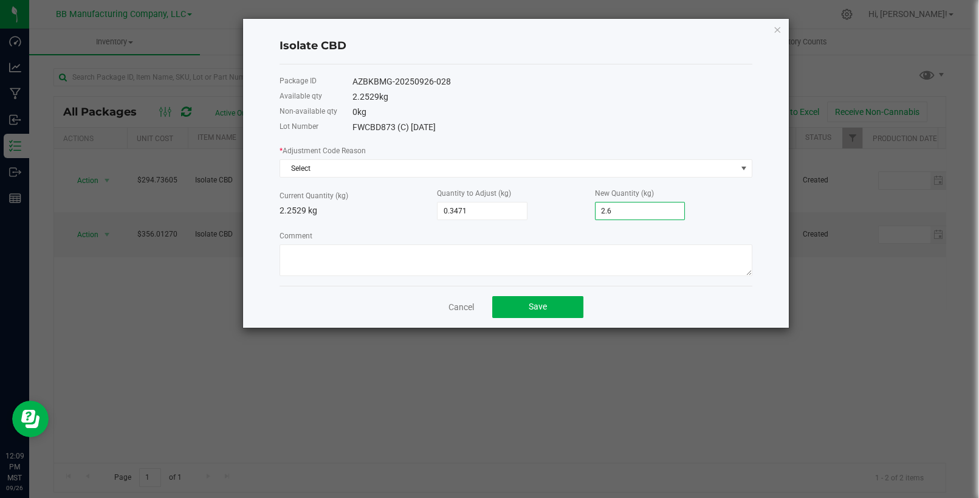
type input "0.4371"
type input "2.69"
type input "0.4441"
type input "2.697"
type input "0.4371"
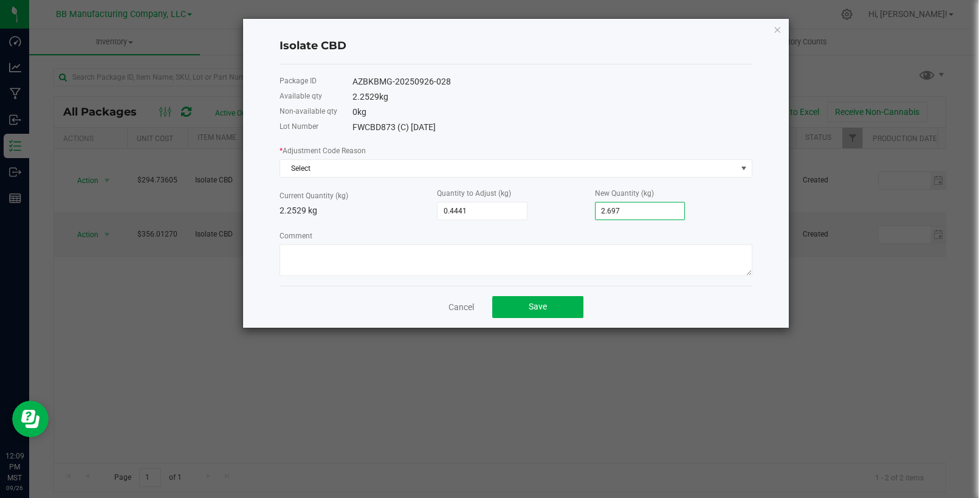
type input "2.69"
type input "0.4401"
type input "2.693"
type input "0.4408"
type input "2.6937"
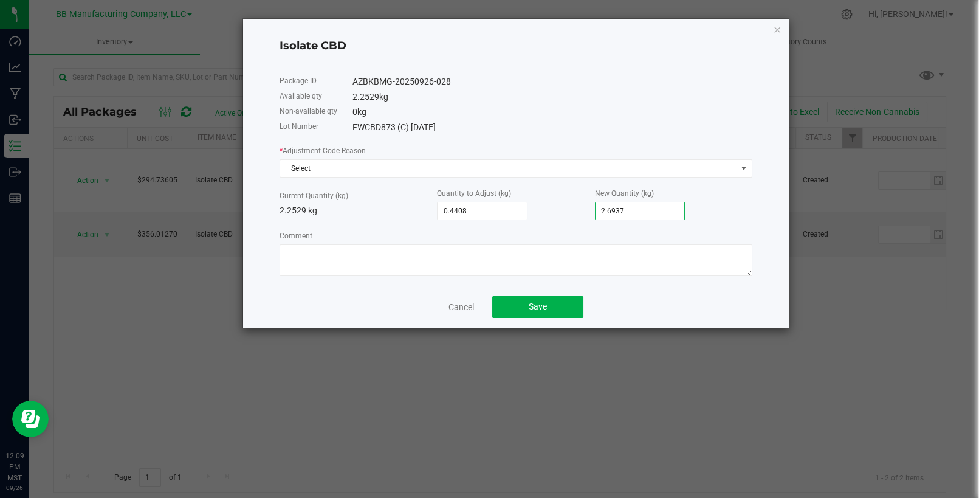
click at [369, 219] on div "Current Quantity (kg) 2.2529 kg Quantity to Adjust (kg) 0.4408 New Quantity (kg…" at bounding box center [516, 203] width 473 height 33
click at [348, 230] on div "* Adjustment Code Reason Select Current Quantity (kg) 2.2529 kg Quantity to Adj…" at bounding box center [516, 210] width 473 height 132
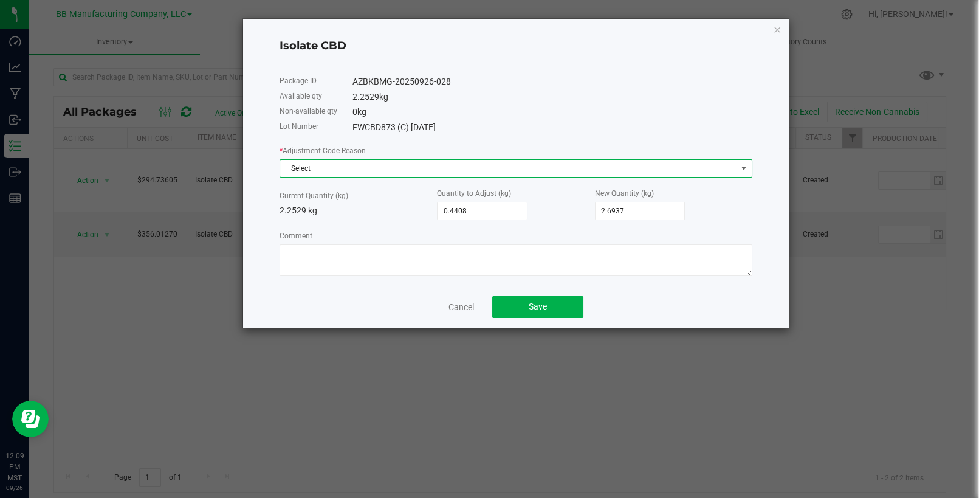
click at [348, 166] on span "Select" at bounding box center [508, 168] width 456 height 17
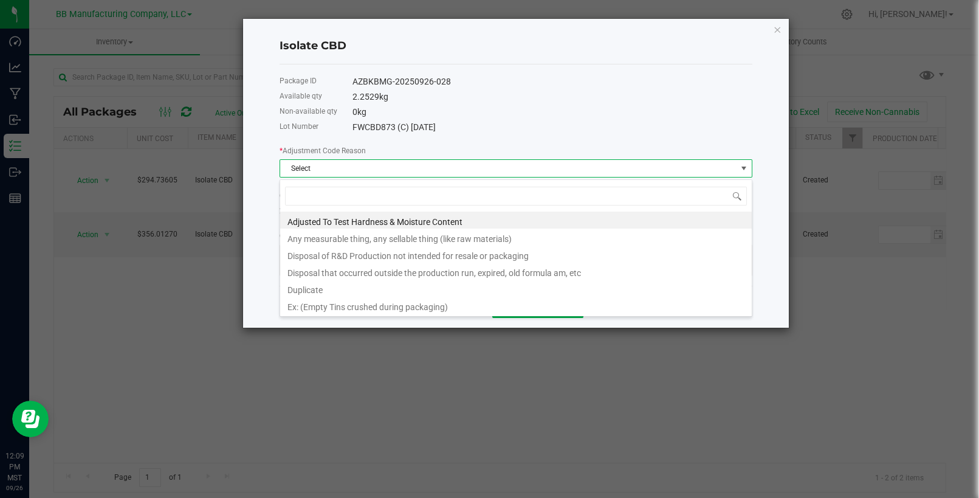
scroll to position [18, 473]
click at [409, 238] on li "Any measurable thing, any sellable thing (like raw materials)" at bounding box center [516, 236] width 472 height 17
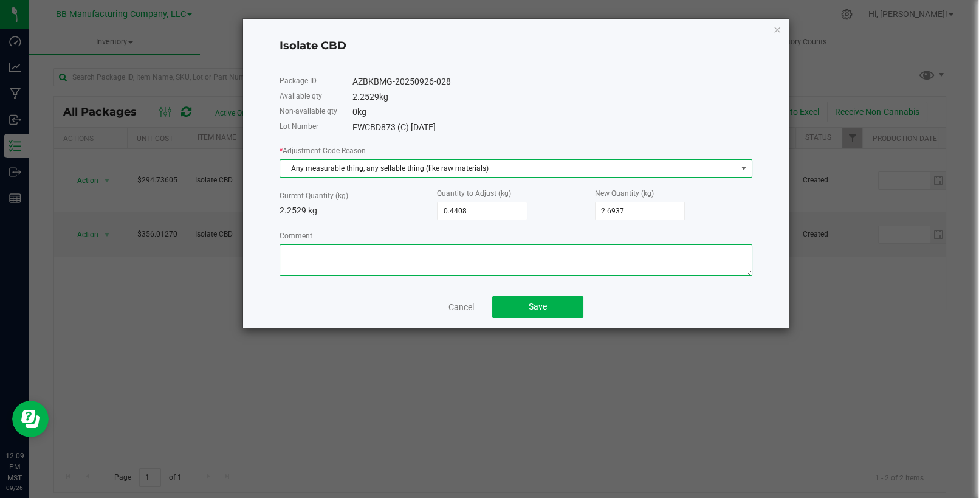
click at [319, 261] on textarea "Comment" at bounding box center [516, 260] width 473 height 32
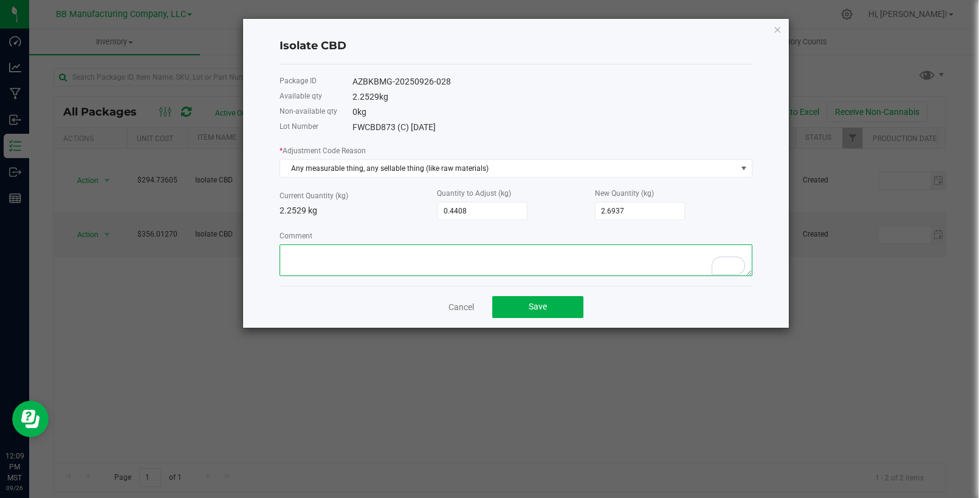
click at [319, 261] on textarea "Comment" at bounding box center [516, 260] width 473 height 32
click at [351, 249] on textarea "Comment" at bounding box center [516, 260] width 473 height 32
click at [348, 250] on textarea "Comment" at bounding box center [516, 260] width 473 height 32
type textarea "Adjusted to reflect the physical weighed qty after CBD Isolate homogenization w…"
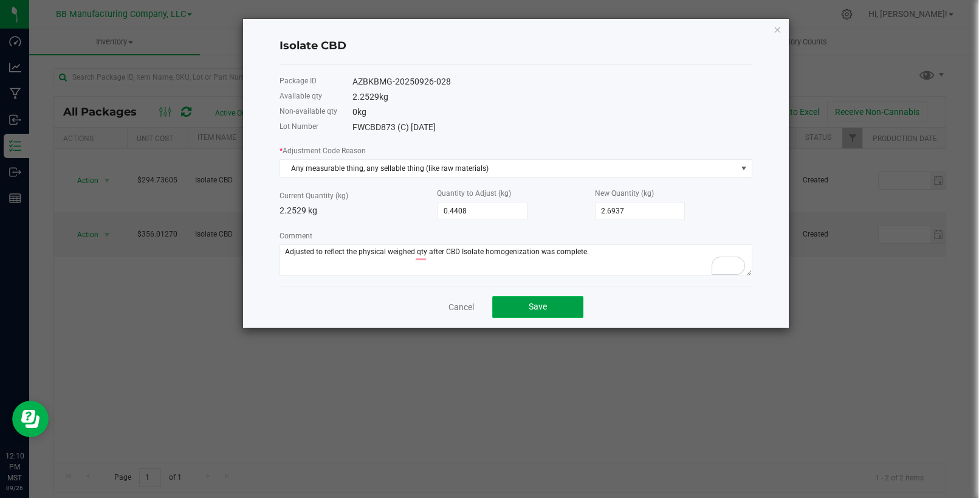
click at [537, 306] on span "Save" at bounding box center [538, 306] width 18 height 10
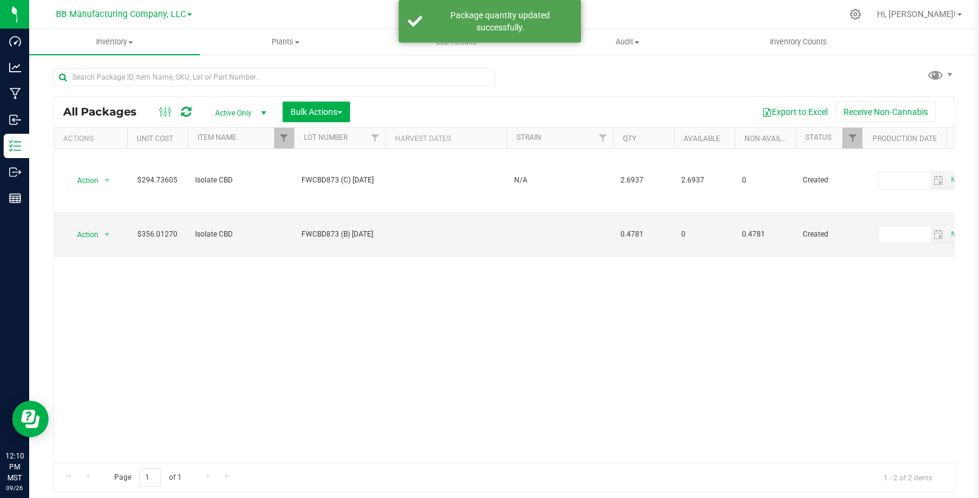
click at [194, 329] on div "Action Action Adjust qty Create package Edit attributes Global inventory Locate…" at bounding box center [504, 306] width 900 height 314
